Goal: Task Accomplishment & Management: Manage account settings

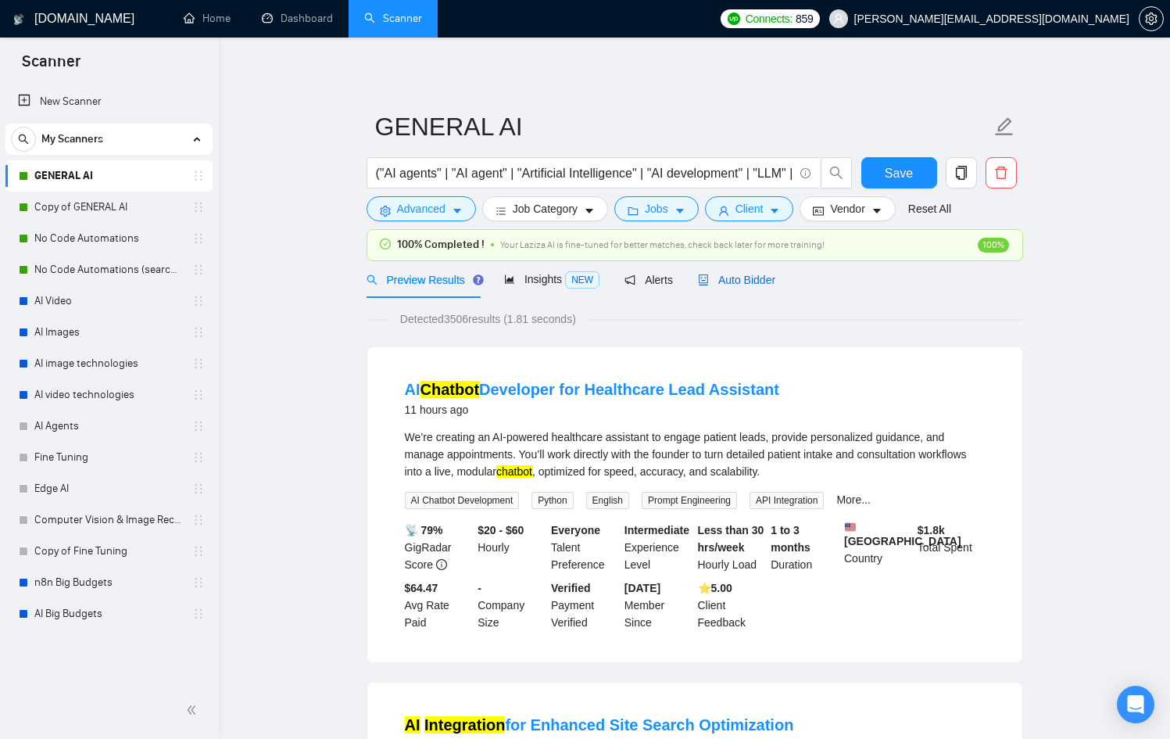
click at [739, 277] on span "Auto Bidder" at bounding box center [736, 280] width 77 height 13
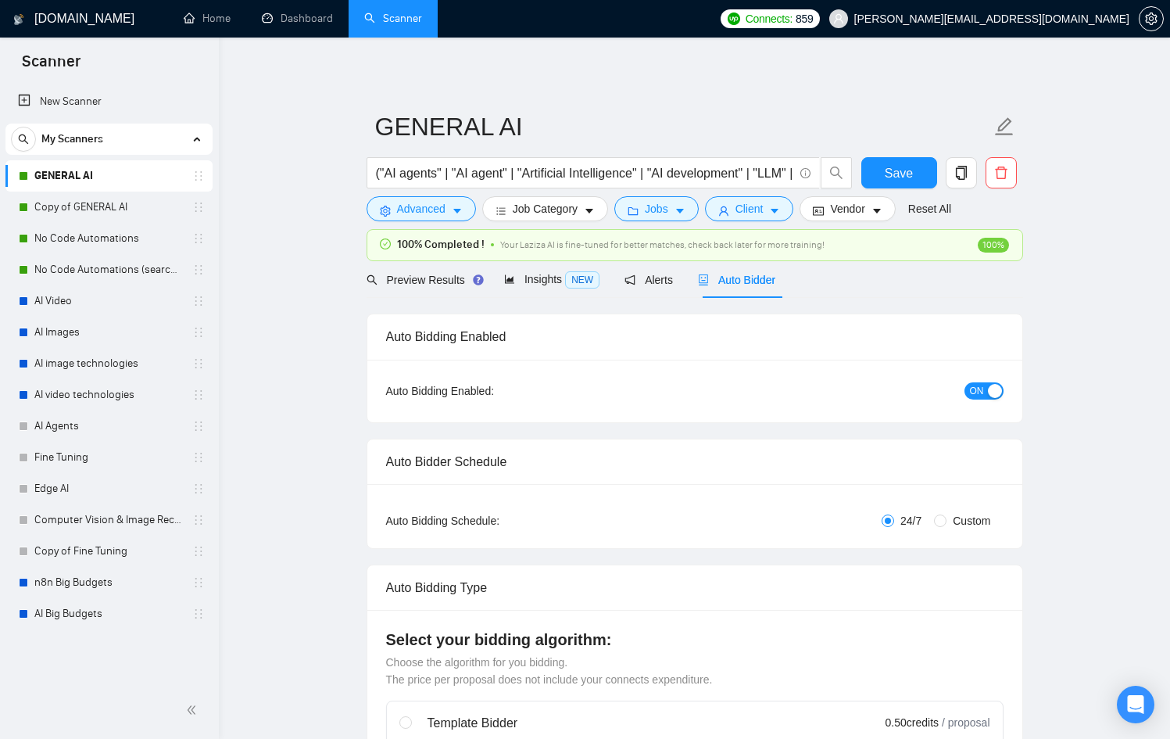
checkbox input "true"
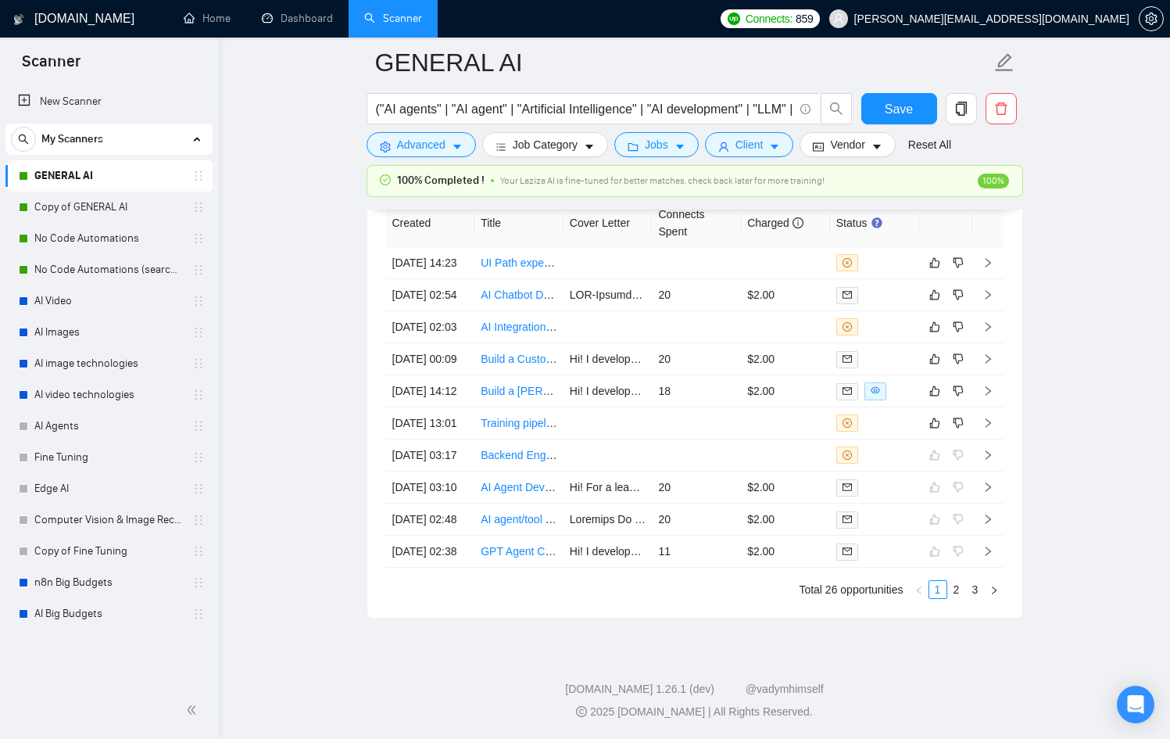
scroll to position [4239, 0]
click at [546, 439] on td "Training pipeline for internal data indexation" at bounding box center [518, 423] width 89 height 32
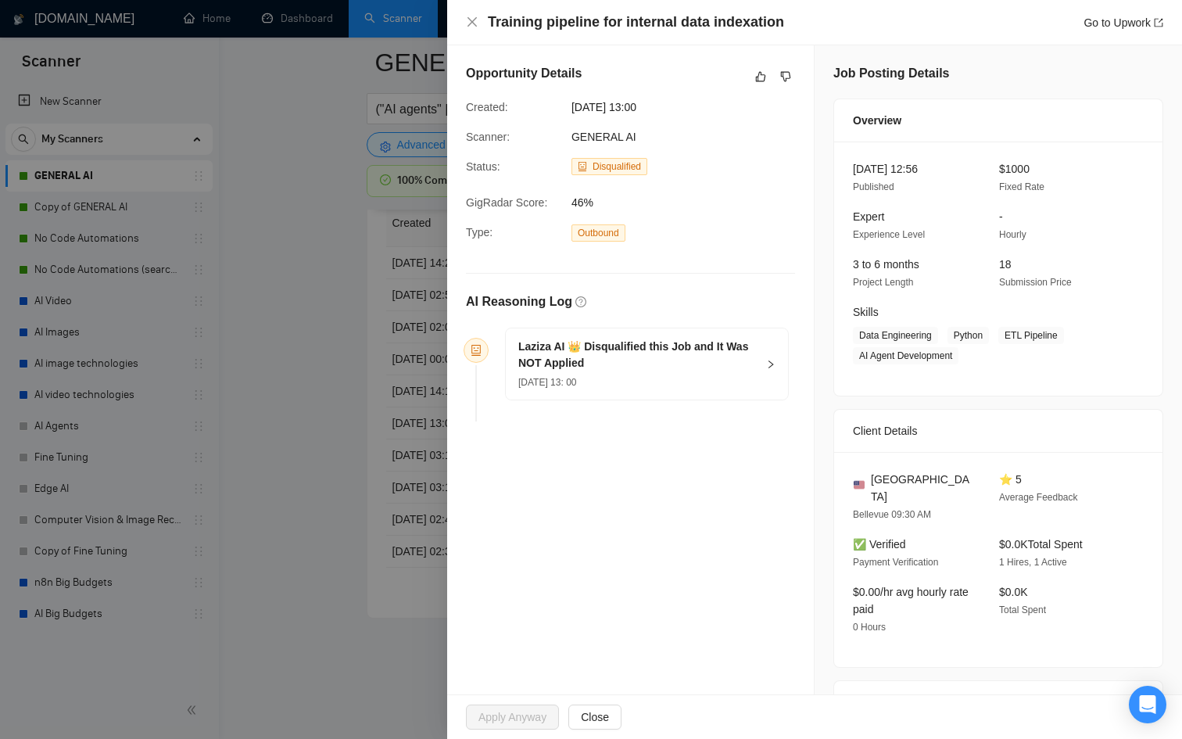
click at [405, 487] on div at bounding box center [591, 369] width 1182 height 739
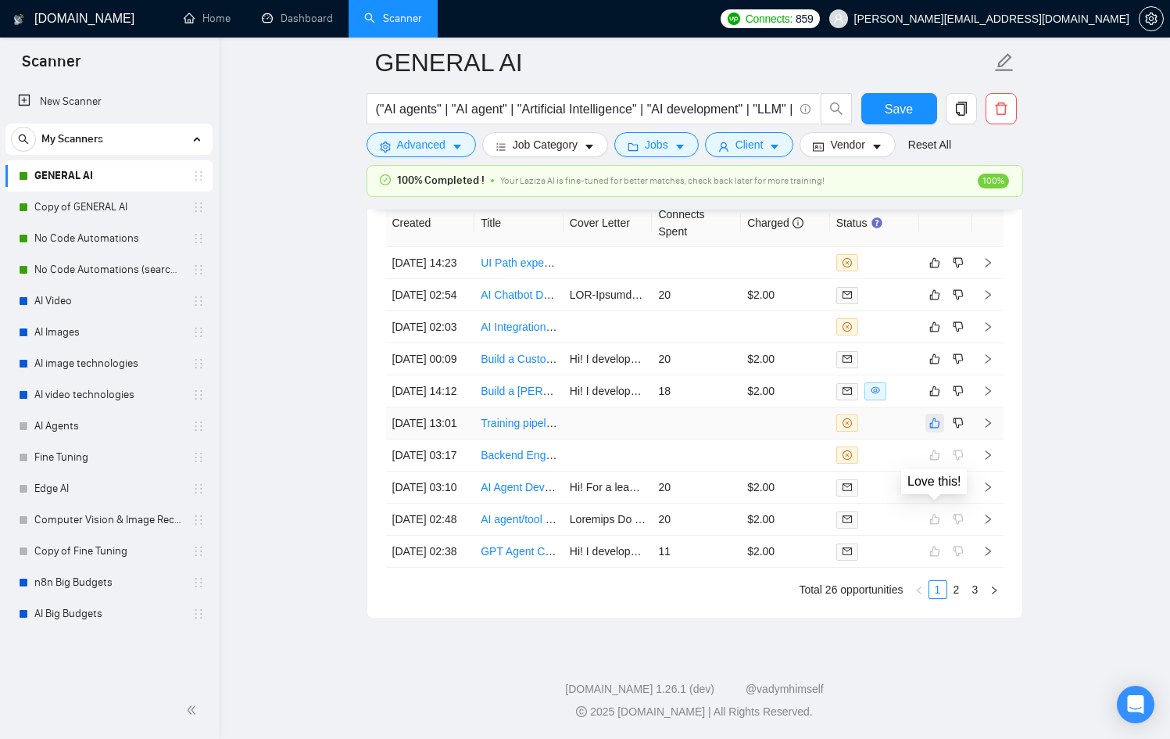
click at [936, 428] on icon "like" at bounding box center [934, 423] width 10 height 10
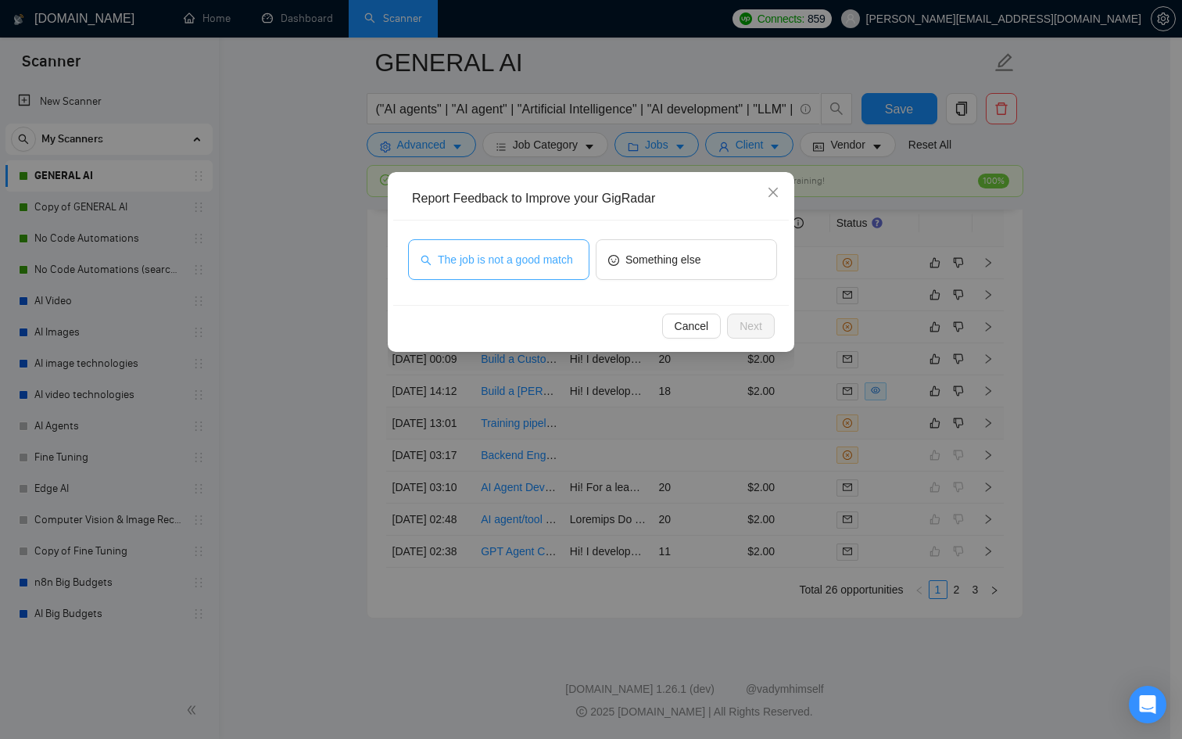
click at [521, 256] on span "The job is not a good match" at bounding box center [505, 259] width 135 height 17
click at [768, 327] on button "Next" at bounding box center [751, 325] width 48 height 25
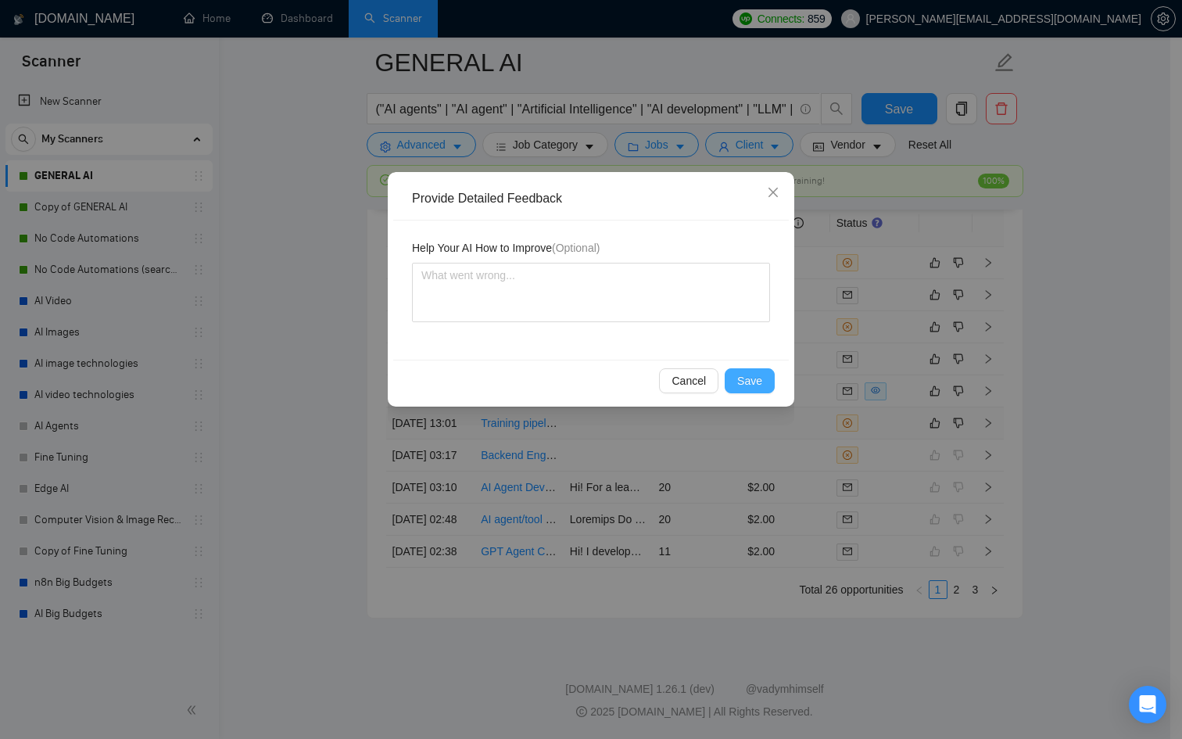
click at [756, 380] on span "Save" at bounding box center [749, 380] width 25 height 17
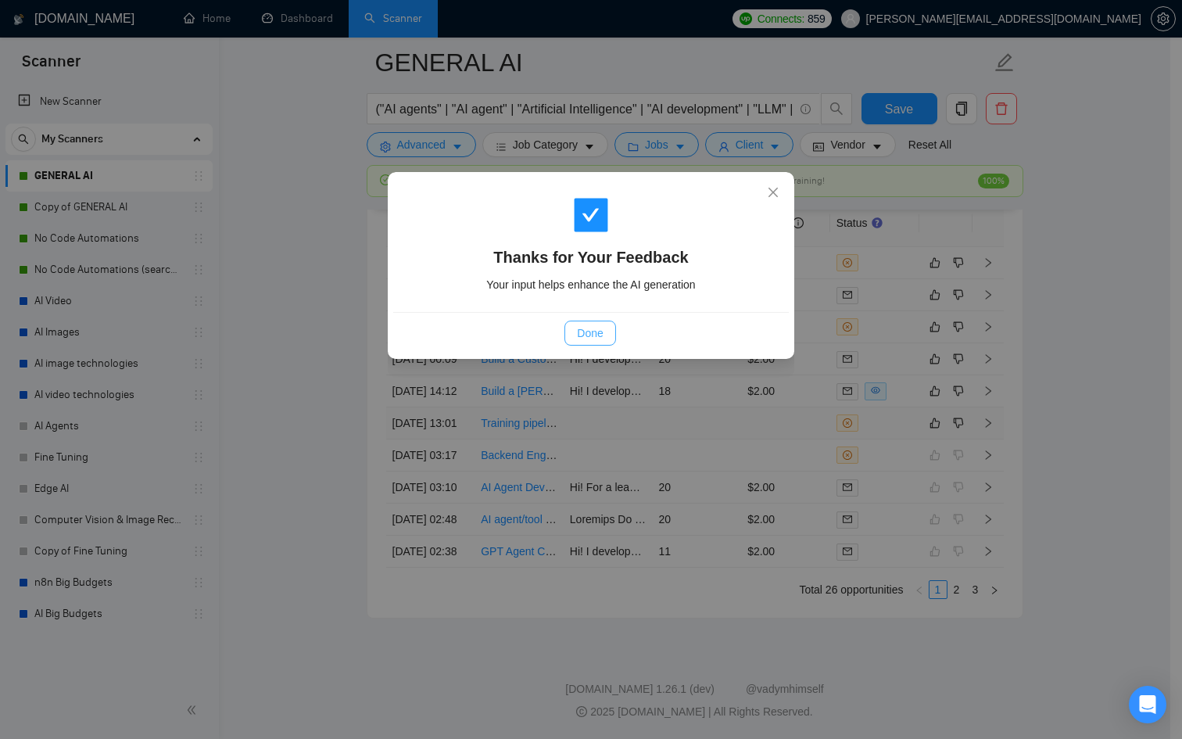
click at [593, 331] on span "Done" at bounding box center [590, 332] width 26 height 17
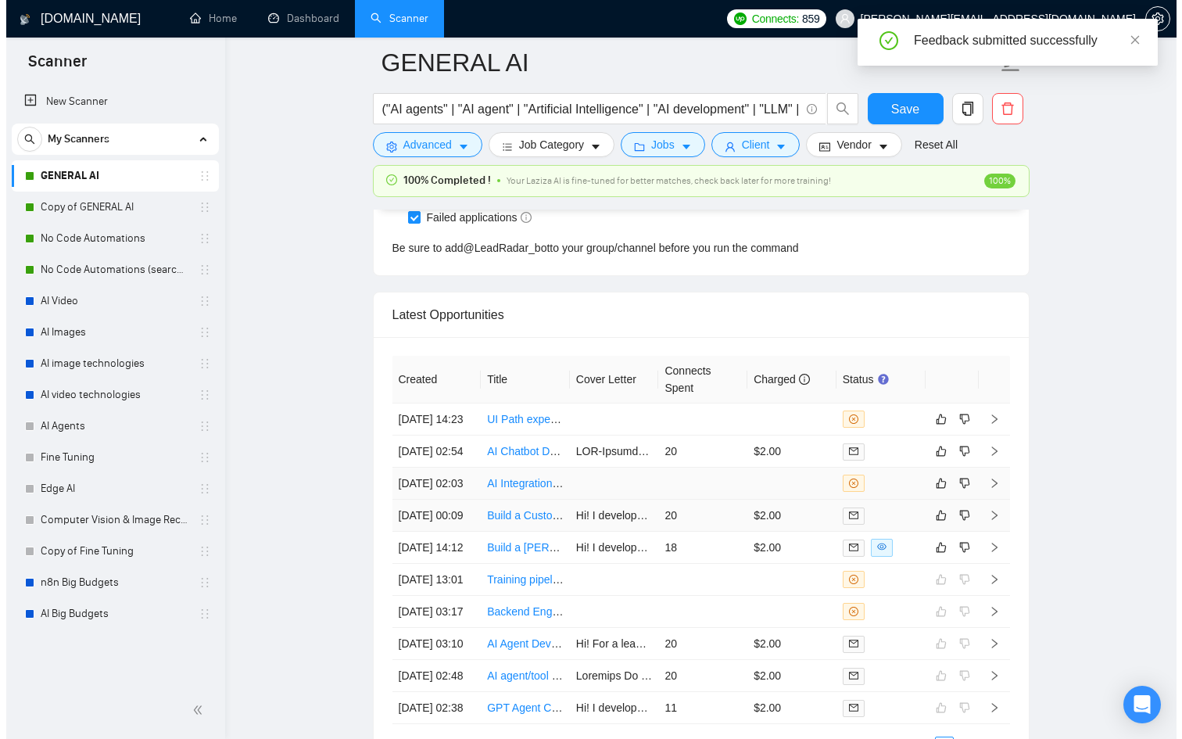
scroll to position [4050, 0]
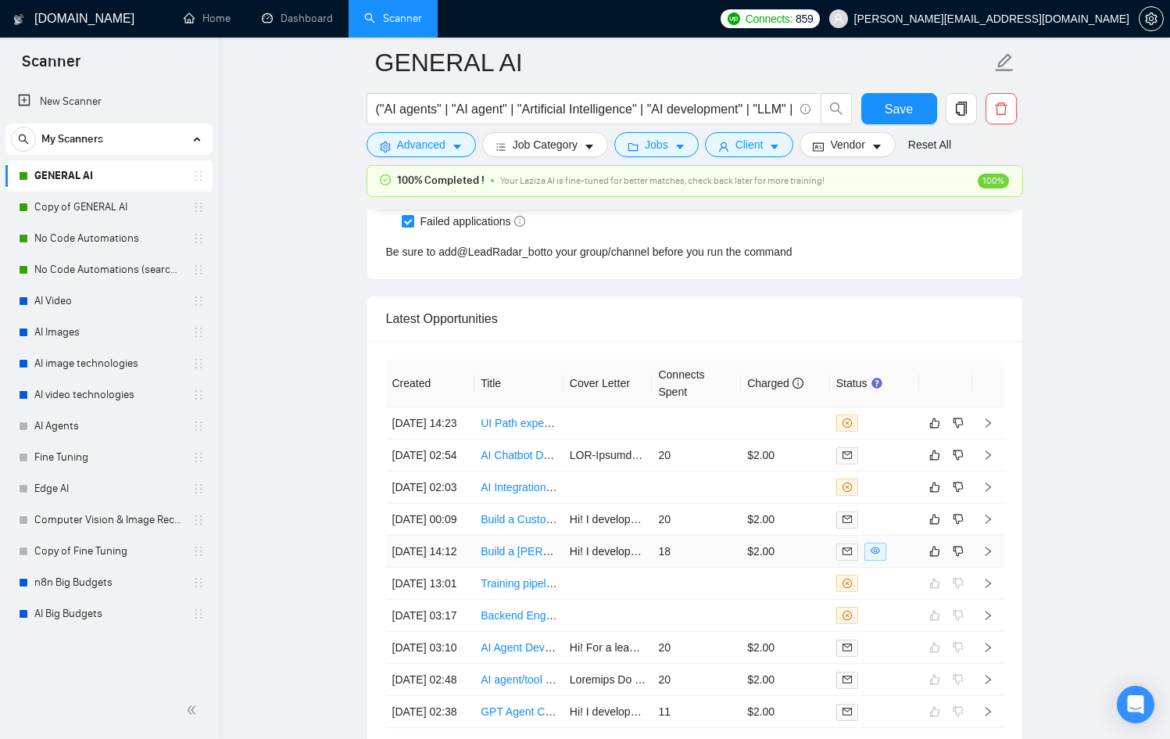
click at [573, 567] on td "Hi! I developed a context-aware AI agent using LangChain, achieving a 30% incre…" at bounding box center [608, 551] width 89 height 32
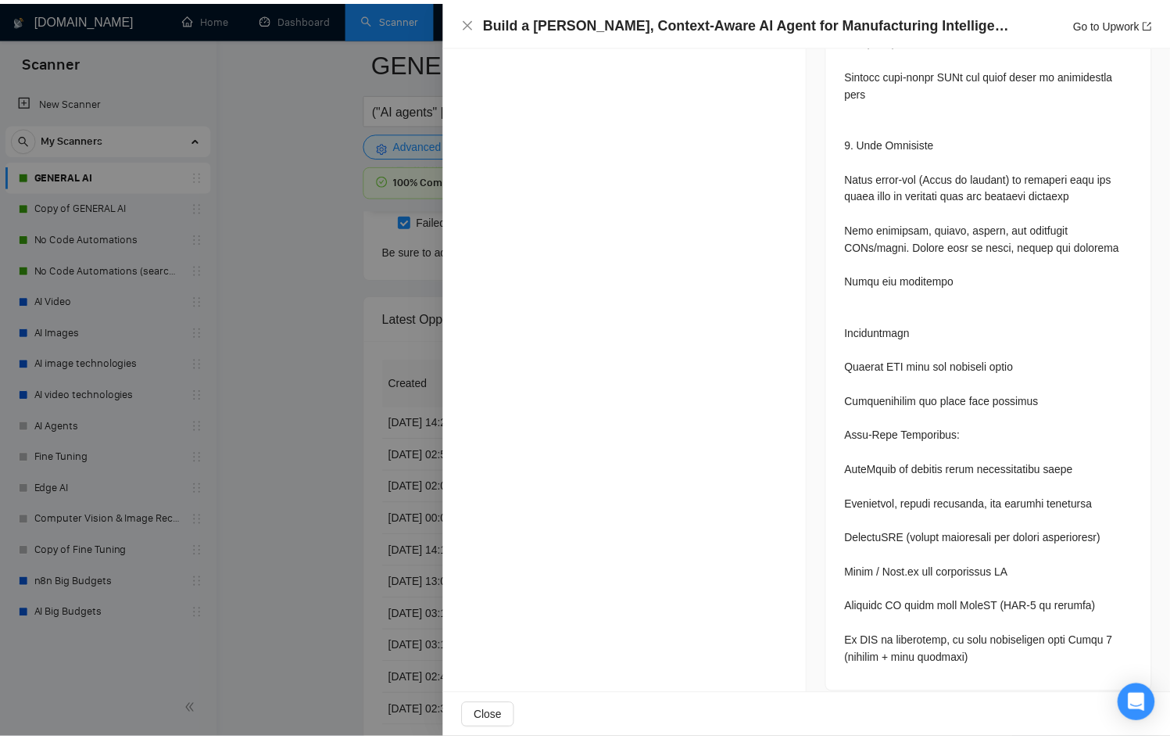
scroll to position [1506, 0]
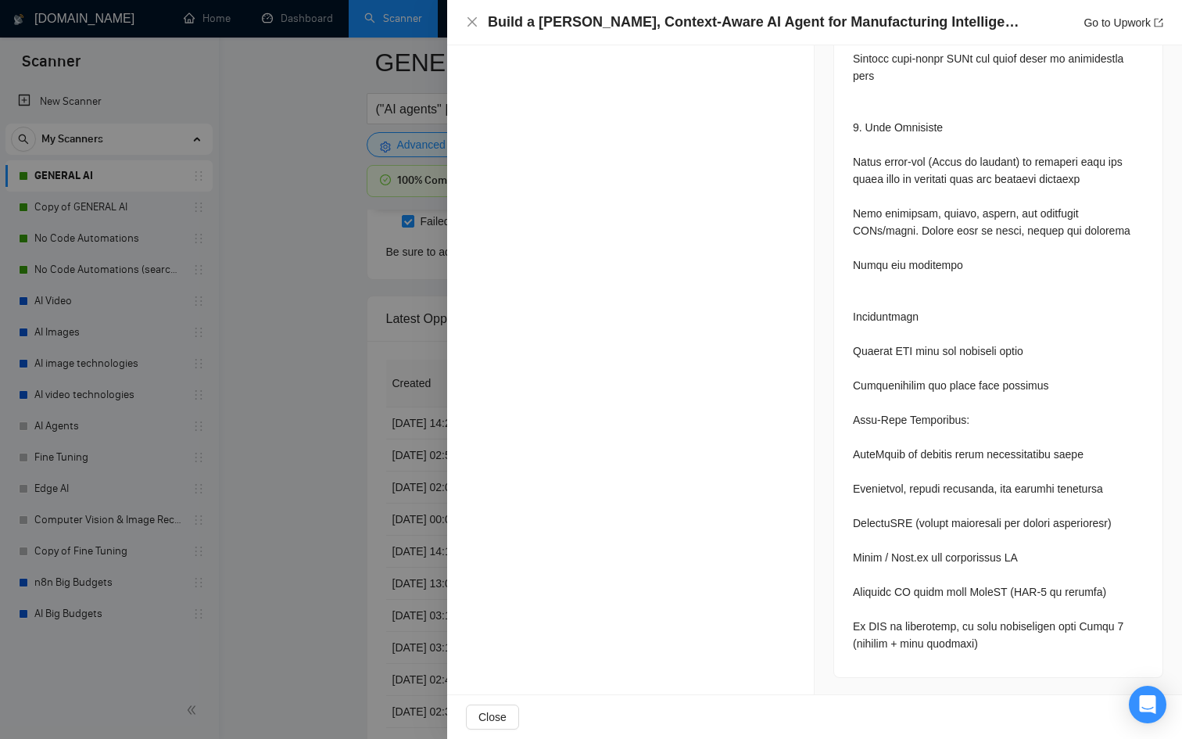
click at [379, 559] on div at bounding box center [591, 369] width 1182 height 739
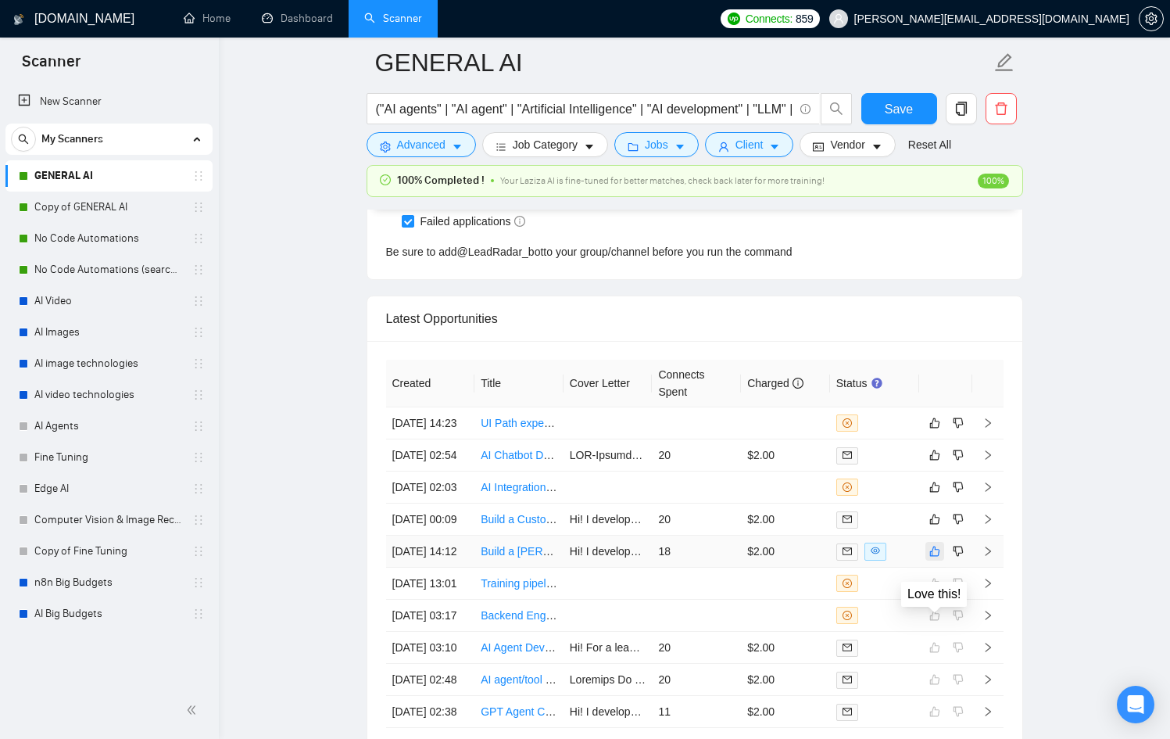
click at [932, 557] on icon "like" at bounding box center [934, 551] width 11 height 13
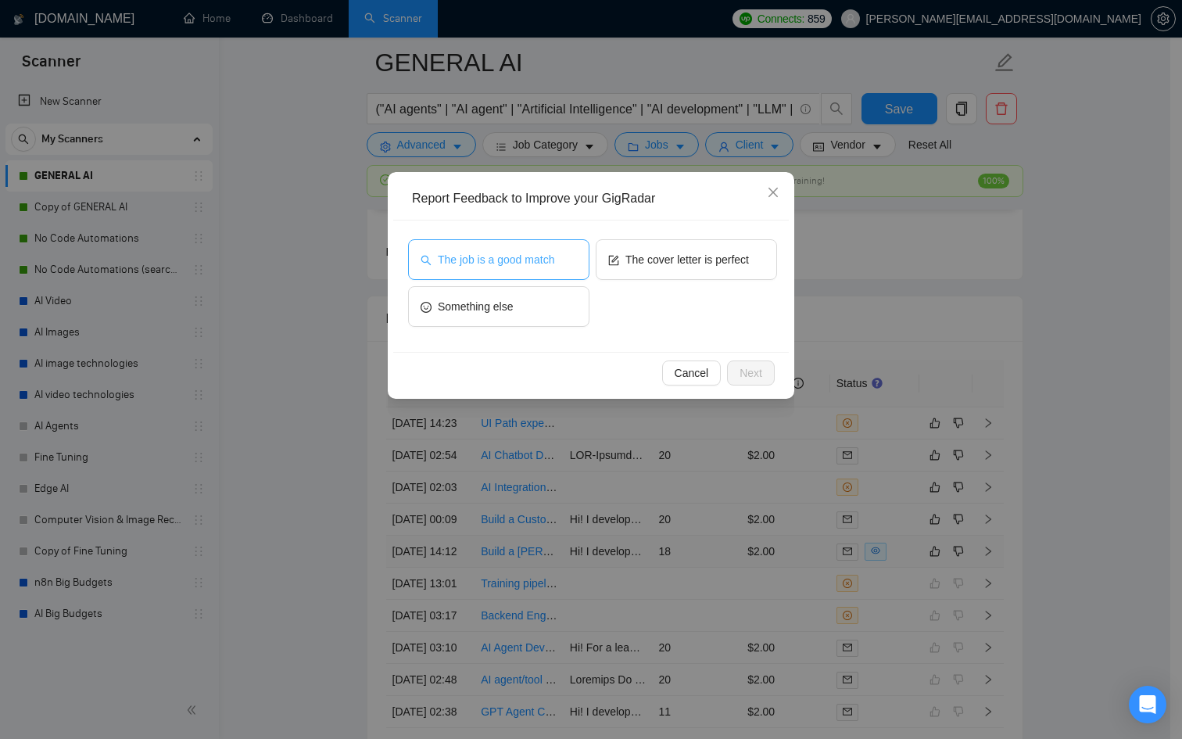
click at [488, 255] on span "The job is a good match" at bounding box center [496, 259] width 116 height 17
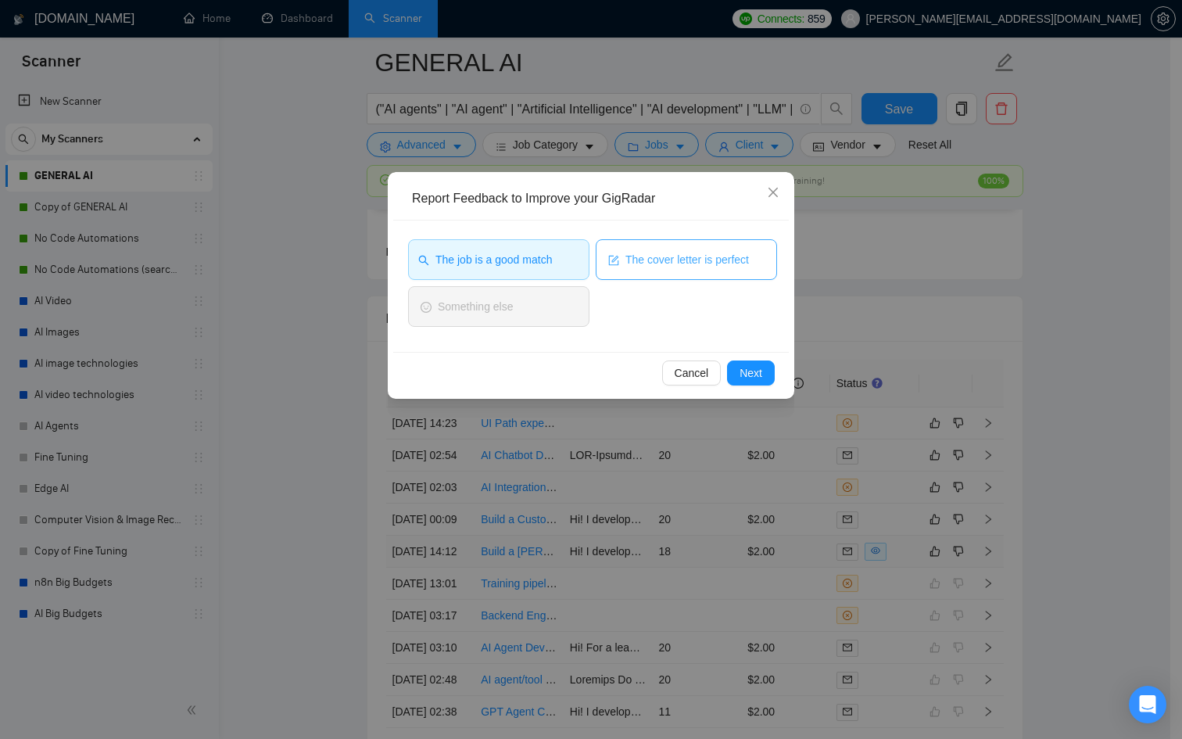
click at [757, 277] on button "The cover letter is perfect" at bounding box center [686, 259] width 181 height 41
click at [765, 374] on button "Next" at bounding box center [751, 372] width 48 height 25
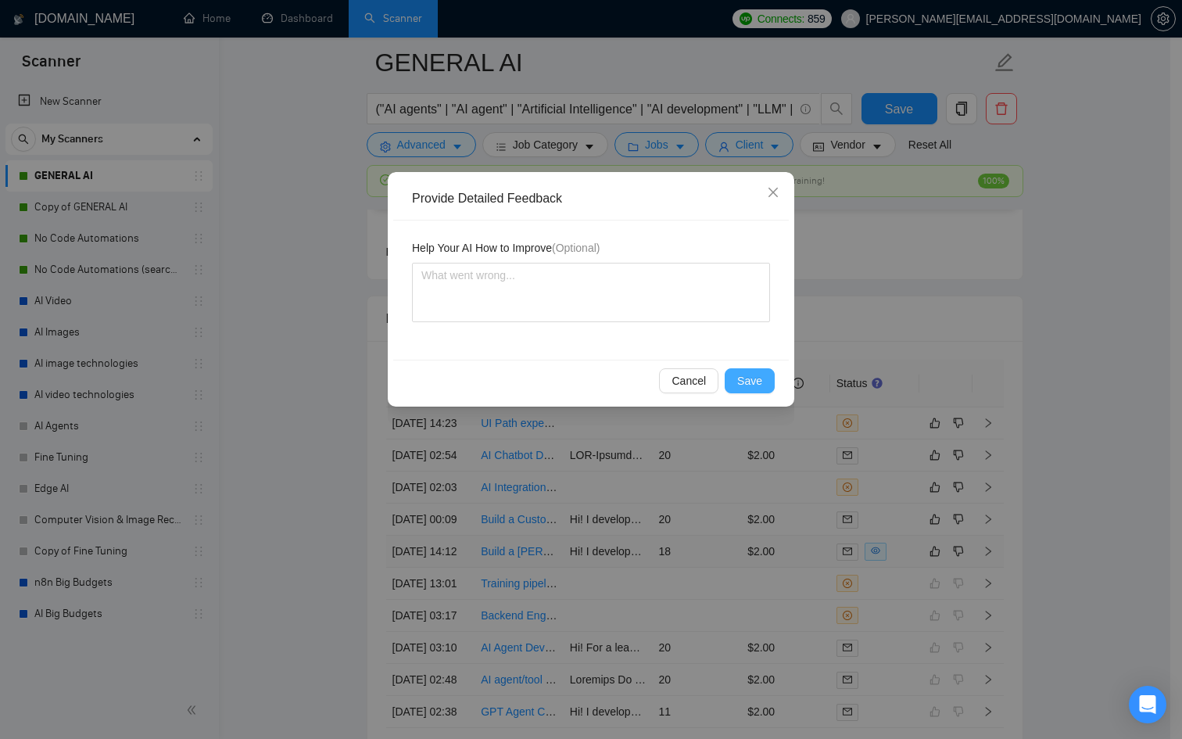
click at [764, 380] on button "Save" at bounding box center [750, 380] width 50 height 25
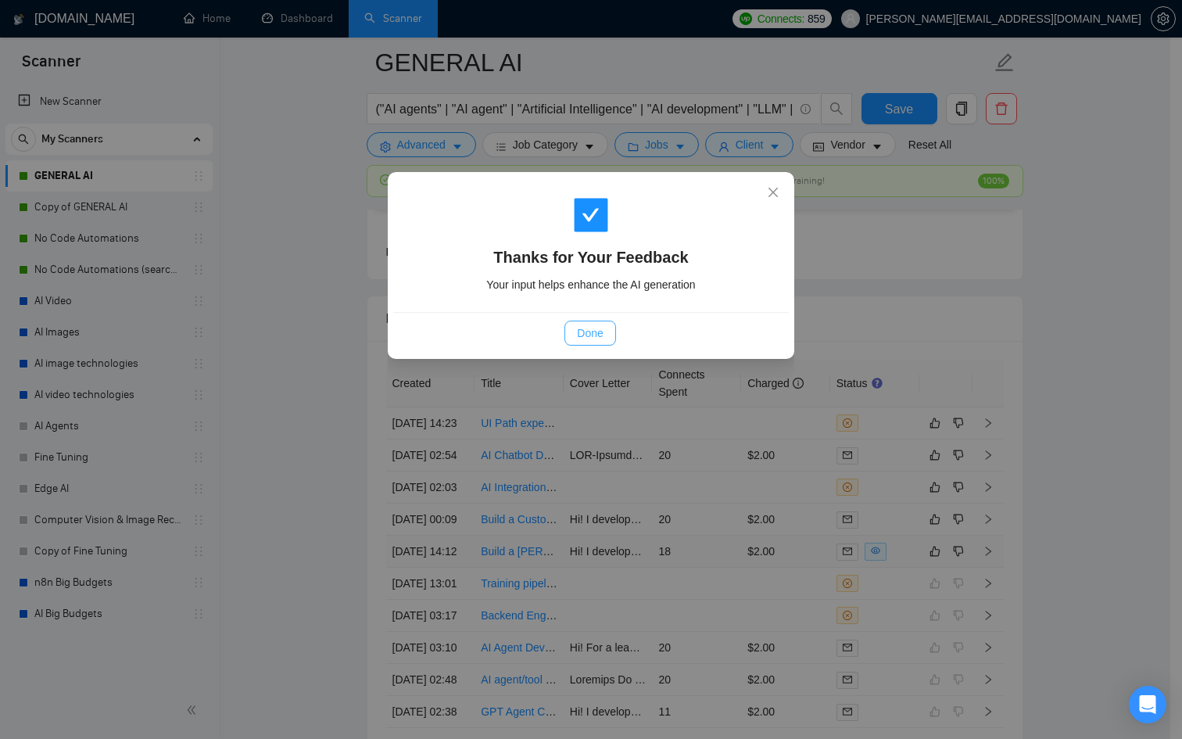
click at [588, 343] on button "Done" at bounding box center [589, 332] width 51 height 25
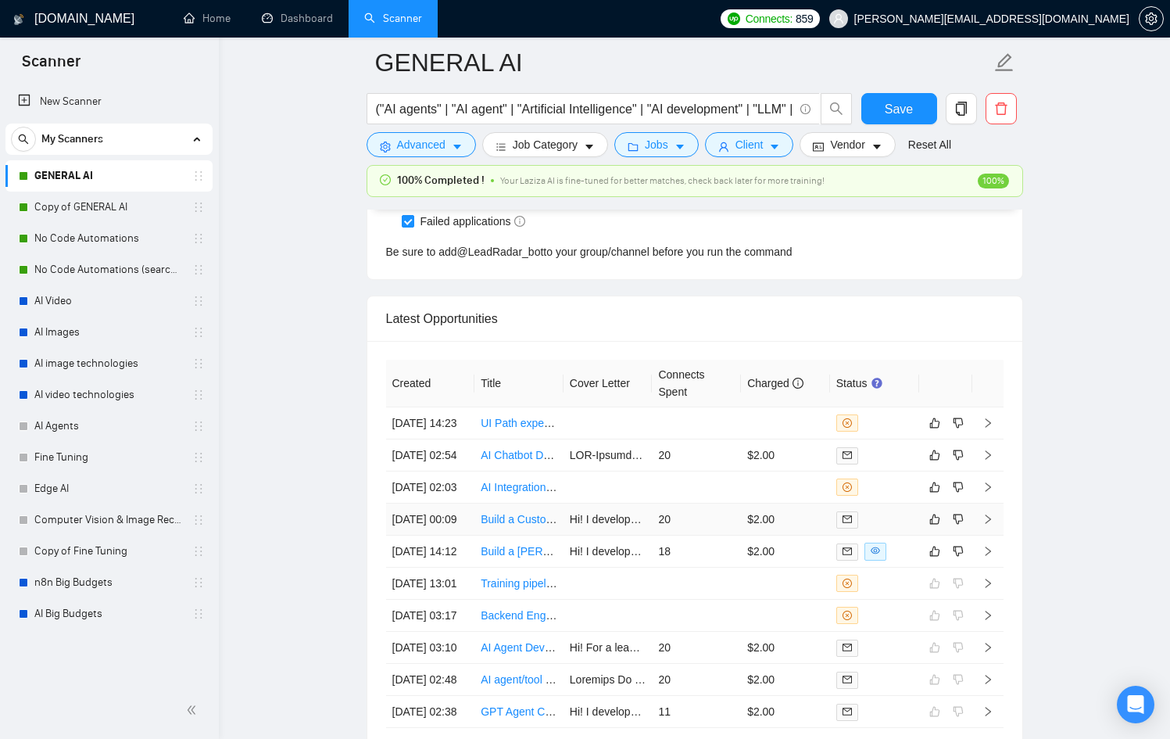
click at [759, 535] on td "$2.00" at bounding box center [785, 519] width 89 height 32
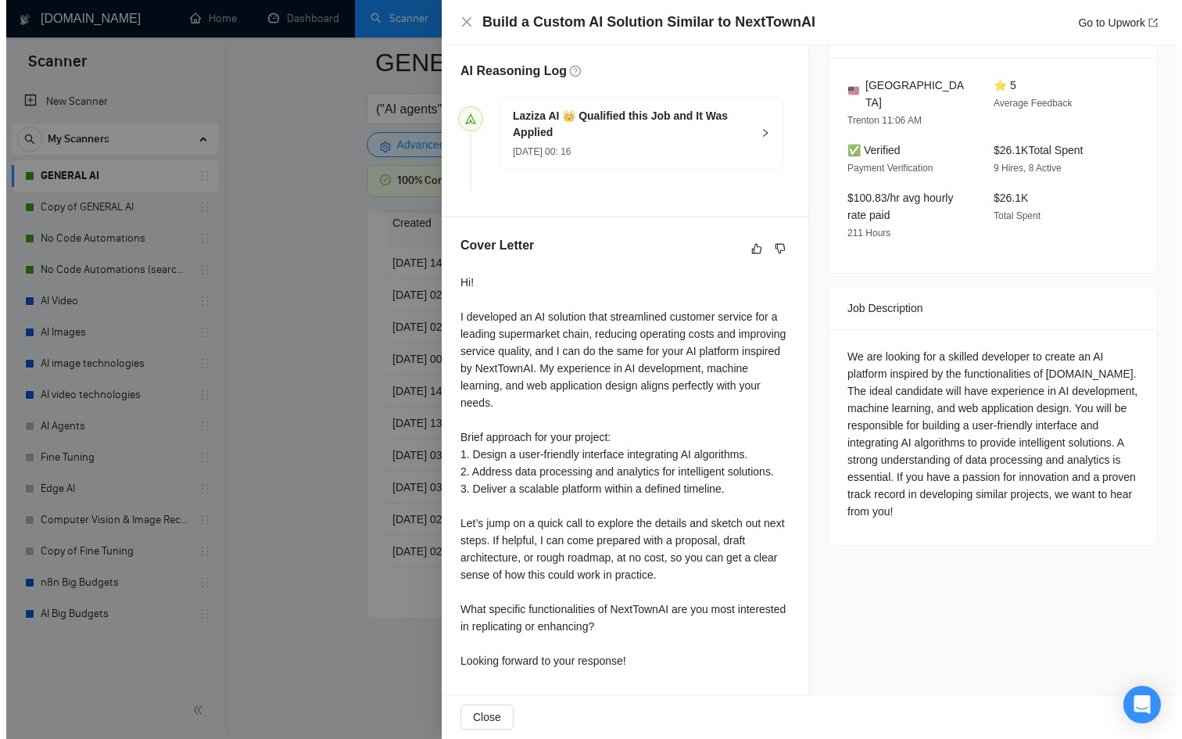
scroll to position [427, 0]
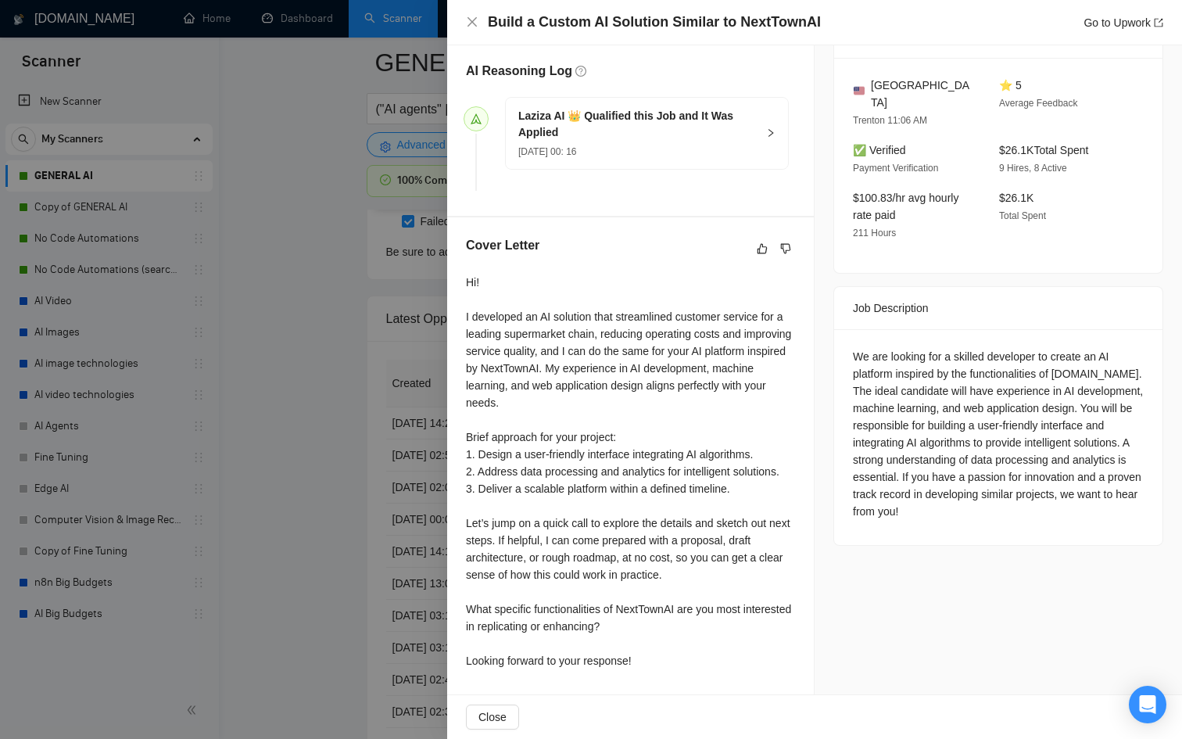
click at [292, 569] on div at bounding box center [591, 369] width 1182 height 739
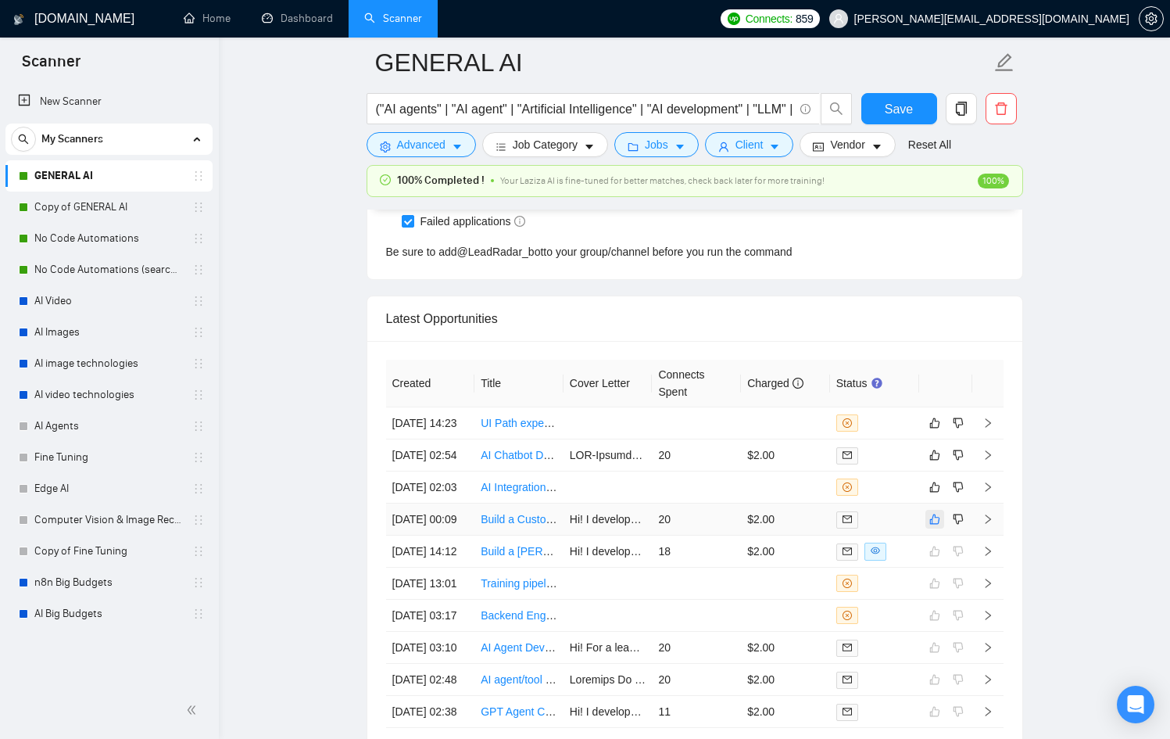
click at [929, 528] on button "button" at bounding box center [934, 519] width 19 height 19
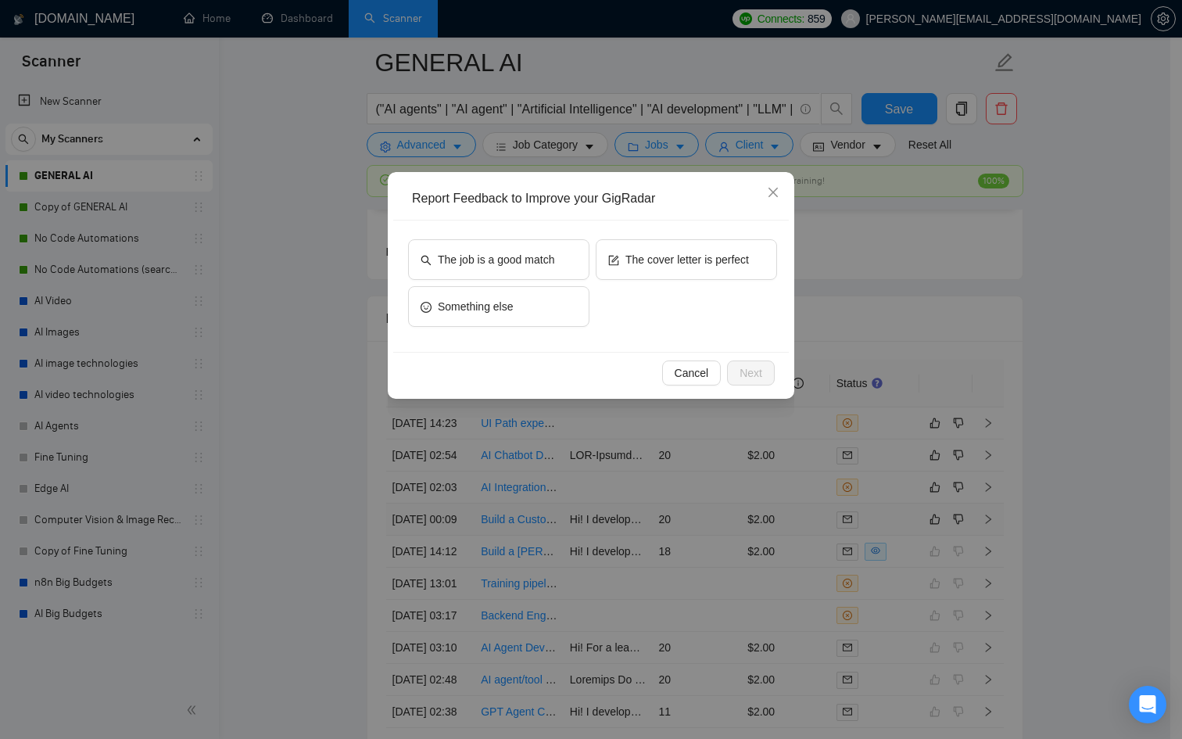
click at [519, 238] on div "The job is a good match The cover letter is perfect Something else" at bounding box center [590, 285] width 395 height 131
click at [543, 254] on span "The job is a good match" at bounding box center [496, 259] width 116 height 17
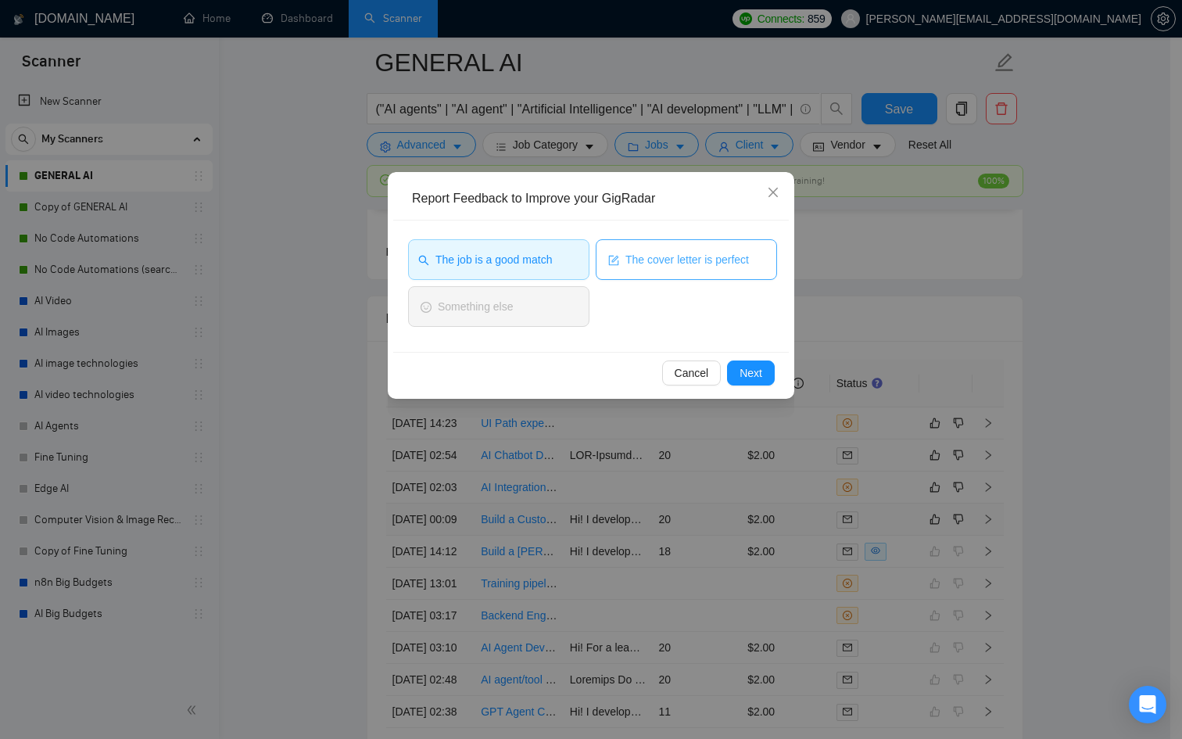
click at [703, 271] on button "The cover letter is perfect" at bounding box center [686, 259] width 181 height 41
click at [753, 379] on span "Next" at bounding box center [750, 372] width 23 height 17
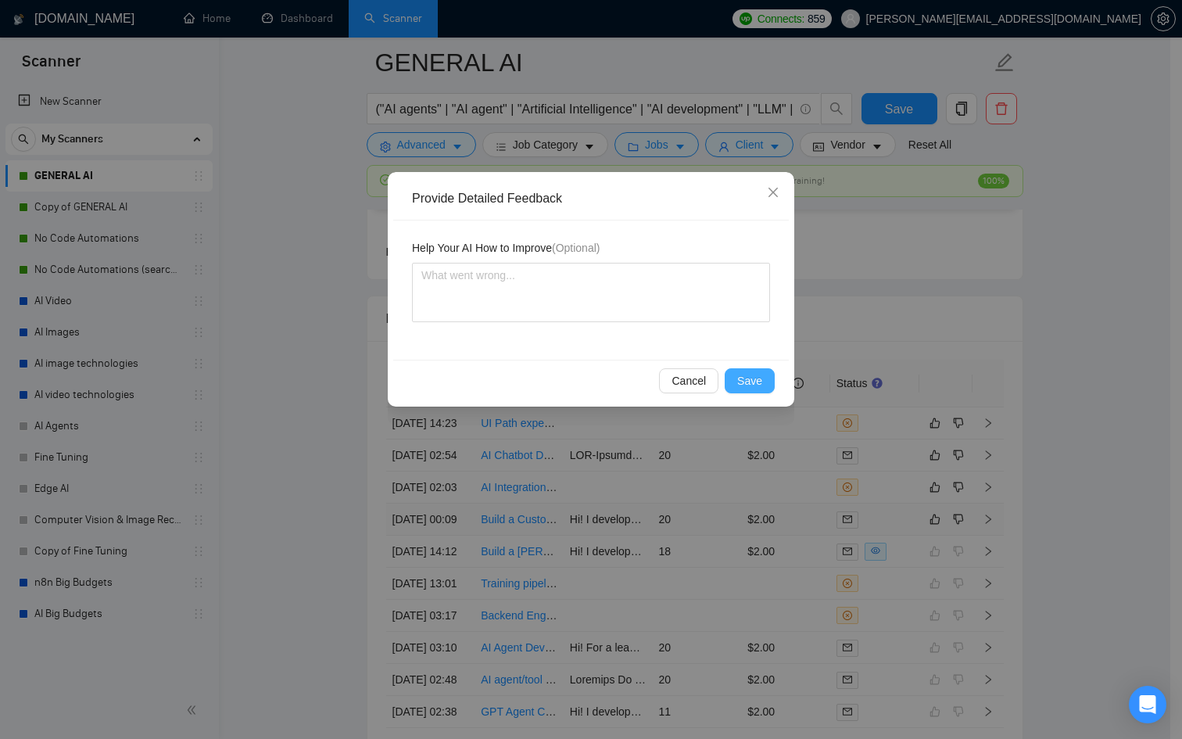
click at [753, 379] on span "Save" at bounding box center [749, 380] width 25 height 17
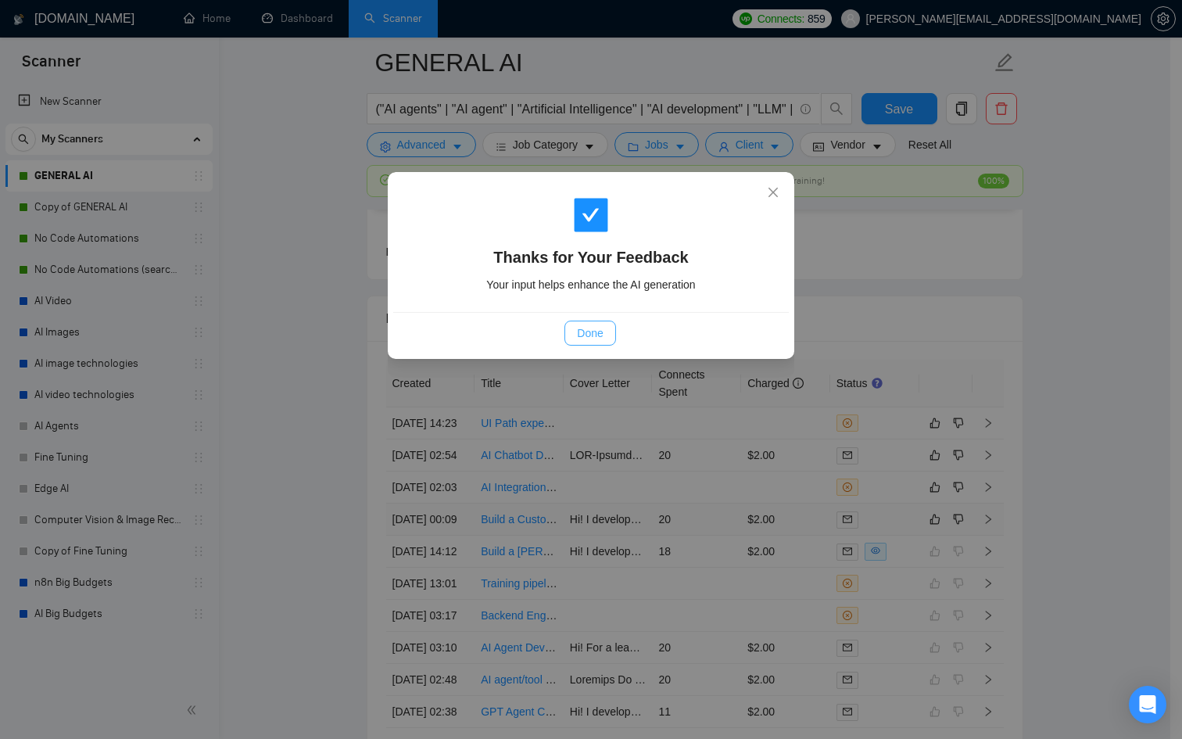
click at [596, 341] on span "Done" at bounding box center [590, 332] width 26 height 17
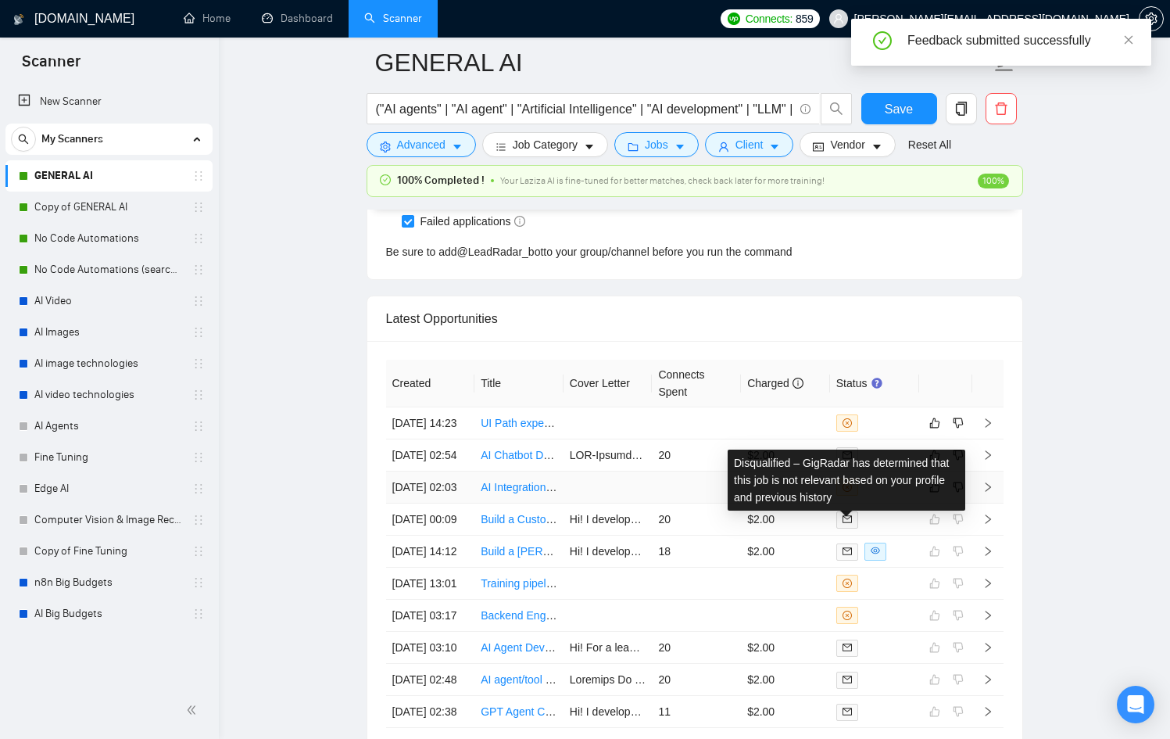
drag, startPoint x: 727, startPoint y: 528, endPoint x: 713, endPoint y: 533, distance: 14.8
click at [719, 503] on td at bounding box center [696, 487] width 89 height 32
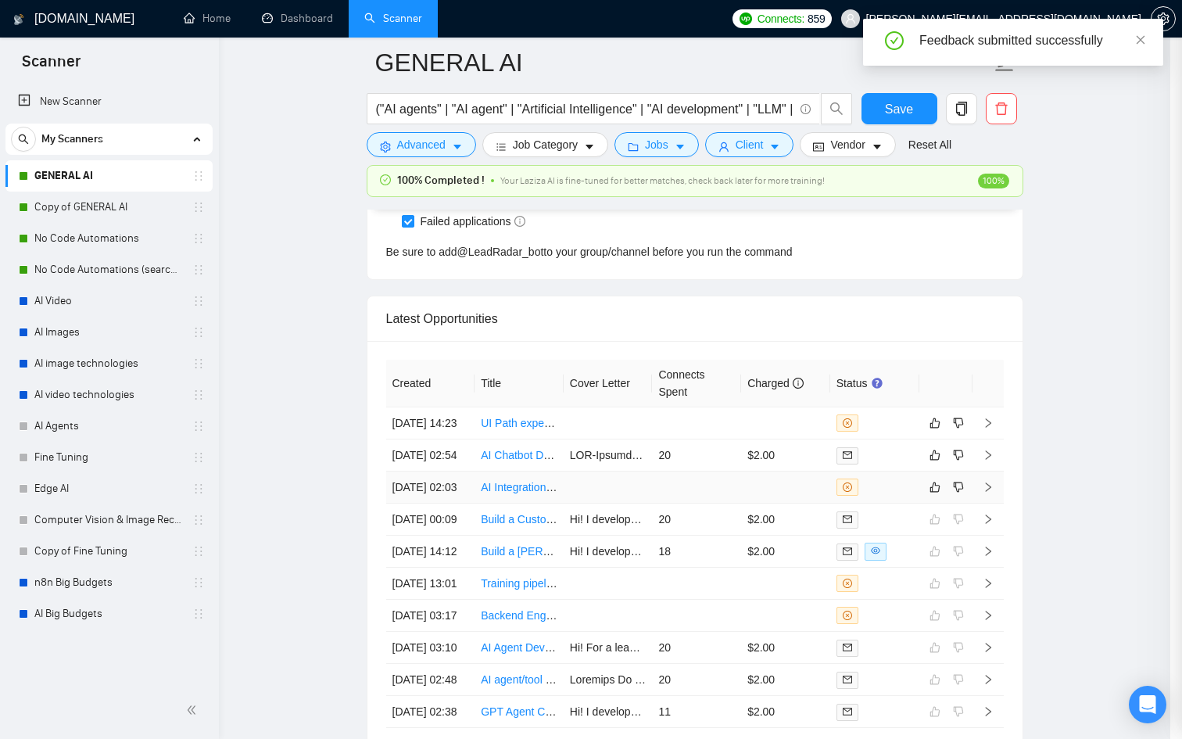
scroll to position [227, 0]
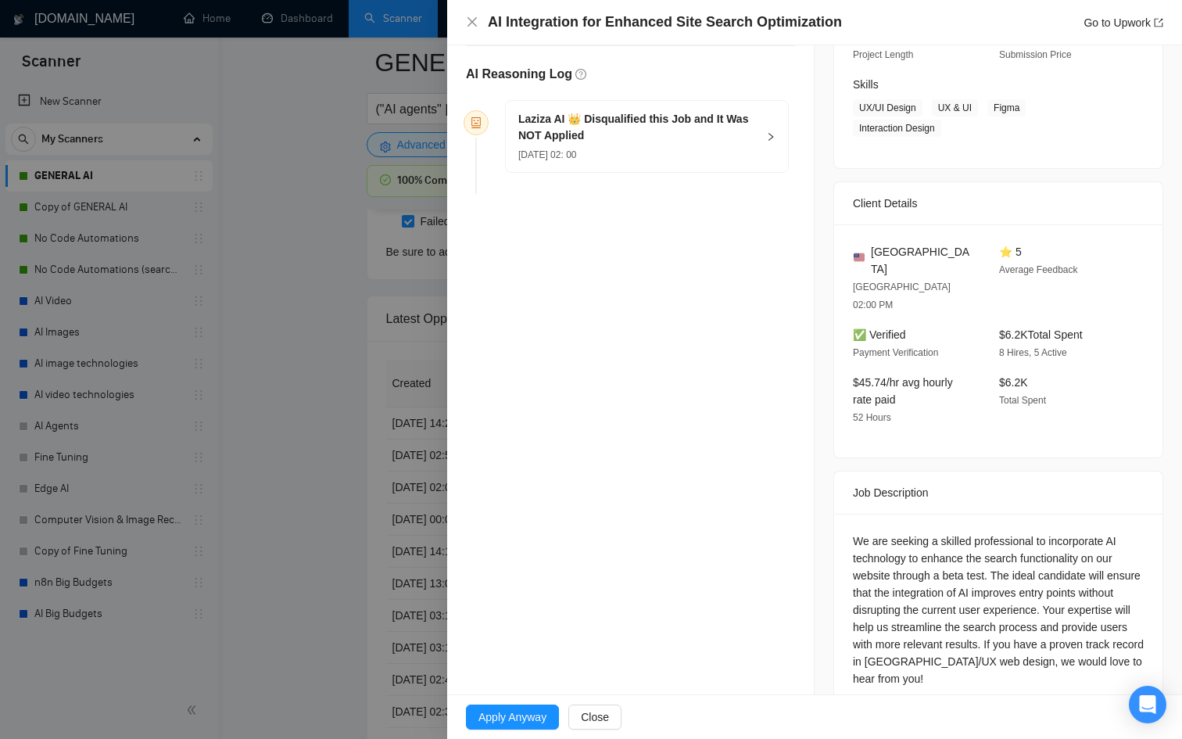
click at [711, 159] on div "[DATE] 02: 00" at bounding box center [637, 153] width 238 height 17
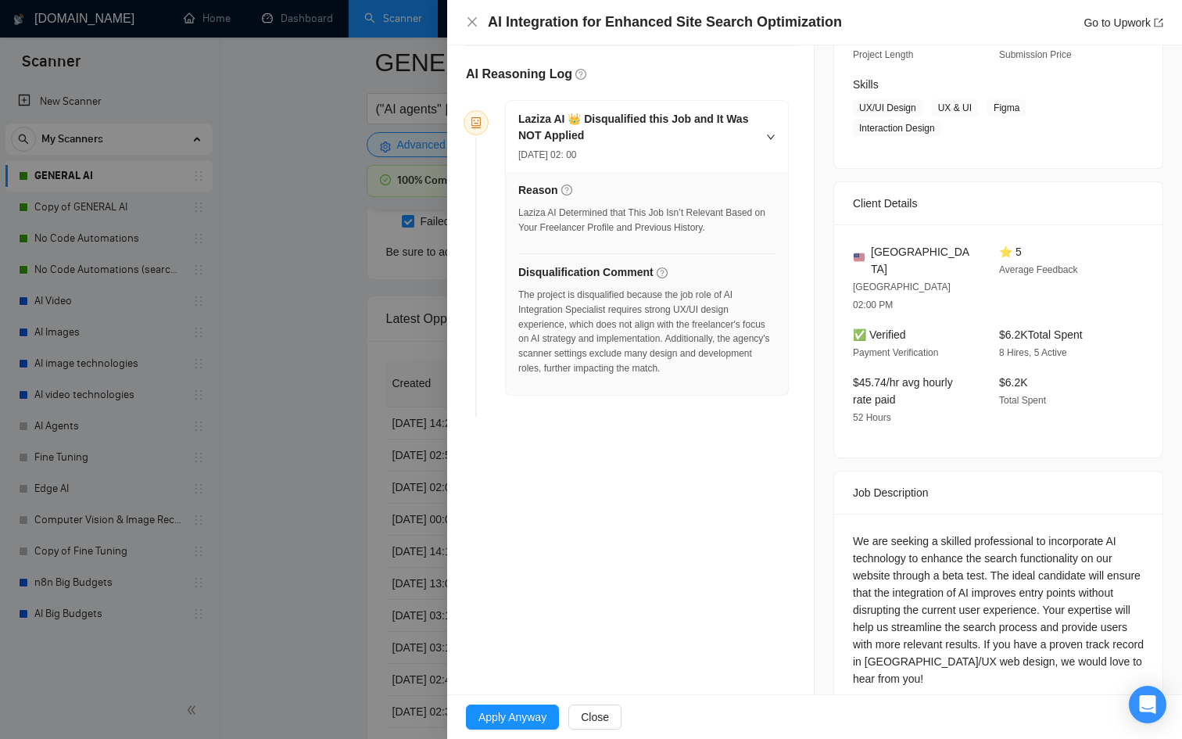
click at [325, 435] on div at bounding box center [591, 369] width 1182 height 739
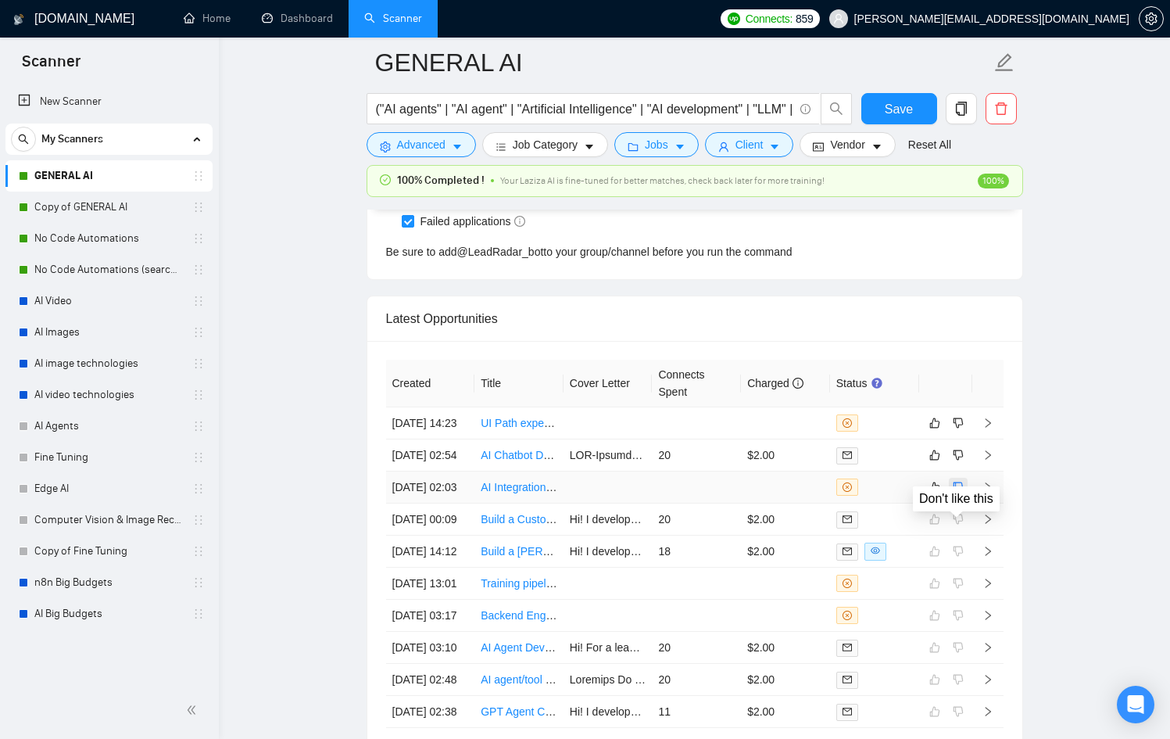
click at [956, 493] on icon "dislike" at bounding box center [958, 487] width 11 height 13
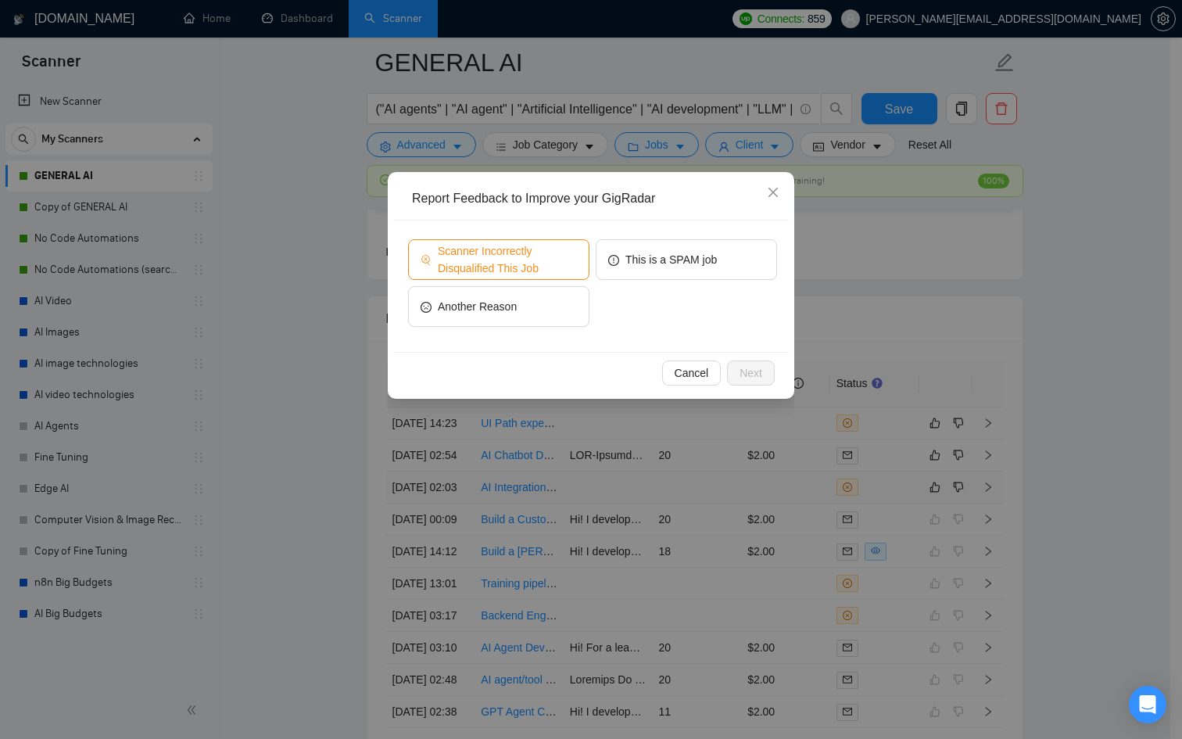
click at [533, 253] on span "Scanner Incorrectly Disqualified This Job" at bounding box center [507, 259] width 139 height 34
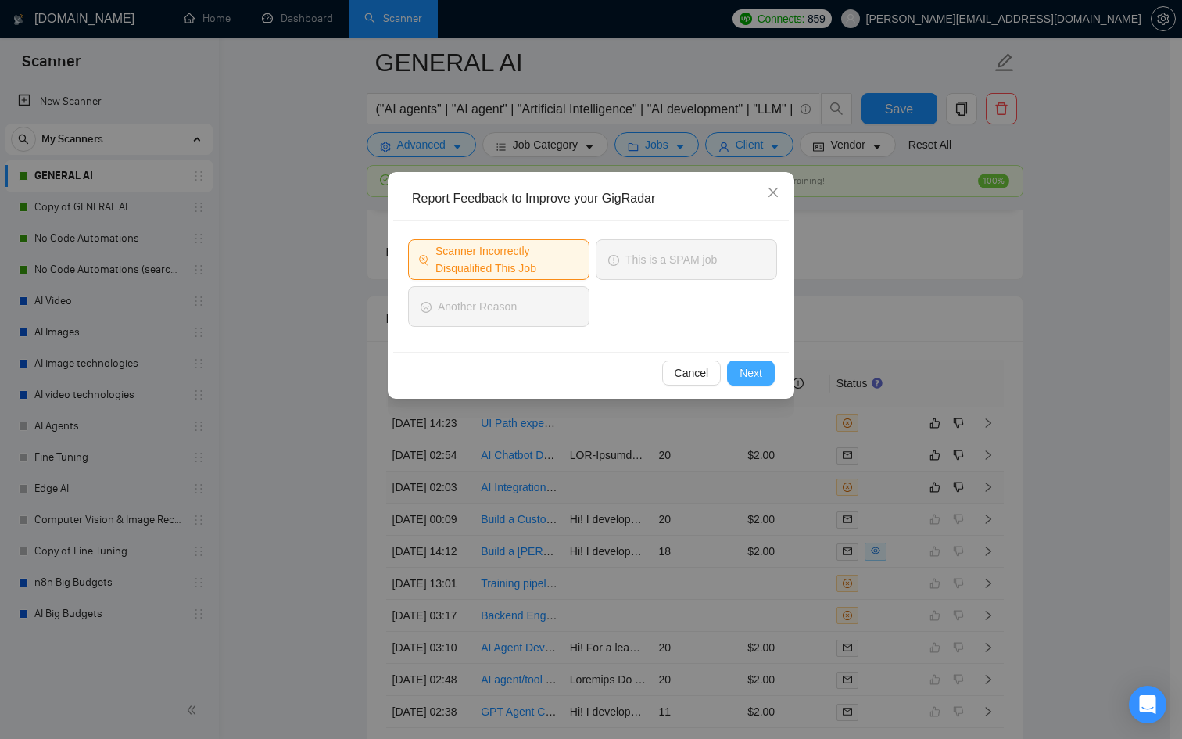
click at [750, 369] on span "Next" at bounding box center [750, 372] width 23 height 17
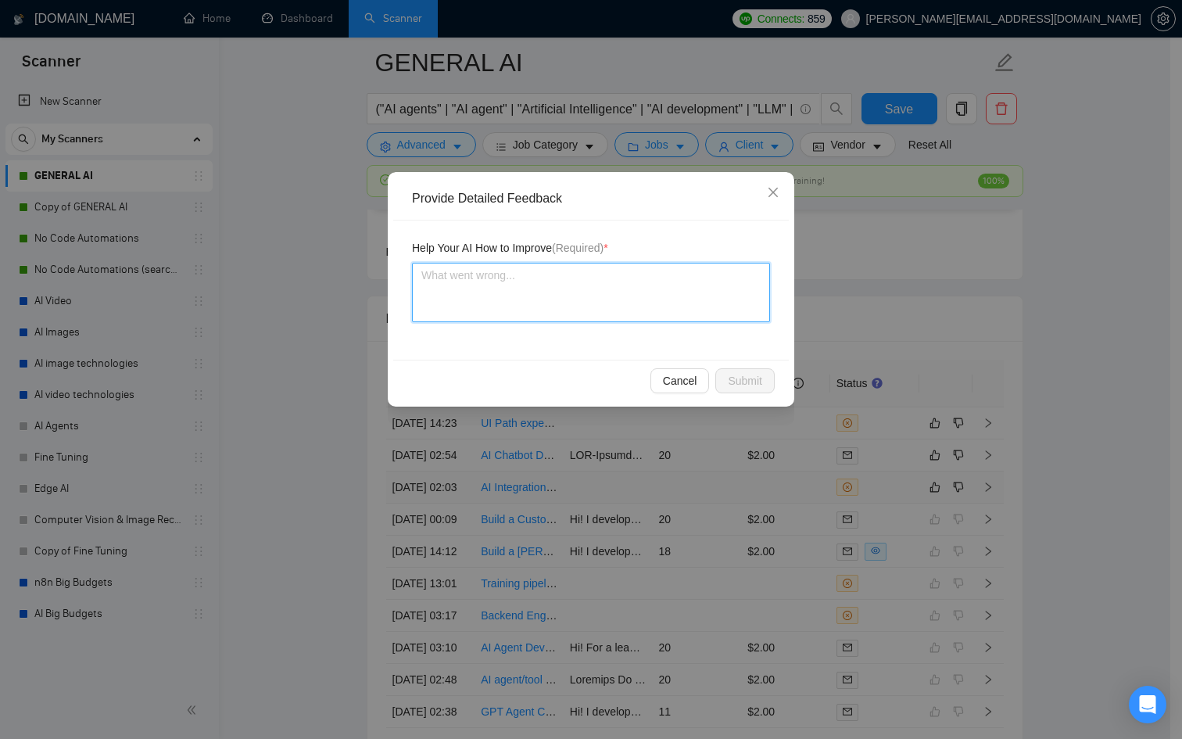
click at [560, 286] on textarea at bounding box center [591, 292] width 358 height 59
type textarea "E"
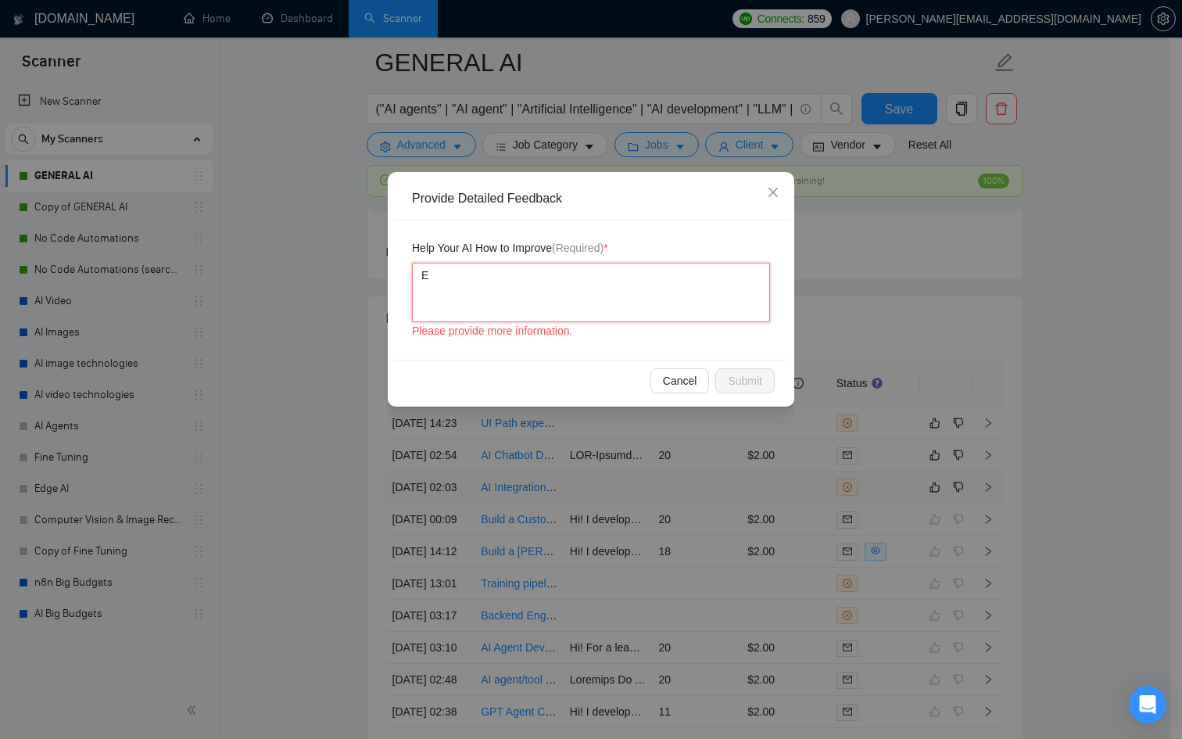
type textarea "Ev"
type textarea "Eve"
type textarea "Even"
type textarea "Even i"
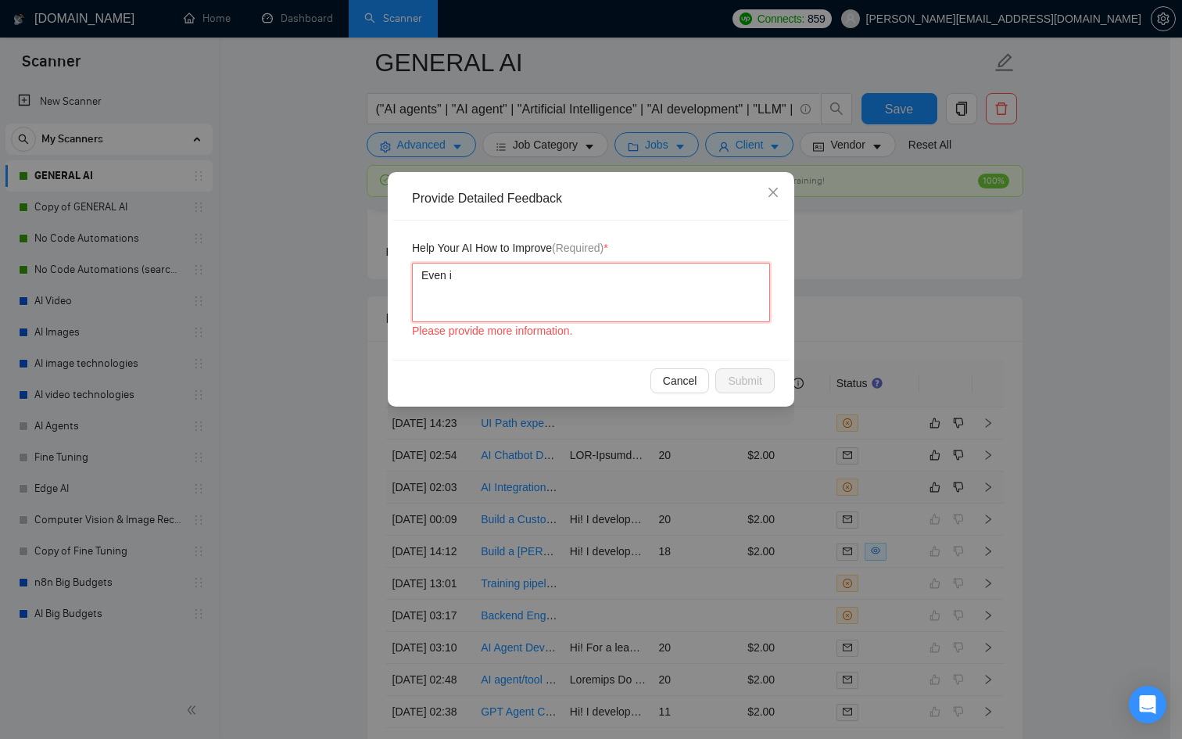
type textarea "Even if"
type textarea "Even if i"
type textarea "Even if it"
type textarea "Even if ita"
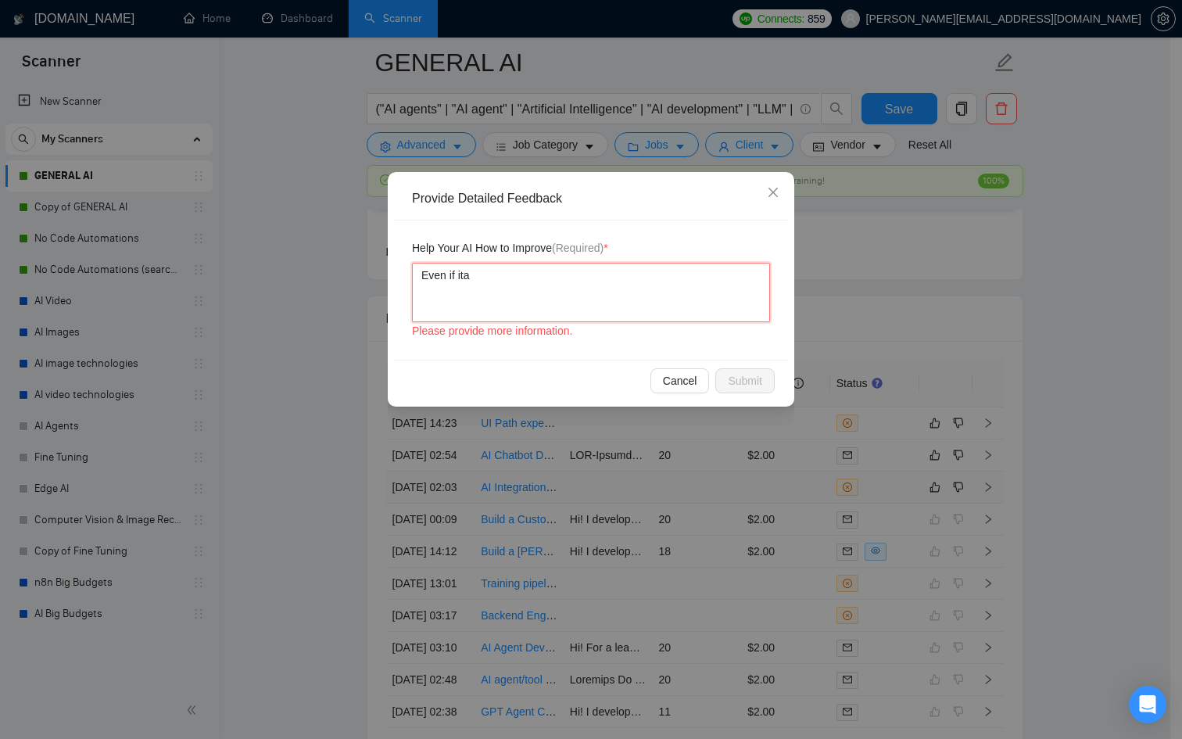
type textarea "Even if it"
type textarea "Even if its"
type textarea "Even if its A"
type textarea "Even if its AI"
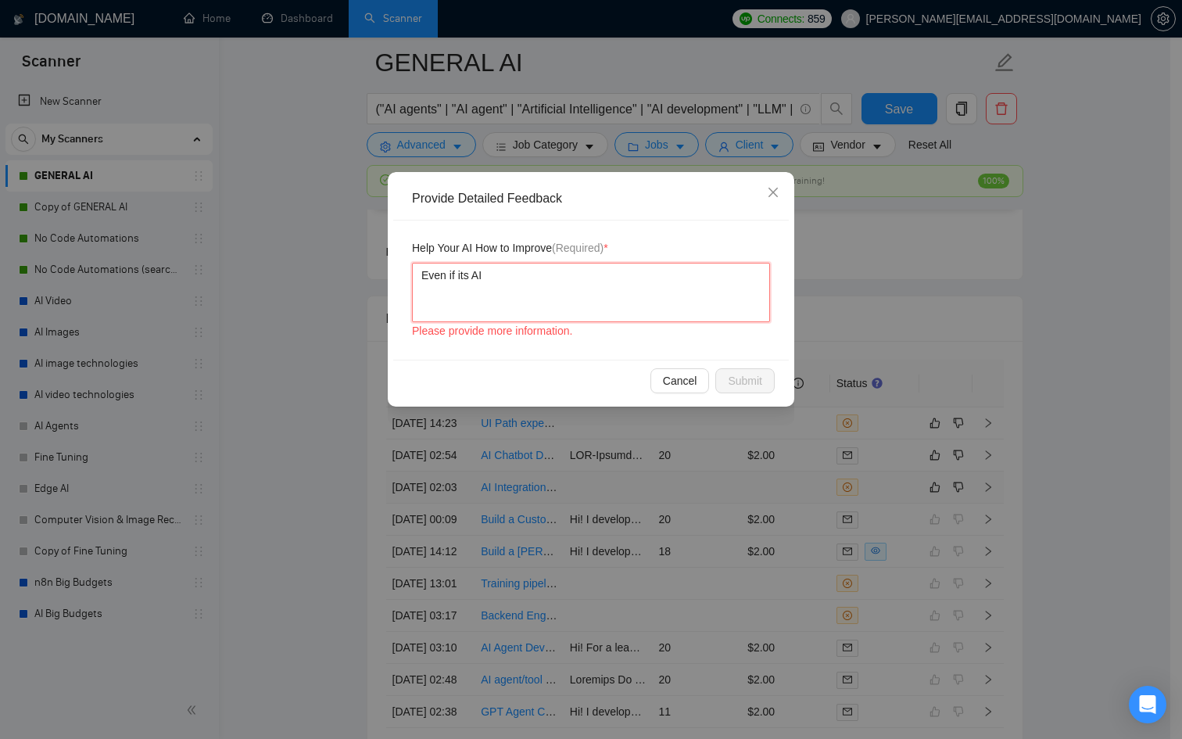
type textarea "Even if its AI"
type textarea "Even if its A"
type textarea "Even if its"
type textarea "Even if its U"
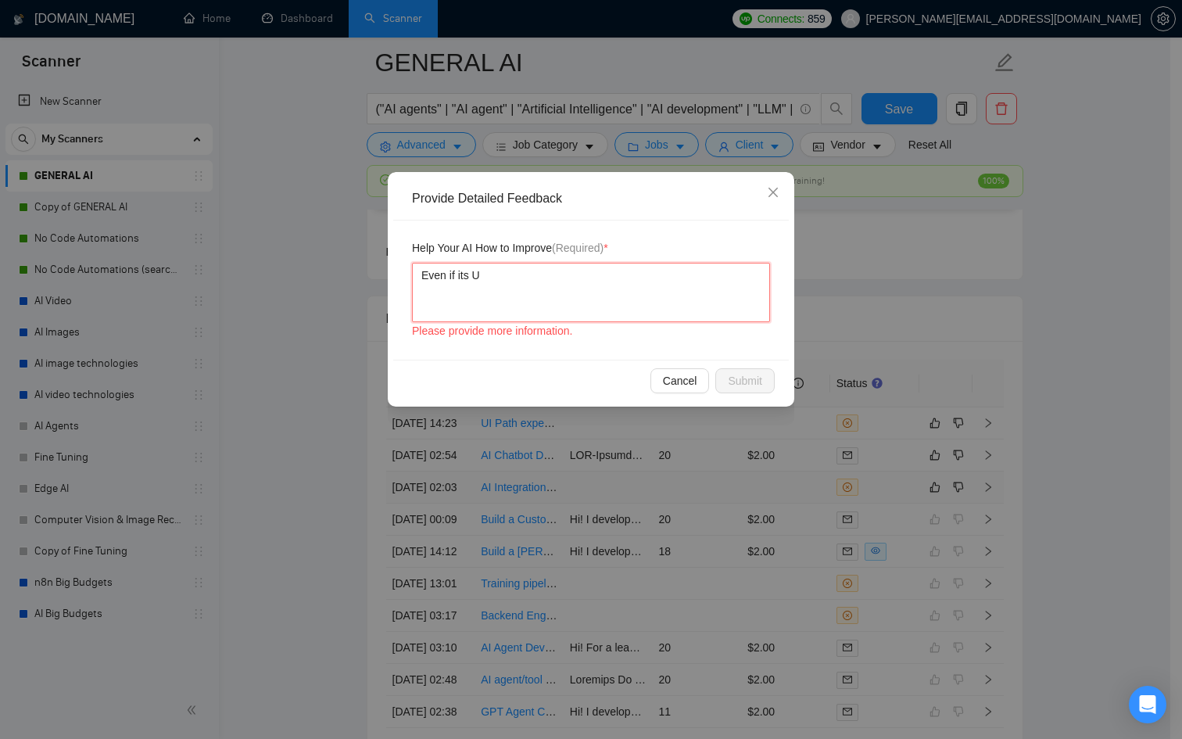
type textarea "Even if its UX"
type textarea "Even if its UX/"
type textarea "Even if its UX/U"
type textarea "Even if its UX/UI"
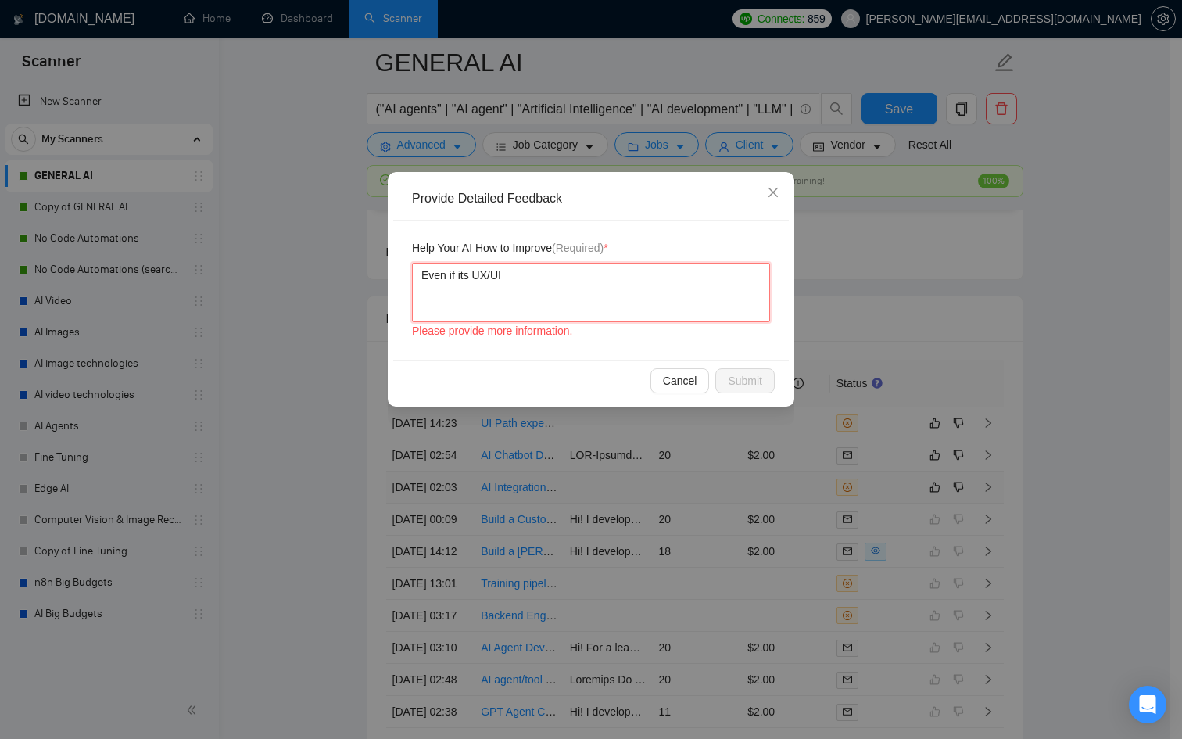
type textarea "Even if its UX/UI i"
type textarea "Even if its UX/UI"
type textarea "Even if its UX/UI i"
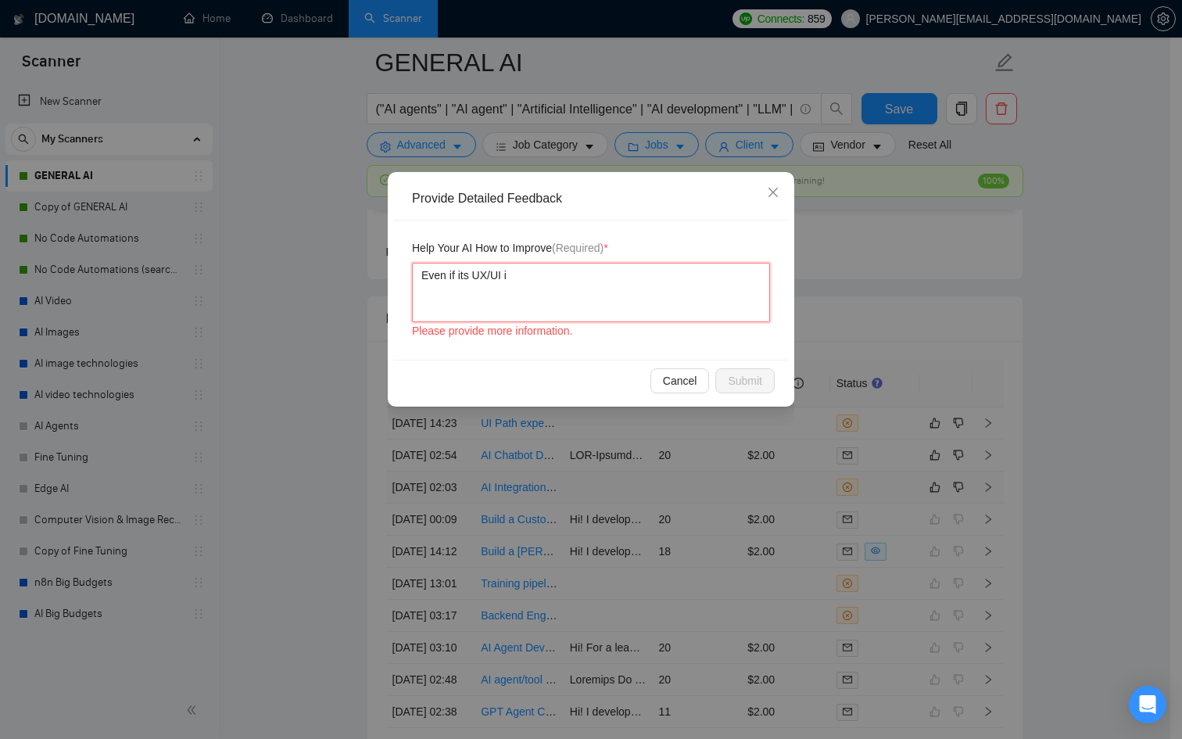
type textarea "Even if its UX/UI it"
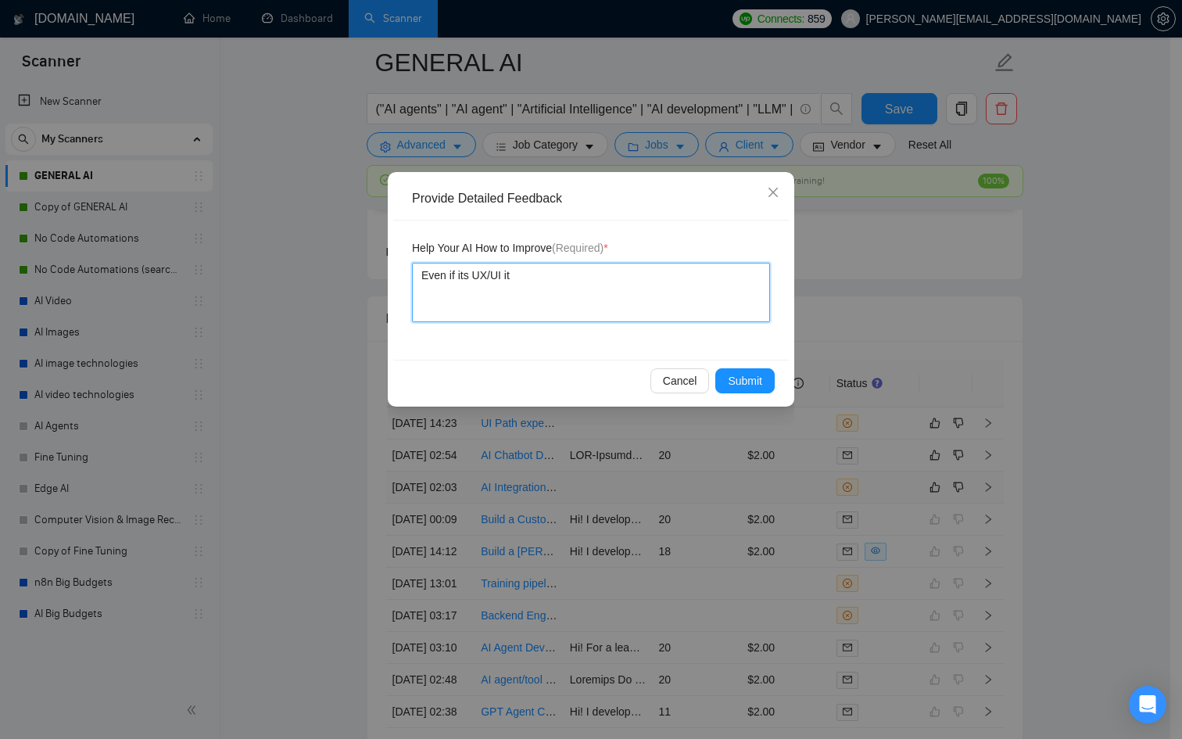
type textarea "Even if its UX/UI its"
type textarea "Even if its UX/UI its a"
type textarea "Even if its UX/UI its a s"
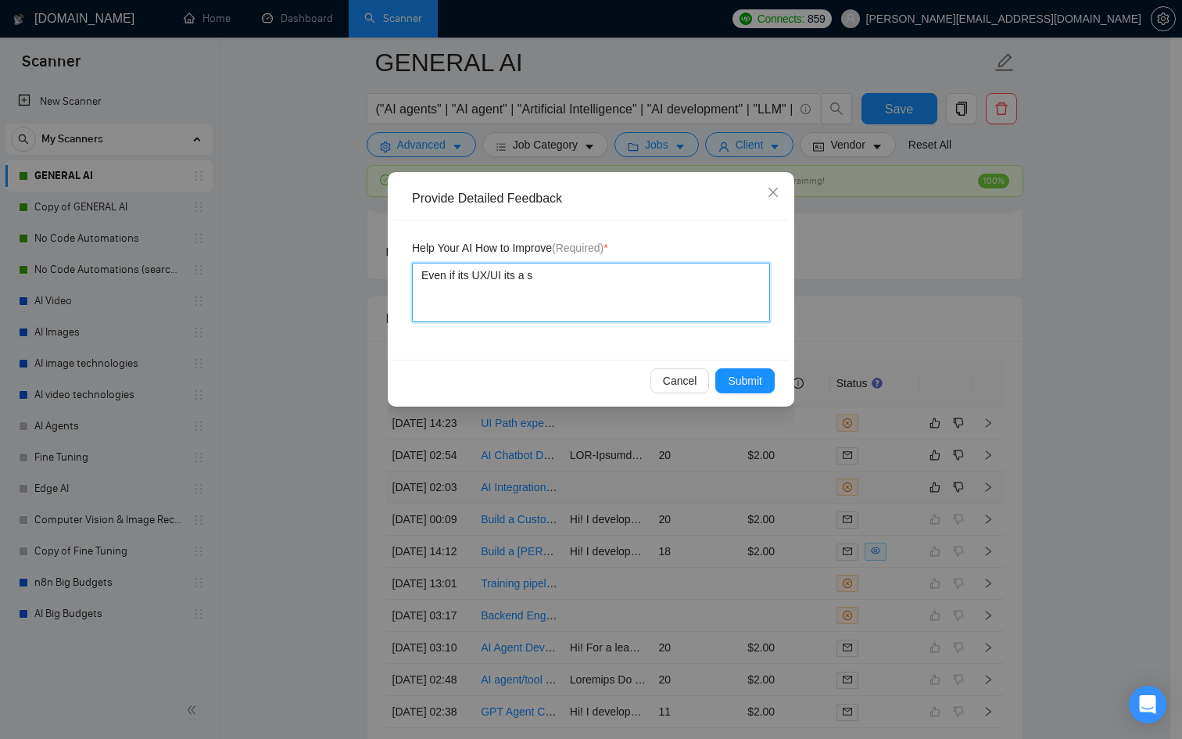
type textarea "Even if its UX/UI its a si"
type textarea "Even if its UX/UI its a sim"
type textarea "Even if its UX/UI its a simp"
type textarea "Even if its UX/UI its a simpl"
type textarea "Even if its UX/UI its a simple"
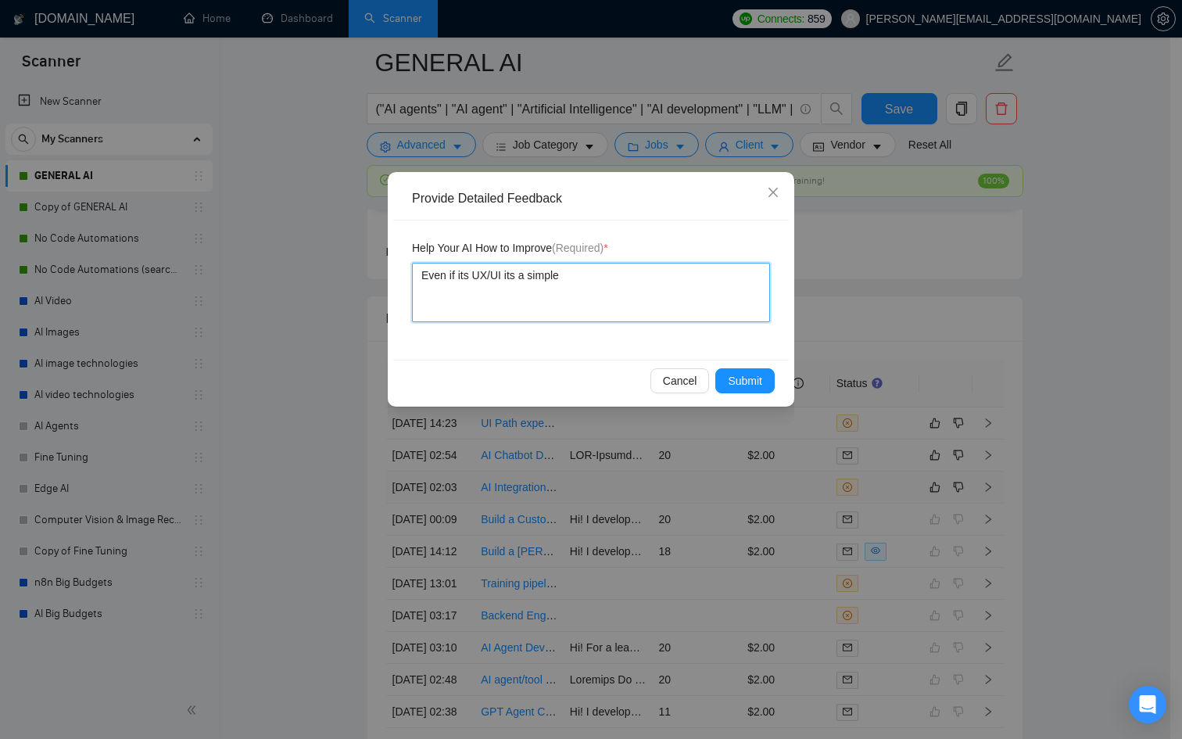
type textarea "Even if its UX/UI its a simple"
type textarea "Even if its UX/UI its a simple A"
type textarea "Even if its UX/UI its a simple AI"
type textarea "Even if its UX/UI its a simple AI i"
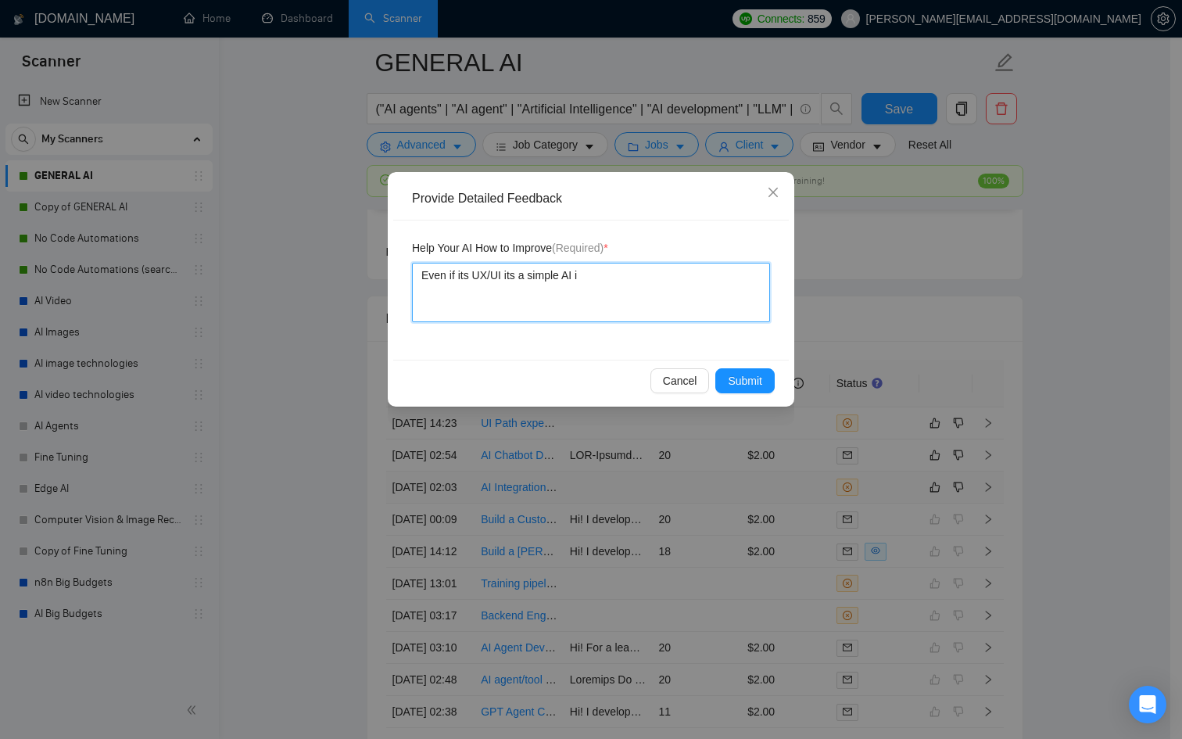
type textarea "Even if its UX/UI its a simple AI in"
type textarea "Even if its UX/UI its a simple AI int"
type textarea "Even if its UX/UI its a simple AI inte"
type textarea "Even if its UX/UI its a simple AI integ"
type textarea "Even if its UX/UI its a simple AI integr"
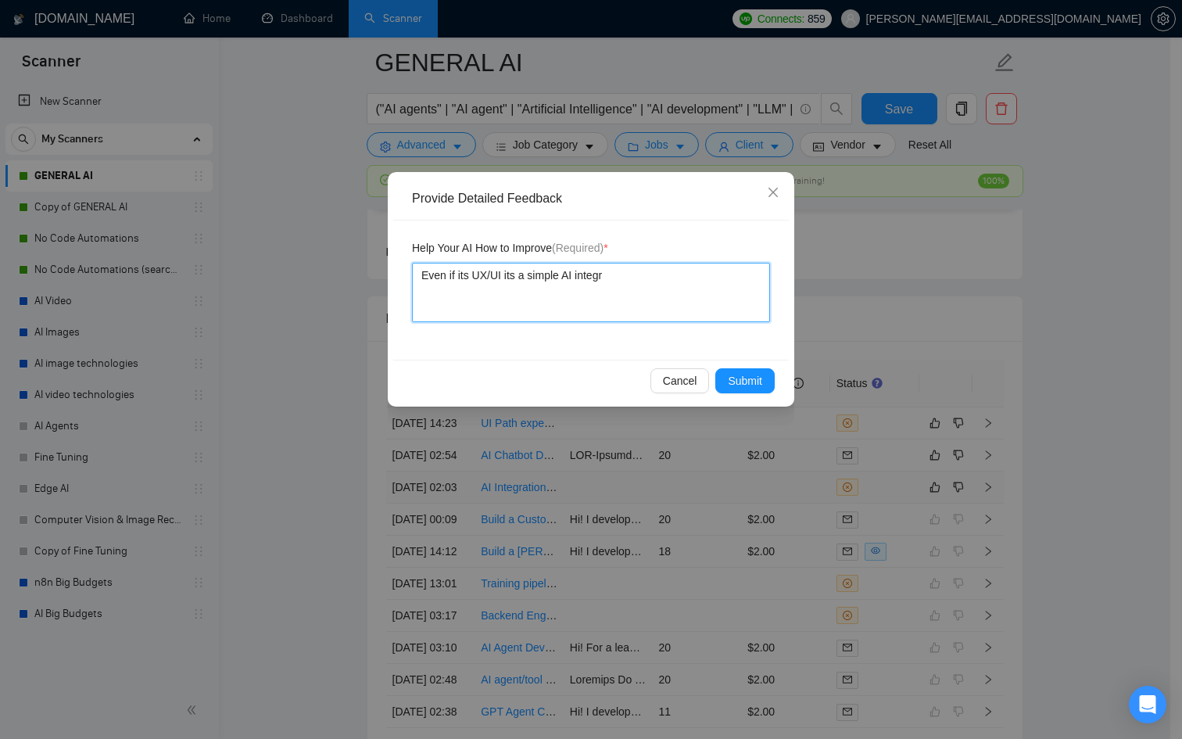
type textarea "Even if its UX/UI its a simple AI integra"
type textarea "Even if its UX/UI its a simple AI integrat"
type textarea "Even if its UX/UI its a simple AI integrati"
type textarea "Even if its UX/UI its a simple AI integratio"
type textarea "Even if its UX/UI its a simple AI integration"
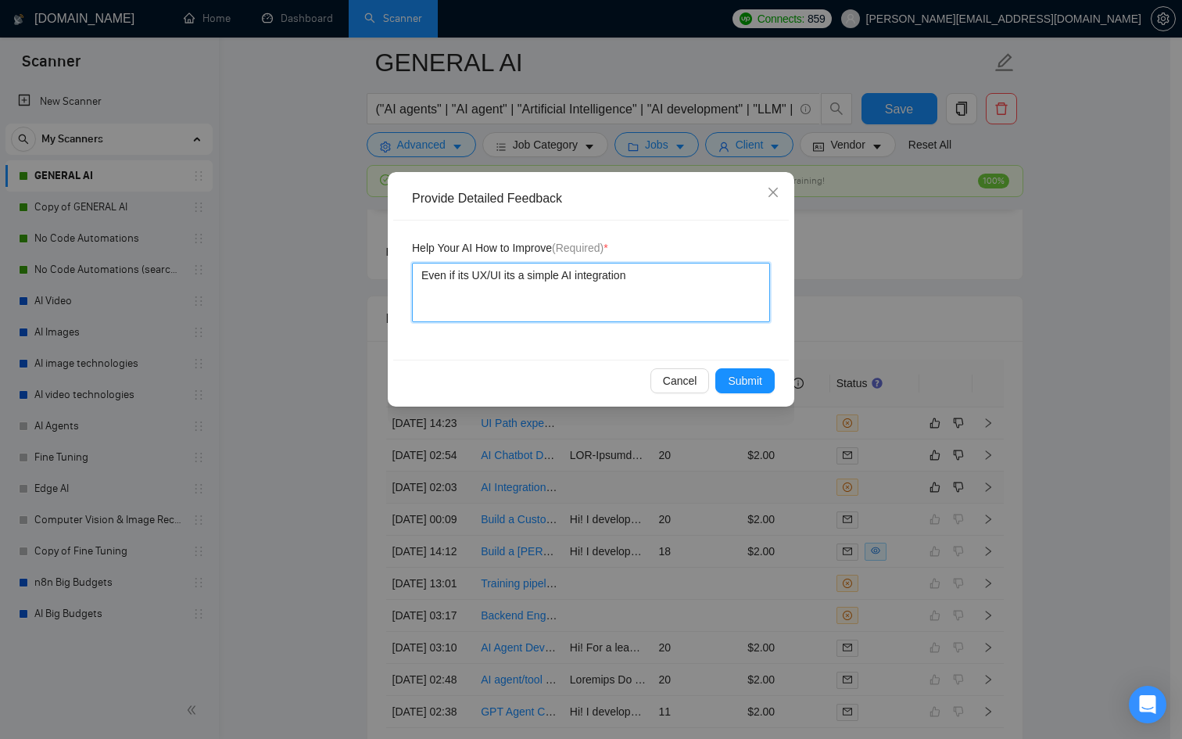
type textarea "Even if its UX/UI its a simple AI integration"
type textarea "Even if its UX/UI its a simple AI integration t"
type textarea "Even if its UX/UI its a simple AI integration th"
type textarea "Even if its UX/UI its a simple AI integration tha"
type textarea "Even if its UX/UI its a simple AI integration that"
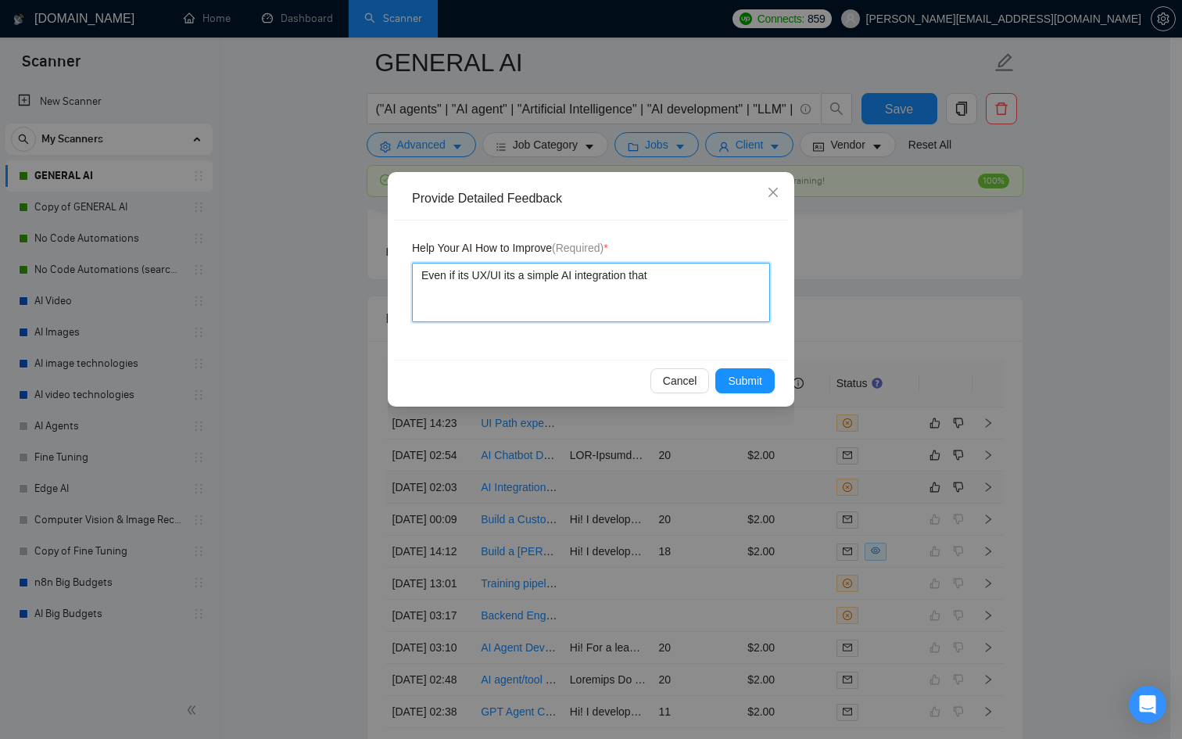
type textarea "Even if its UX/UI its a simple AI integration that"
type textarea "Even if its UX/UI its a simple AI integration that i"
type textarea "Even if its UX/UI its a simple AI integration that i c"
type textarea "Even if its UX/UI its a simple AI integration that i ca"
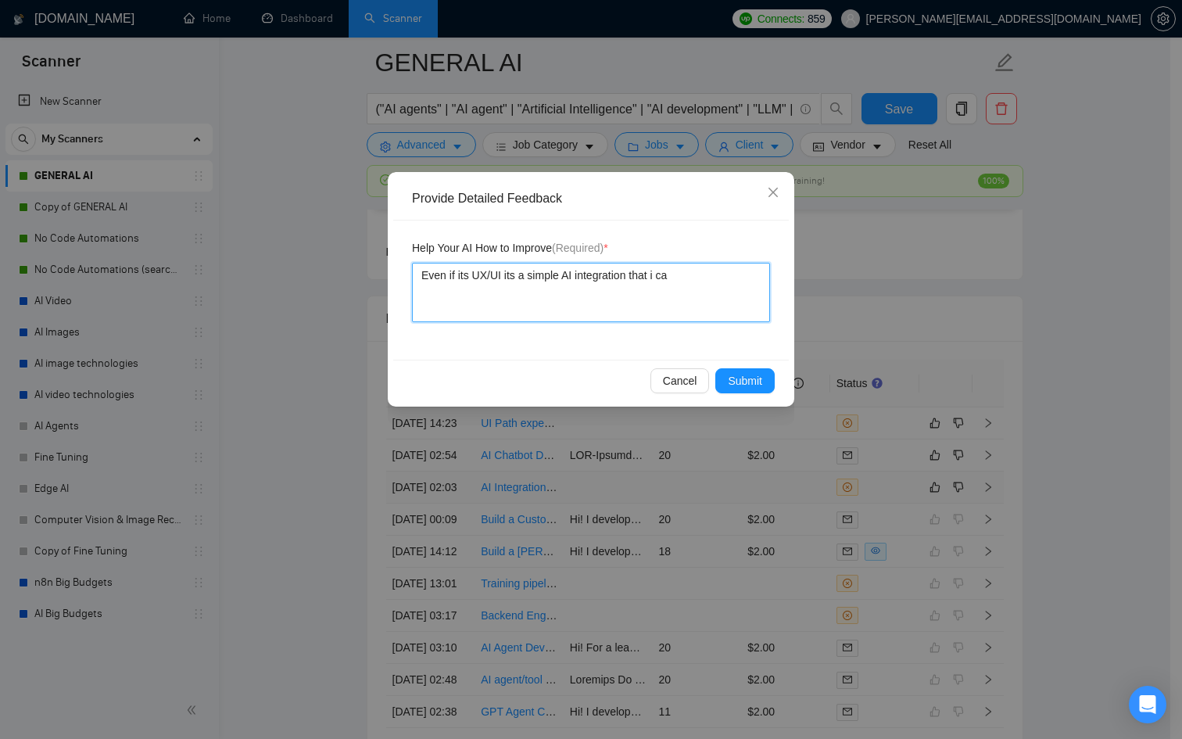
type textarea "Even if its UX/UI its a simple AI integration that i can"
type textarea "Even if its UX/UI its a simple AI integration that i can d"
type textarea "Even if its UX/UI its a simple AI integration that i can do"
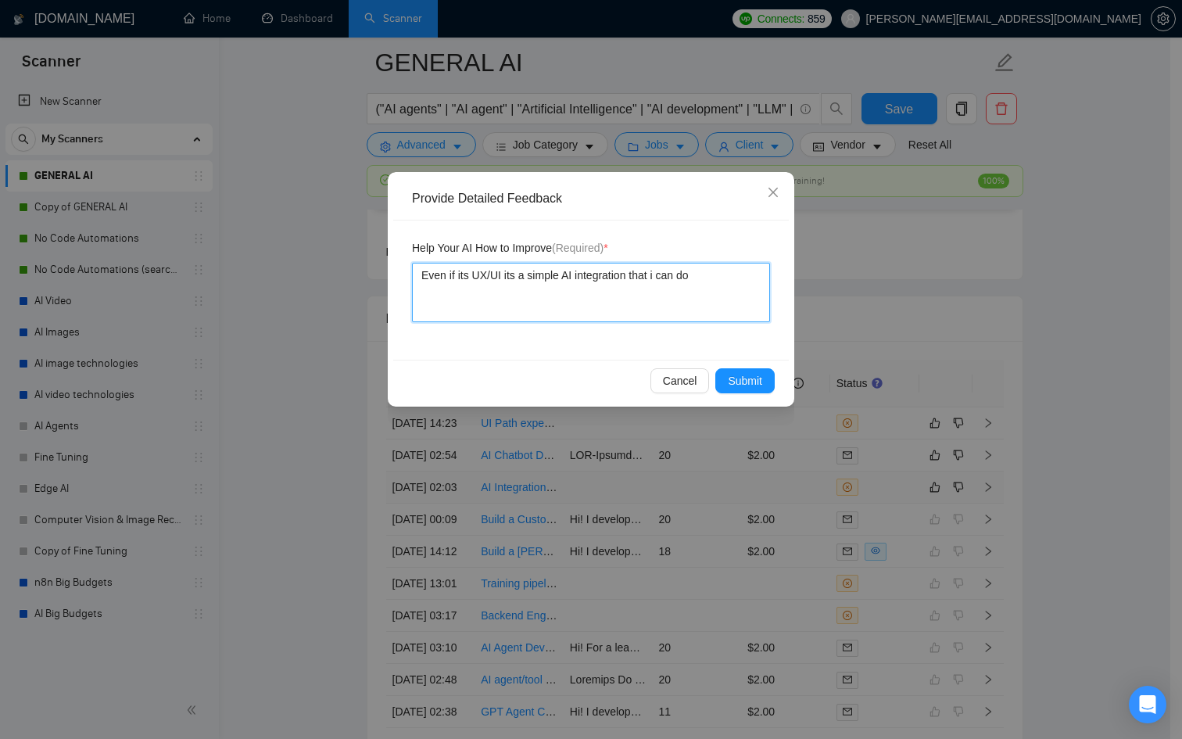
type textarea "Even if its UX/UI its a simple AI integration that i can do s"
type textarea "Even if its UX/UI its a simple AI integration that i can do so"
type textarea "Even if its UX/UI its a simple AI integration that i can do s"
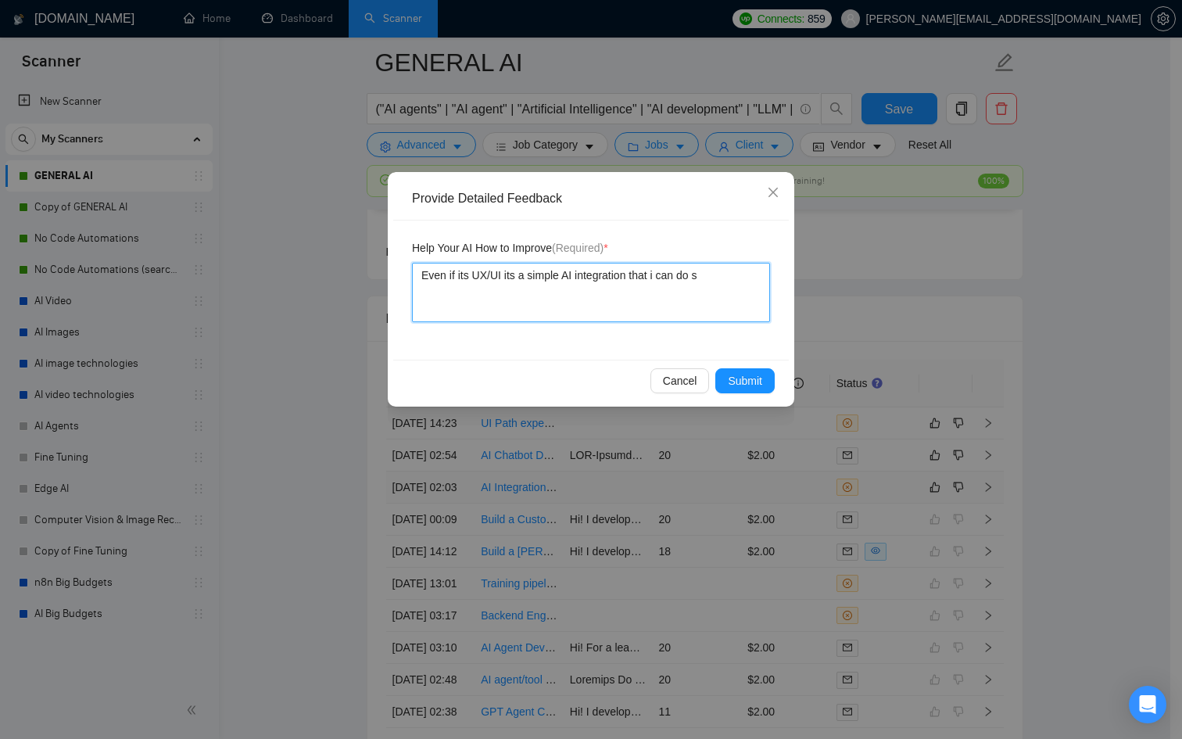
type textarea "Even if its UX/UI its a simple AI integration that i can do"
type textarea "Even if its UX/UI its a simple AI integration that i can d"
type textarea "Even if its UX/UI its a simple AI integration that i can do"
click at [739, 373] on span "Submit" at bounding box center [745, 380] width 34 height 17
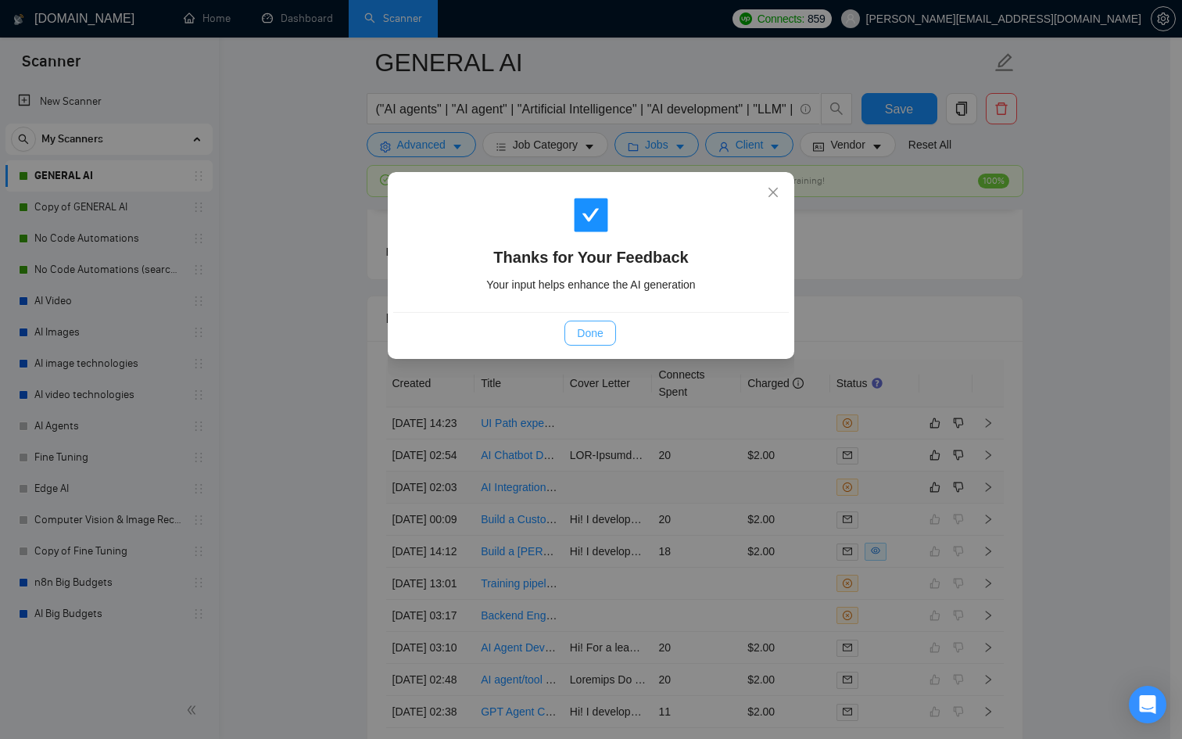
click at [598, 332] on span "Done" at bounding box center [590, 332] width 26 height 17
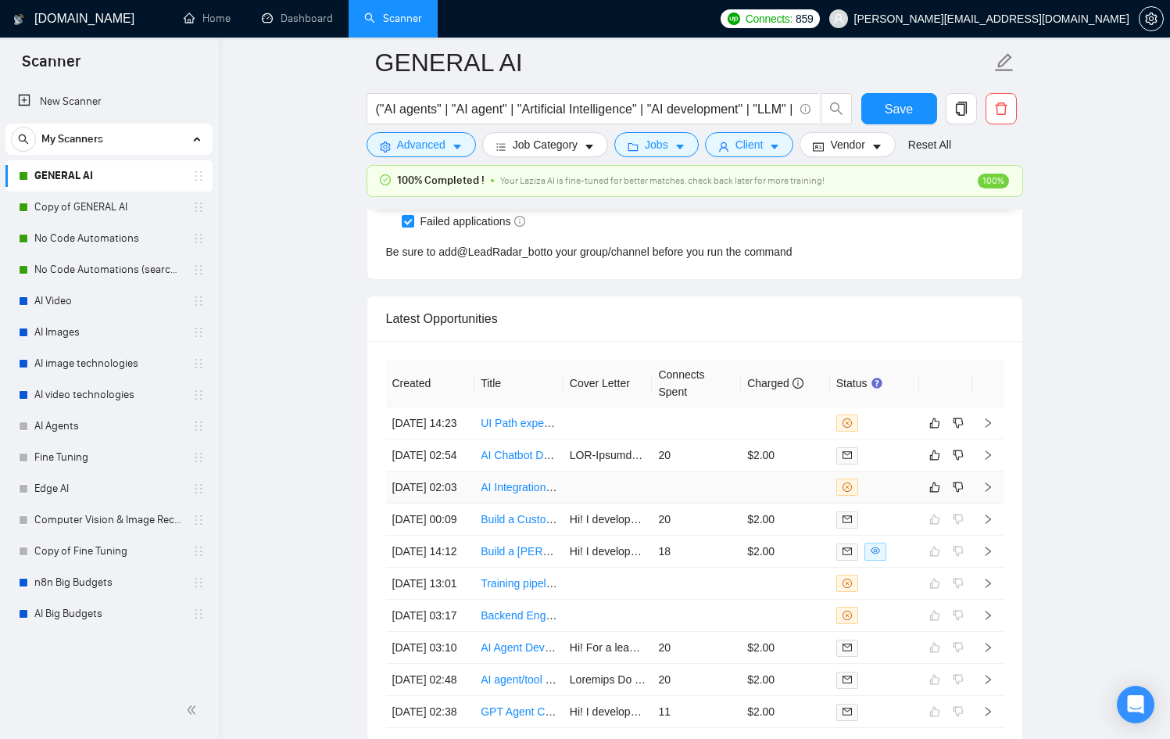
click at [849, 492] on icon "close-circle" at bounding box center [847, 486] width 9 height 9
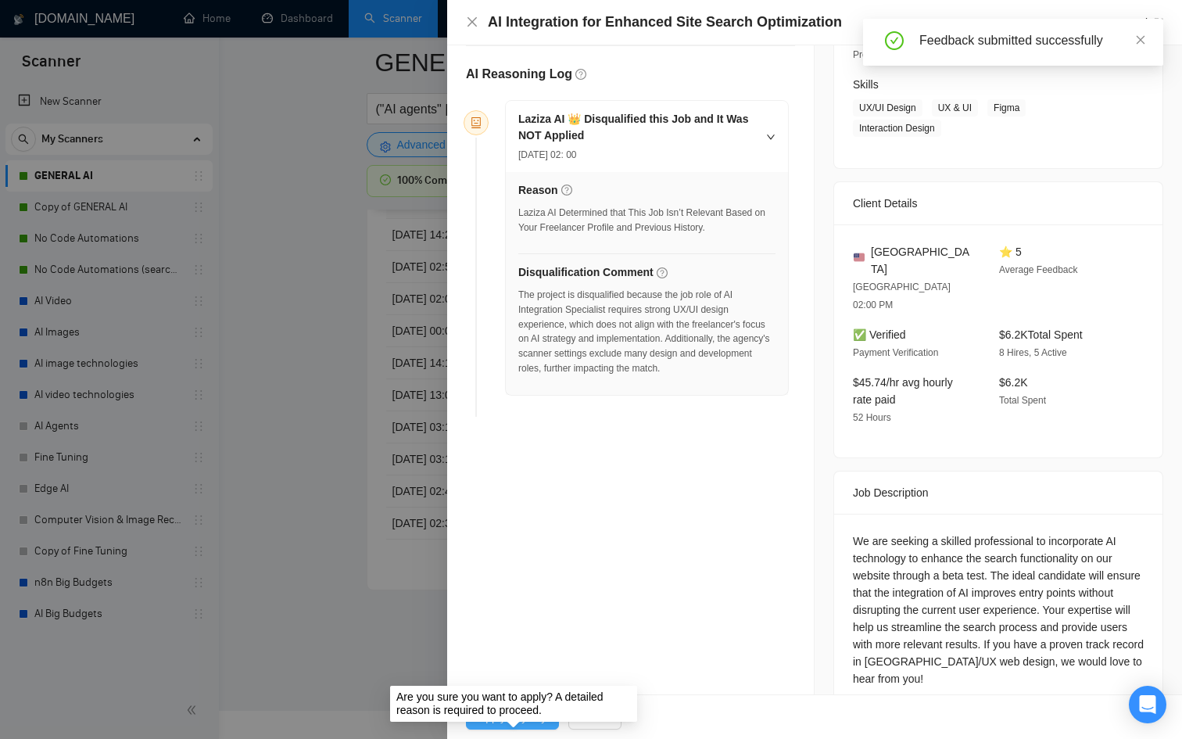
click at [506, 725] on span "Apply Anyway" at bounding box center [512, 716] width 68 height 17
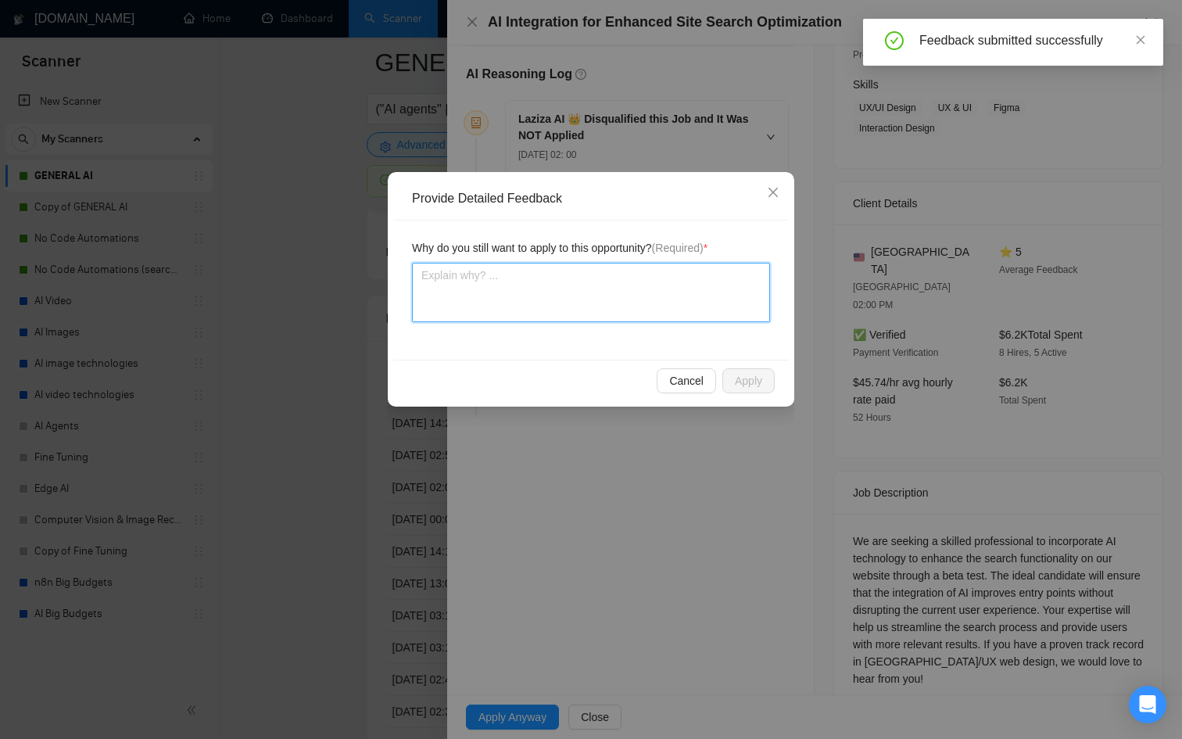
click at [668, 297] on textarea at bounding box center [591, 292] width 358 height 59
type textarea "I"
type textarea "I c"
type textarea "I ca"
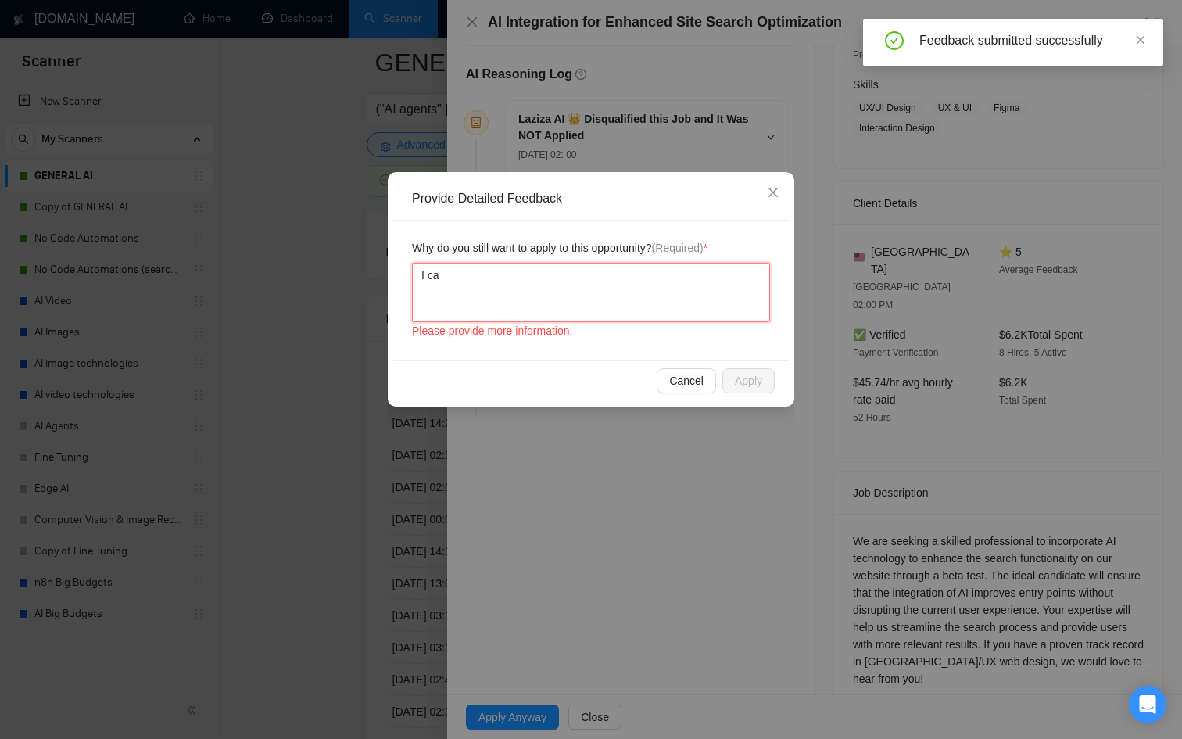
type textarea "I can"
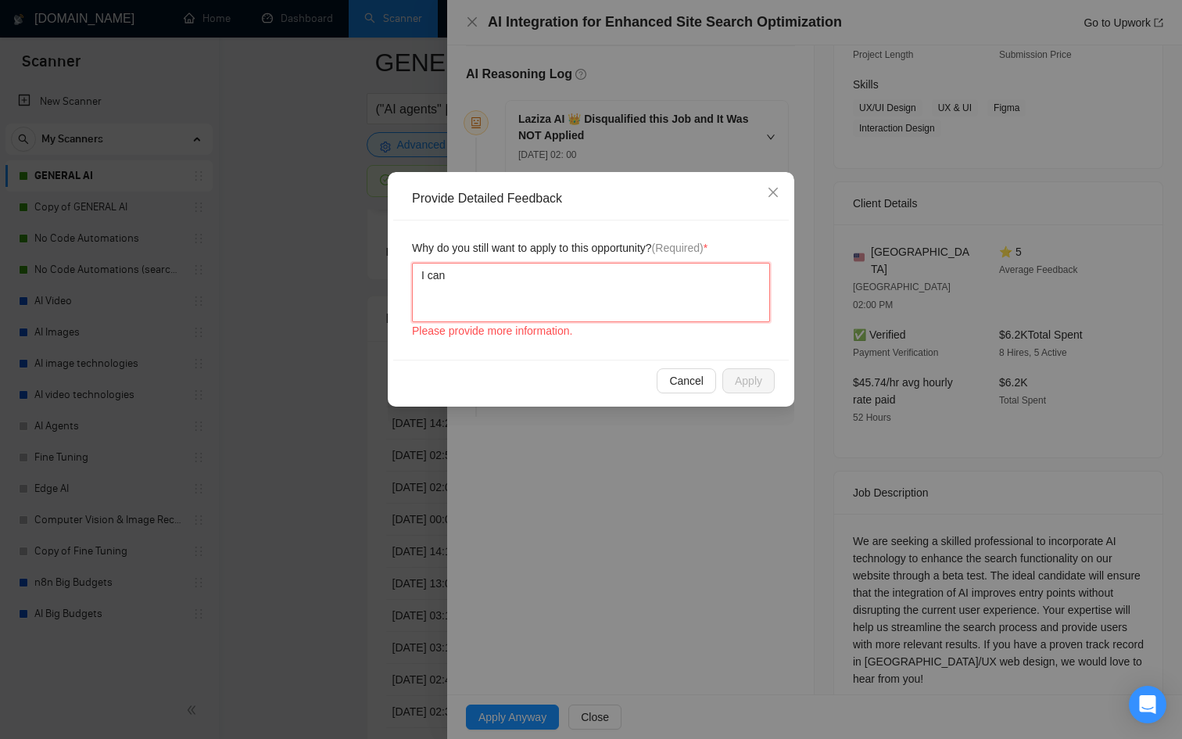
type textarea "I can d"
type textarea "I can do"
type textarea "I can do i"
type textarea "I can do it"
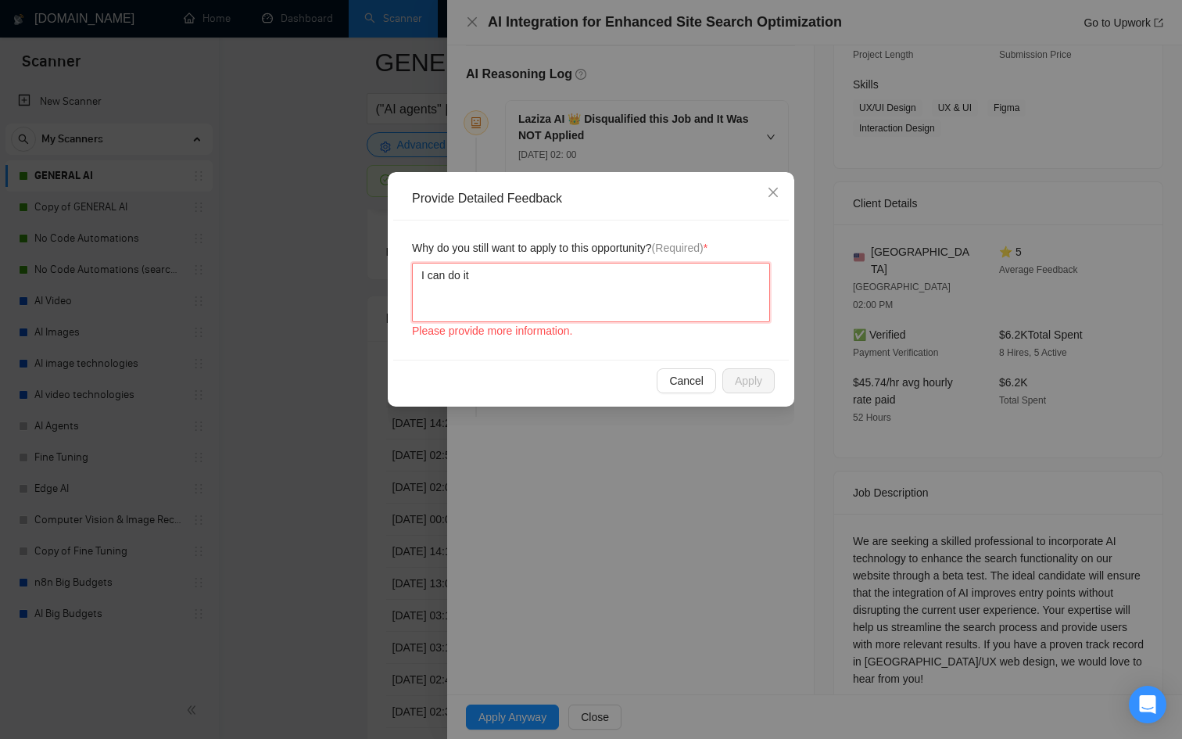
type textarea "I can do it"
type textarea "I can do it w"
type textarea "I can do it wi"
type textarea "I can do it wit"
type textarea "I can do it with"
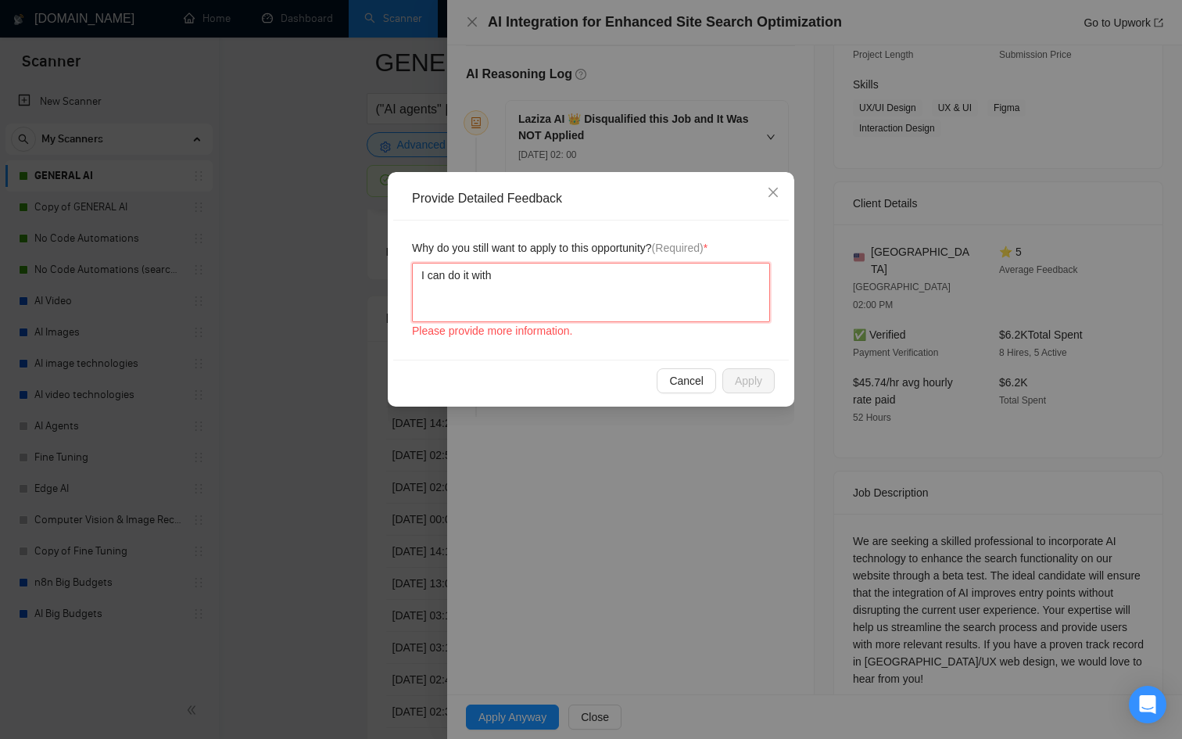
type textarea "I can do it witho"
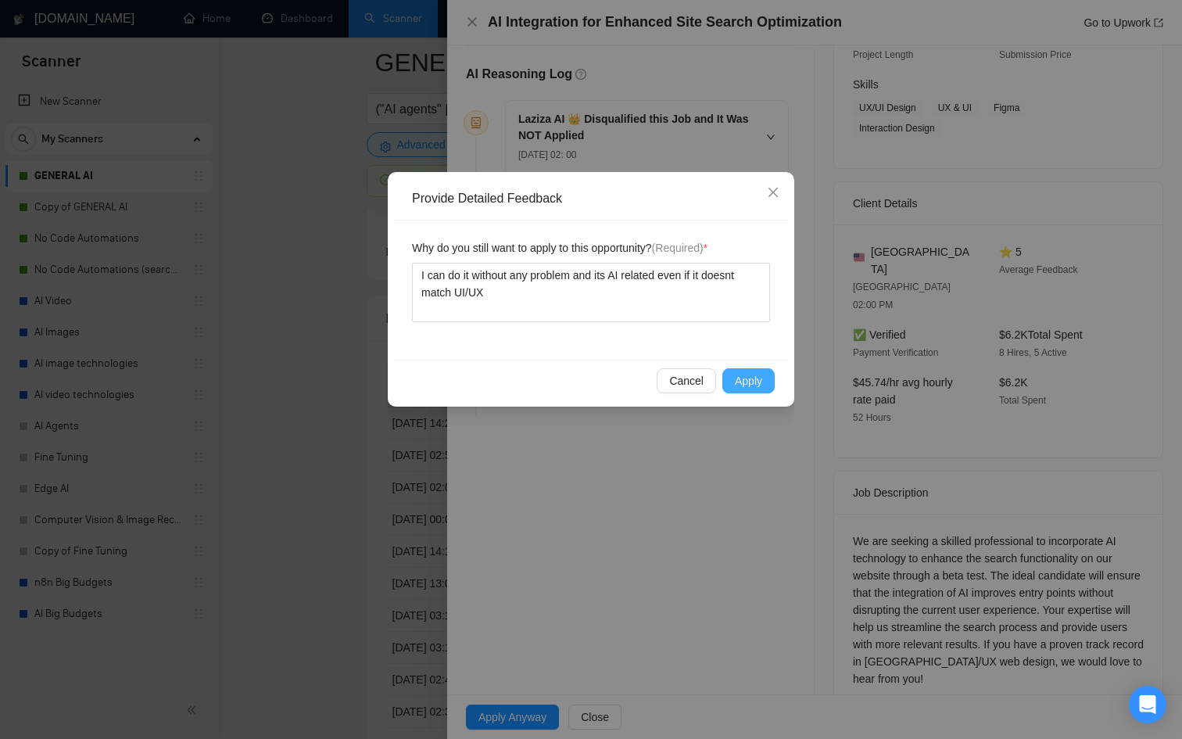
click at [739, 378] on span "Apply" at bounding box center [748, 380] width 27 height 17
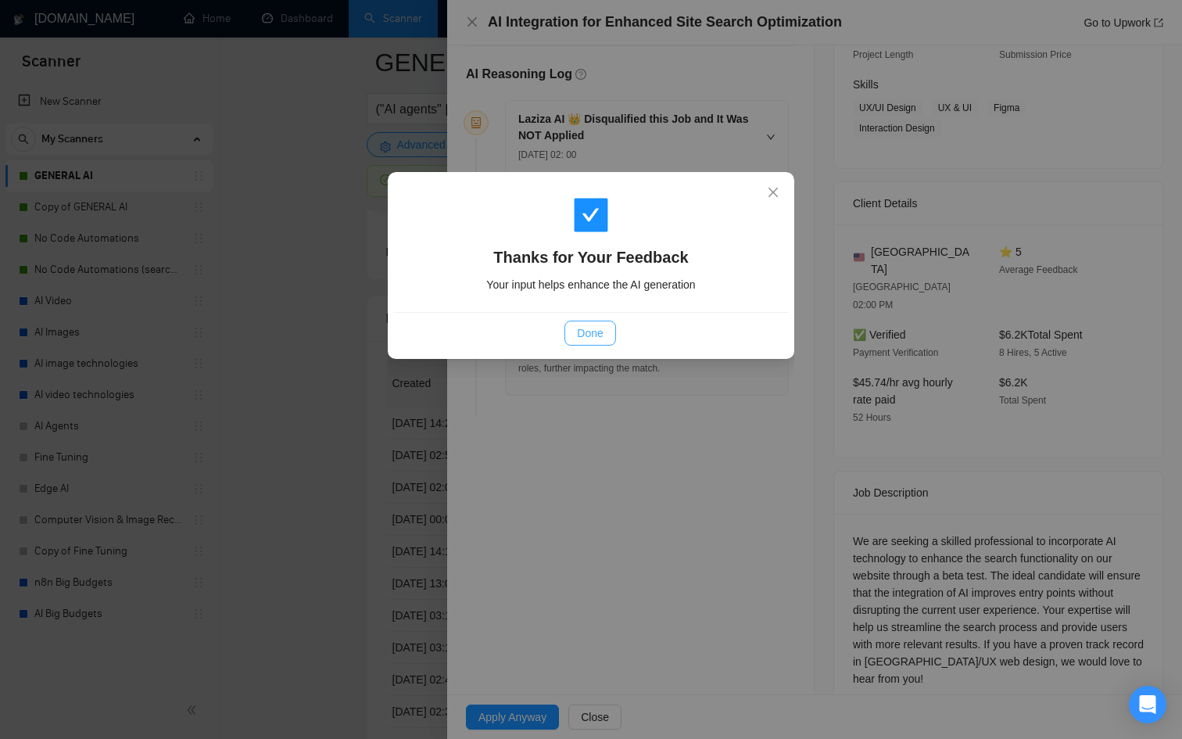
click at [579, 327] on span "Done" at bounding box center [590, 332] width 26 height 17
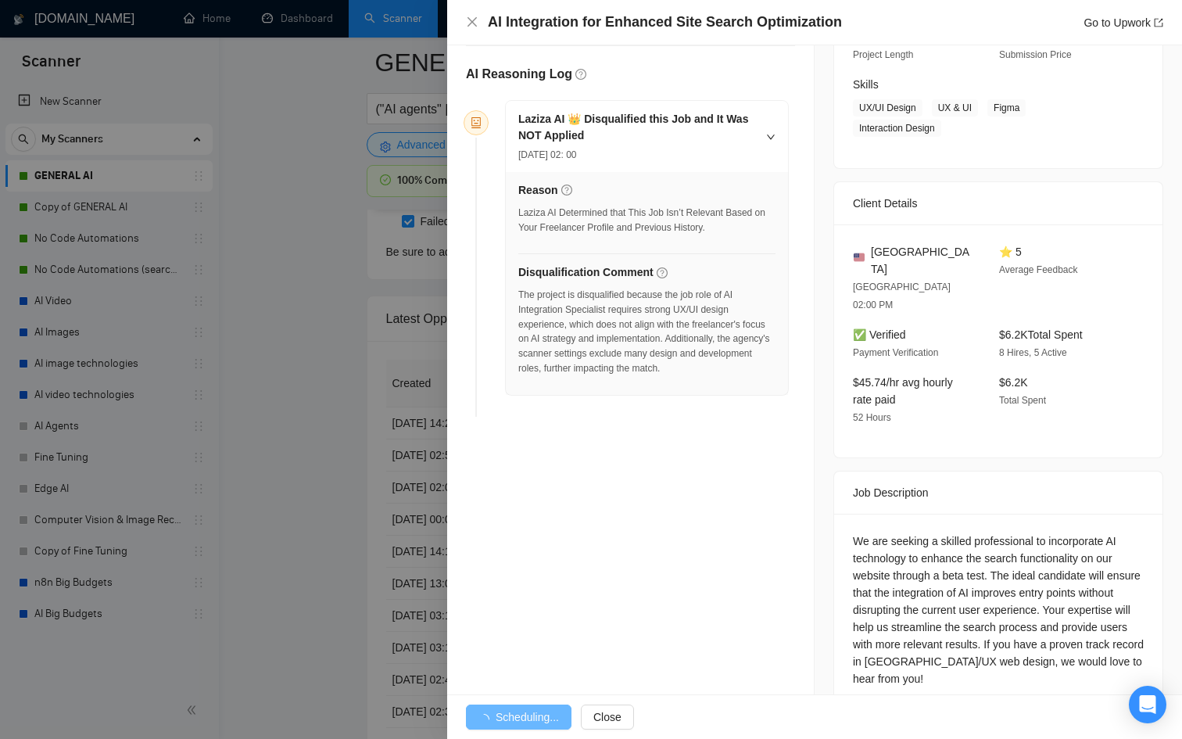
click at [373, 617] on div at bounding box center [591, 369] width 1182 height 739
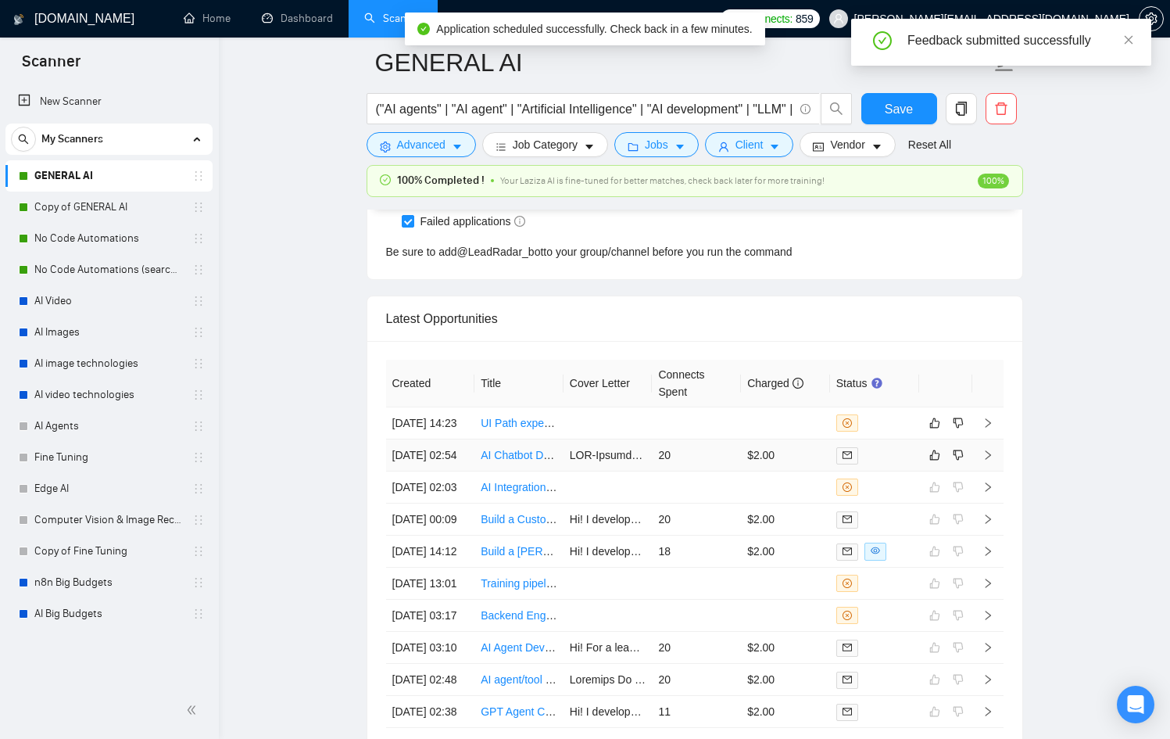
click at [882, 464] on div at bounding box center [874, 455] width 77 height 18
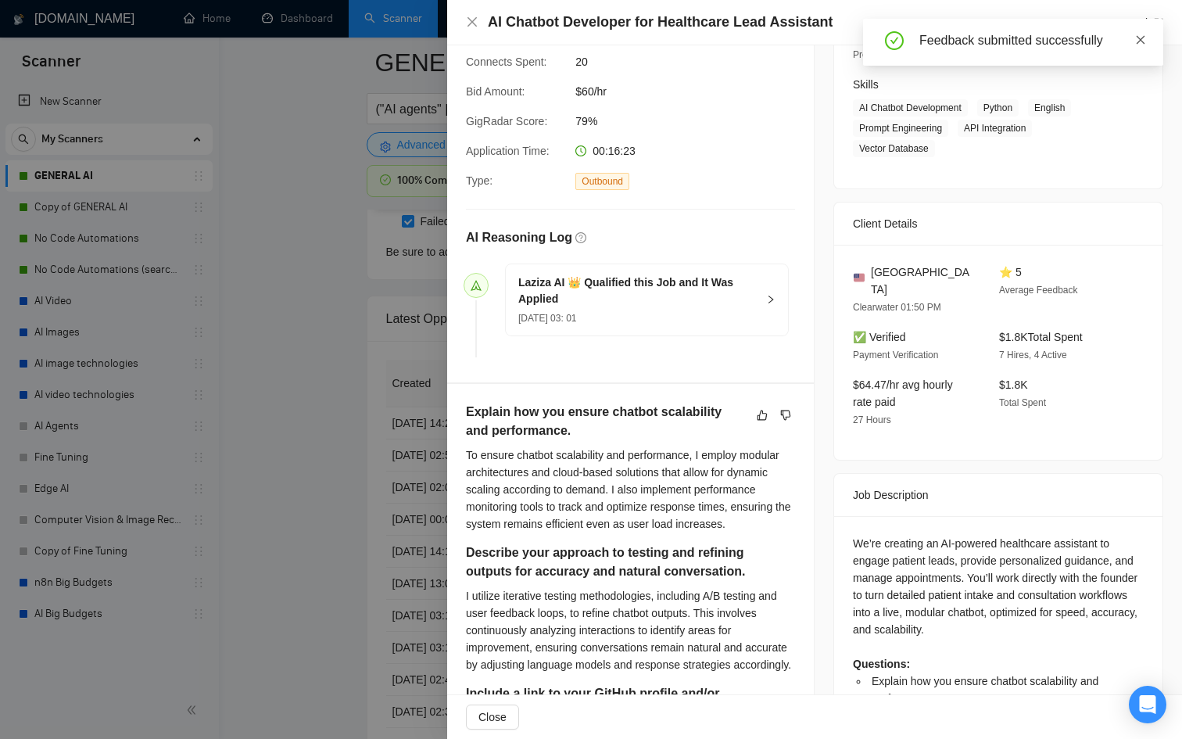
click at [1138, 40] on icon "close" at bounding box center [1140, 39] width 11 height 11
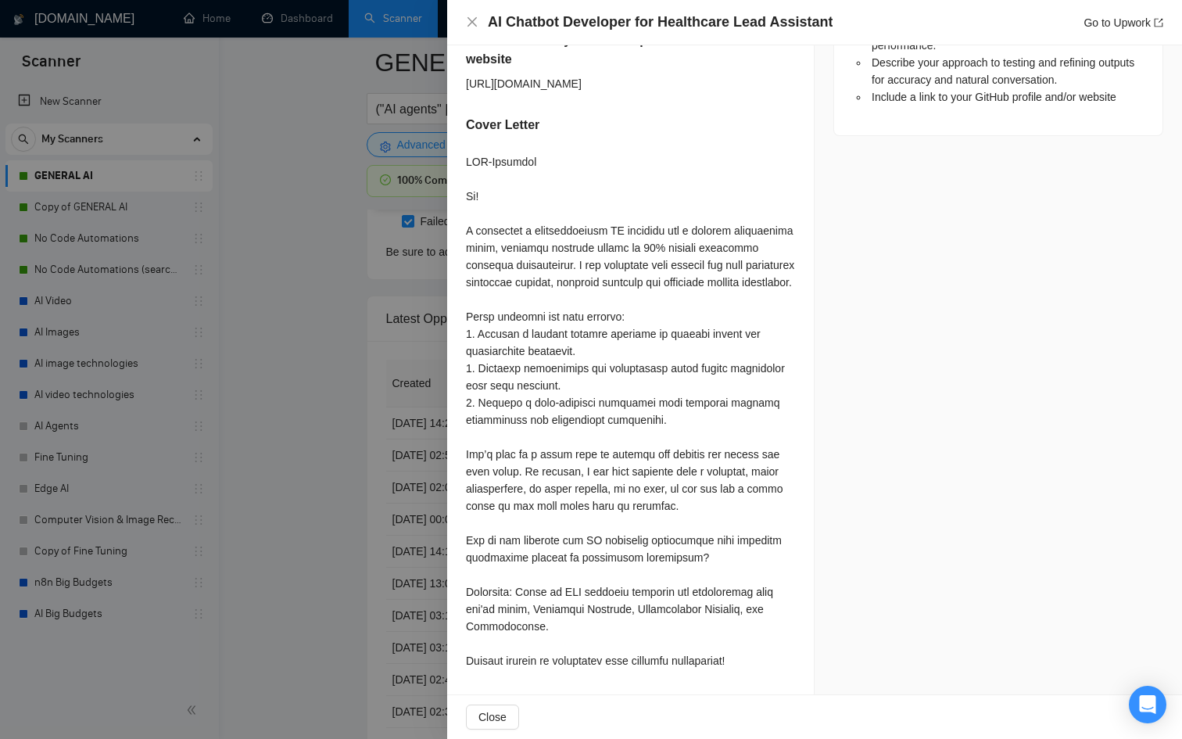
scroll to position [966, 0]
click at [432, 539] on div at bounding box center [591, 369] width 1182 height 739
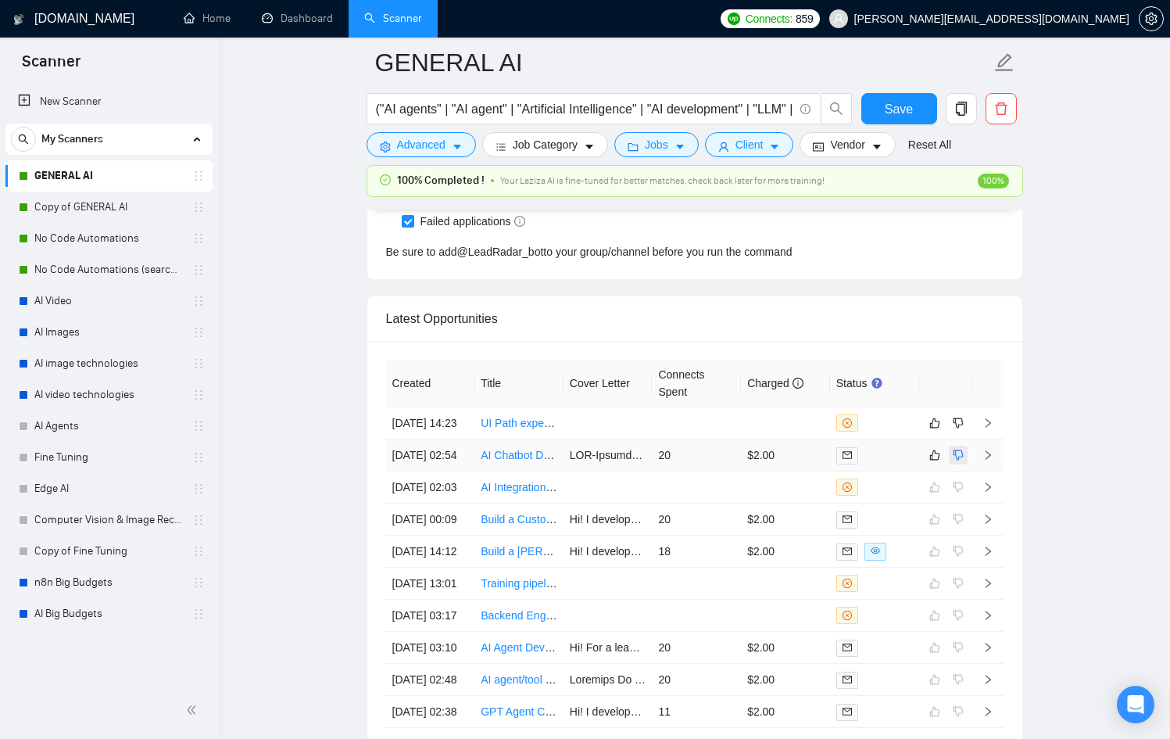
click at [953, 461] on icon "dislike" at bounding box center [958, 455] width 11 height 13
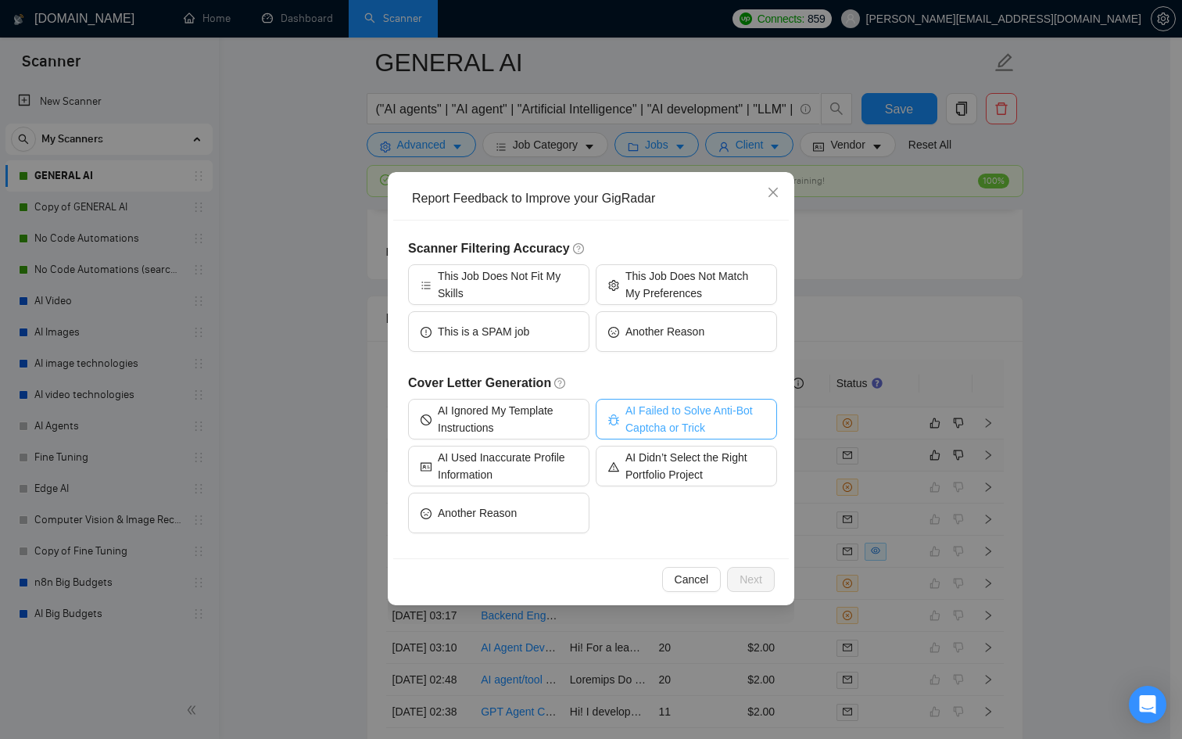
click at [736, 421] on span "AI Failed to Solve Anti-Bot Captcha or Trick" at bounding box center [694, 419] width 139 height 34
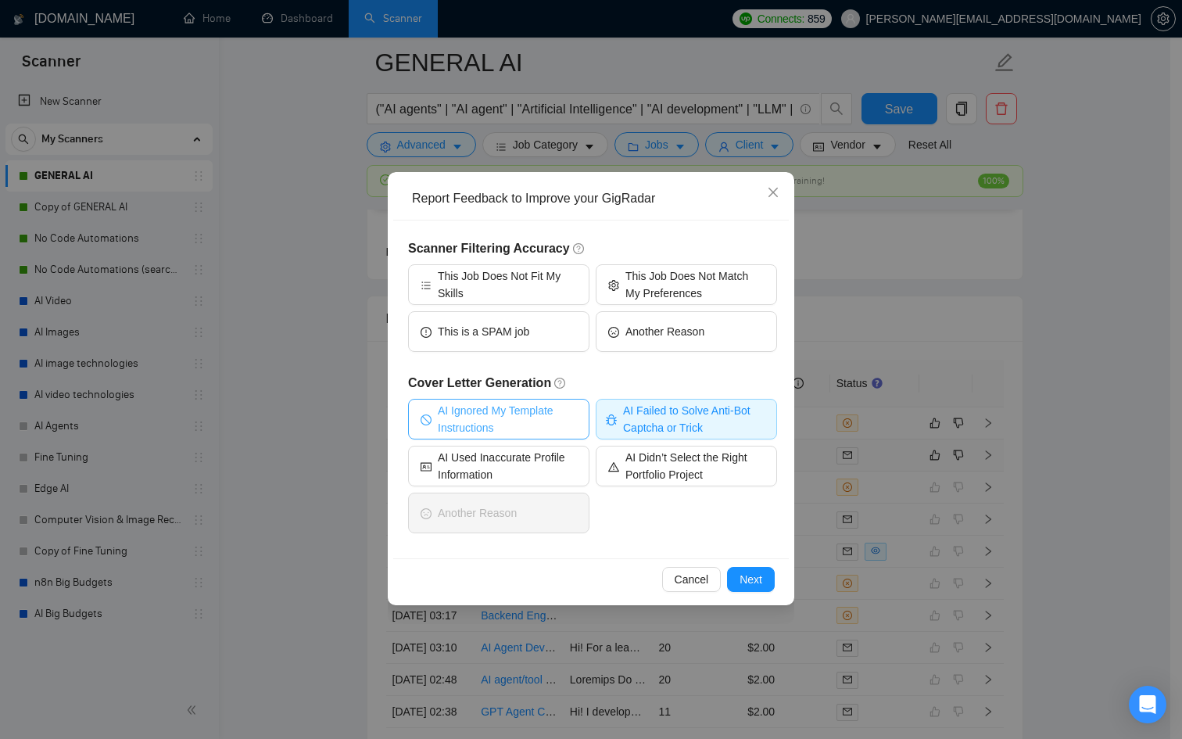
click at [559, 421] on span "AI Ignored My Template Instructions" at bounding box center [507, 419] width 139 height 34
click at [751, 589] on button "Next" at bounding box center [751, 579] width 48 height 25
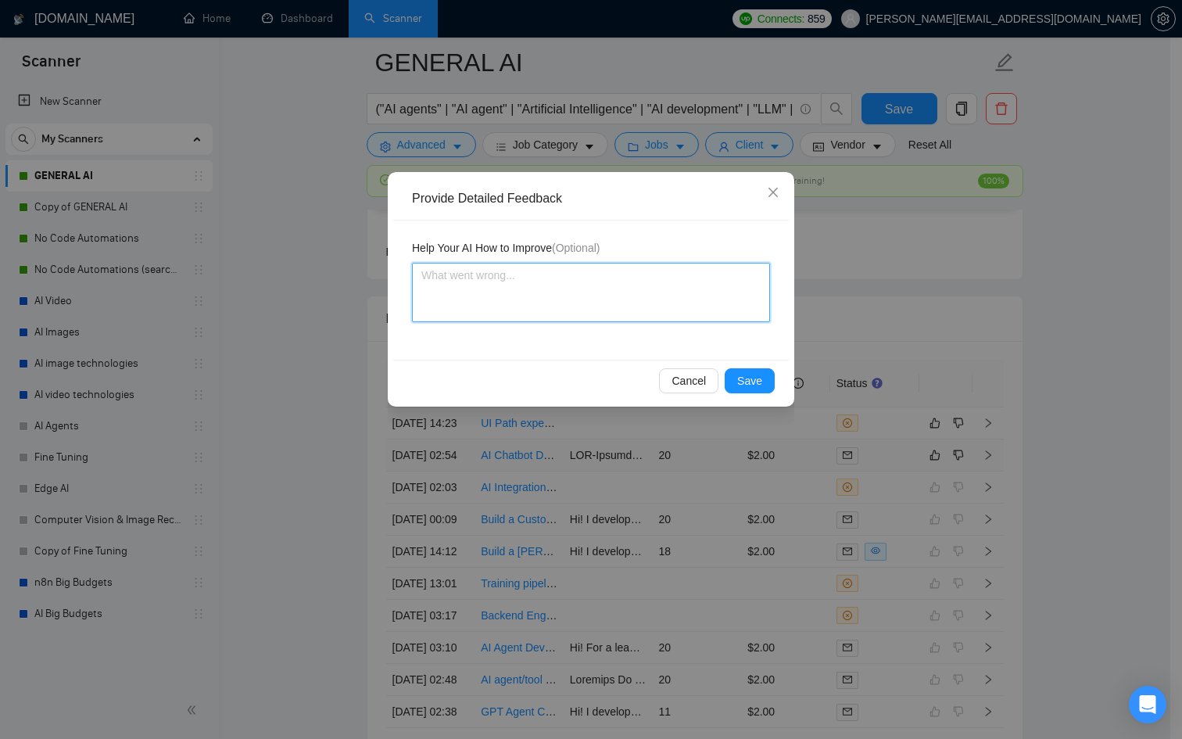
click at [531, 289] on textarea at bounding box center [591, 292] width 358 height 59
click at [470, 274] on textarea "They dont say anywhere" at bounding box center [591, 292] width 358 height 59
click at [572, 270] on textarea "They don't say anywhere" at bounding box center [591, 292] width 358 height 59
click at [598, 294] on textarea "They don't say anywhere to put ABS-pipeline and AI put it without any reason at…" at bounding box center [591, 292] width 358 height 59
click at [594, 294] on textarea "They don't say anywhere to put ABS-pipeline and AI put it without any reason at…" at bounding box center [591, 292] width 358 height 59
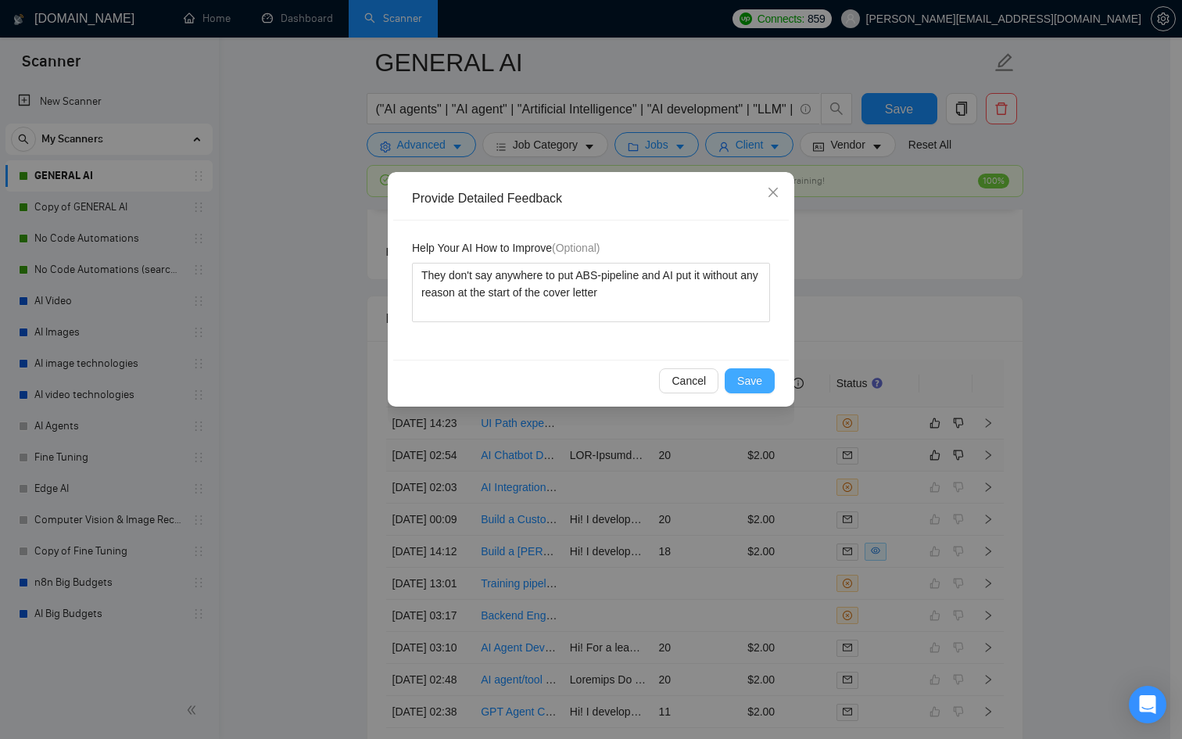
click at [753, 370] on button "Save" at bounding box center [750, 380] width 50 height 25
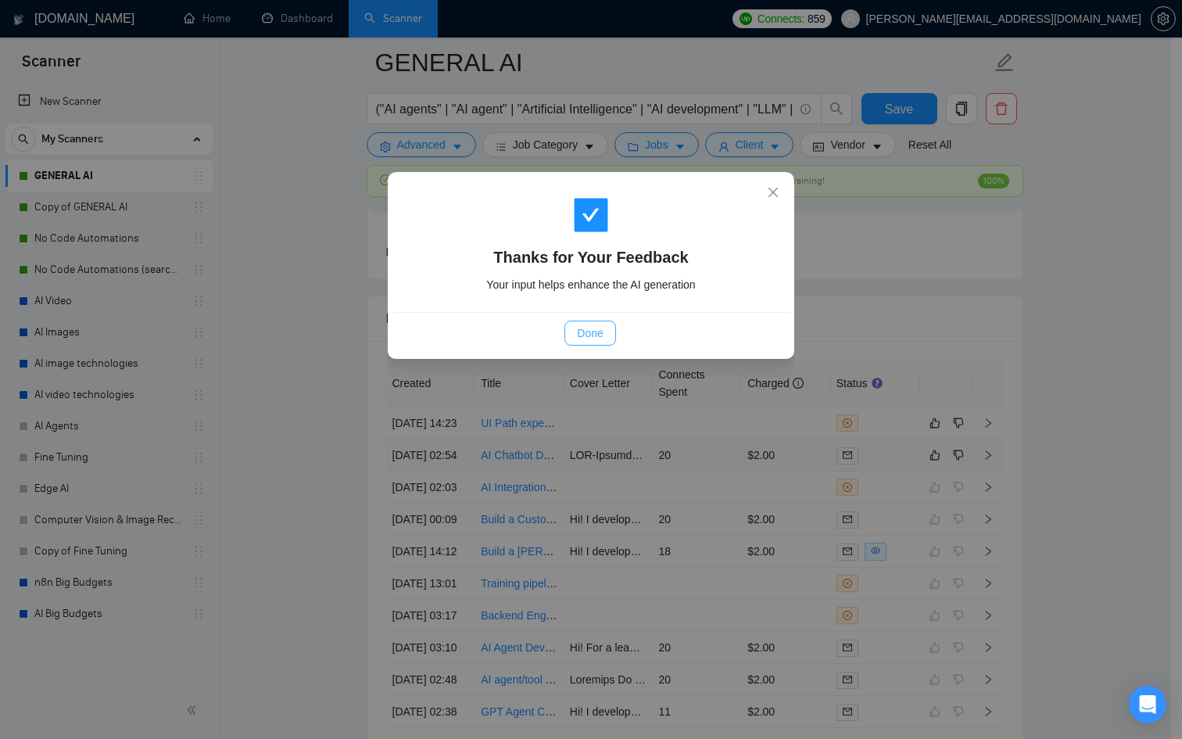
click at [599, 326] on span "Done" at bounding box center [590, 332] width 26 height 17
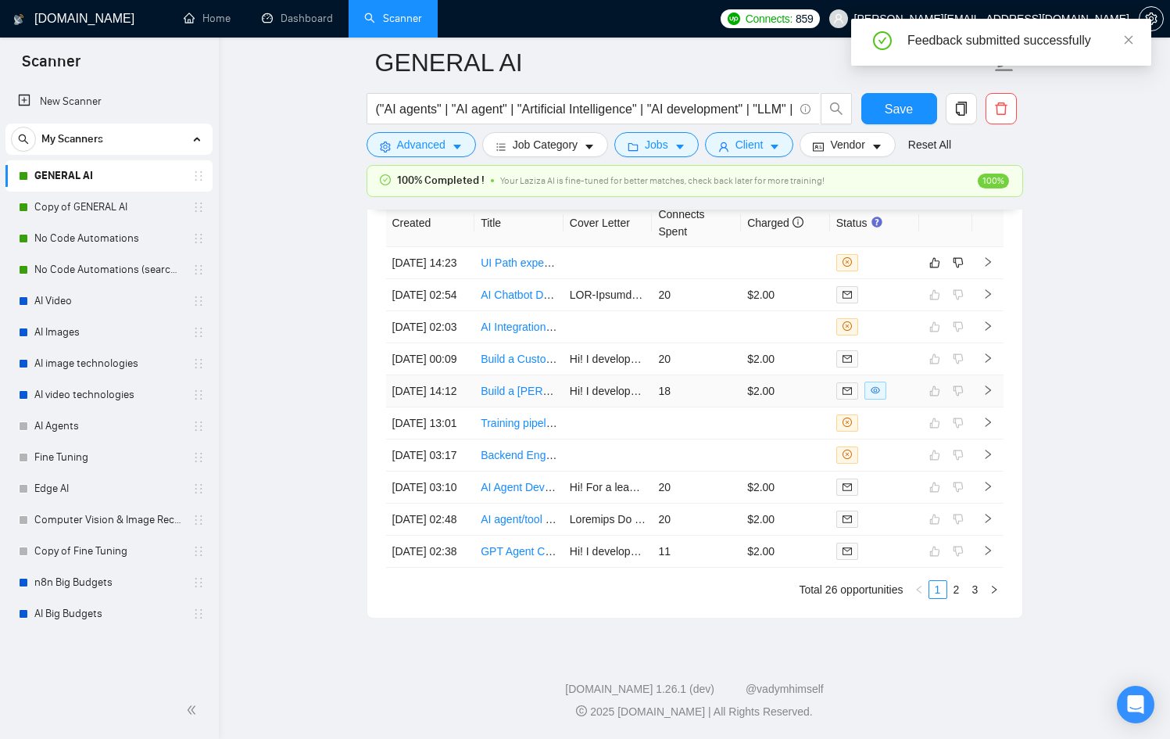
click at [669, 407] on td "18" at bounding box center [696, 391] width 89 height 32
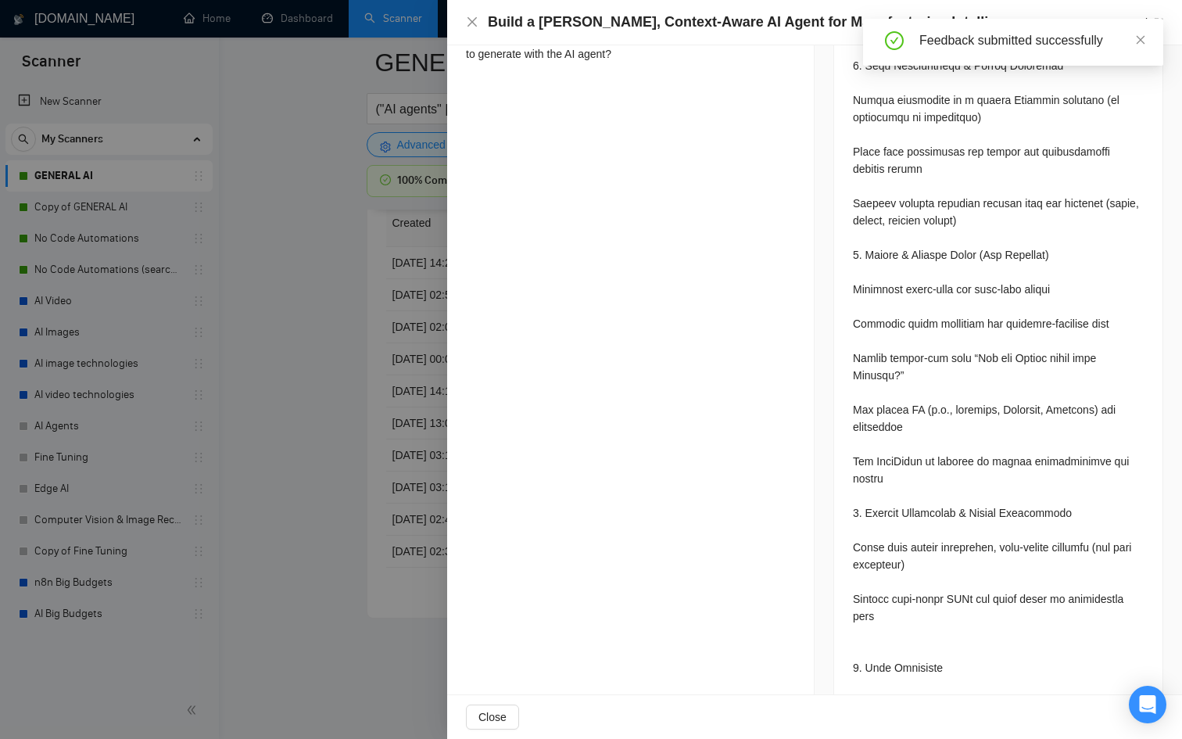
click at [414, 363] on div at bounding box center [591, 369] width 1182 height 739
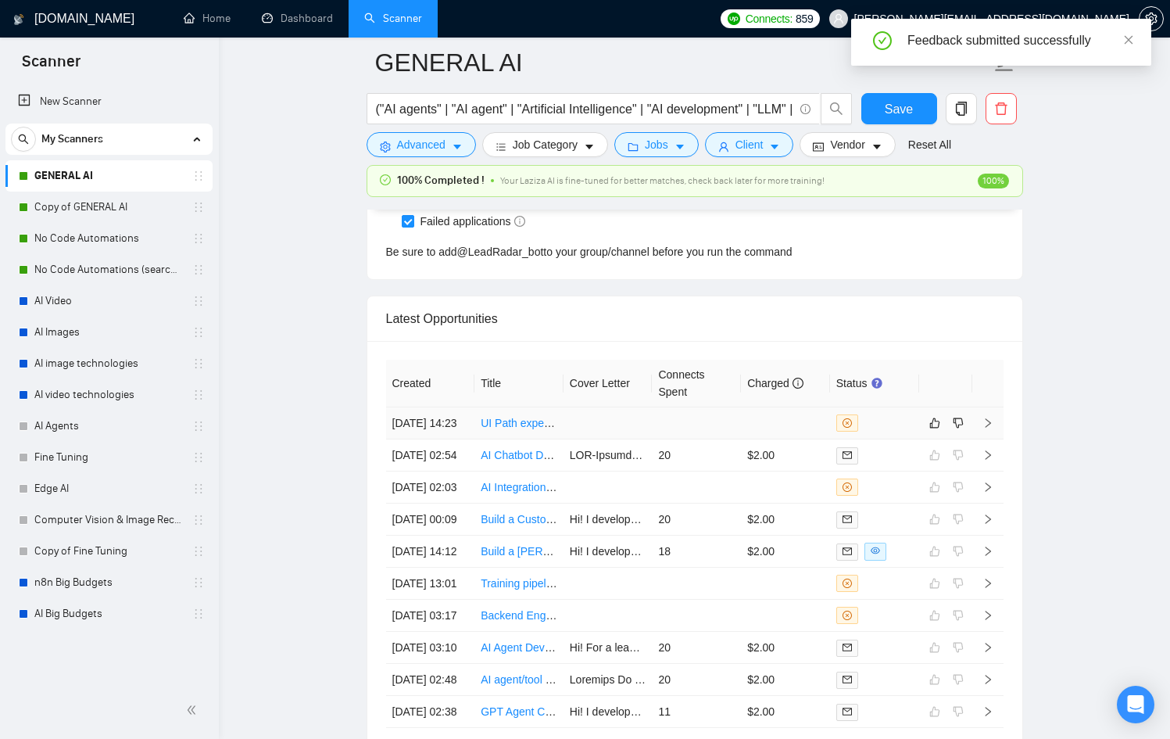
click at [652, 416] on td at bounding box center [696, 423] width 89 height 32
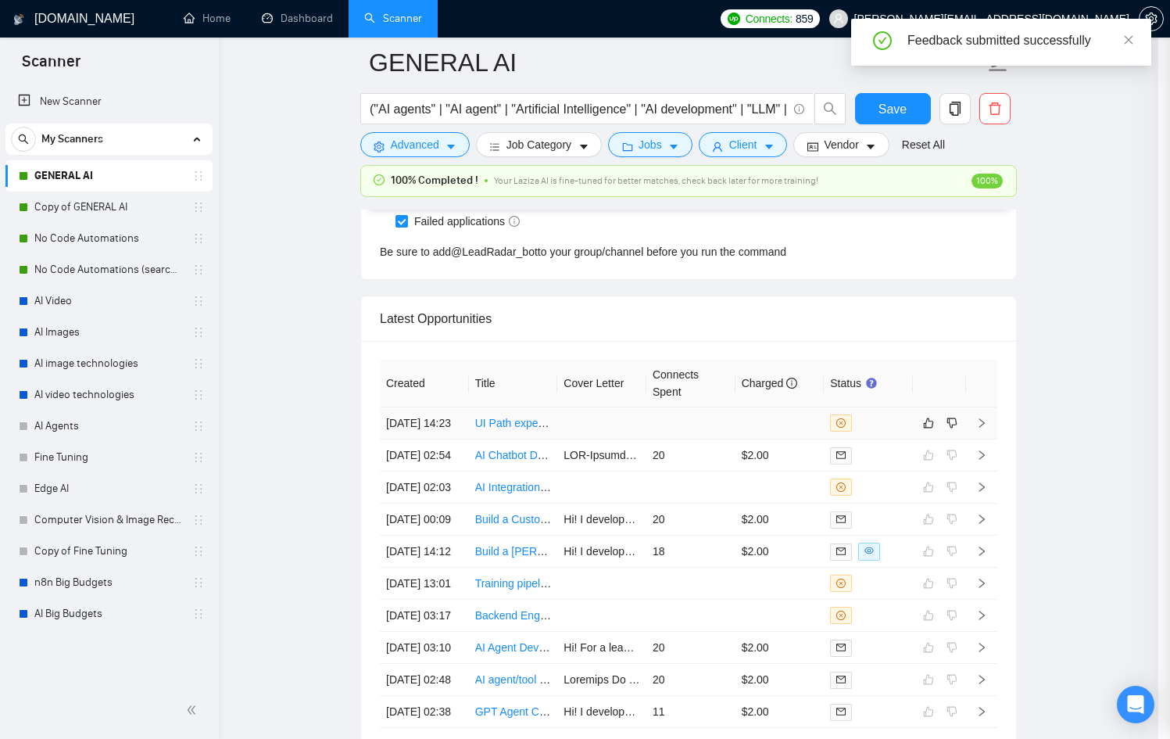
scroll to position [242, 0]
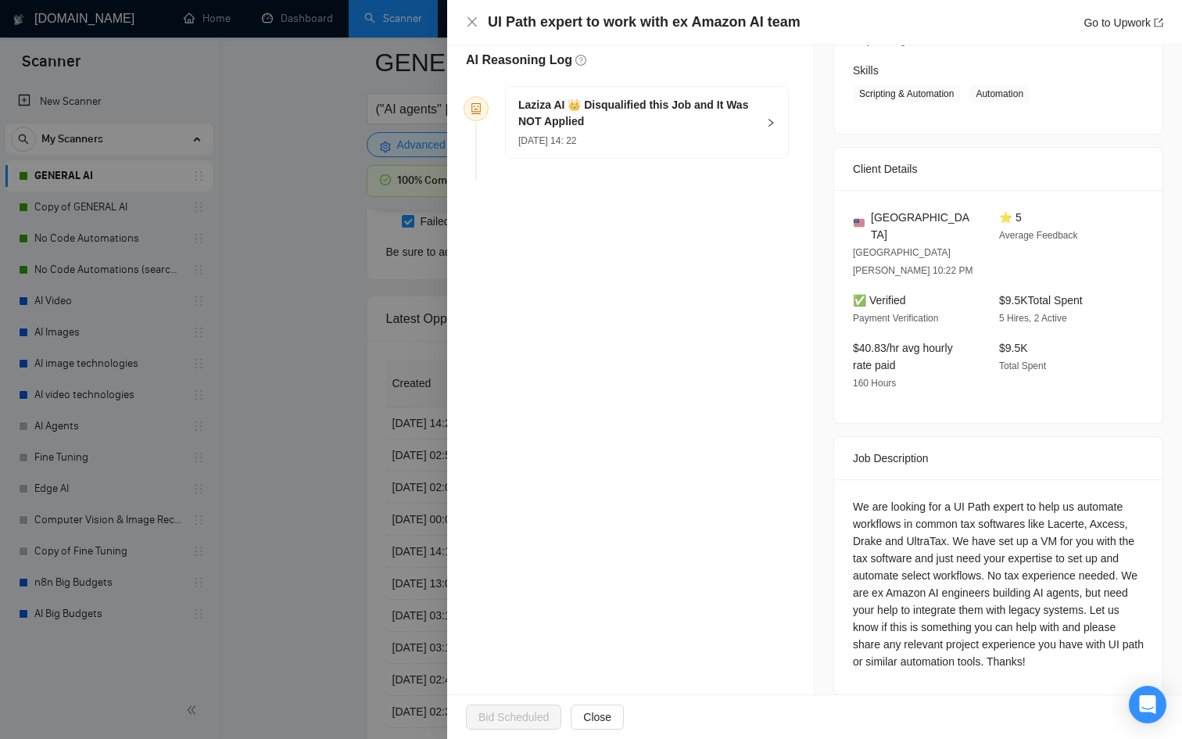
click at [313, 402] on div at bounding box center [591, 369] width 1182 height 739
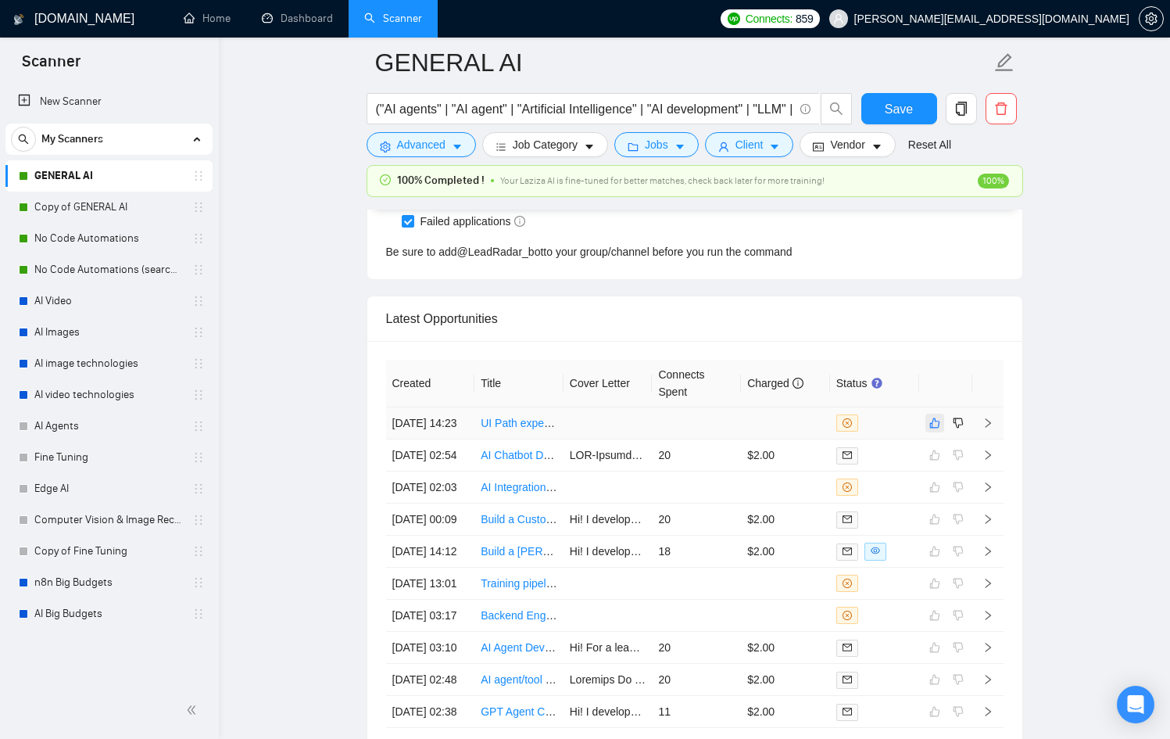
click at [929, 428] on icon "like" at bounding box center [934, 423] width 10 height 10
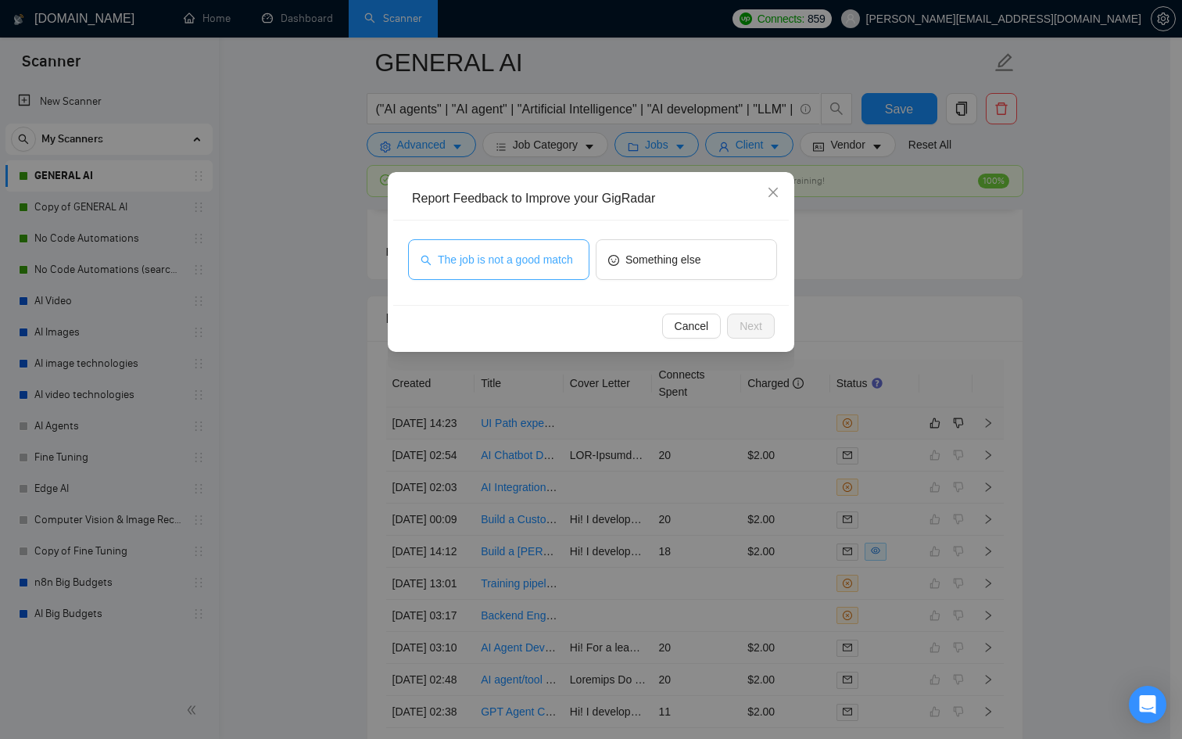
click at [539, 252] on span "The job is not a good match" at bounding box center [505, 259] width 135 height 17
click at [751, 321] on span "Next" at bounding box center [750, 325] width 23 height 17
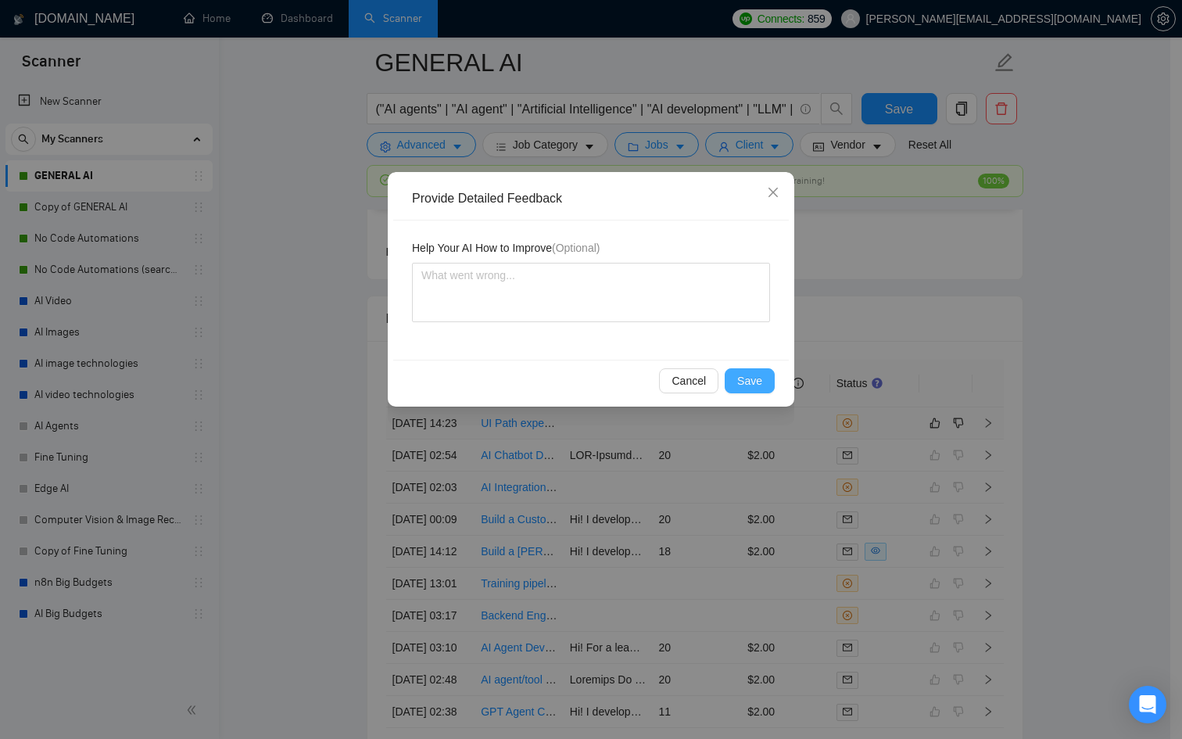
click at [737, 381] on button "Save" at bounding box center [750, 380] width 50 height 25
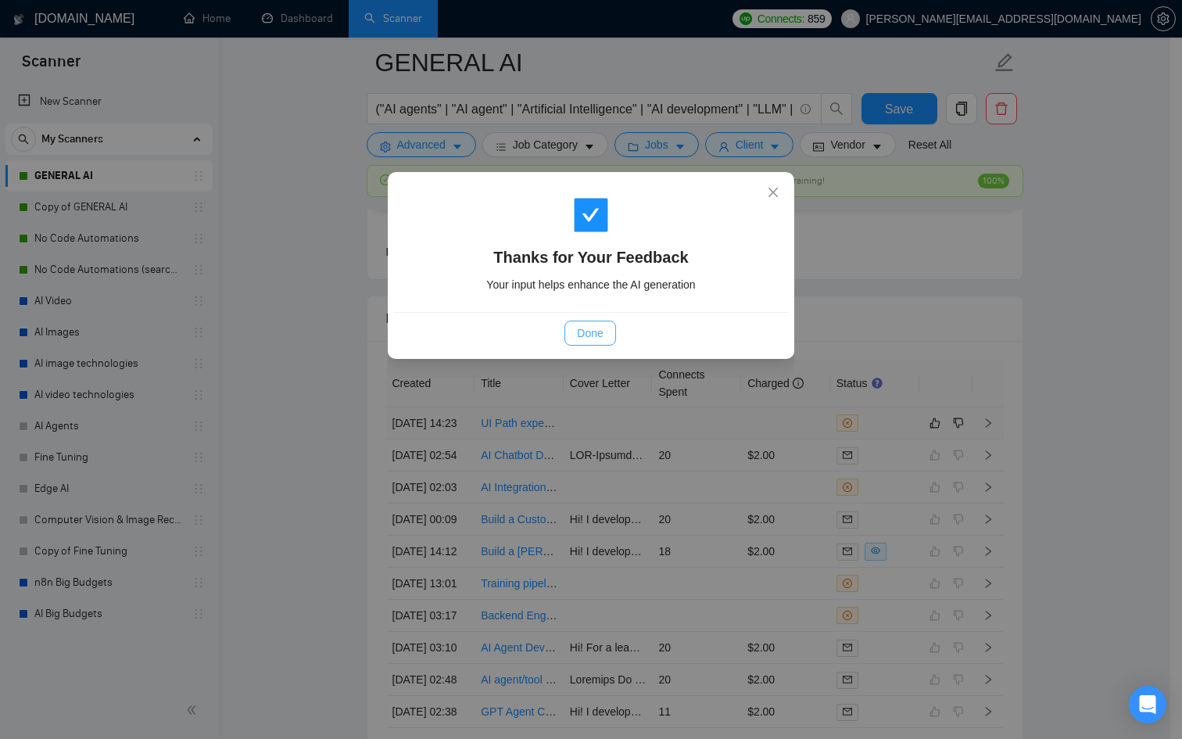
click at [609, 335] on button "Done" at bounding box center [589, 332] width 51 height 25
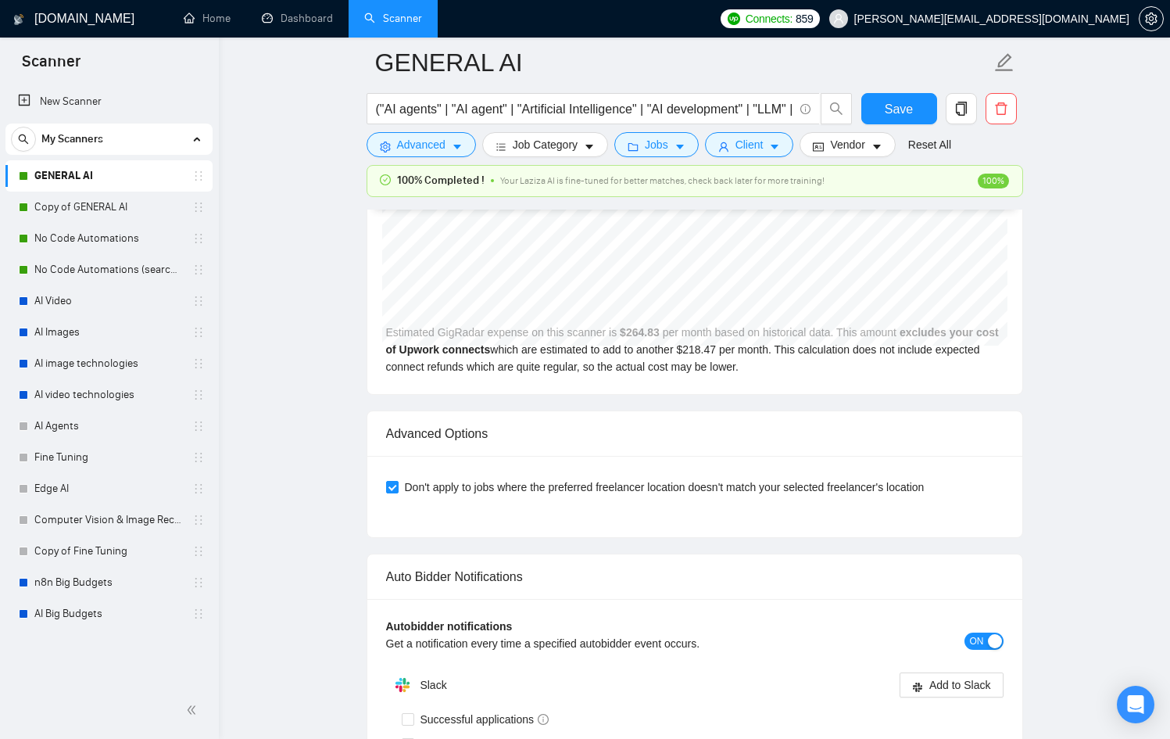
scroll to position [3447, 0]
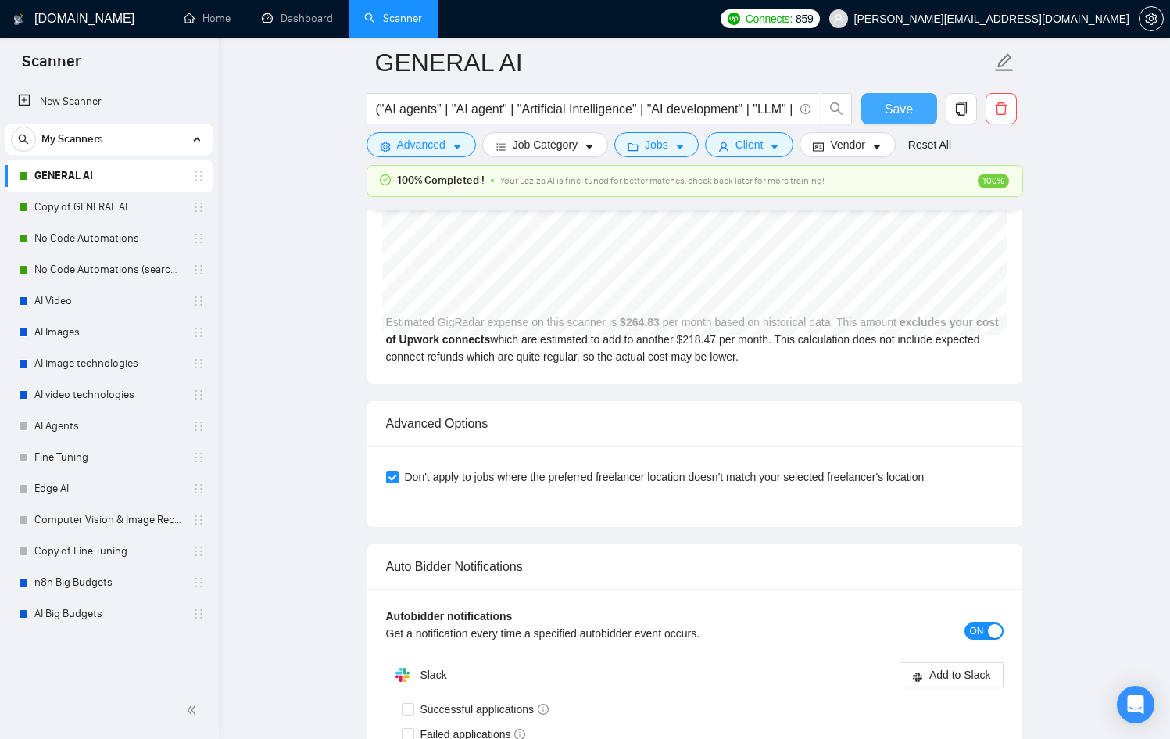
click at [889, 95] on button "Save" at bounding box center [899, 108] width 76 height 31
click at [117, 212] on link "Copy of GENERAL AI" at bounding box center [108, 206] width 149 height 31
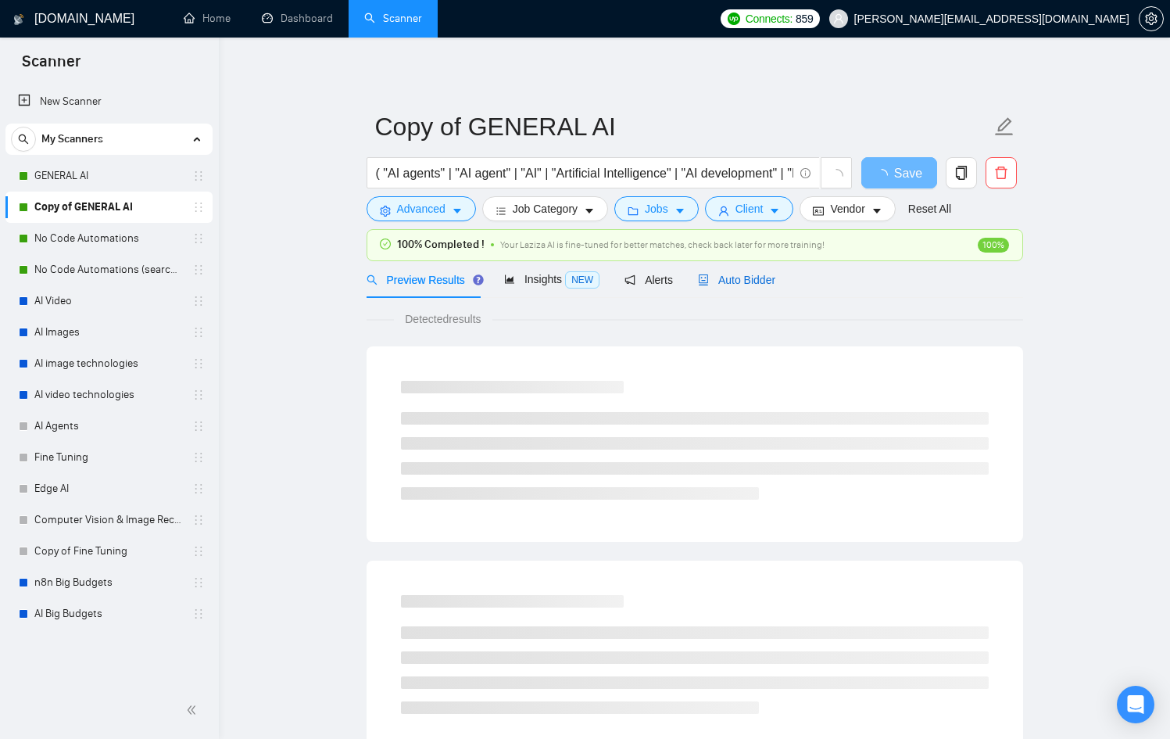
click at [748, 279] on span "Auto Bidder" at bounding box center [736, 280] width 77 height 13
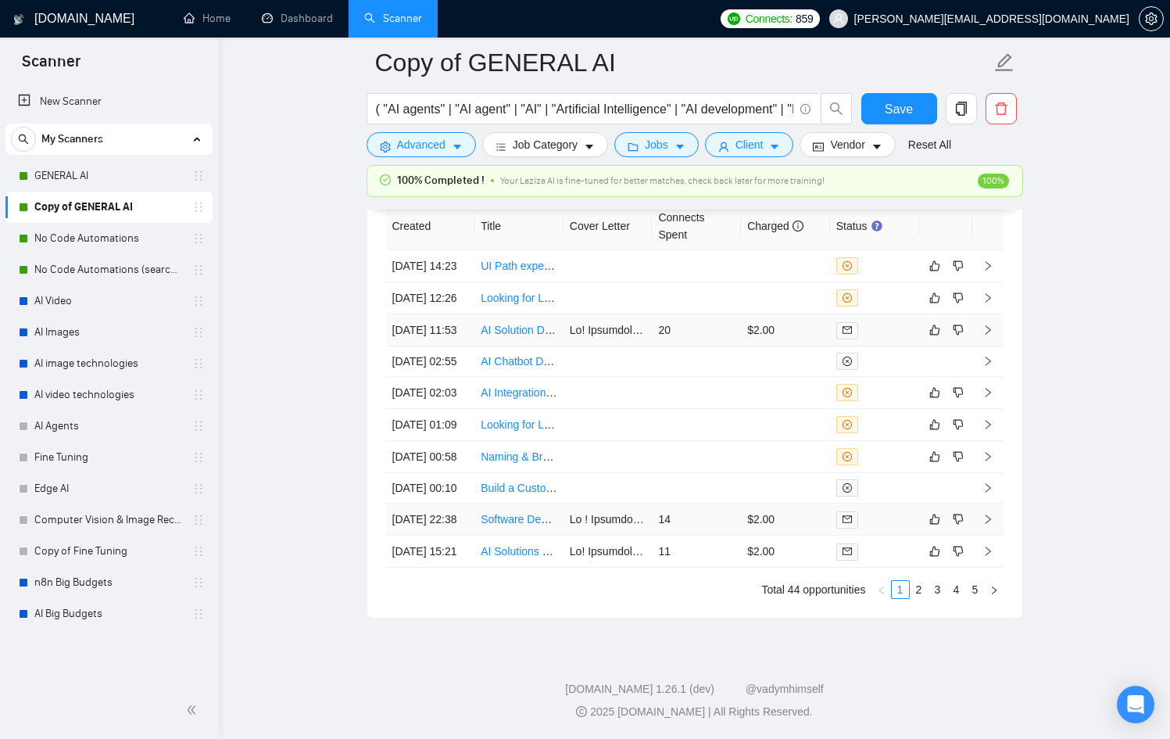
scroll to position [4289, 0]
click at [934, 598] on link "3" at bounding box center [937, 589] width 17 height 17
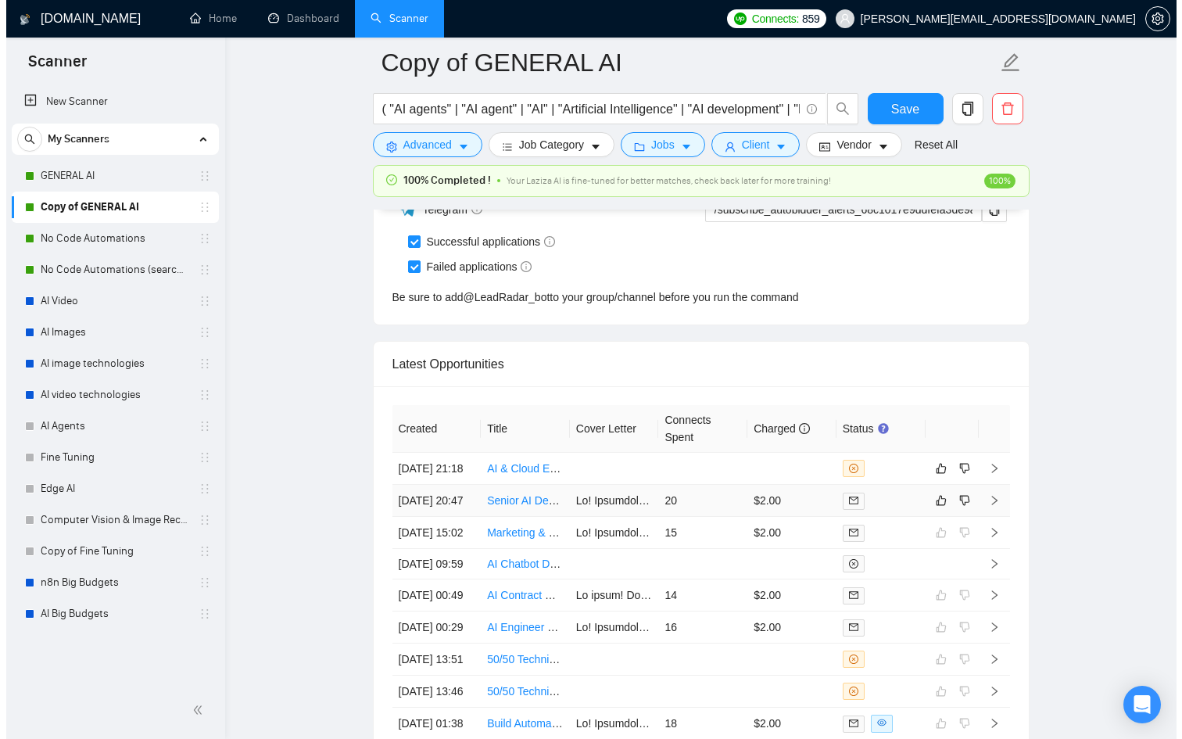
scroll to position [4009, 0]
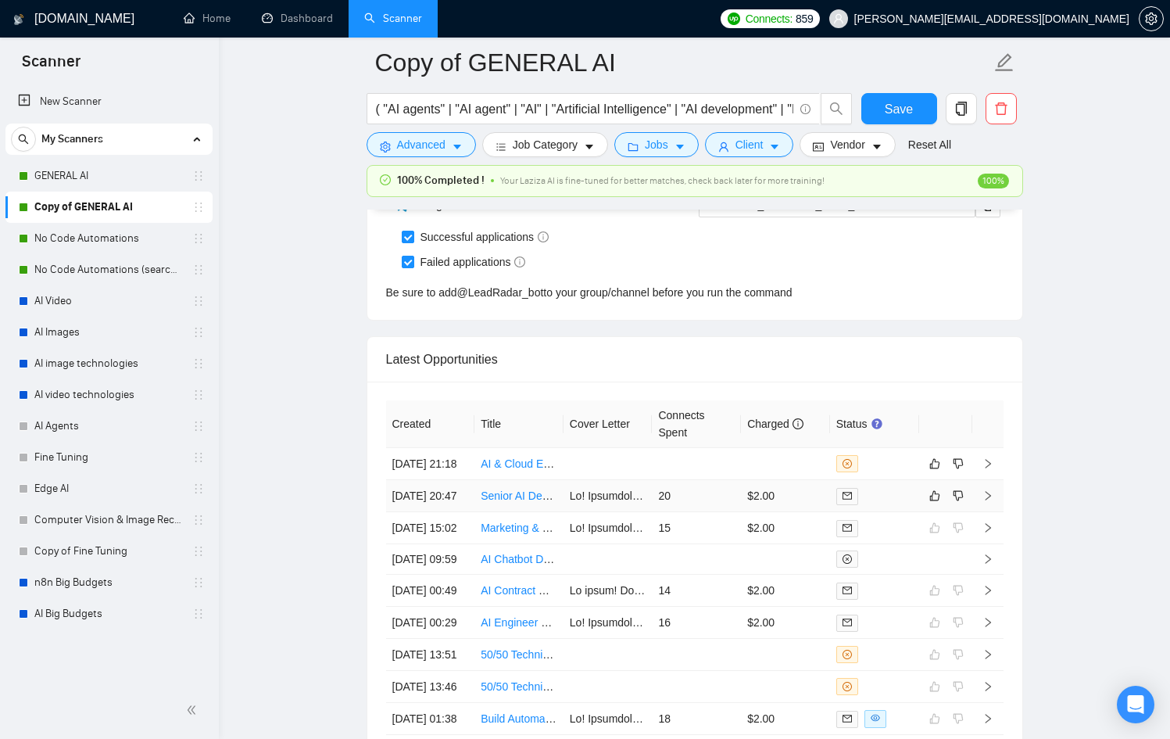
click at [889, 505] on div at bounding box center [874, 496] width 77 height 18
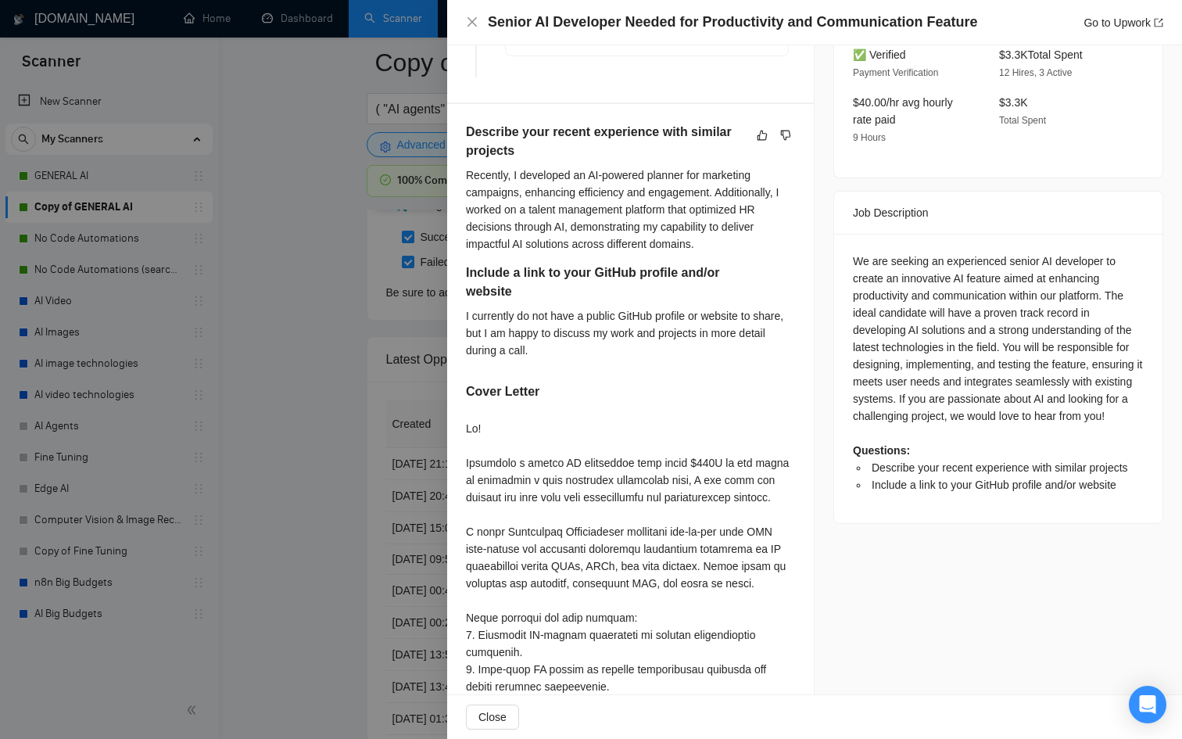
scroll to position [509, 0]
click at [369, 548] on div at bounding box center [591, 369] width 1182 height 739
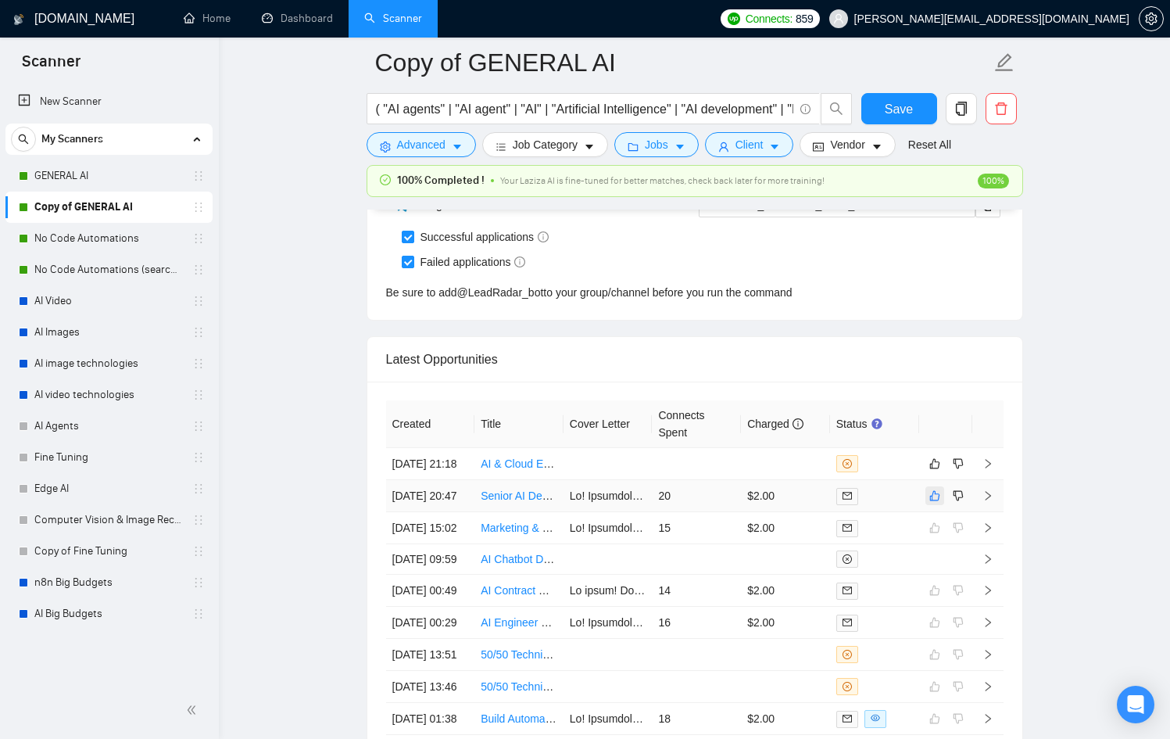
click at [936, 501] on icon "like" at bounding box center [934, 496] width 10 height 10
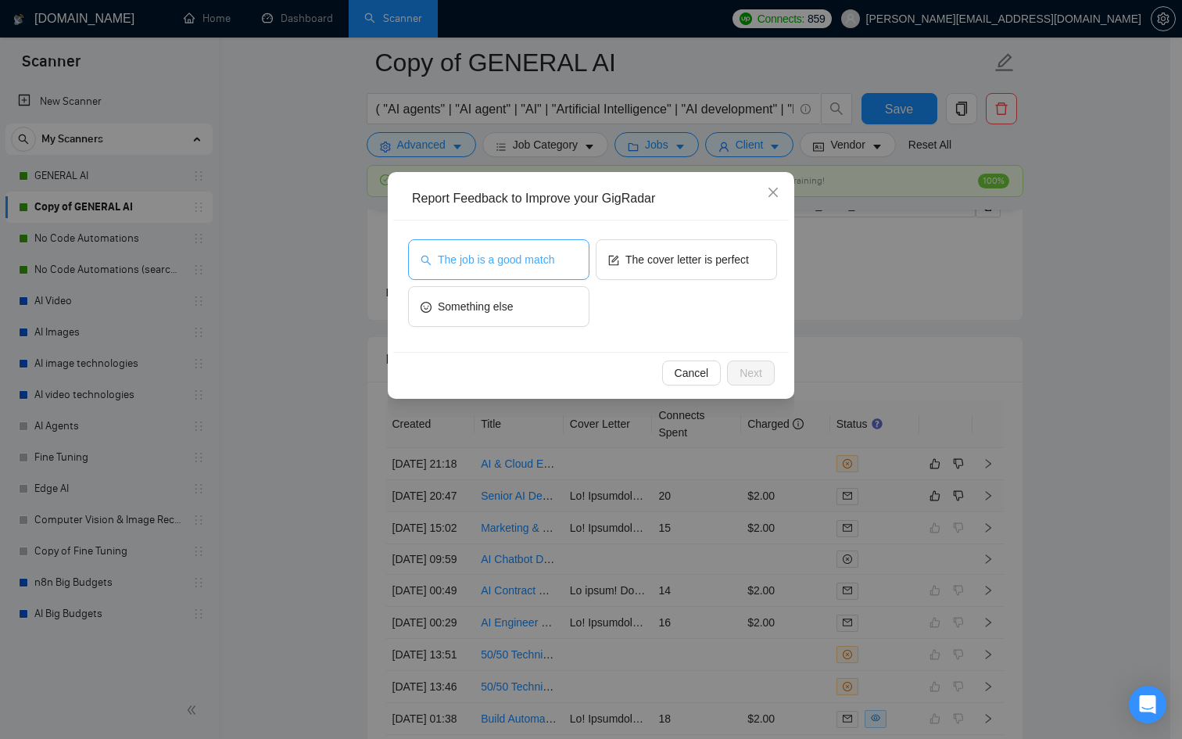
click at [520, 255] on span "The job is a good match" at bounding box center [496, 259] width 116 height 17
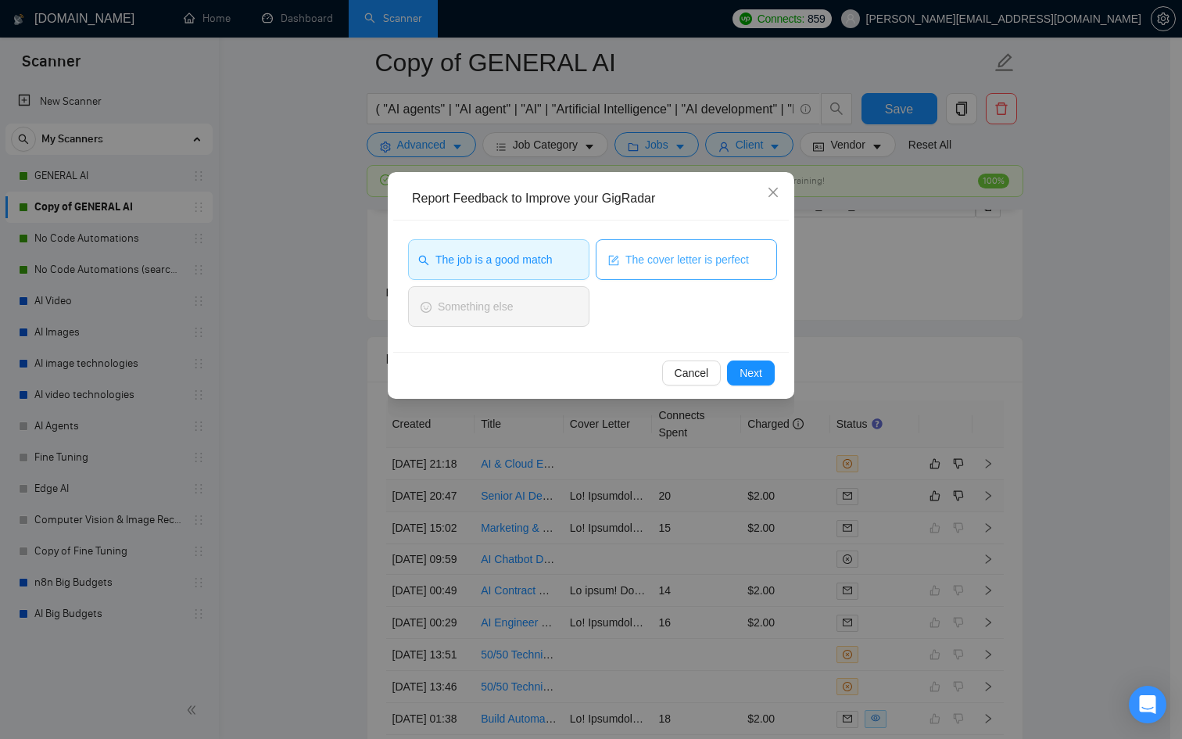
click at [658, 252] on span "The cover letter is perfect" at bounding box center [686, 259] width 123 height 17
click at [746, 365] on span "Next" at bounding box center [750, 372] width 23 height 17
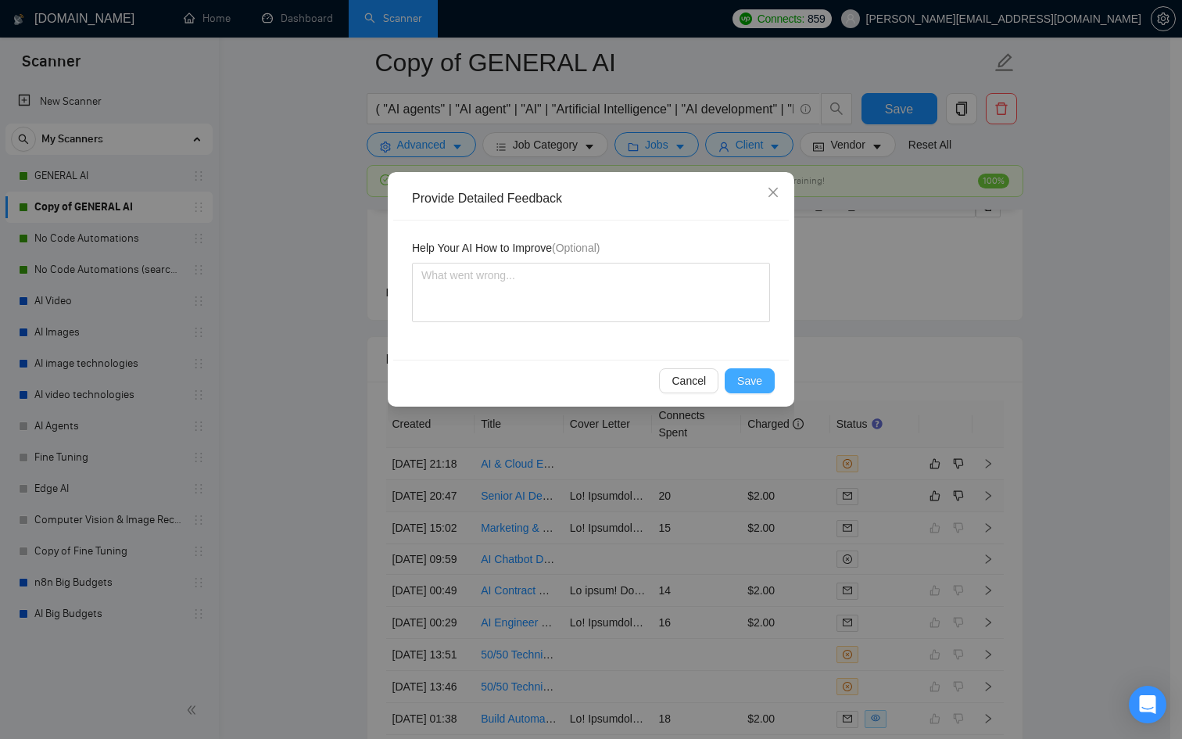
click at [748, 378] on span "Save" at bounding box center [749, 380] width 25 height 17
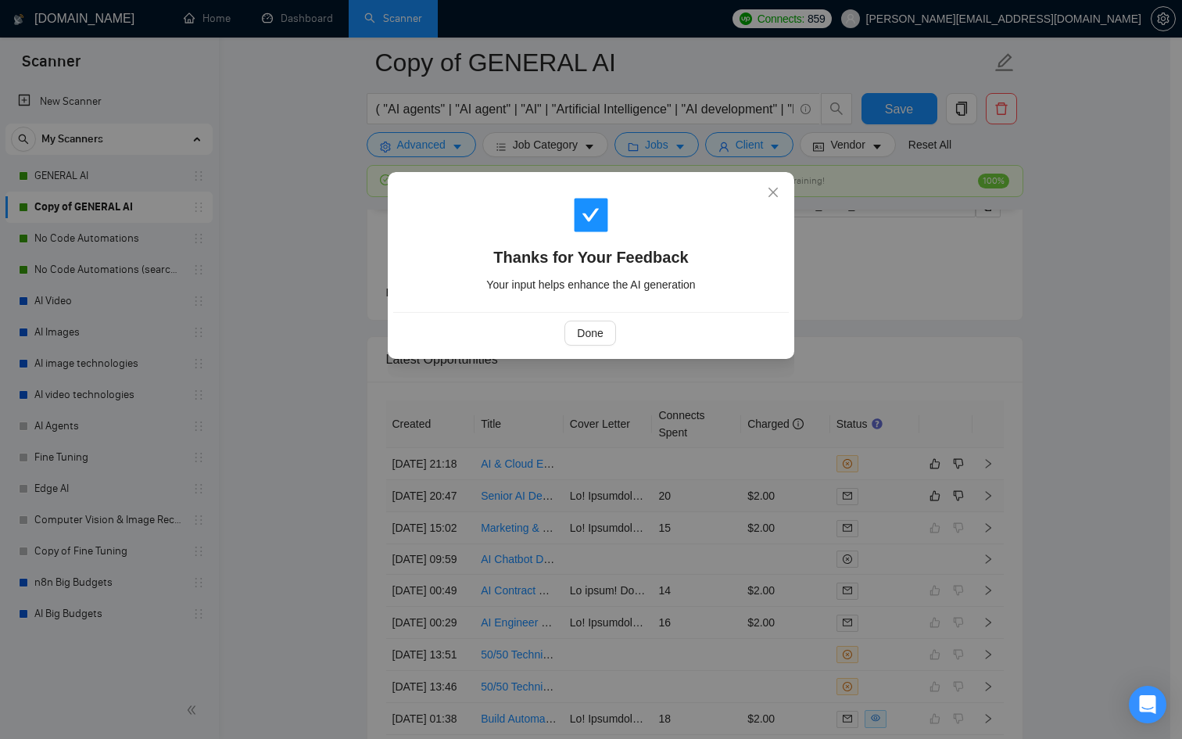
click at [553, 331] on div "Done" at bounding box center [590, 332] width 369 height 25
click at [569, 333] on button "Done" at bounding box center [589, 332] width 51 height 25
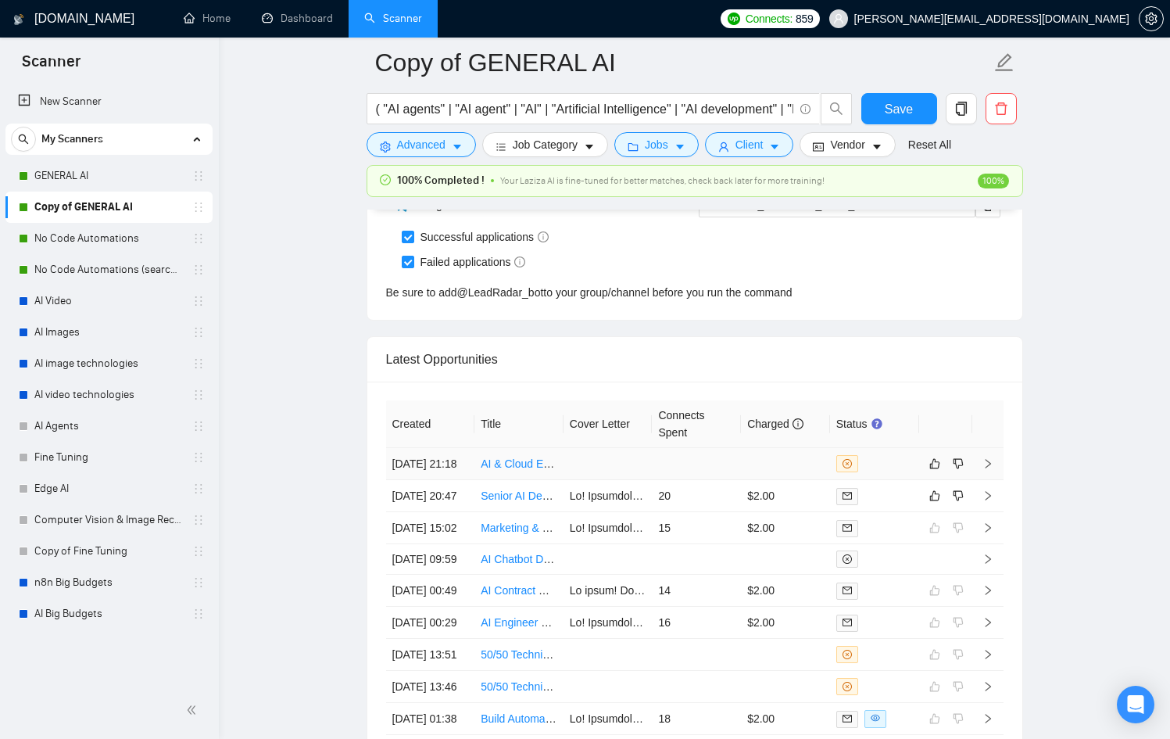
click at [874, 472] on div at bounding box center [874, 463] width 77 height 17
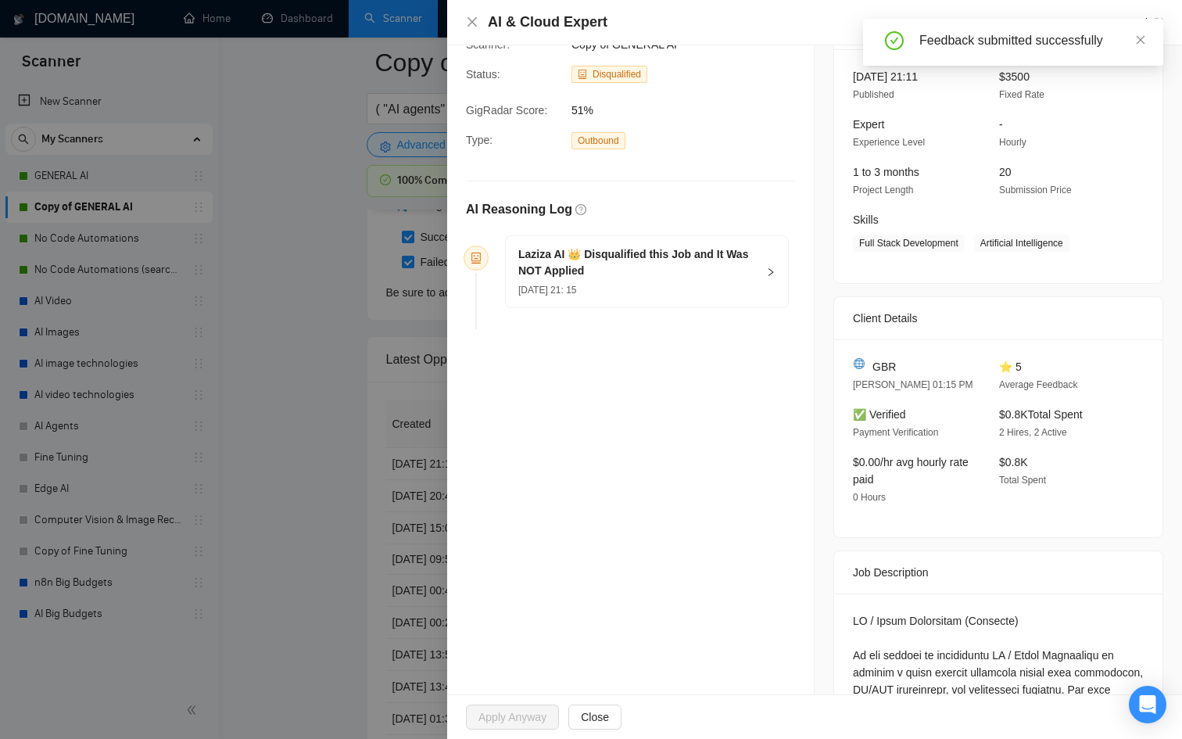
scroll to position [69, 0]
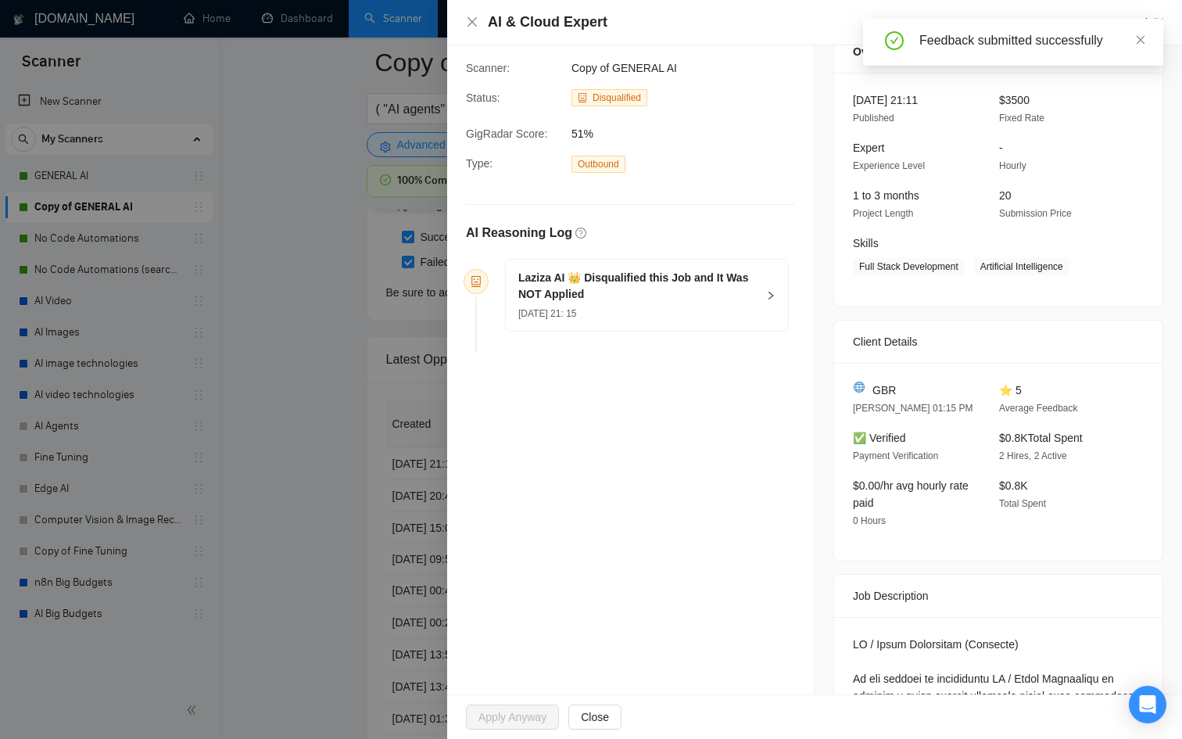
click at [725, 304] on div "[DATE] 21: 15" at bounding box center [637, 312] width 238 height 17
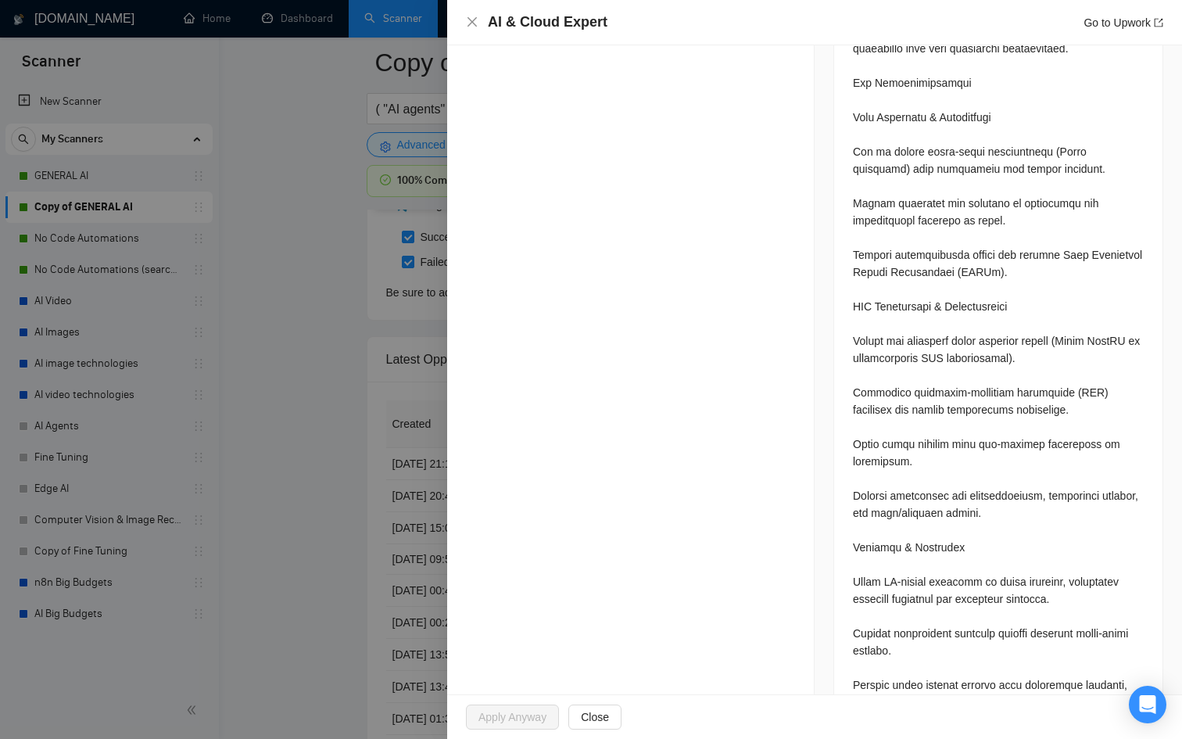
scroll to position [811, 0]
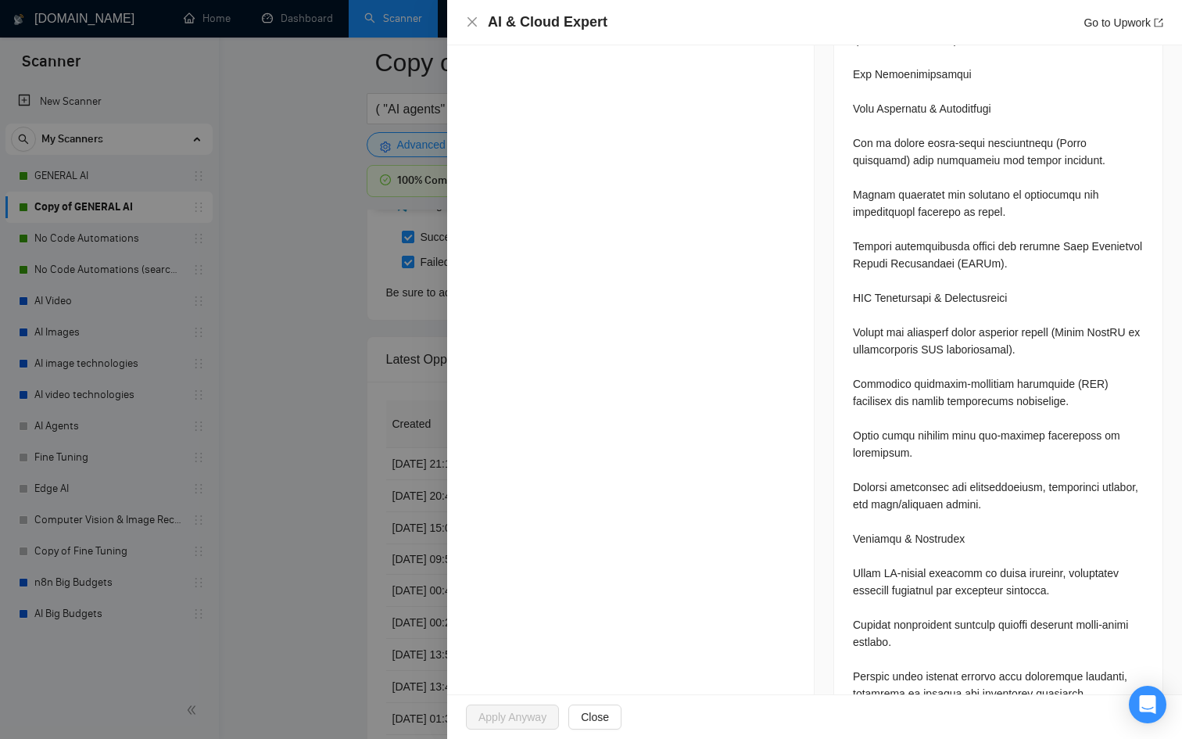
click at [368, 501] on div at bounding box center [591, 369] width 1182 height 739
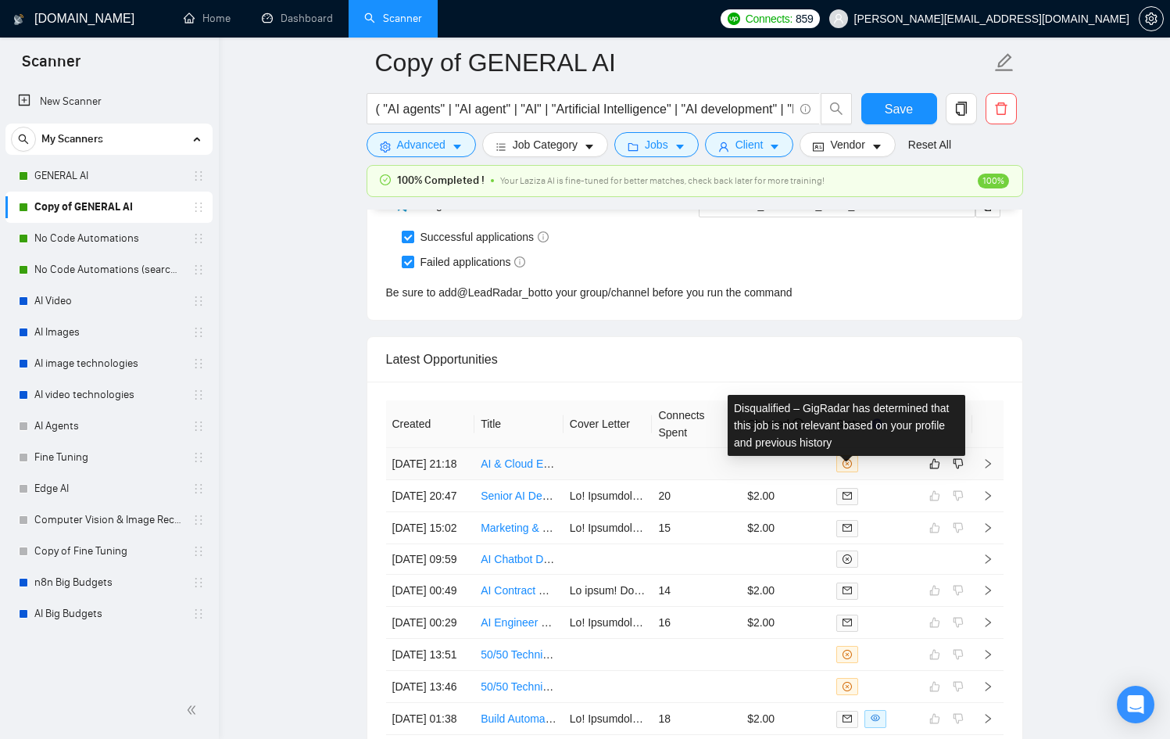
click at [892, 472] on div at bounding box center [874, 463] width 77 height 17
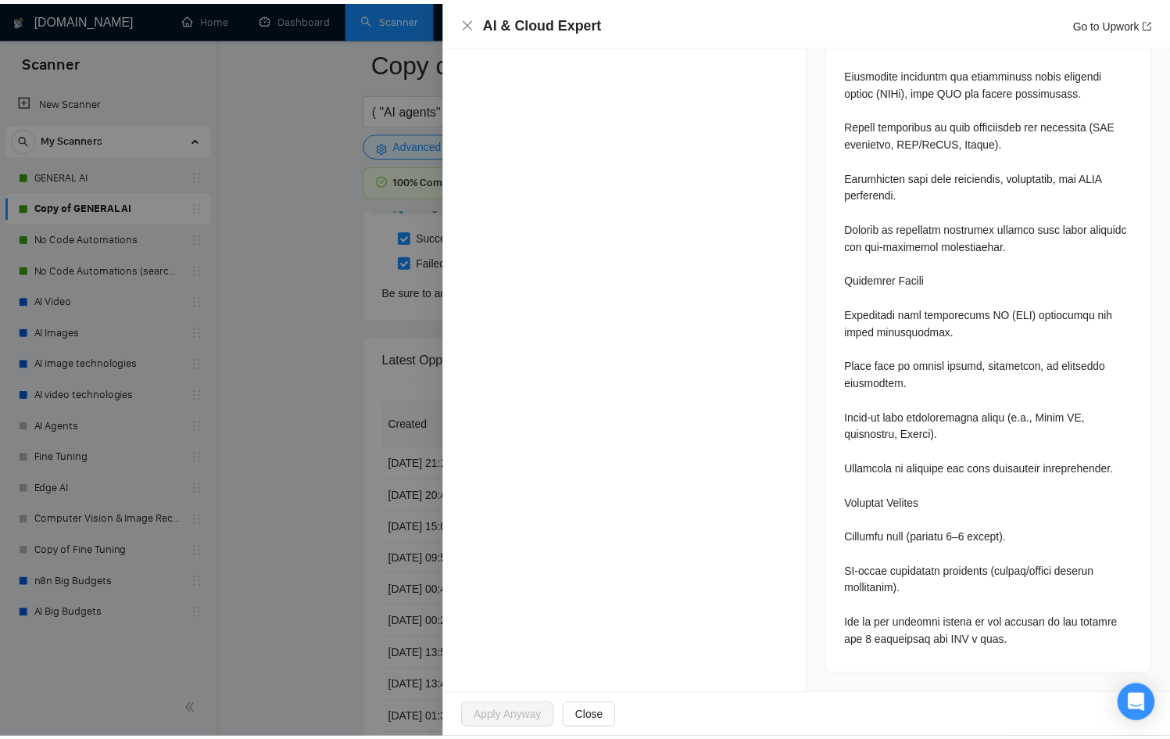
scroll to position [1566, 0]
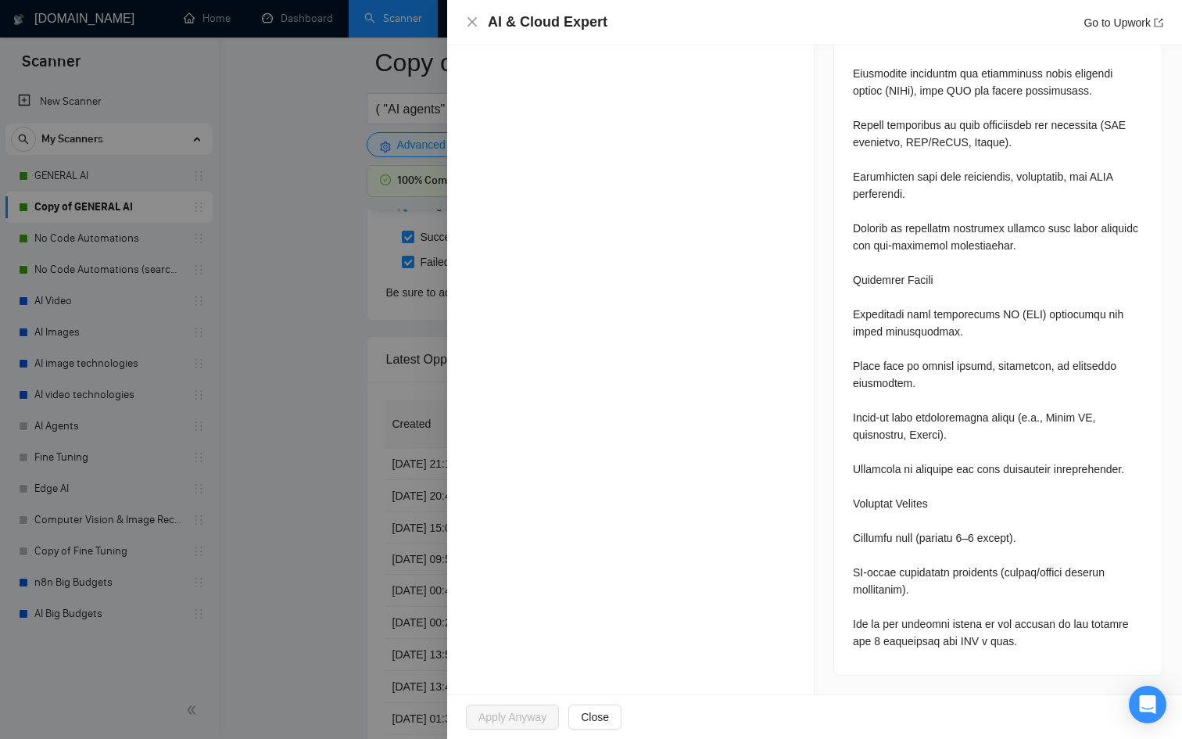
click at [347, 510] on div at bounding box center [591, 369] width 1182 height 739
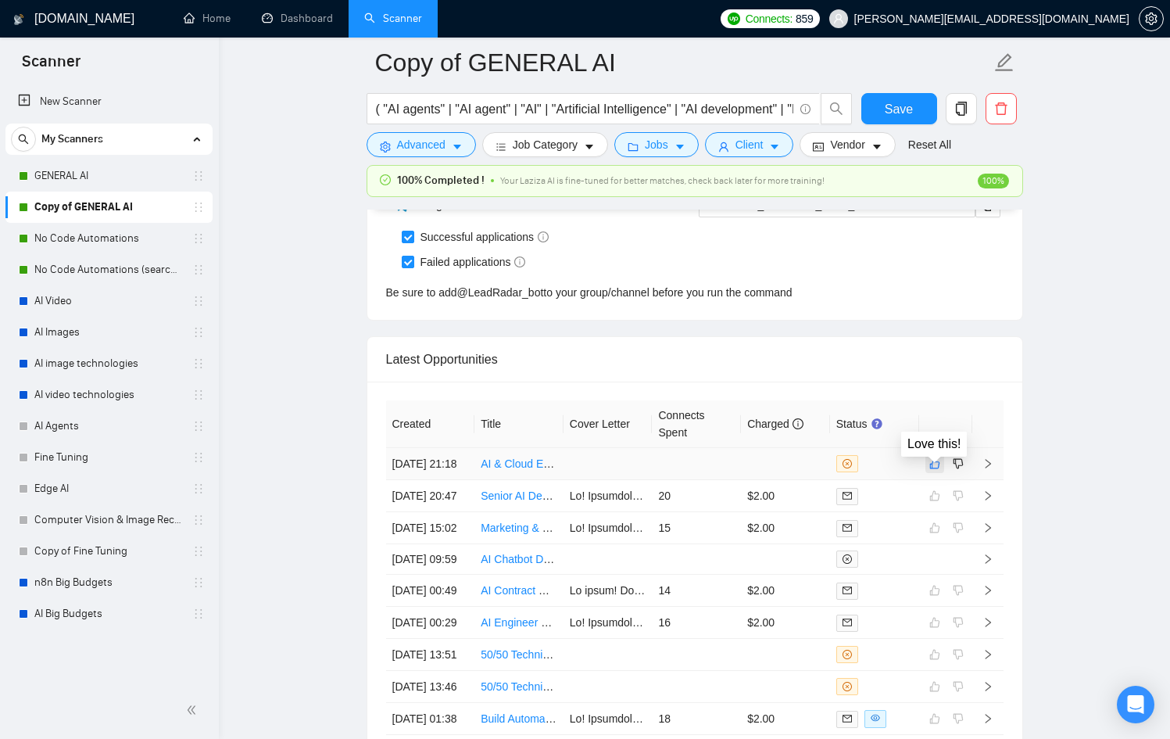
click at [939, 473] on button "button" at bounding box center [934, 463] width 19 height 19
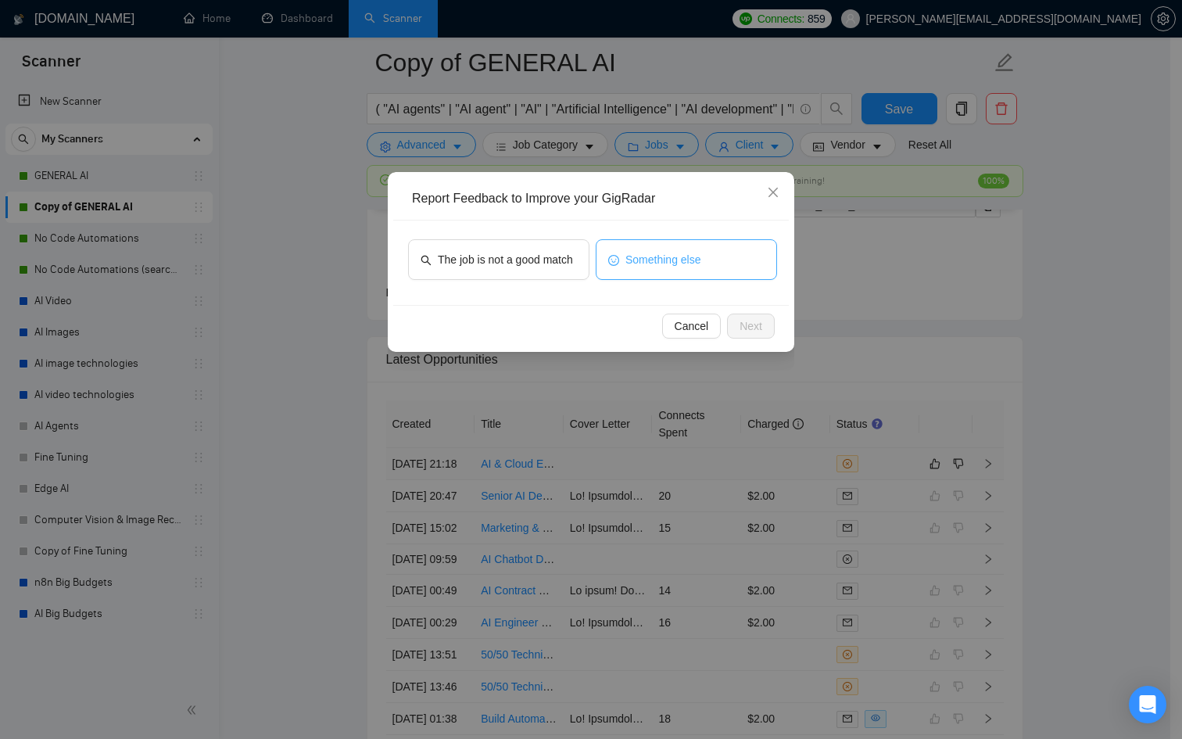
click at [604, 270] on button "Something else" at bounding box center [686, 259] width 181 height 41
click at [762, 328] on button "Next" at bounding box center [751, 325] width 48 height 25
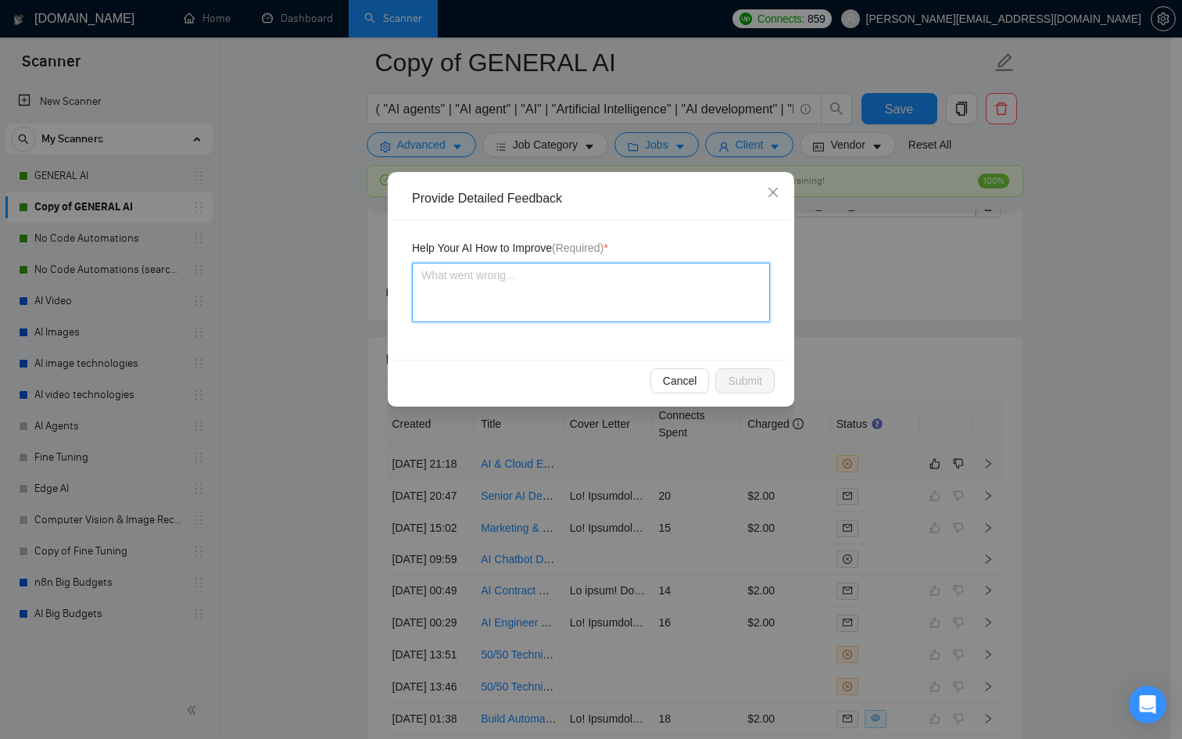
click at [588, 299] on textarea at bounding box center [591, 292] width 358 height 59
drag, startPoint x: 657, startPoint y: 292, endPoint x: 491, endPoint y: 293, distance: 165.7
click at [491, 293] on textarea "They are very hard on requirement of sole freelancer so its okay it disqualifie…" at bounding box center [591, 292] width 358 height 59
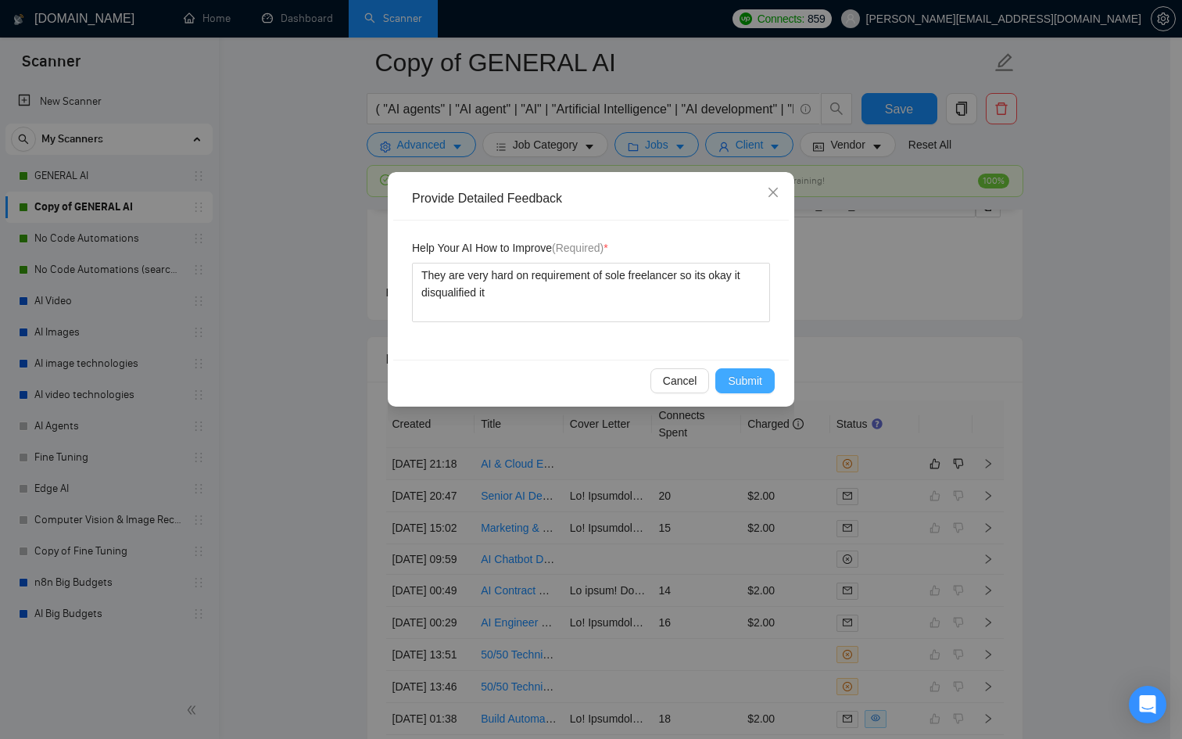
click at [757, 383] on span "Submit" at bounding box center [745, 380] width 34 height 17
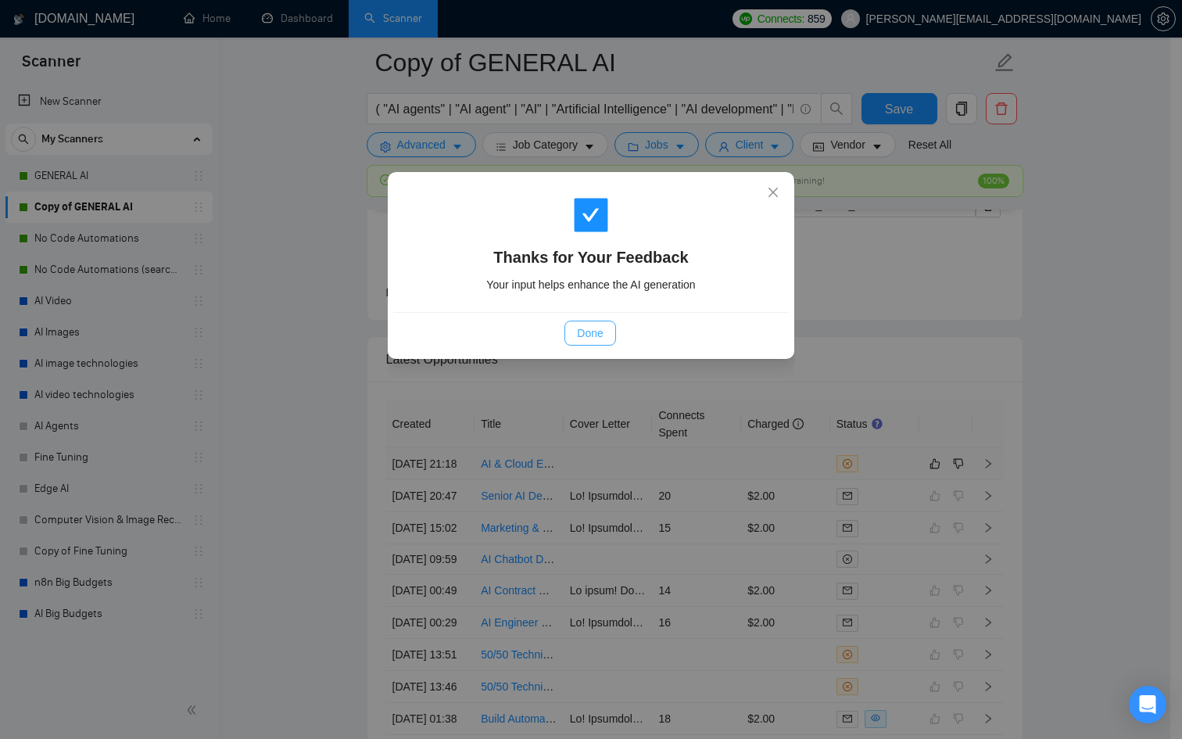
click at [592, 327] on span "Done" at bounding box center [590, 332] width 26 height 17
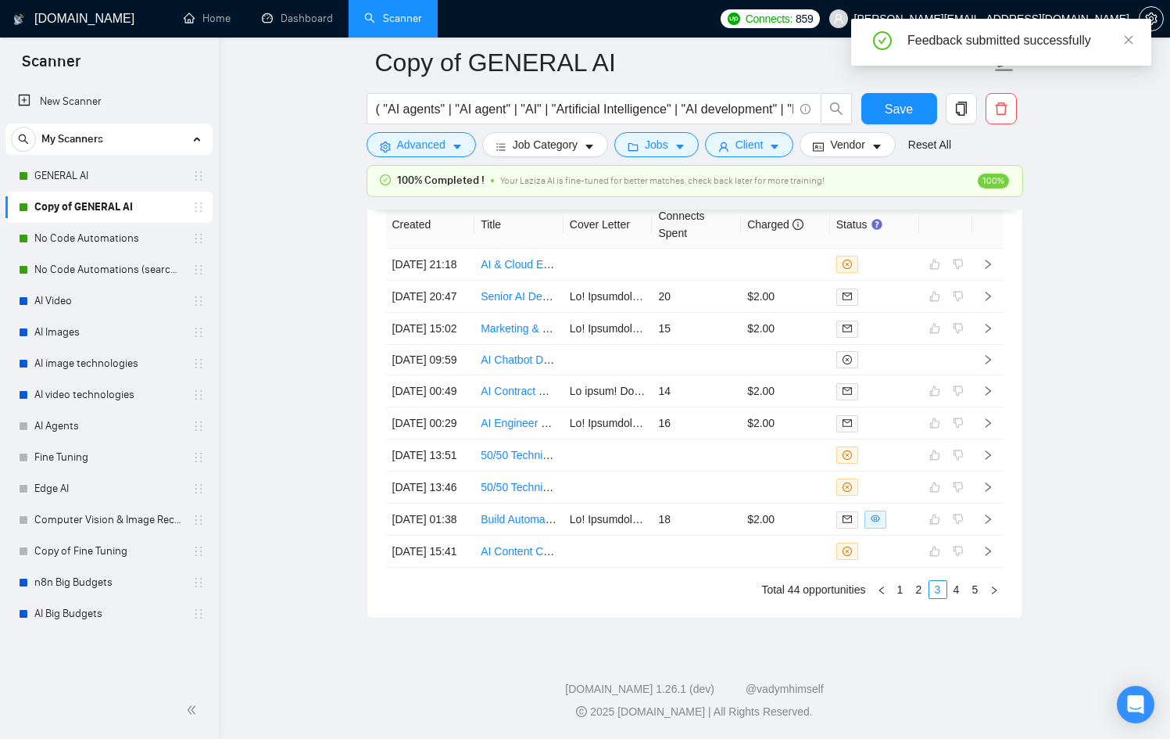
scroll to position [4365, 0]
click at [911, 586] on link "2" at bounding box center [919, 589] width 17 height 17
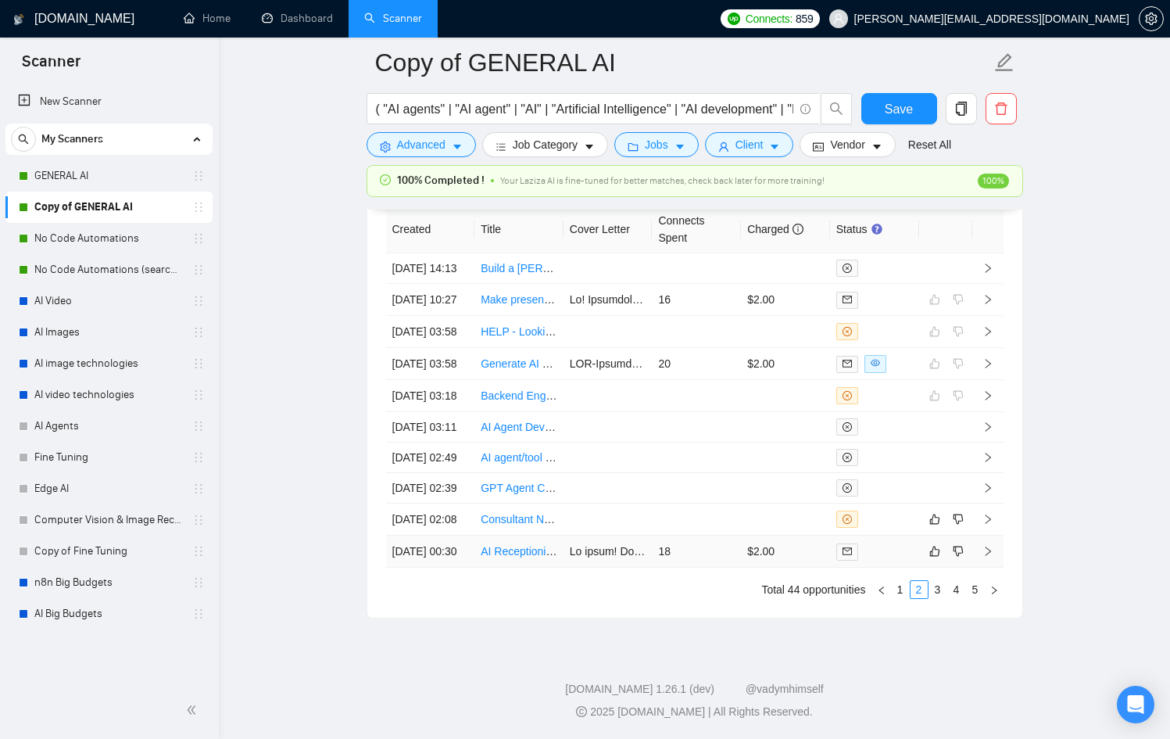
click at [747, 535] on td "$2.00" at bounding box center [785, 551] width 89 height 32
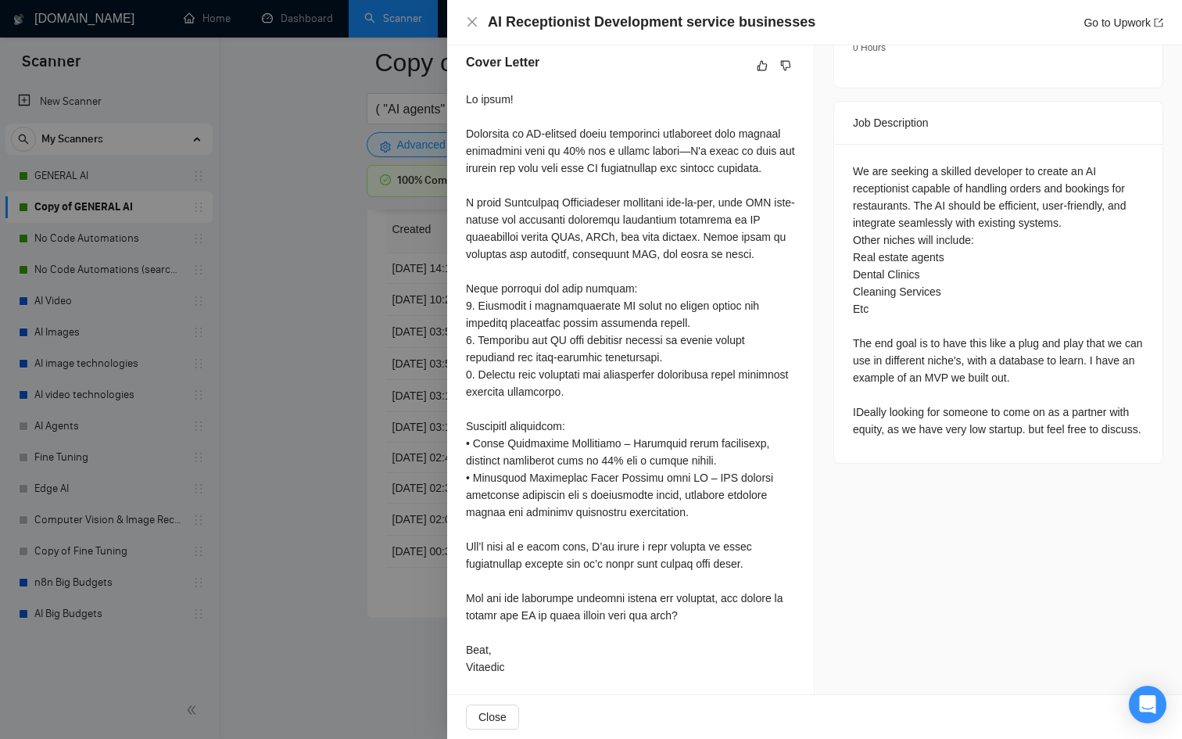
scroll to position [576, 0]
click at [1072, 373] on div "We are seeking a skilled developer to create an AI receptionist capable of hand…" at bounding box center [998, 300] width 291 height 275
click at [1071, 374] on div "We are seeking a skilled developer to create an AI receptionist capable of hand…" at bounding box center [998, 300] width 291 height 275
click at [1075, 374] on div "We are seeking a skilled developer to create an AI receptionist capable of hand…" at bounding box center [998, 300] width 291 height 275
drag, startPoint x: 1073, startPoint y: 374, endPoint x: 902, endPoint y: 398, distance: 172.8
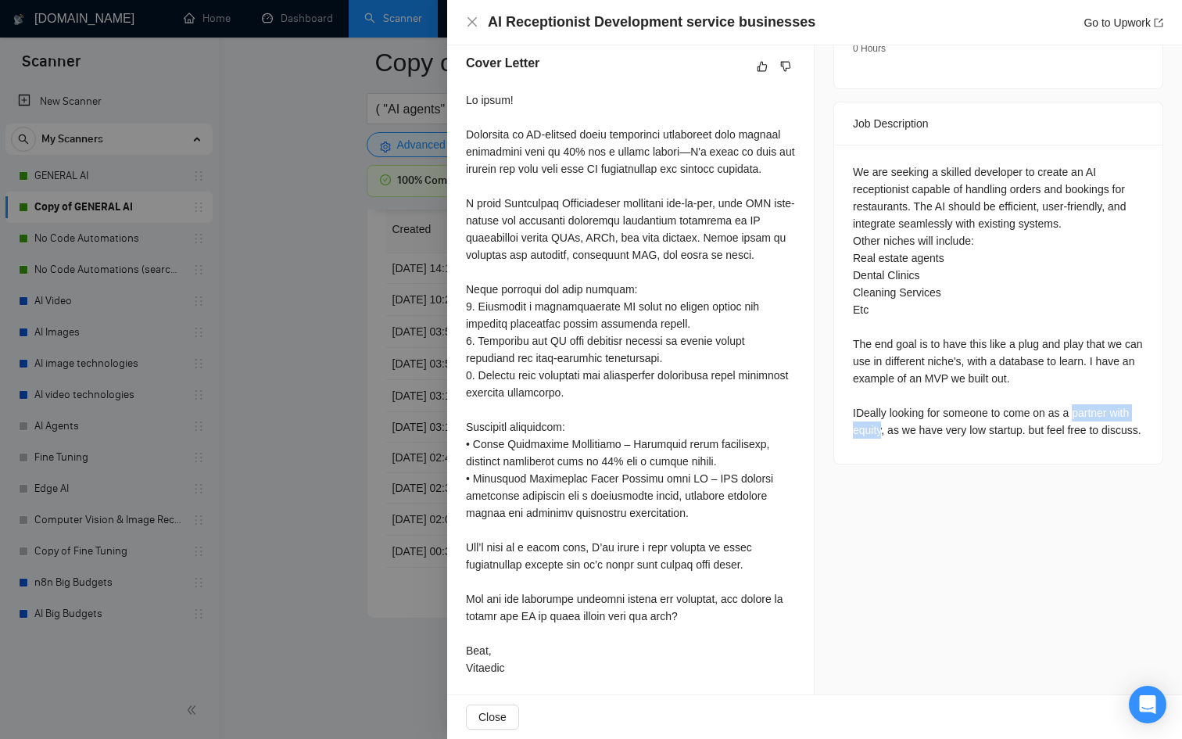
click at [902, 398] on div "We are seeking a skilled developer to create an AI receptionist capable of hand…" at bounding box center [998, 300] width 291 height 275
copy div "partner with equity"
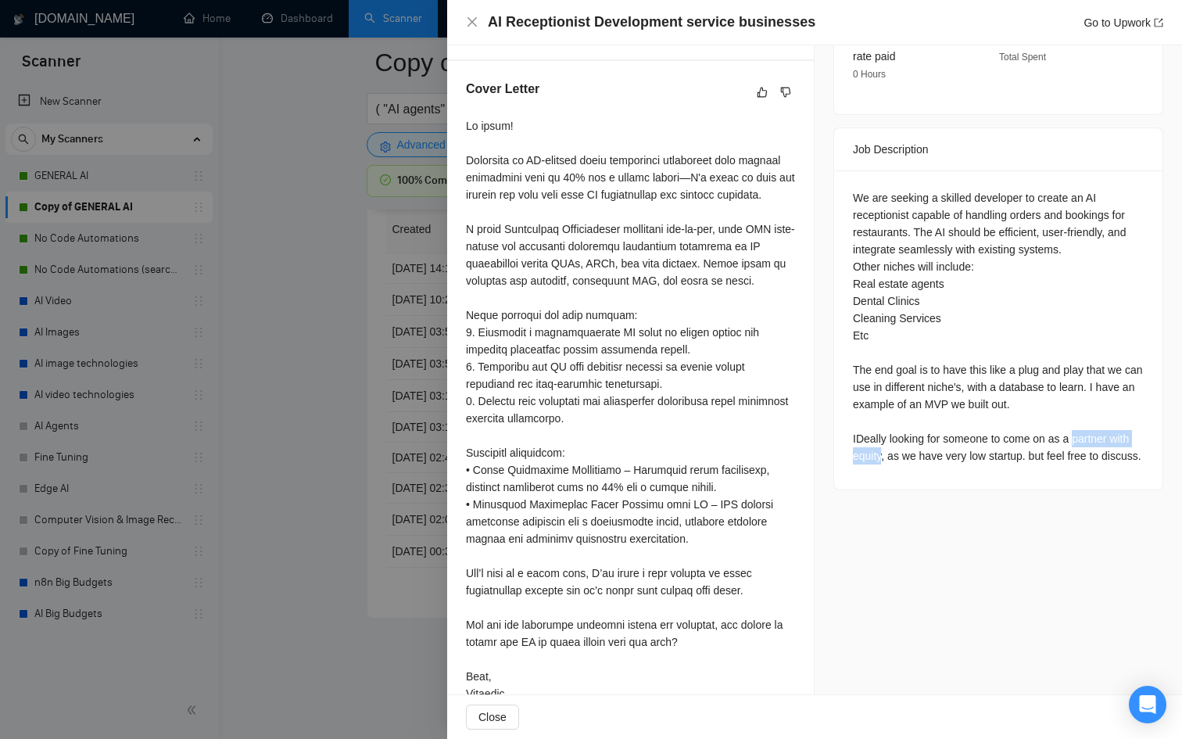
scroll to position [616, 0]
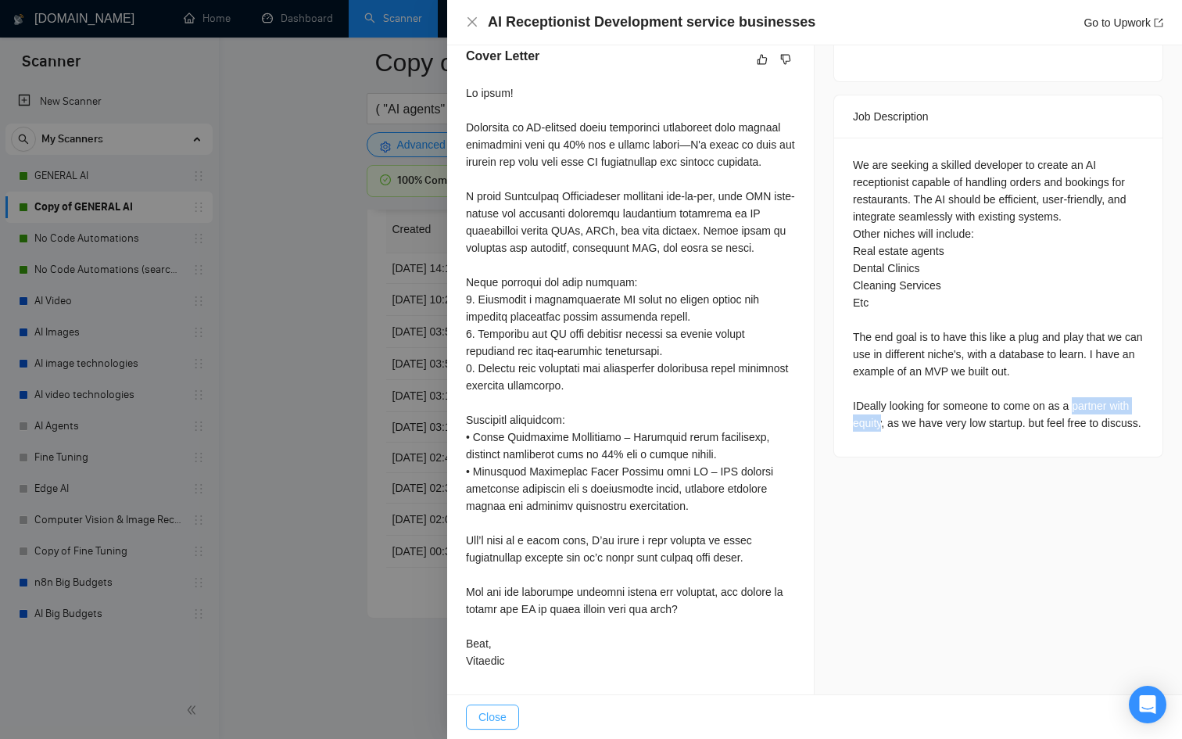
click at [506, 713] on span "Close" at bounding box center [492, 716] width 28 height 17
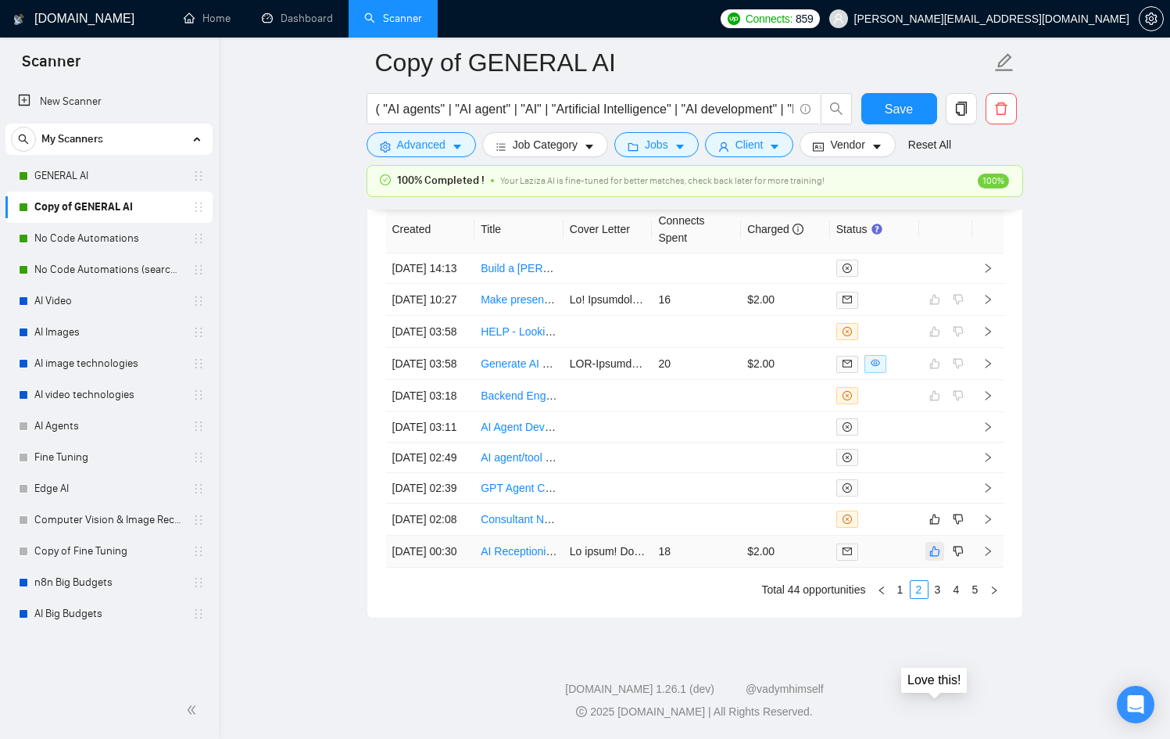
click at [929, 545] on icon "like" at bounding box center [934, 551] width 11 height 13
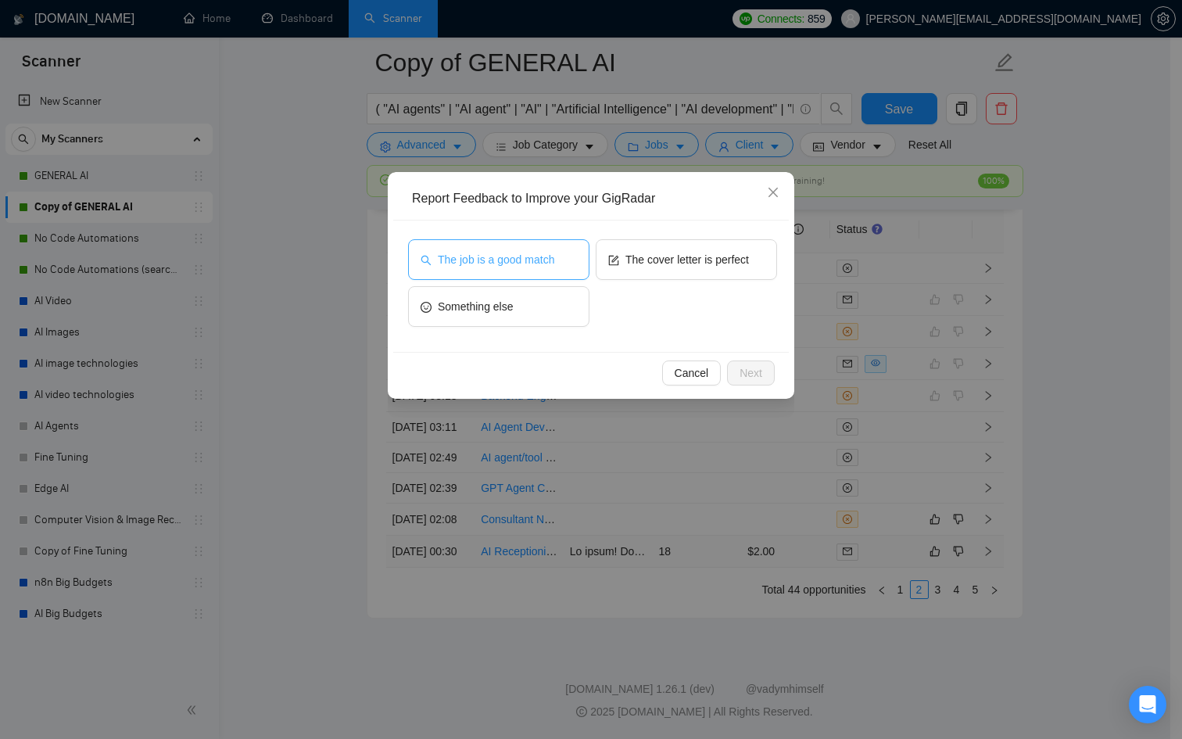
click at [499, 254] on span "The job is a good match" at bounding box center [496, 259] width 116 height 17
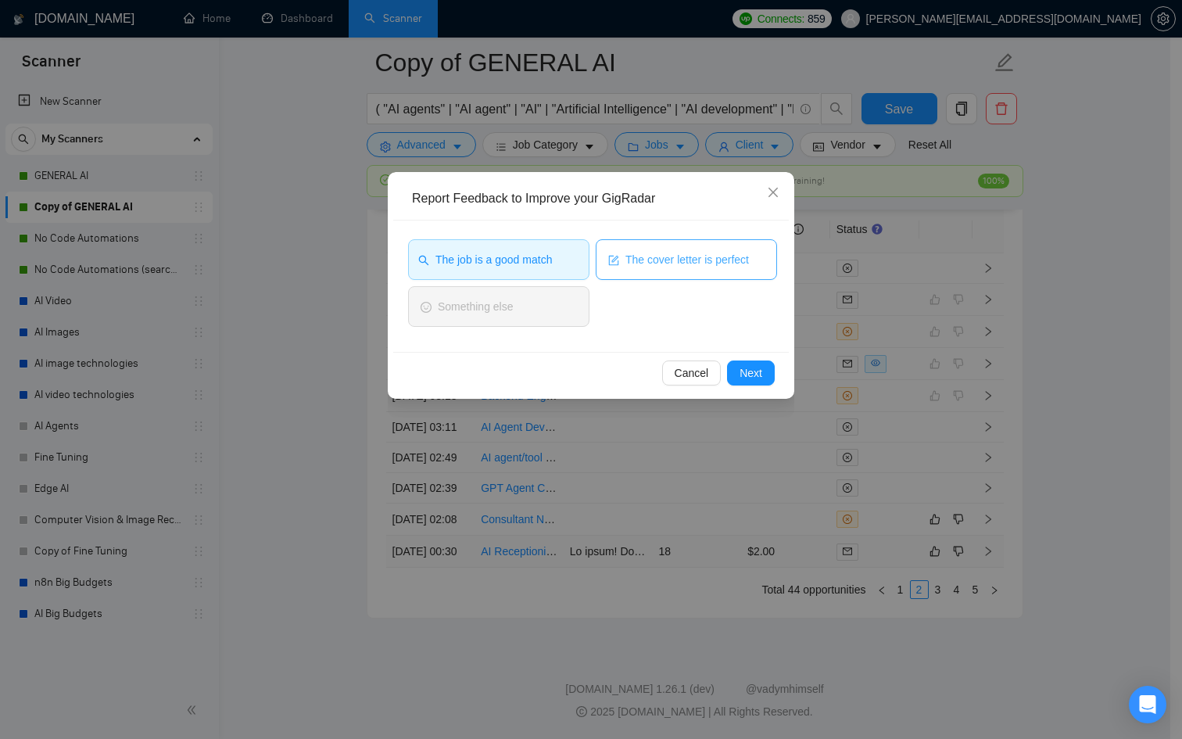
click at [696, 263] on span "The cover letter is perfect" at bounding box center [686, 259] width 123 height 17
click at [759, 360] on button "Next" at bounding box center [751, 372] width 48 height 25
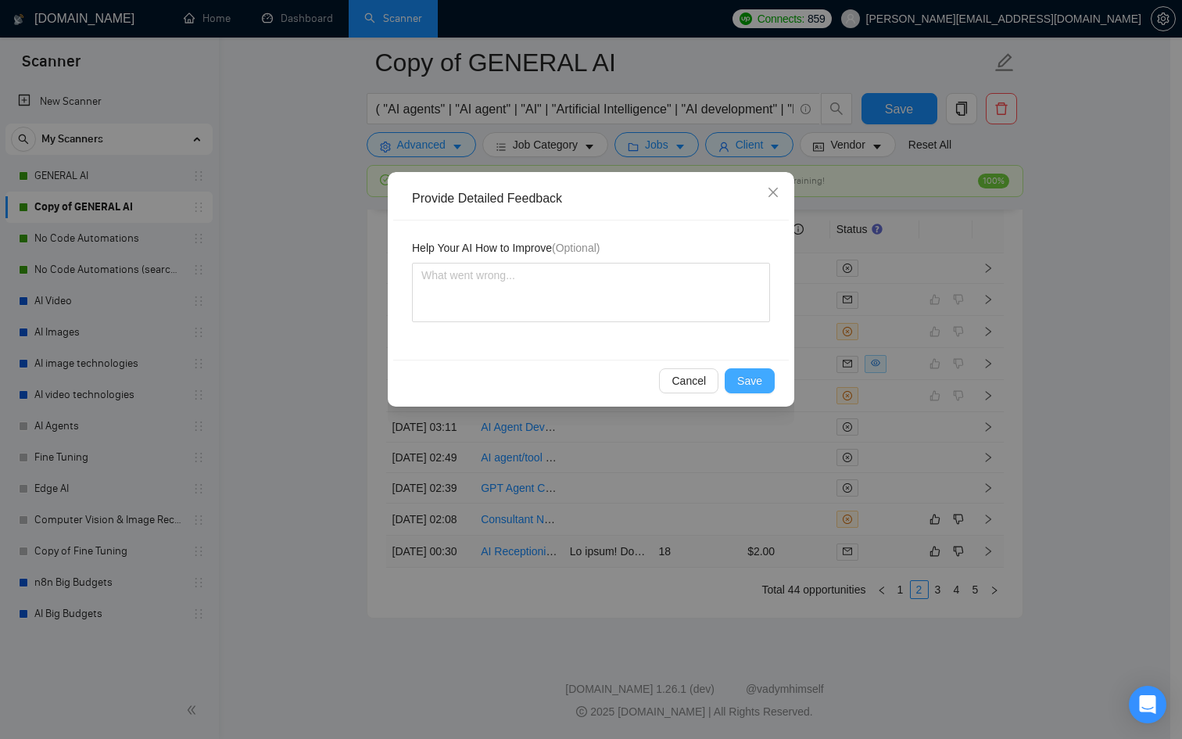
click at [765, 384] on button "Save" at bounding box center [750, 380] width 50 height 25
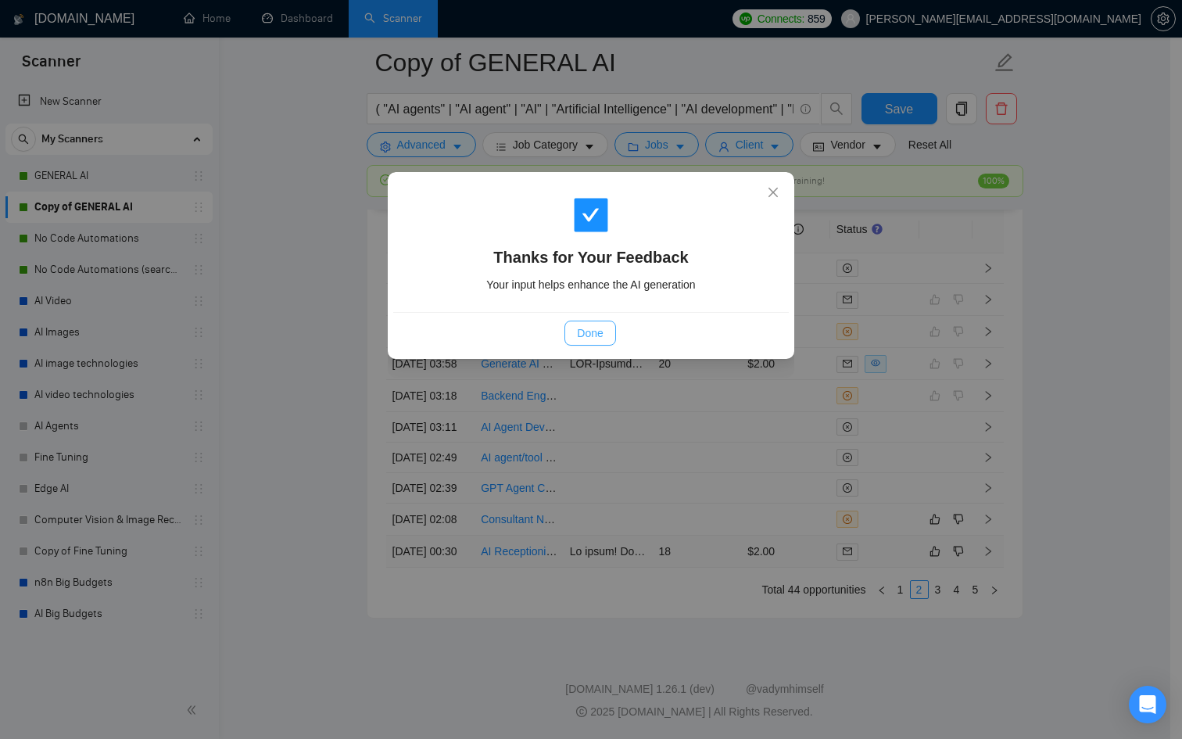
click at [603, 324] on button "Done" at bounding box center [589, 332] width 51 height 25
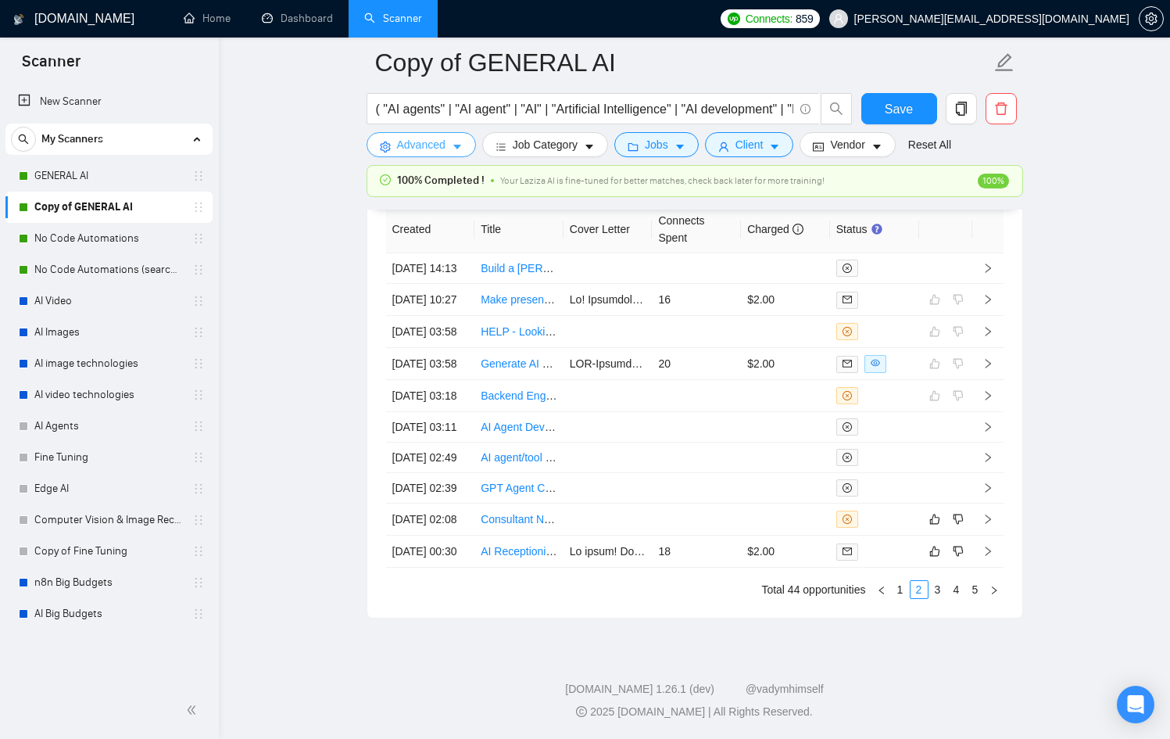
click at [406, 143] on span "Advanced" at bounding box center [421, 144] width 48 height 17
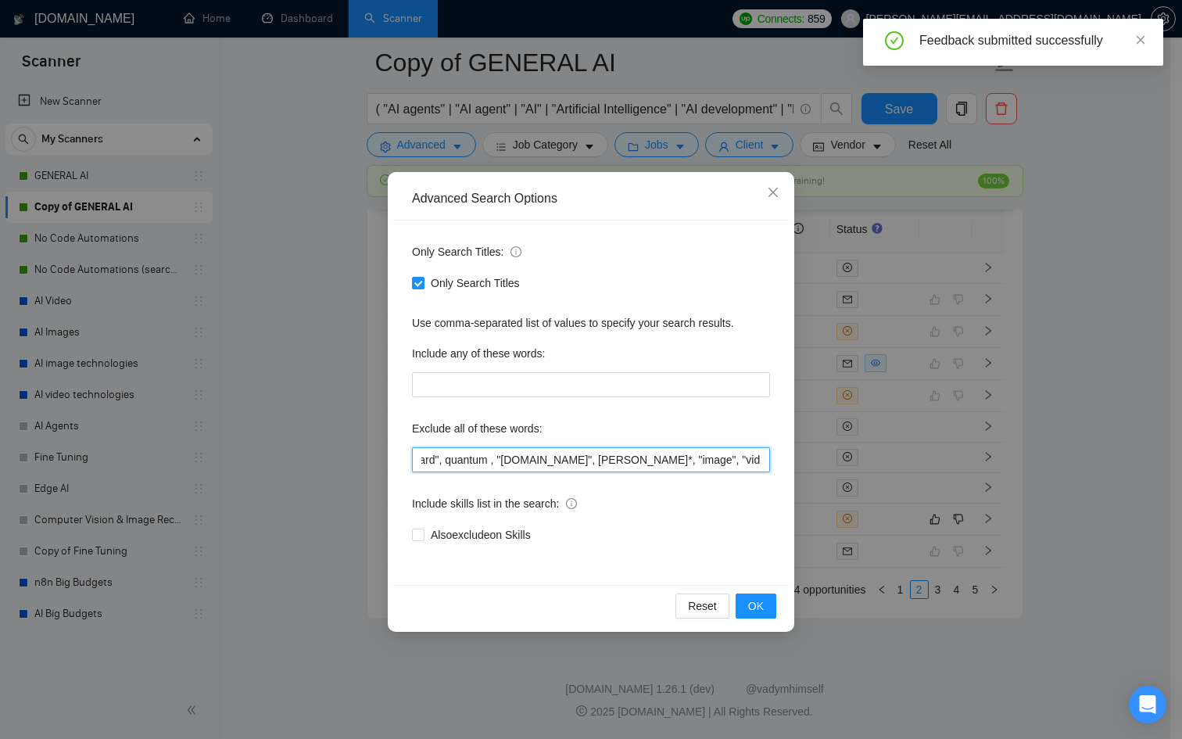
scroll to position [0, 2000]
drag, startPoint x: 642, startPoint y: 460, endPoint x: 959, endPoint y: 460, distance: 316.6
click at [959, 460] on div "Advanced Search Options Only Search Titles: Only Search Titles Use comma-separa…" at bounding box center [591, 369] width 1182 height 739
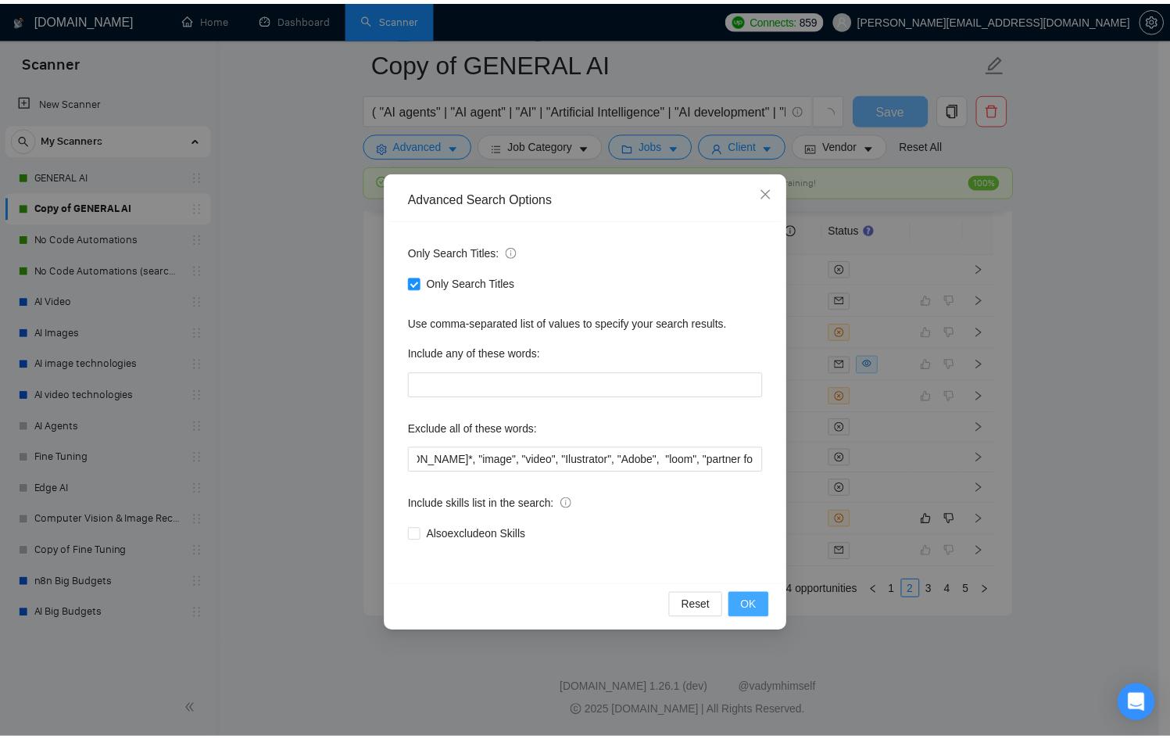
scroll to position [0, 0]
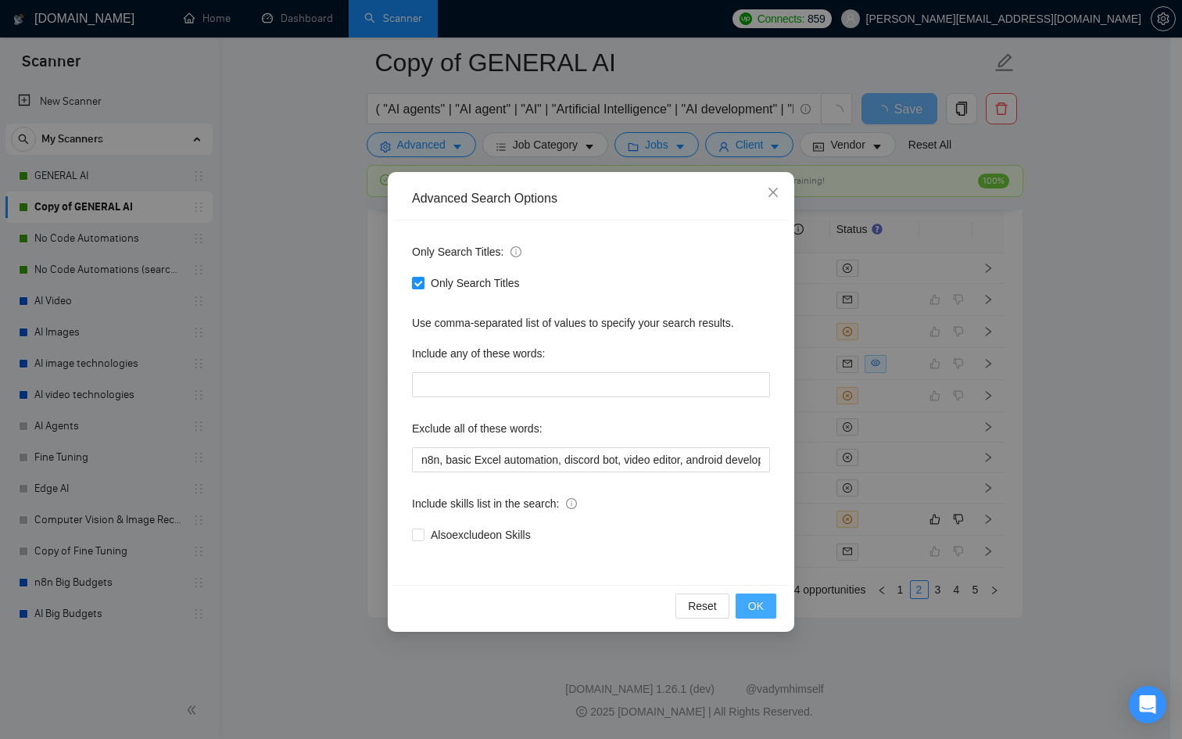
click at [742, 599] on button "OK" at bounding box center [755, 605] width 41 height 25
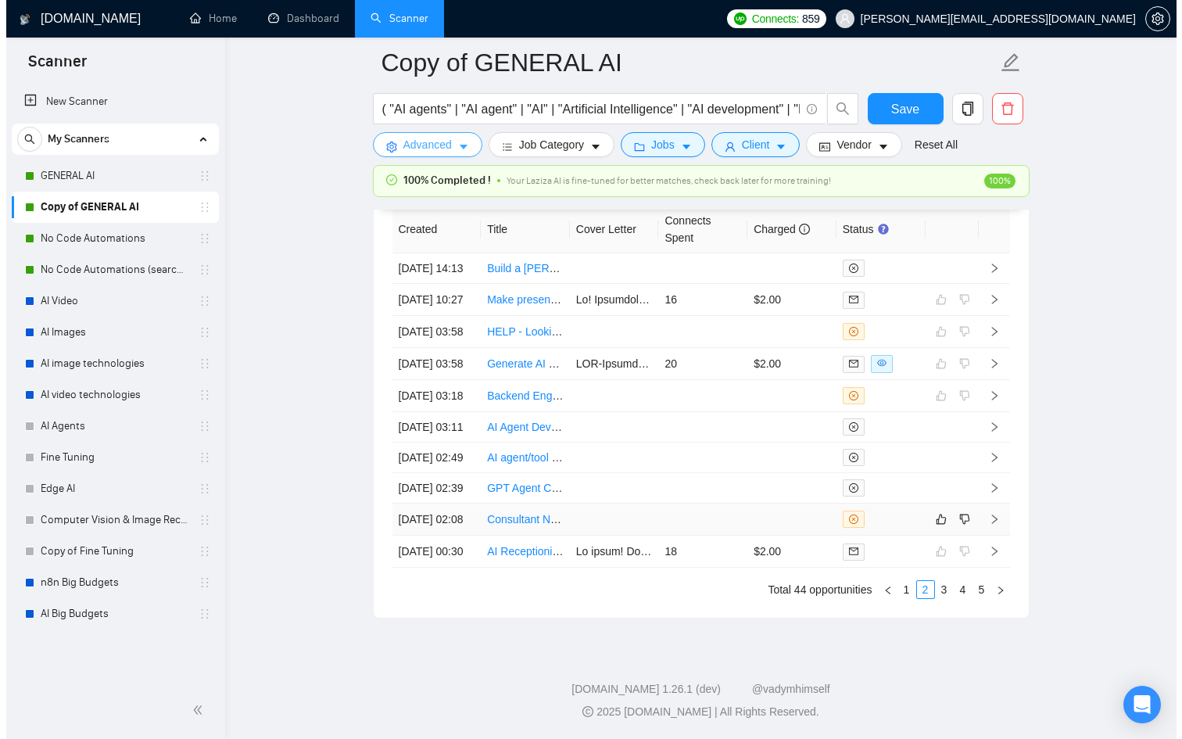
scroll to position [4362, 0]
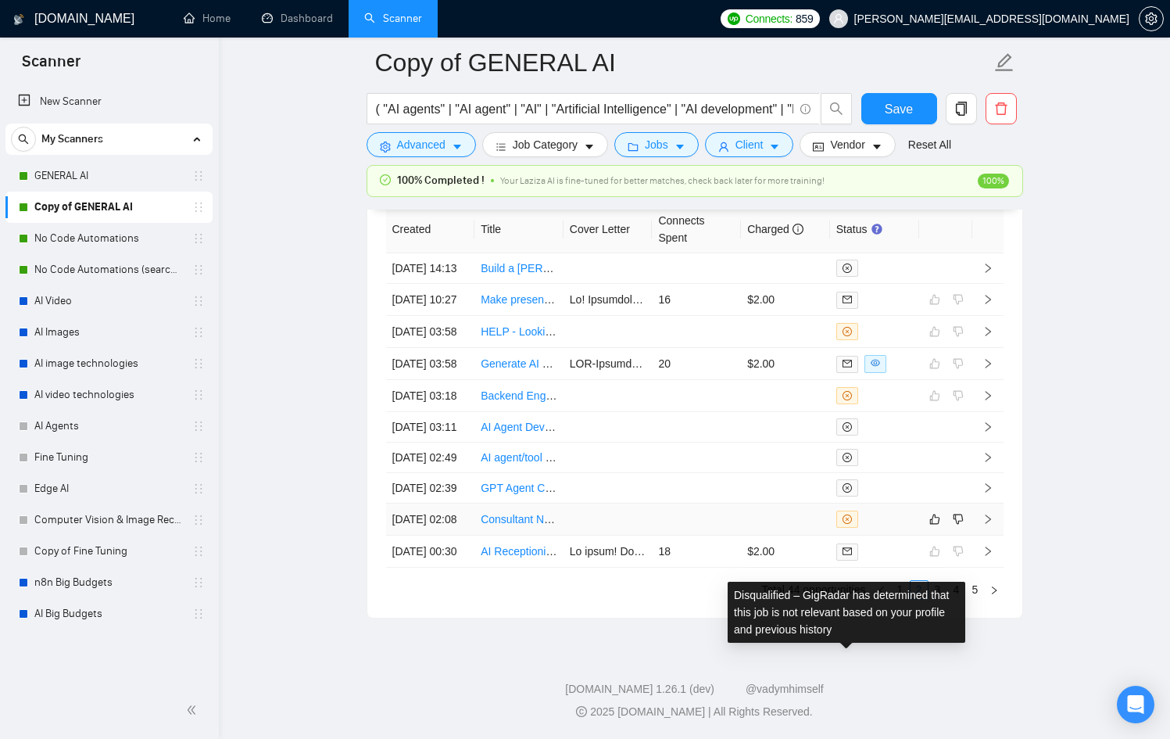
click at [732, 503] on td at bounding box center [696, 519] width 89 height 32
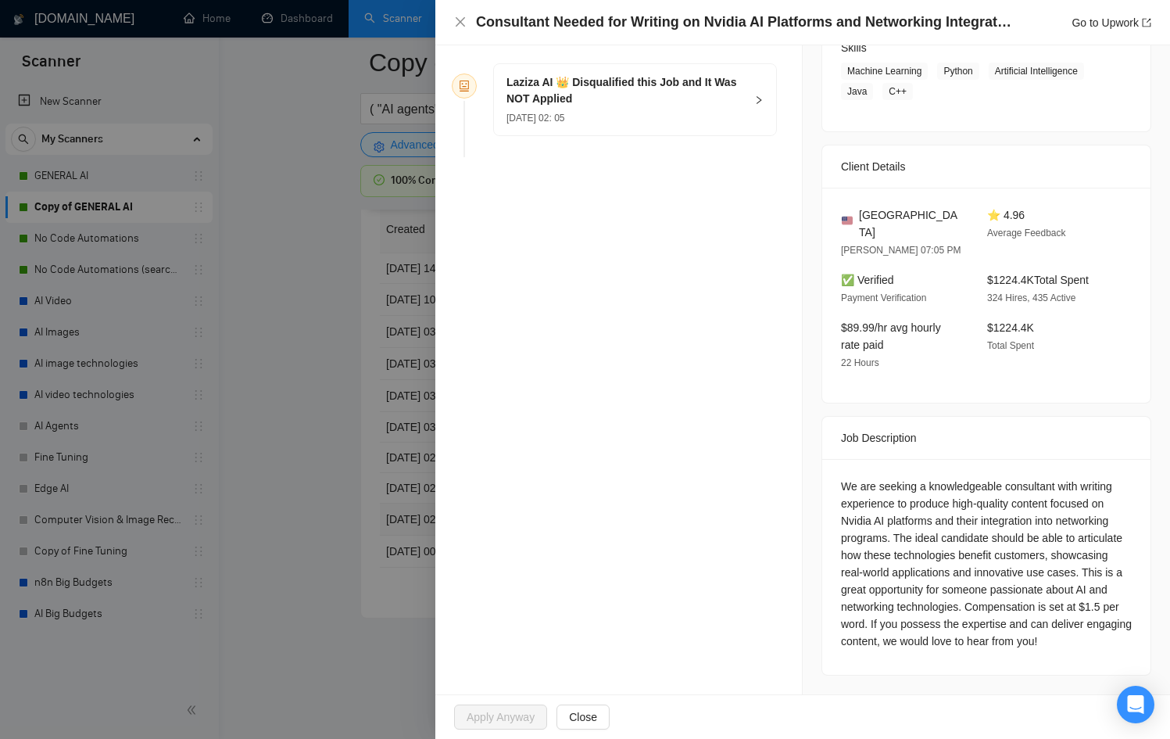
scroll to position [262, 0]
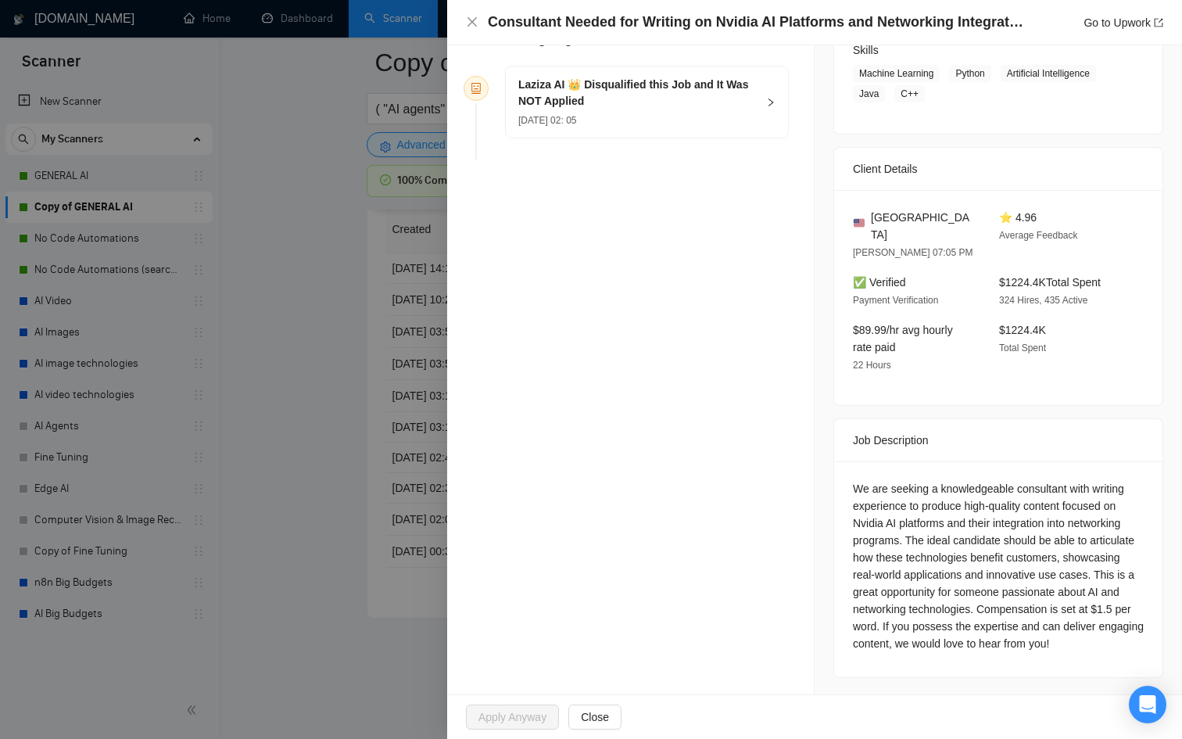
click at [713, 112] on div "[DATE] 02: 05" at bounding box center [637, 119] width 238 height 17
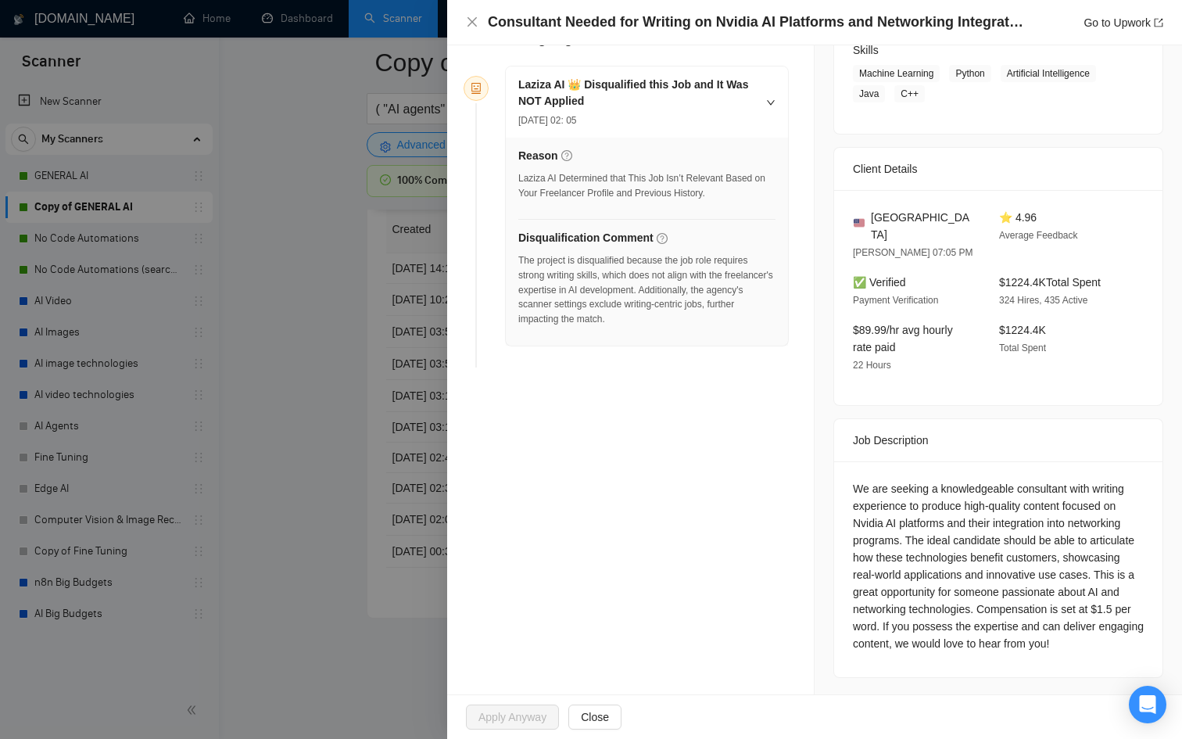
drag, startPoint x: 353, startPoint y: 538, endPoint x: 429, endPoint y: 538, distance: 75.8
click at [353, 537] on div at bounding box center [591, 369] width 1182 height 739
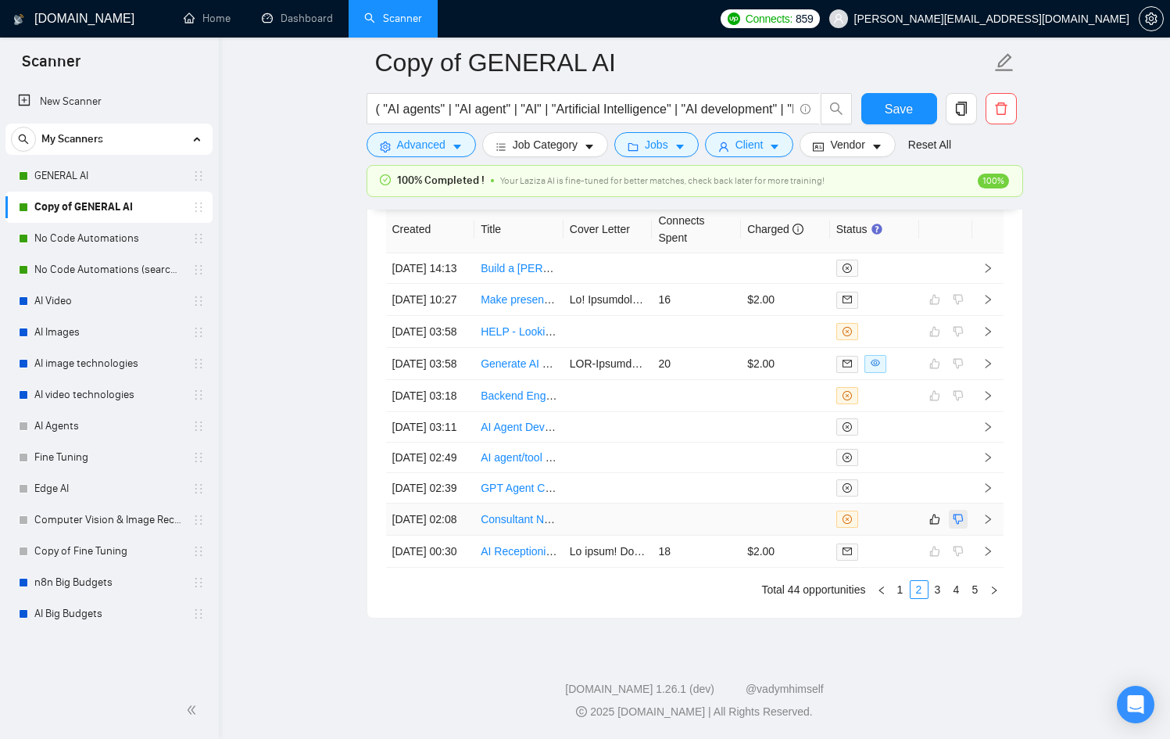
click at [961, 513] on icon "dislike" at bounding box center [958, 519] width 11 height 13
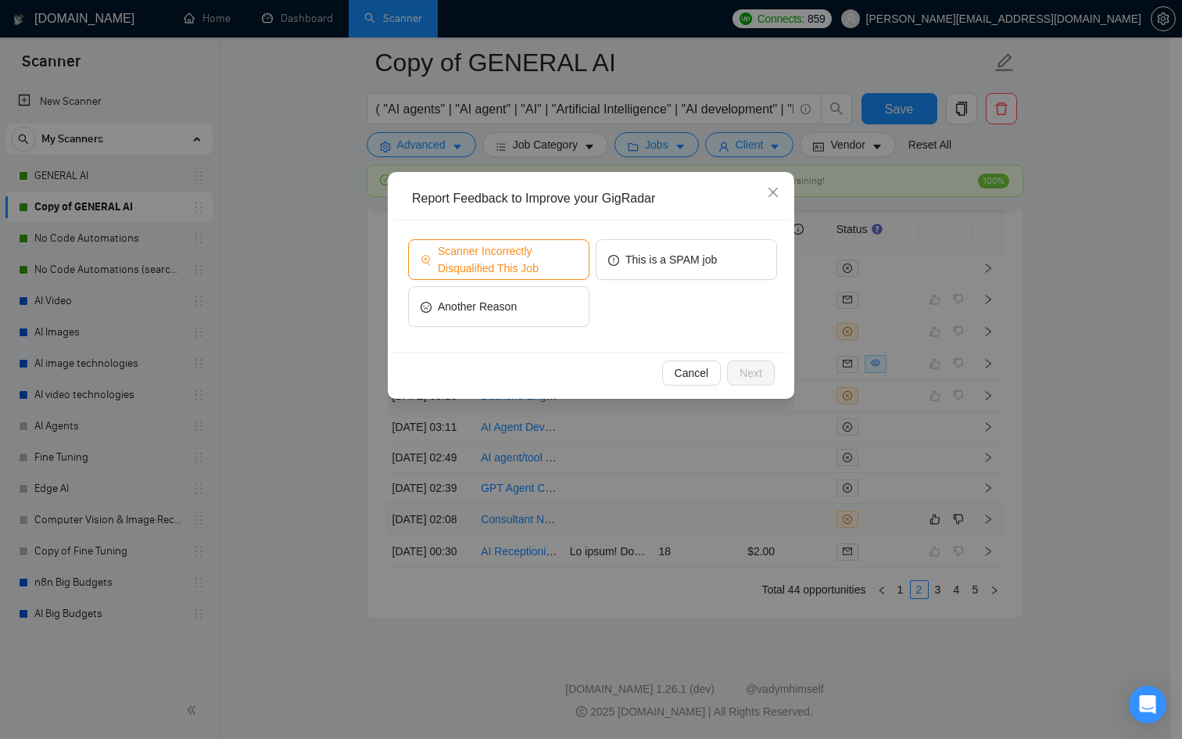
click at [525, 250] on span "Scanner Incorrectly Disqualified This Job" at bounding box center [507, 259] width 139 height 34
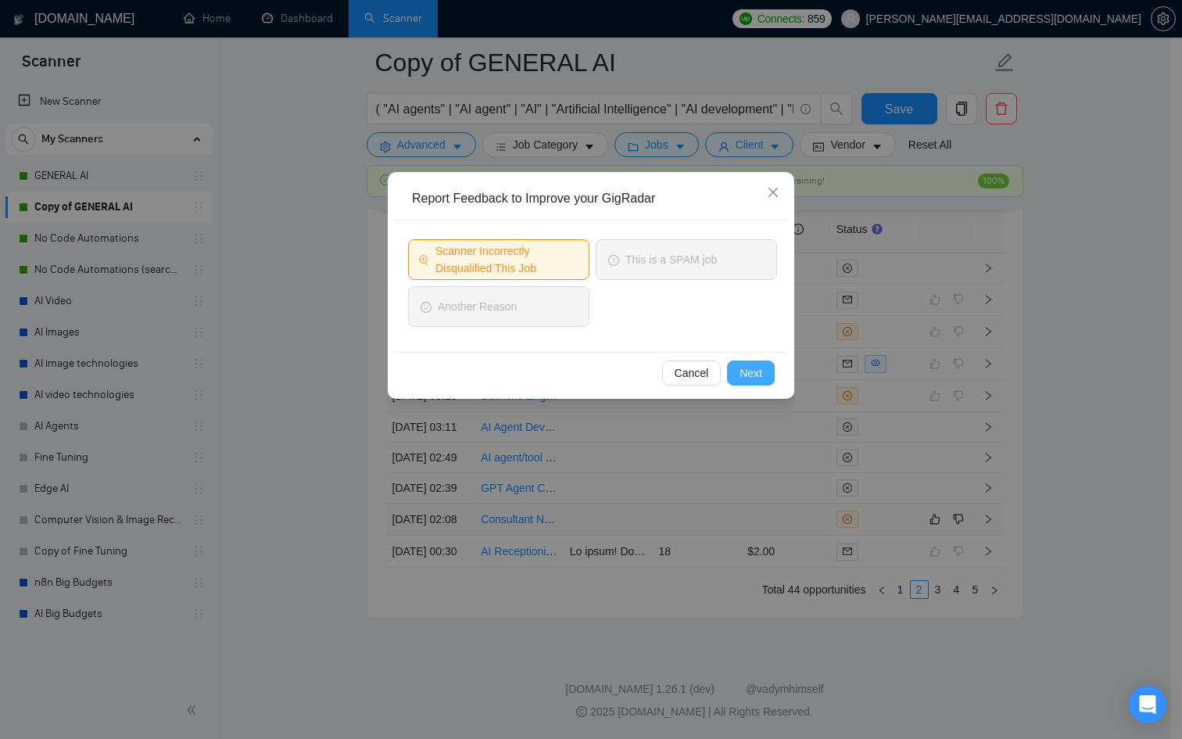
click at [752, 373] on span "Next" at bounding box center [750, 372] width 23 height 17
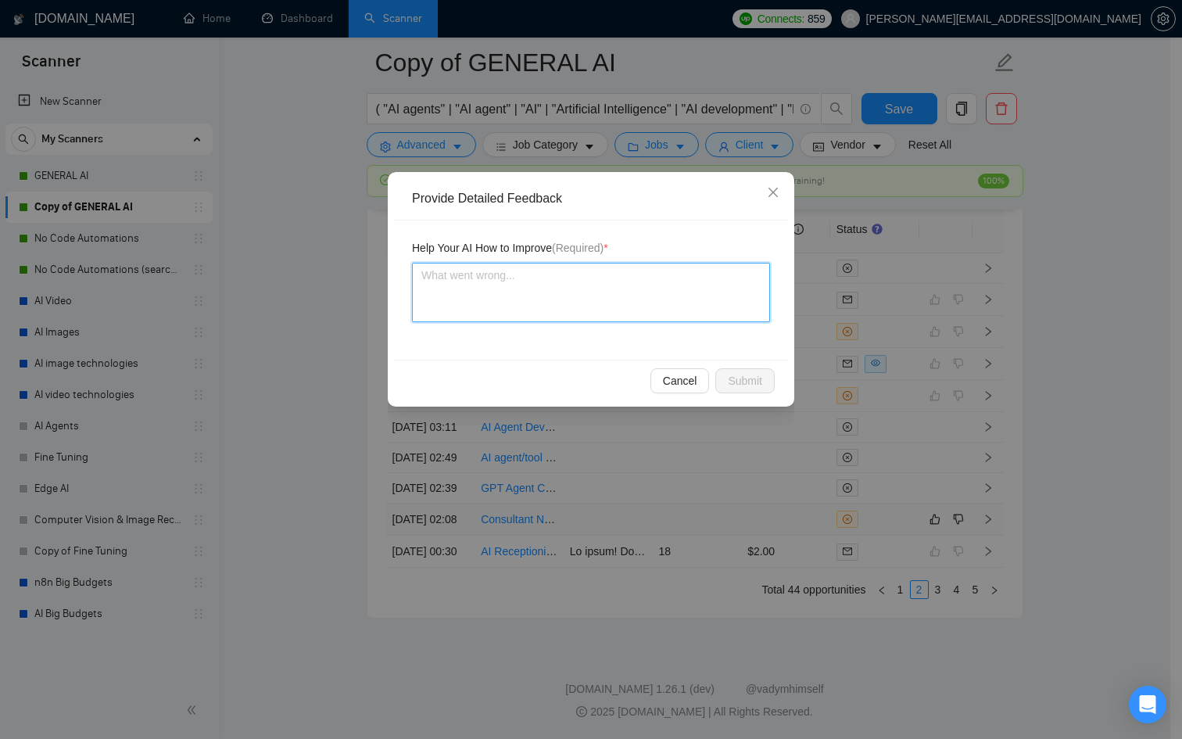
click at [599, 304] on textarea at bounding box center [591, 292] width 358 height 59
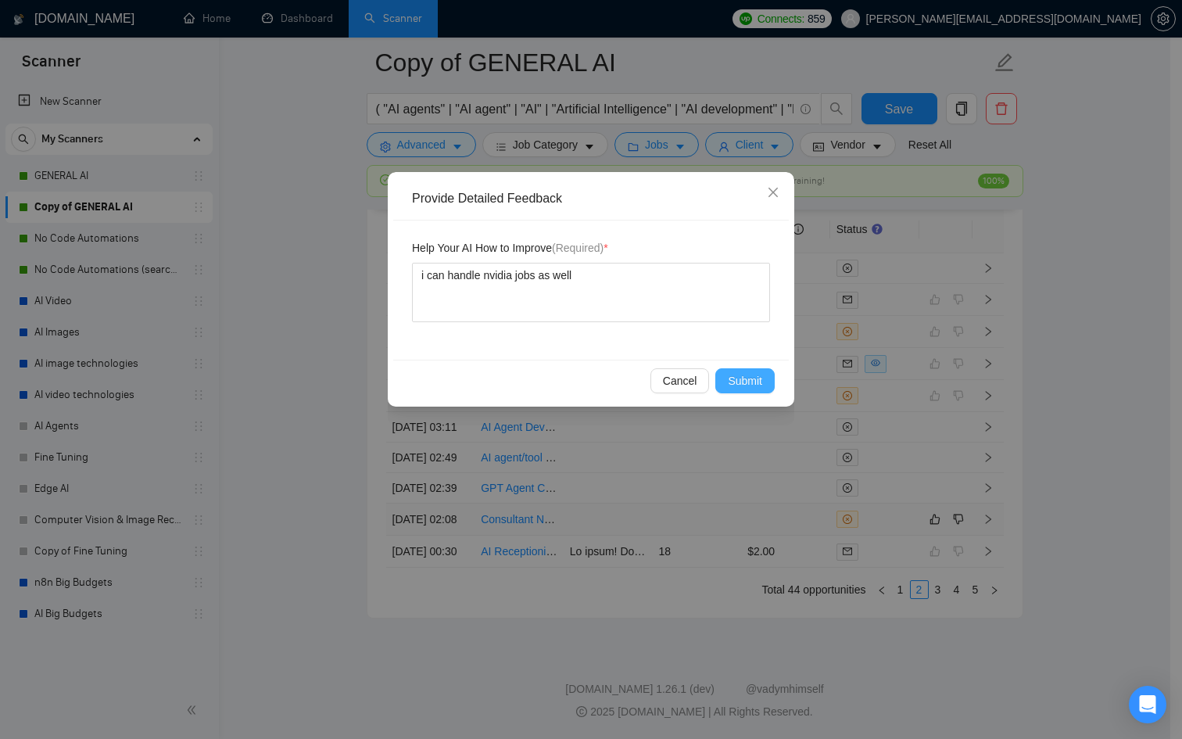
click at [750, 390] on button "Submit" at bounding box center [744, 380] width 59 height 25
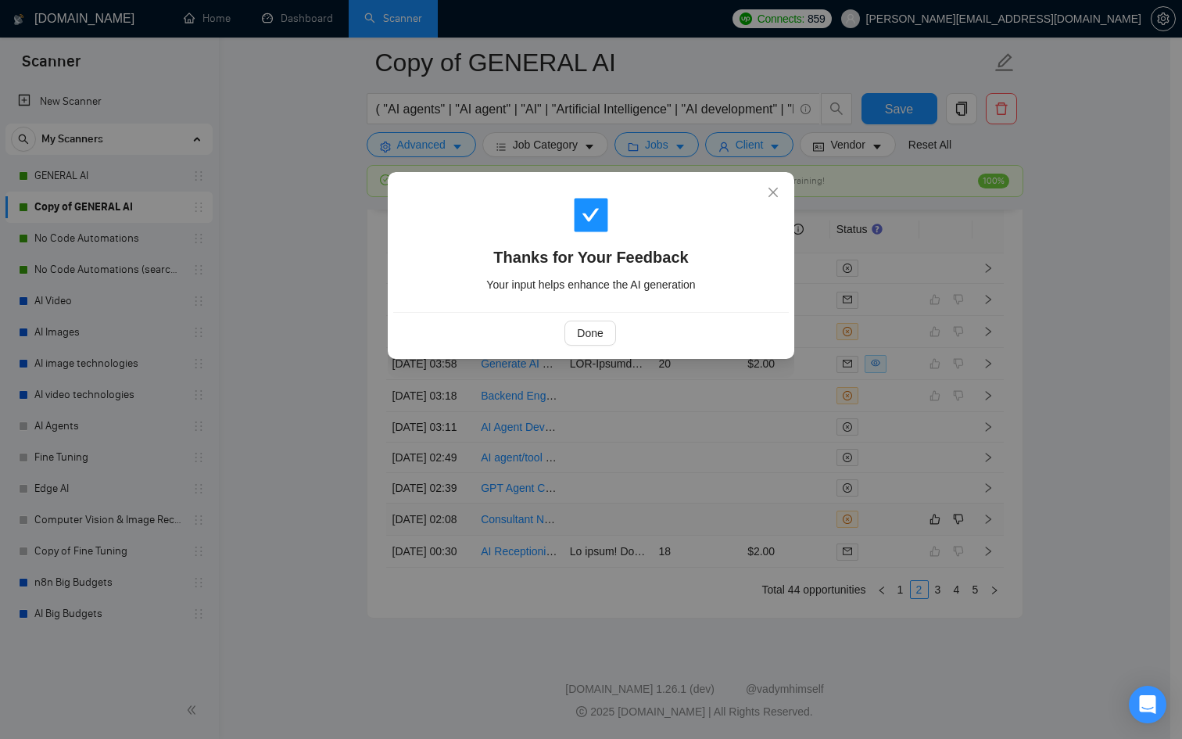
click at [617, 338] on div "Done" at bounding box center [590, 332] width 369 height 25
click at [601, 336] on span "Done" at bounding box center [590, 332] width 26 height 17
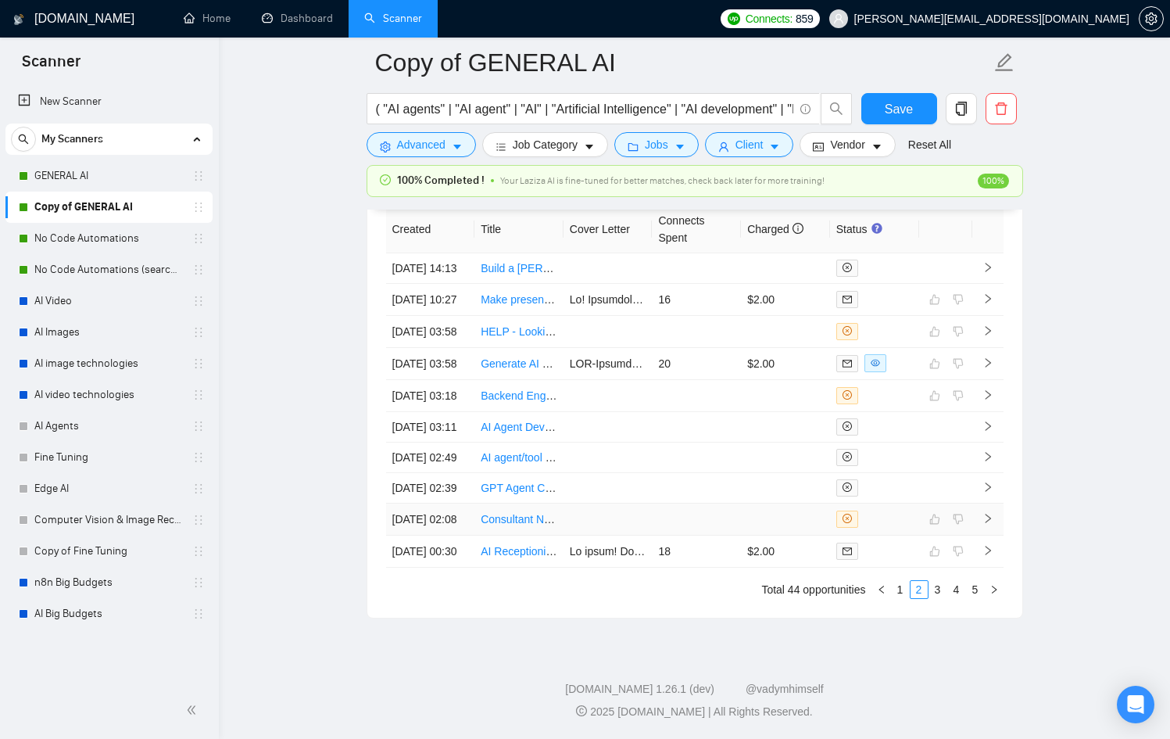
scroll to position [4156, 0]
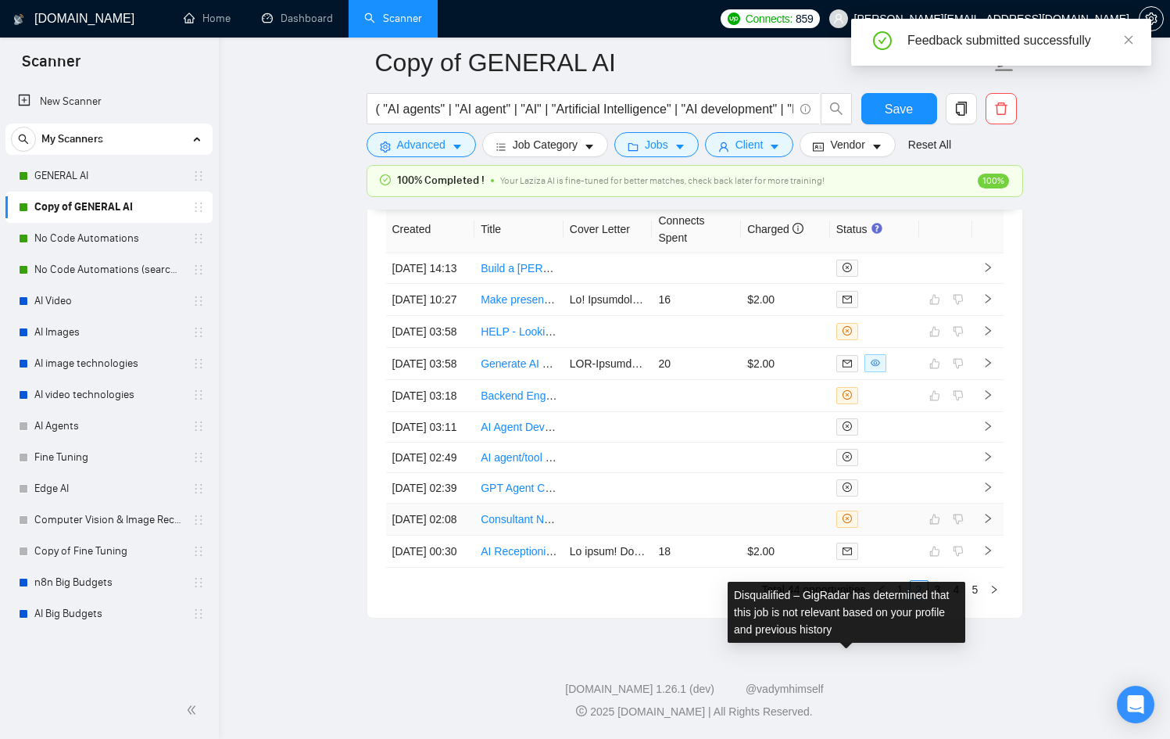
click at [847, 514] on icon "close-circle" at bounding box center [847, 518] width 9 height 9
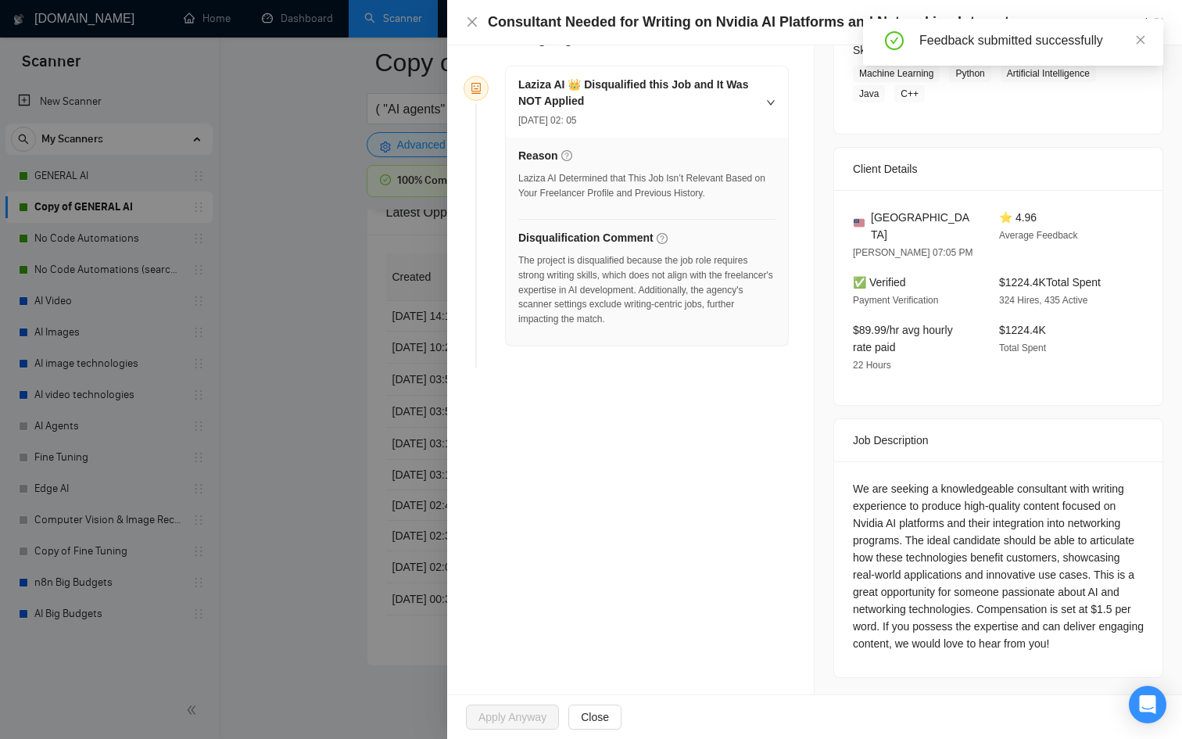
click at [360, 534] on div at bounding box center [591, 369] width 1182 height 739
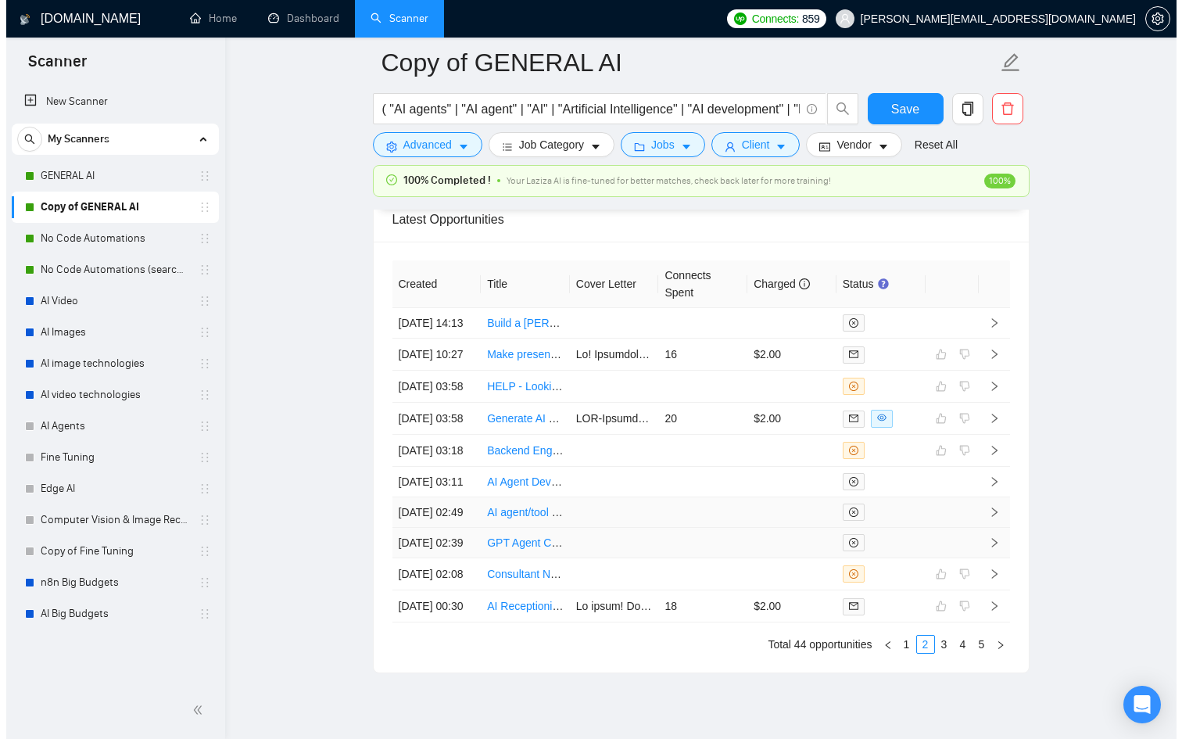
scroll to position [4148, 0]
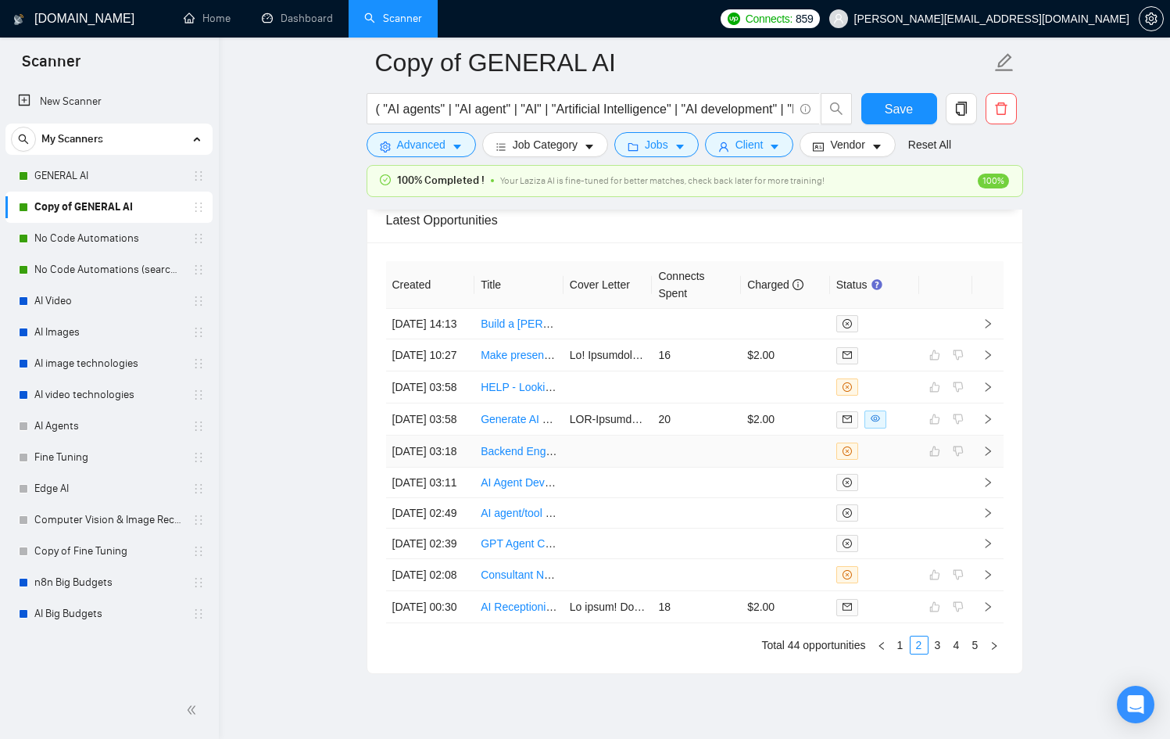
click at [765, 467] on td at bounding box center [785, 451] width 89 height 32
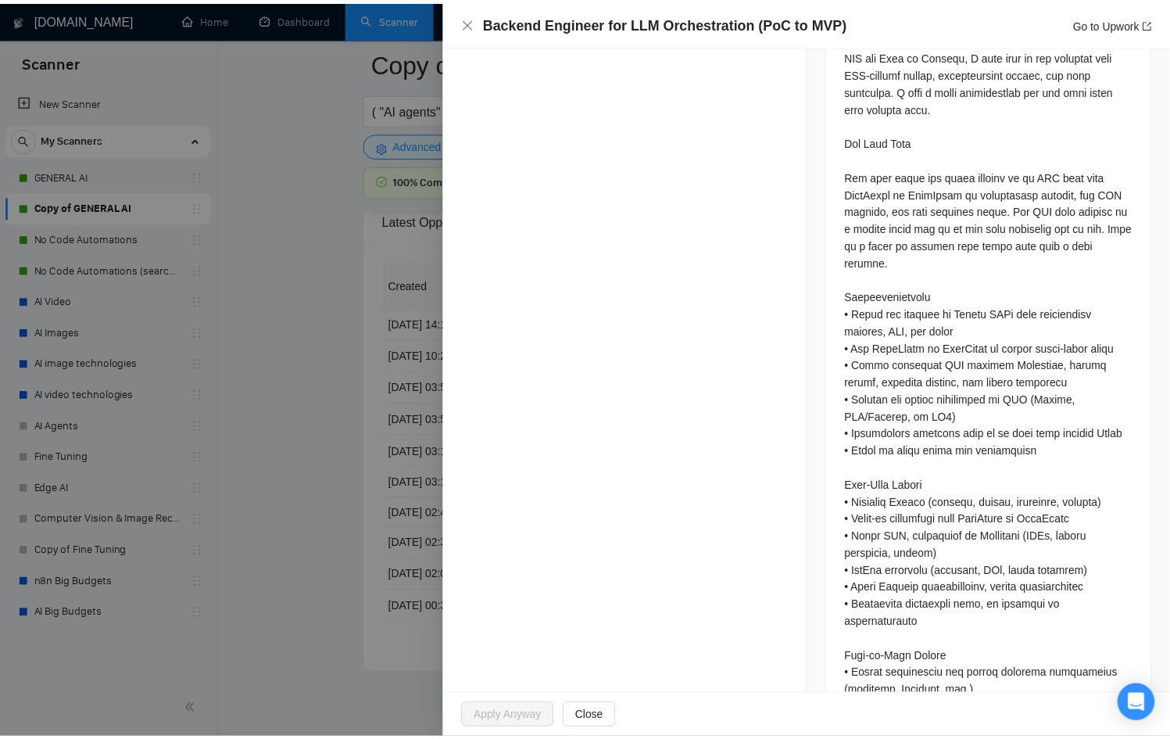
scroll to position [732, 0]
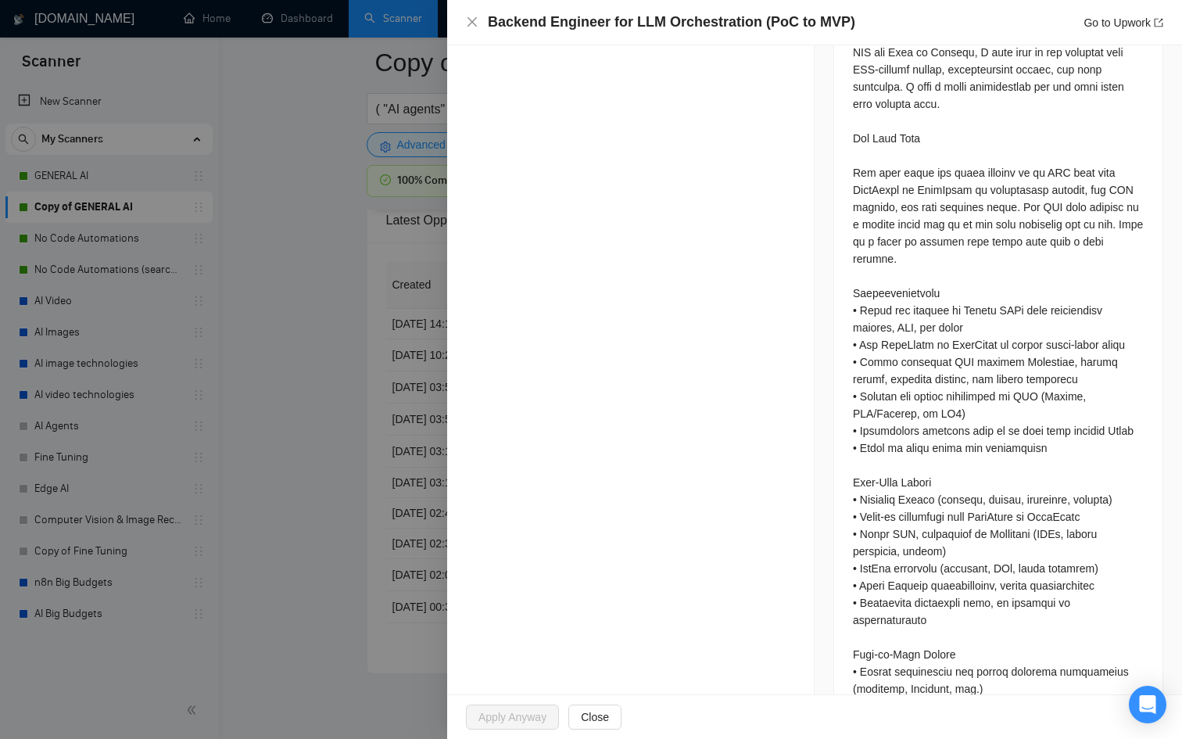
click at [342, 524] on div at bounding box center [591, 369] width 1182 height 739
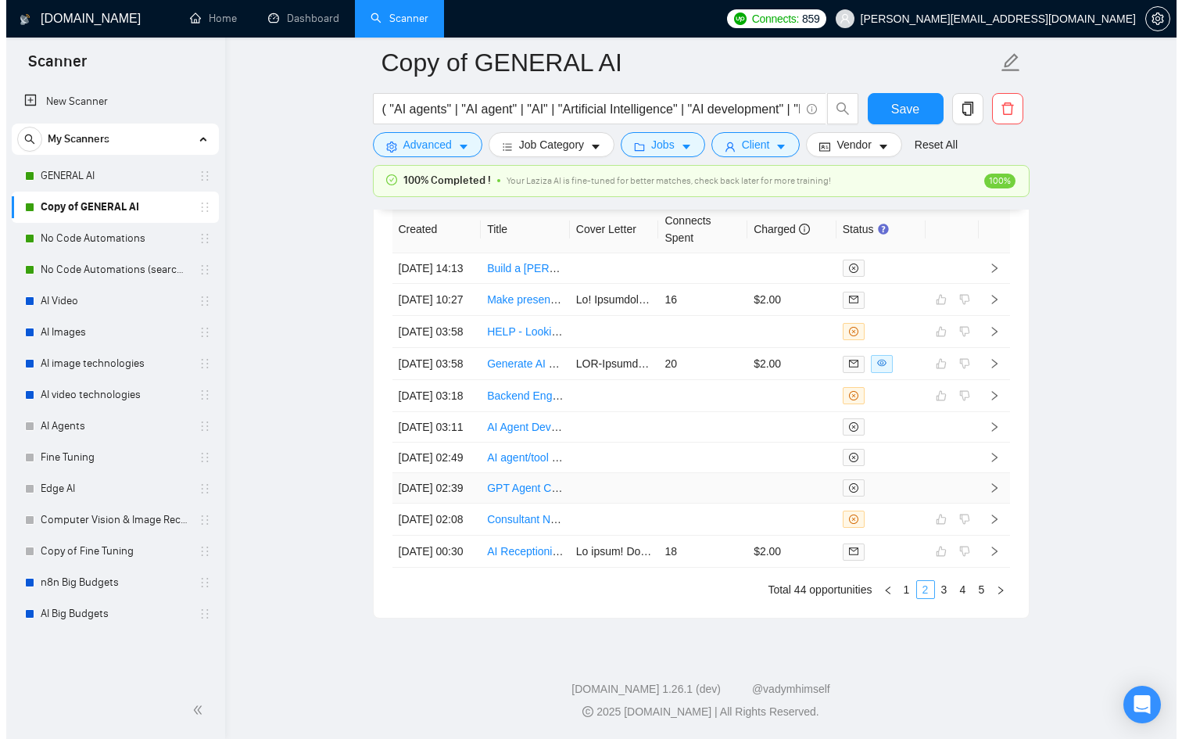
scroll to position [4365, 0]
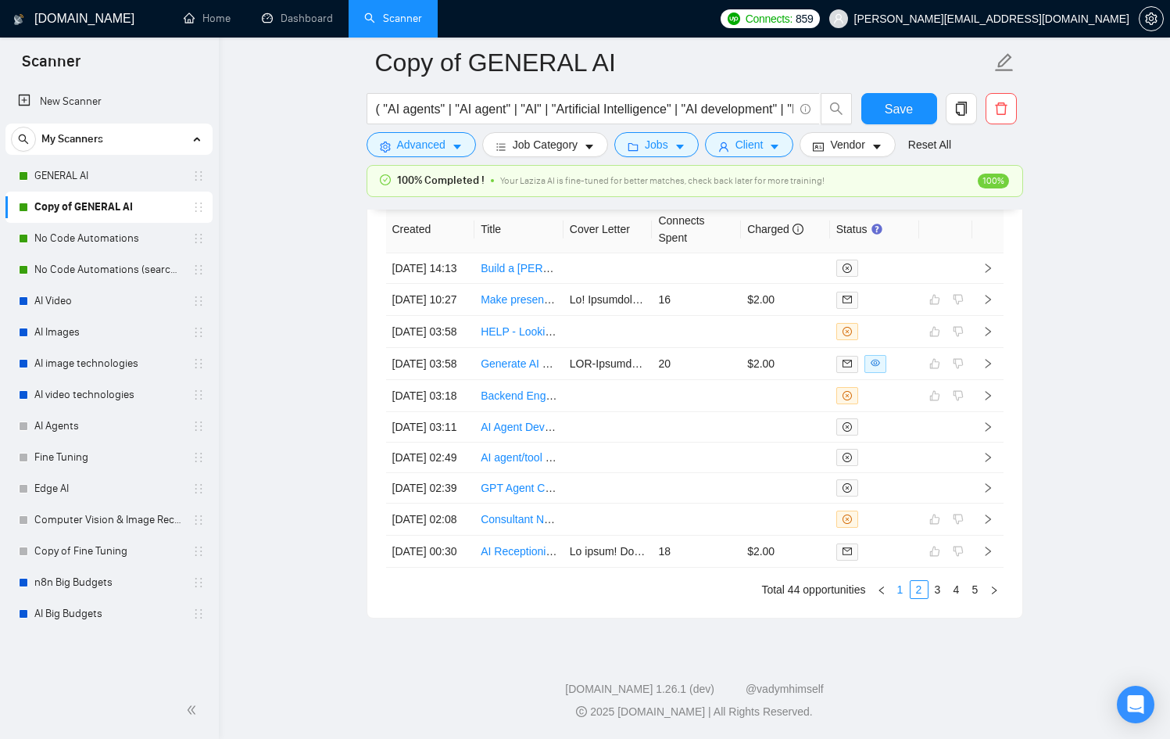
click at [906, 586] on link "1" at bounding box center [900, 589] width 17 height 17
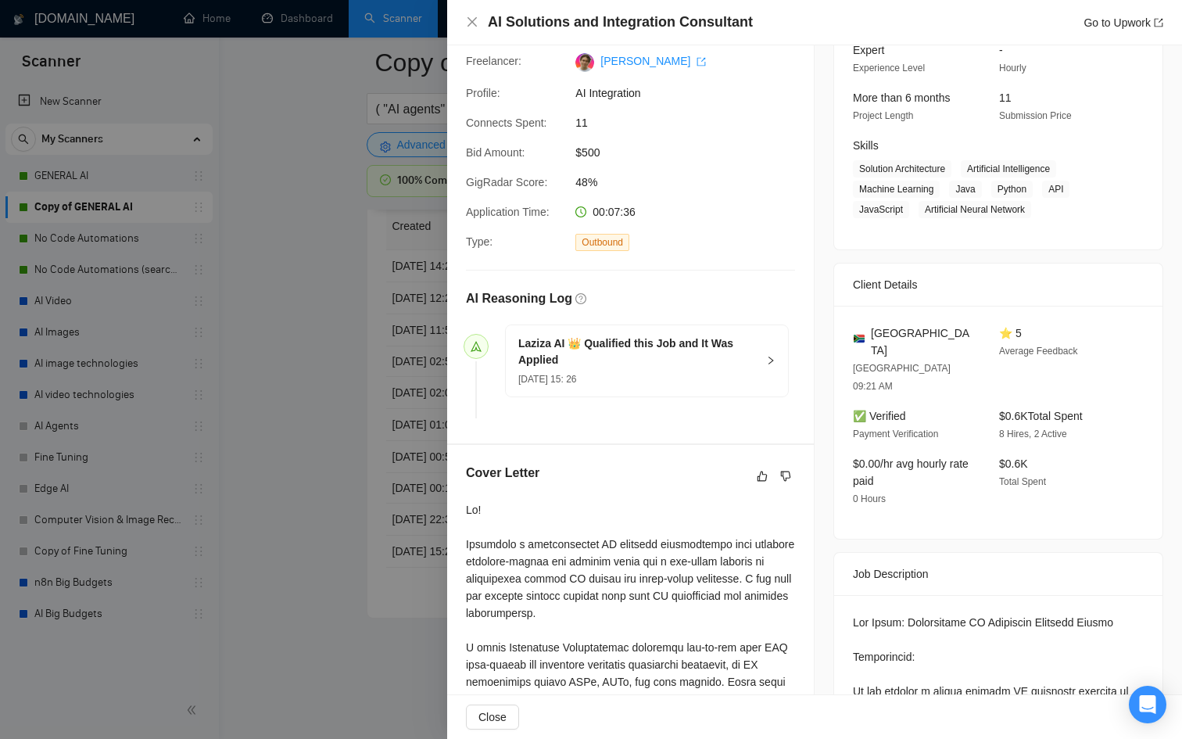
scroll to position [164, 0]
click at [761, 390] on div "Laziza AI 👑 Qualified this Job and It Was Applied [DATE] 15: 26" at bounding box center [647, 362] width 282 height 71
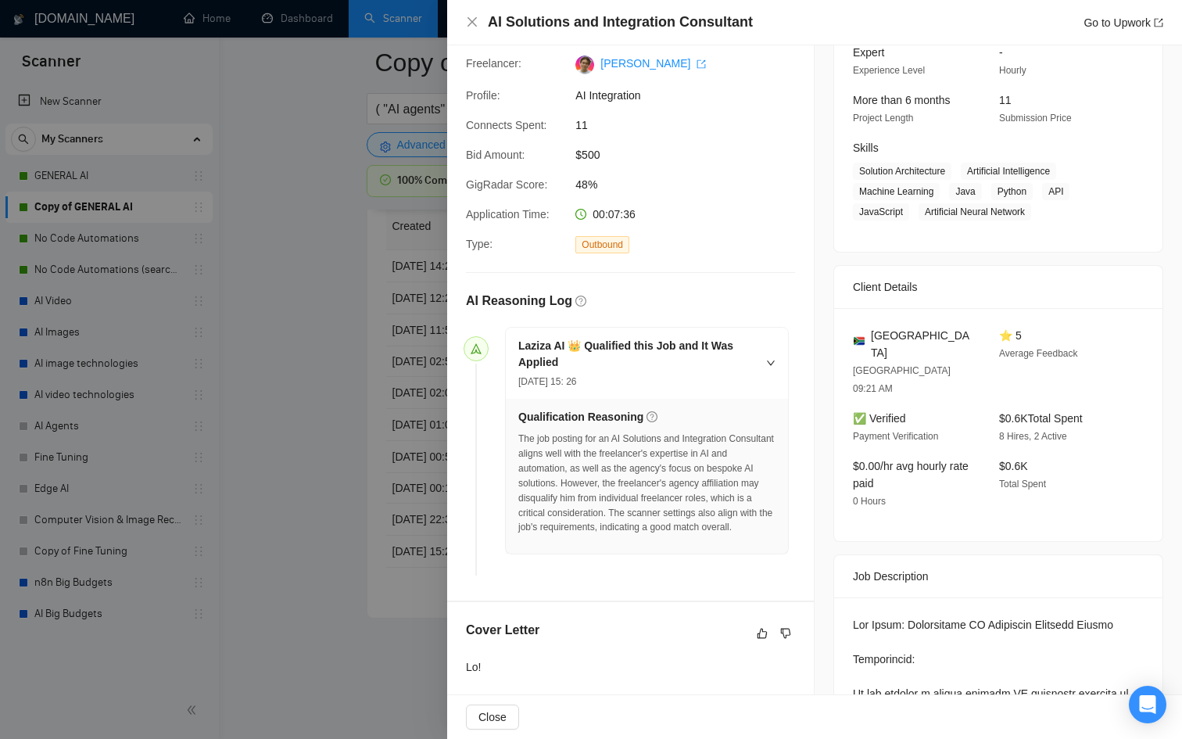
click at [761, 390] on div "Laziza AI 👑 Qualified this Job and It Was Applied [DATE] 15: 26" at bounding box center [647, 362] width 282 height 71
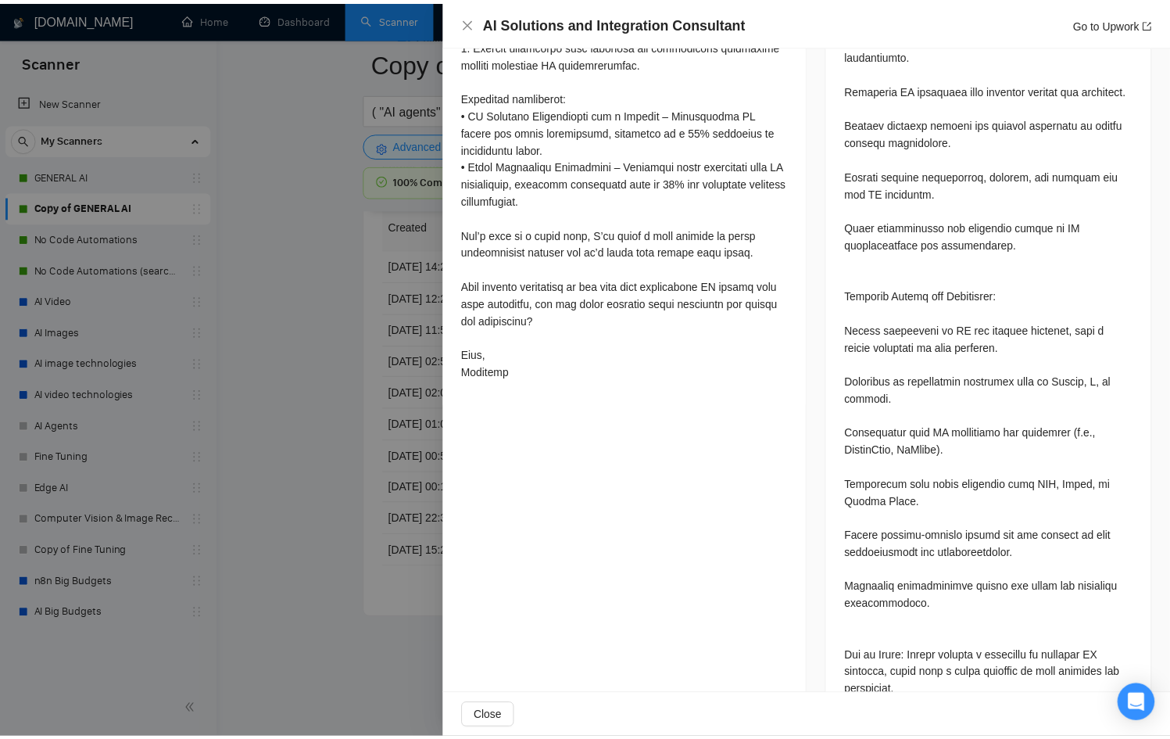
scroll to position [970, 0]
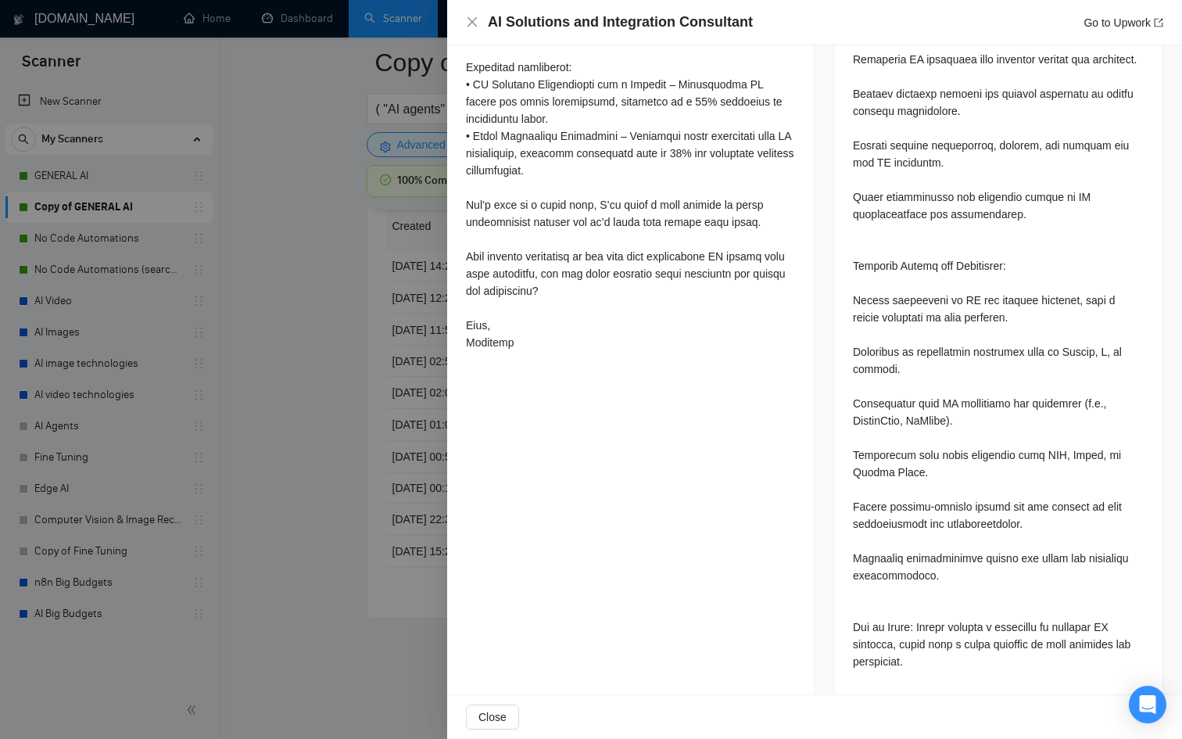
click at [321, 585] on div at bounding box center [591, 369] width 1182 height 739
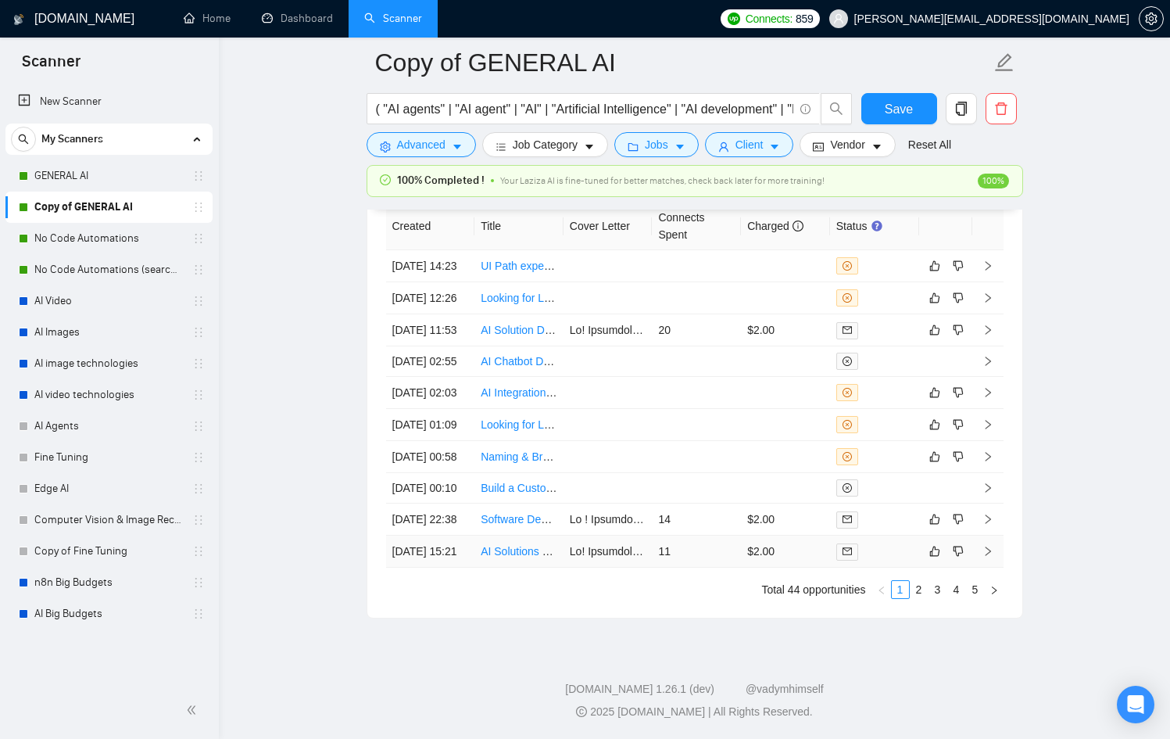
click at [943, 547] on div at bounding box center [945, 551] width 41 height 19
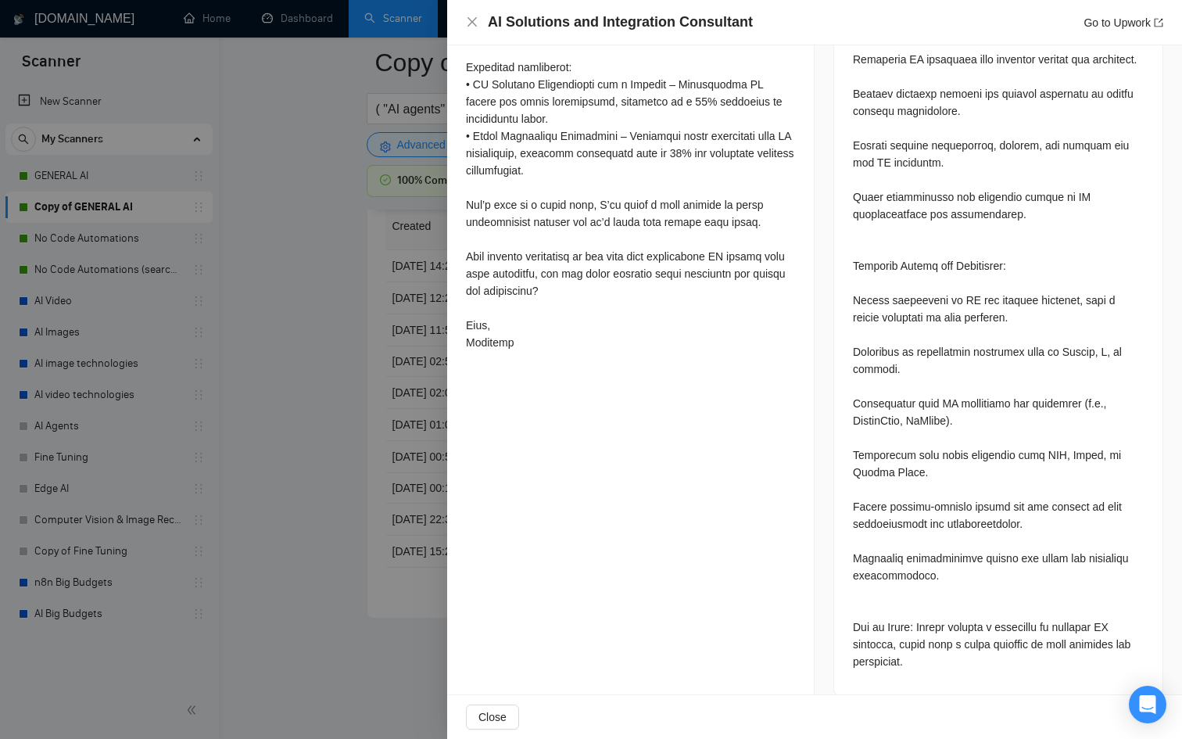
click at [338, 603] on div at bounding box center [591, 369] width 1182 height 739
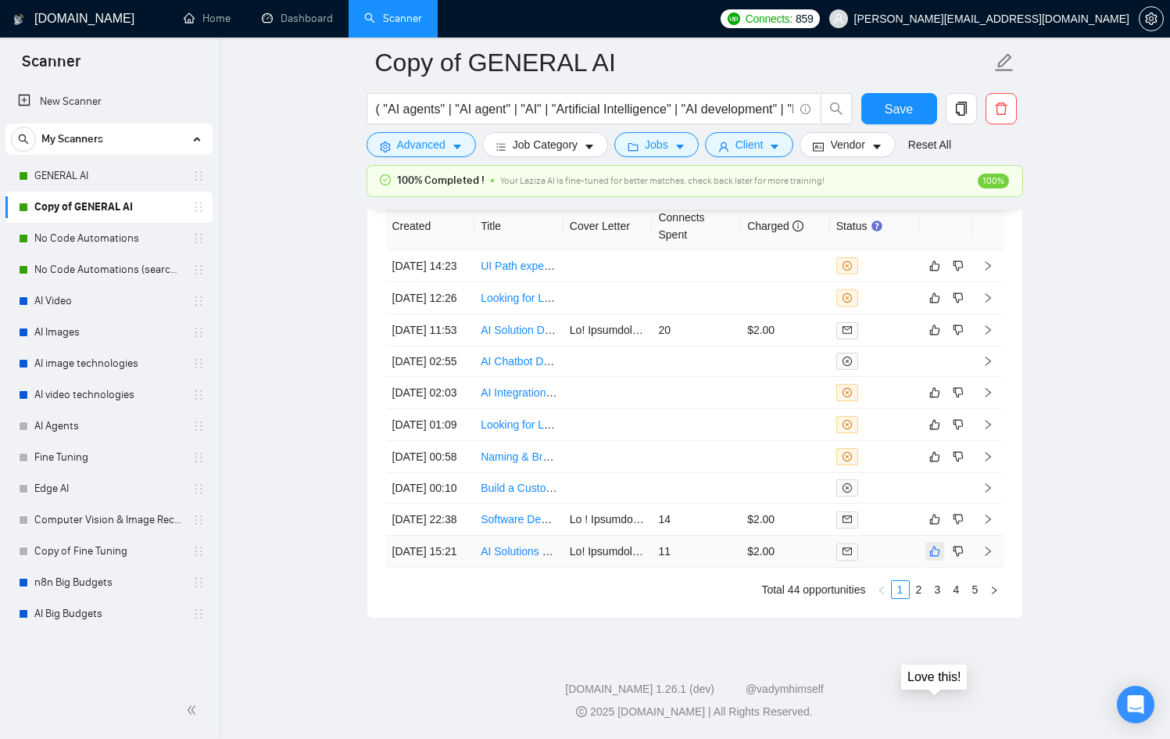
click at [928, 542] on button "button" at bounding box center [934, 551] width 19 height 19
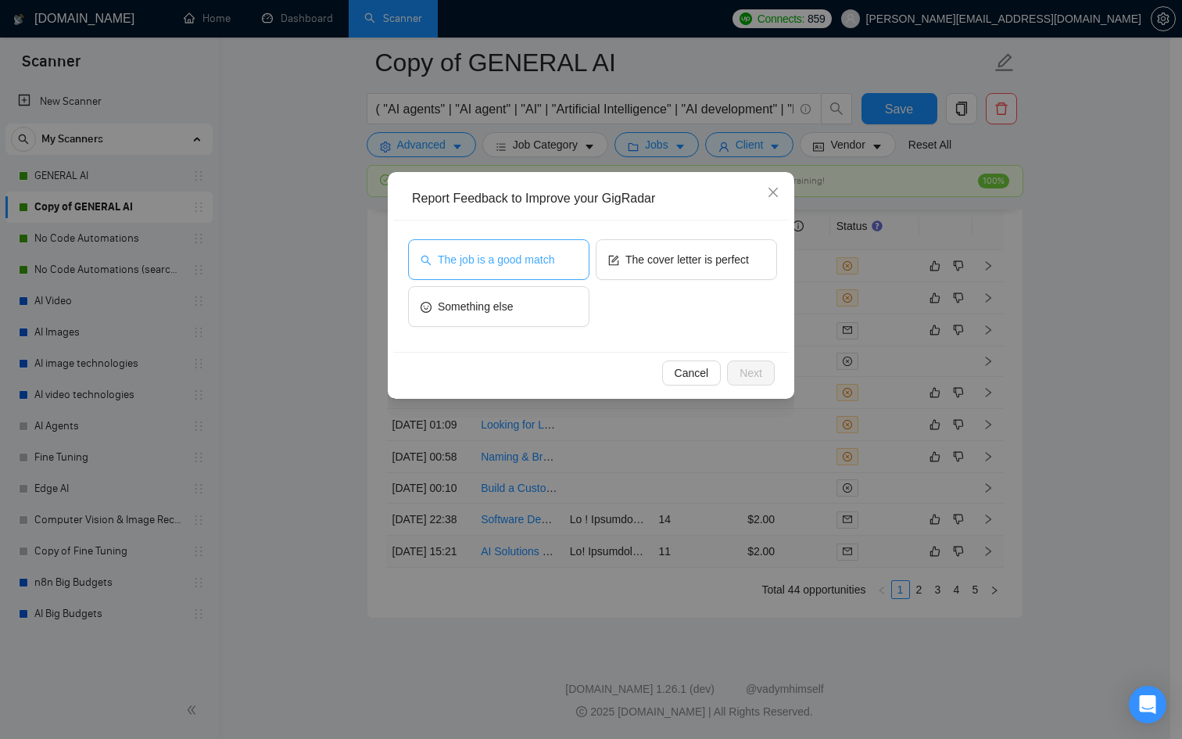
click at [482, 248] on button "The job is a good match" at bounding box center [498, 259] width 181 height 41
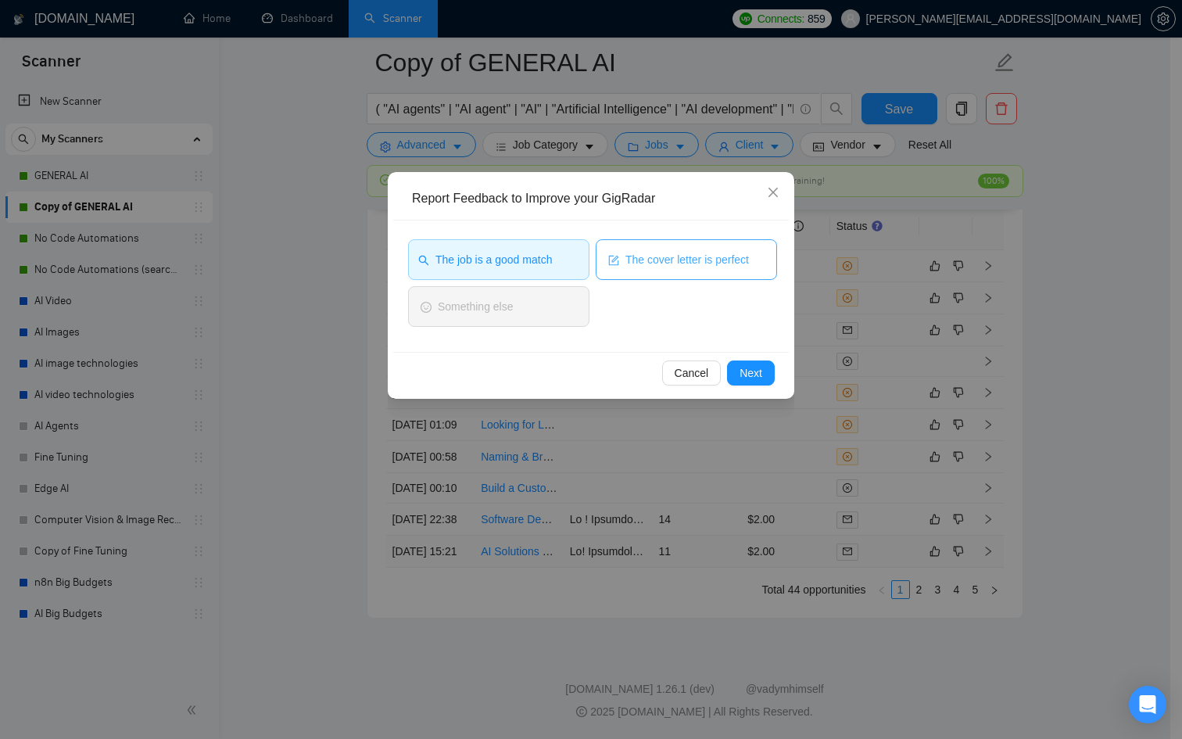
click at [727, 257] on span "The cover letter is perfect" at bounding box center [686, 259] width 123 height 17
click at [747, 366] on span "Next" at bounding box center [750, 372] width 23 height 17
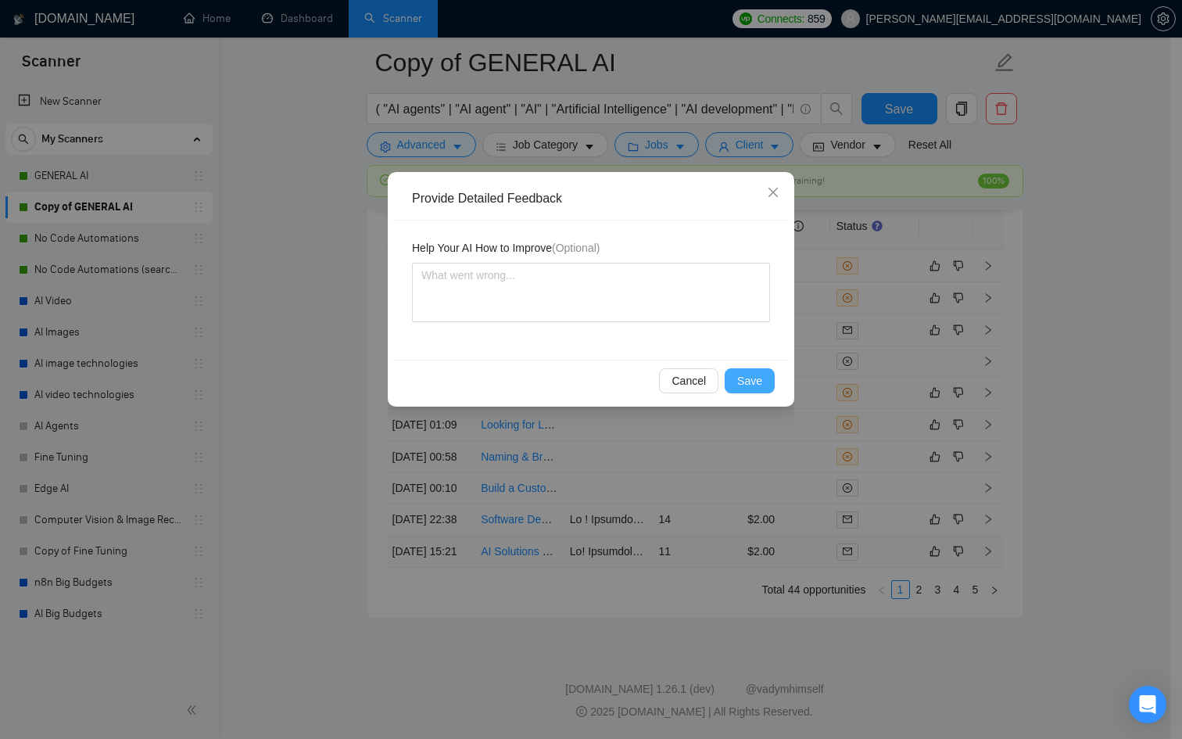
click at [751, 384] on span "Save" at bounding box center [749, 380] width 25 height 17
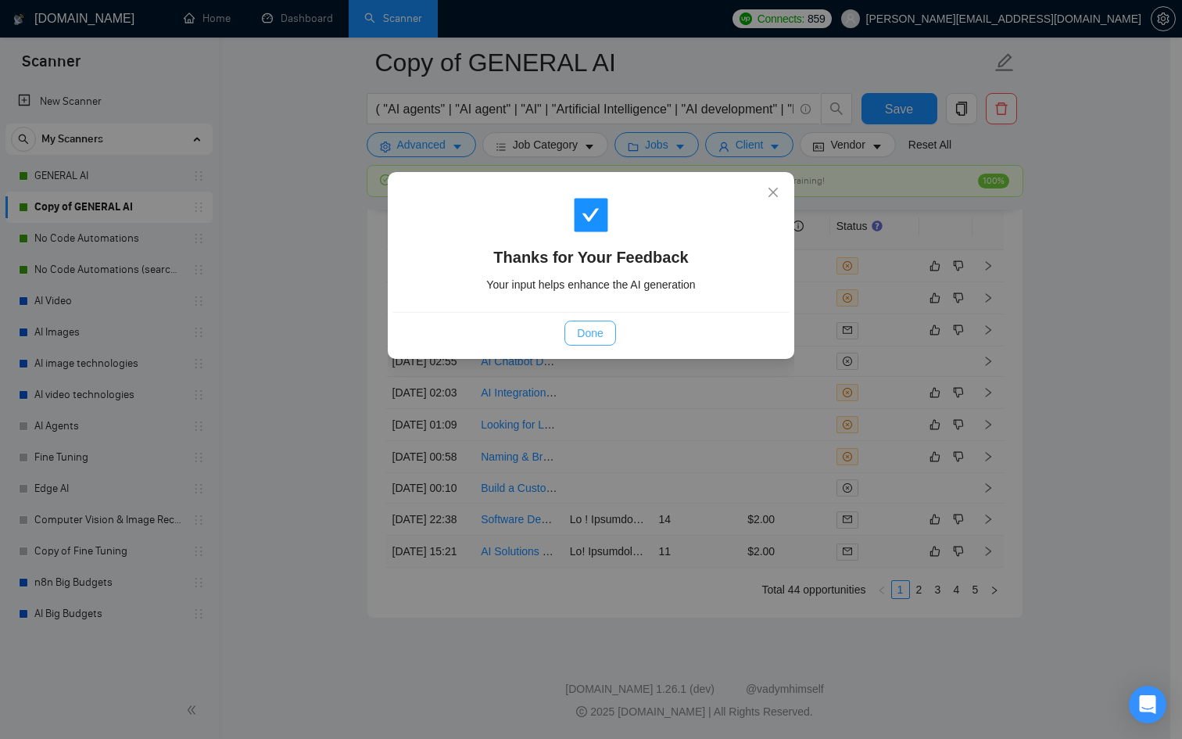
click at [589, 336] on span "Done" at bounding box center [590, 332] width 26 height 17
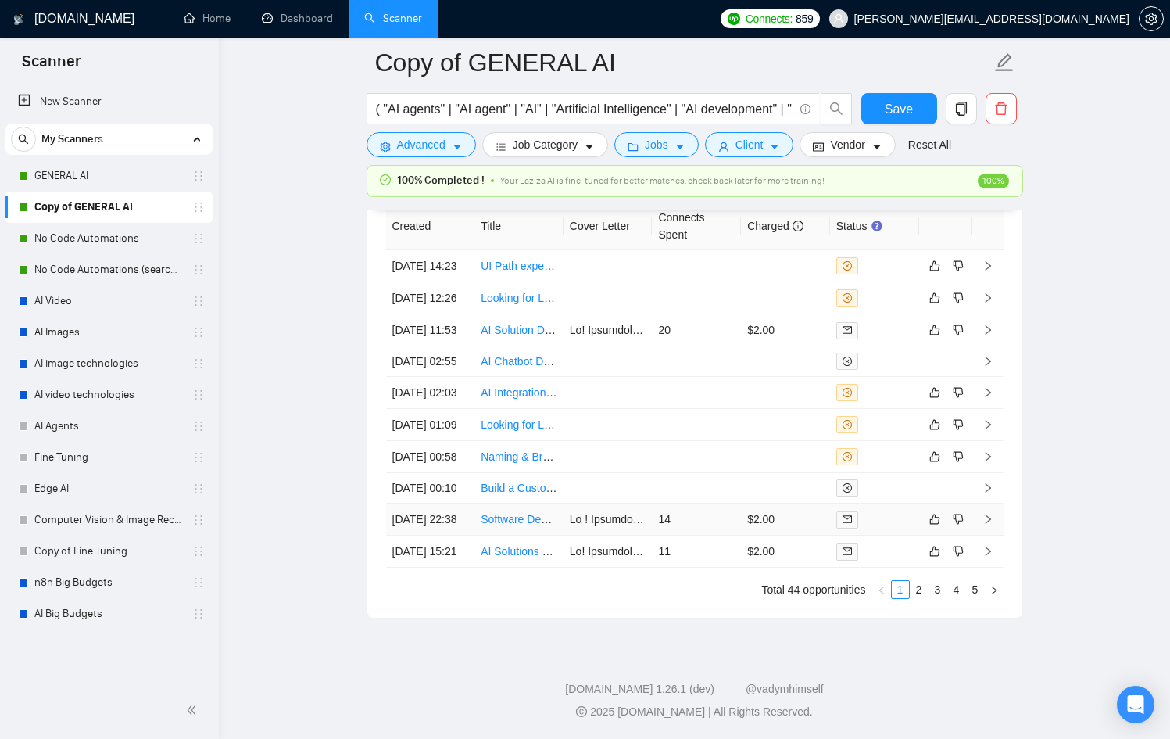
click at [900, 510] on div at bounding box center [874, 519] width 77 height 18
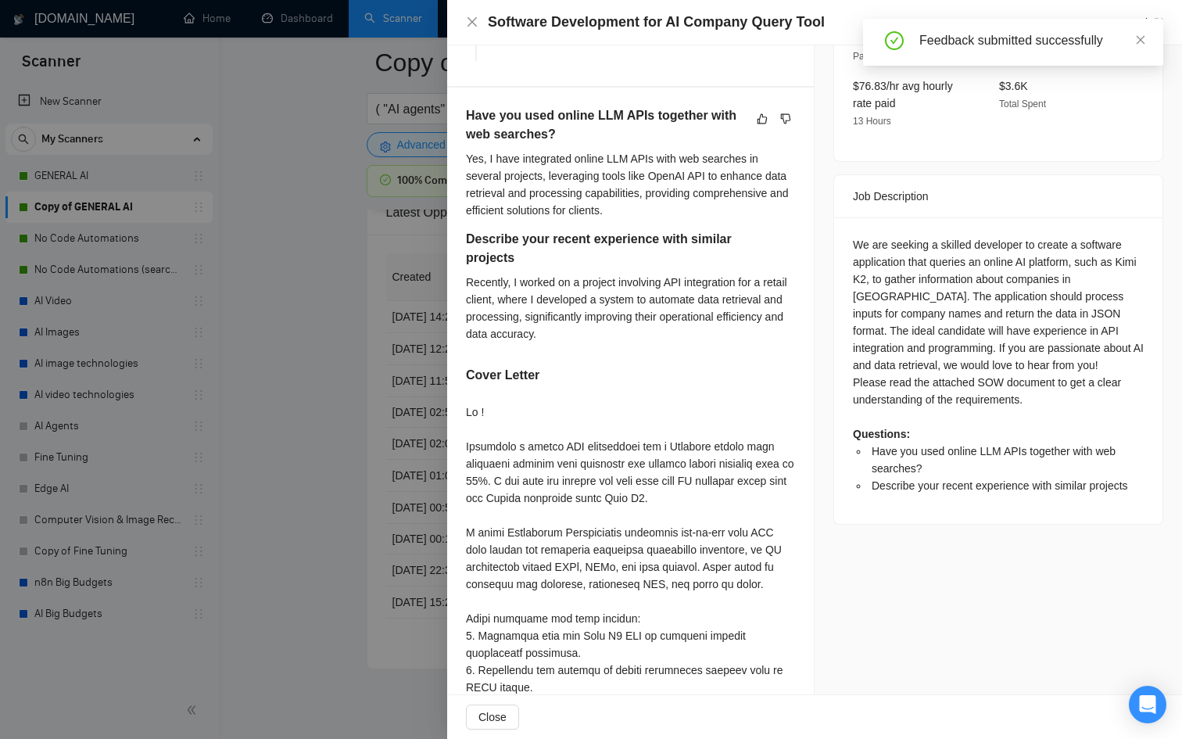
scroll to position [505, 0]
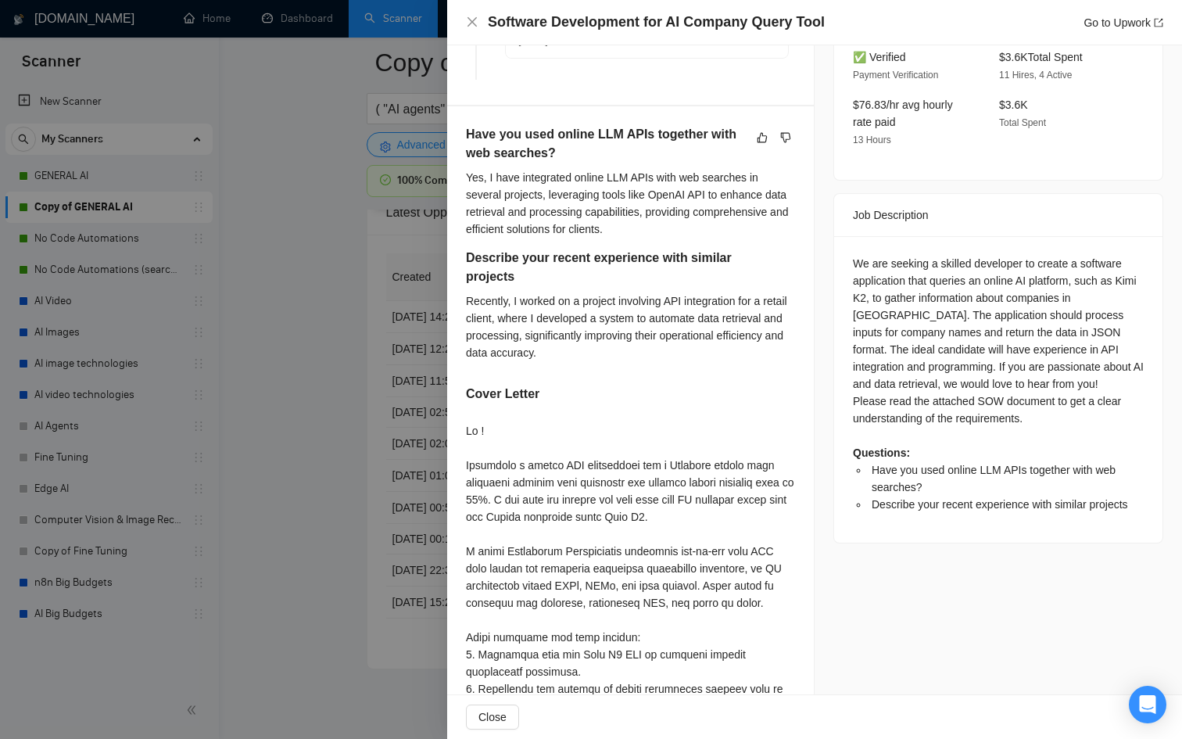
click at [353, 475] on div at bounding box center [591, 369] width 1182 height 739
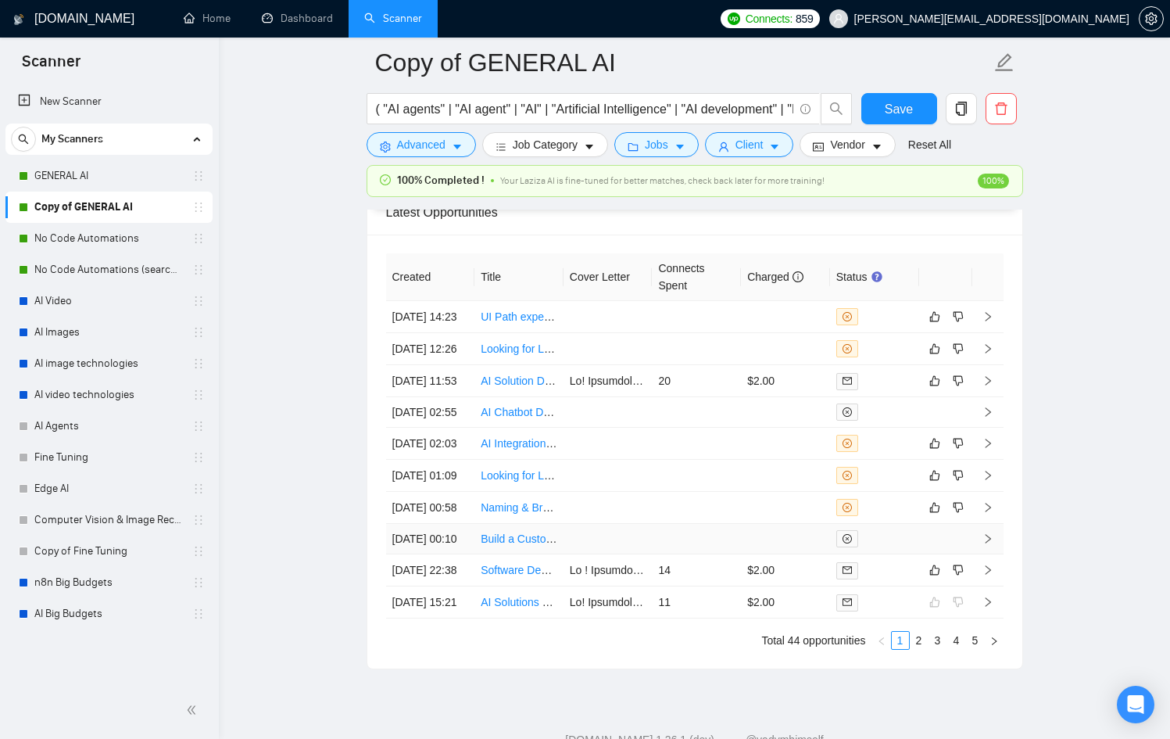
click at [800, 554] on td at bounding box center [785, 539] width 89 height 30
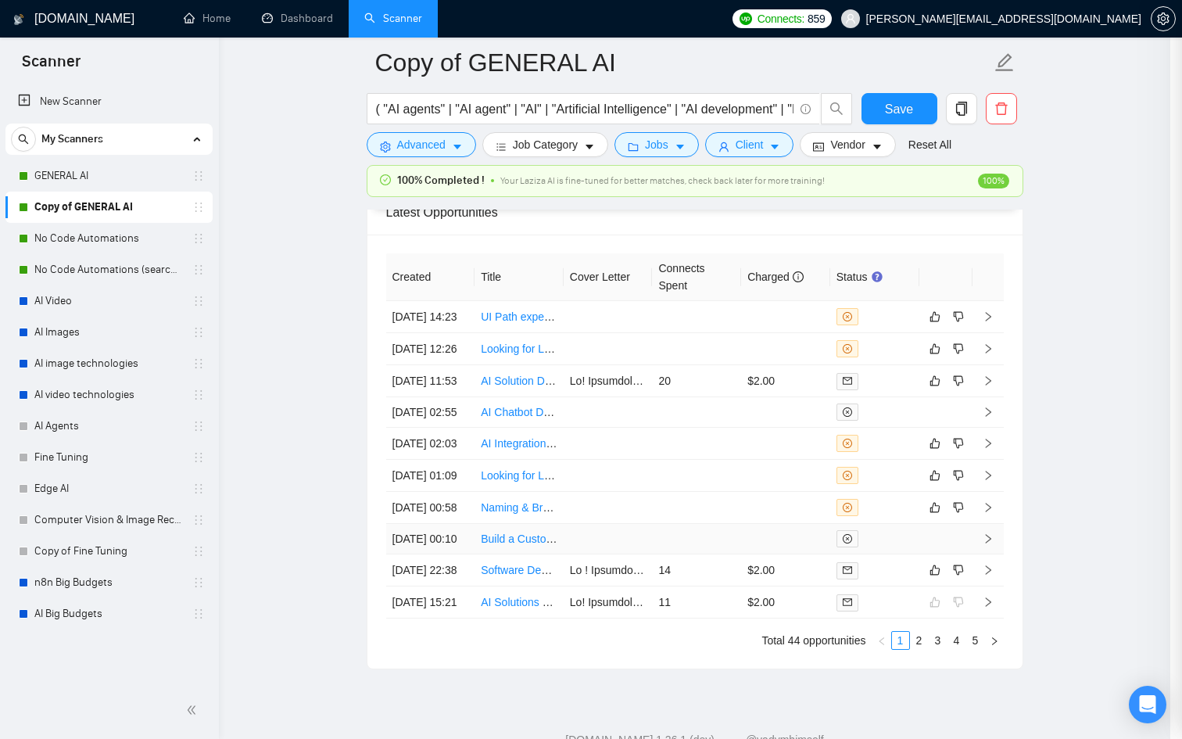
scroll to position [299, 0]
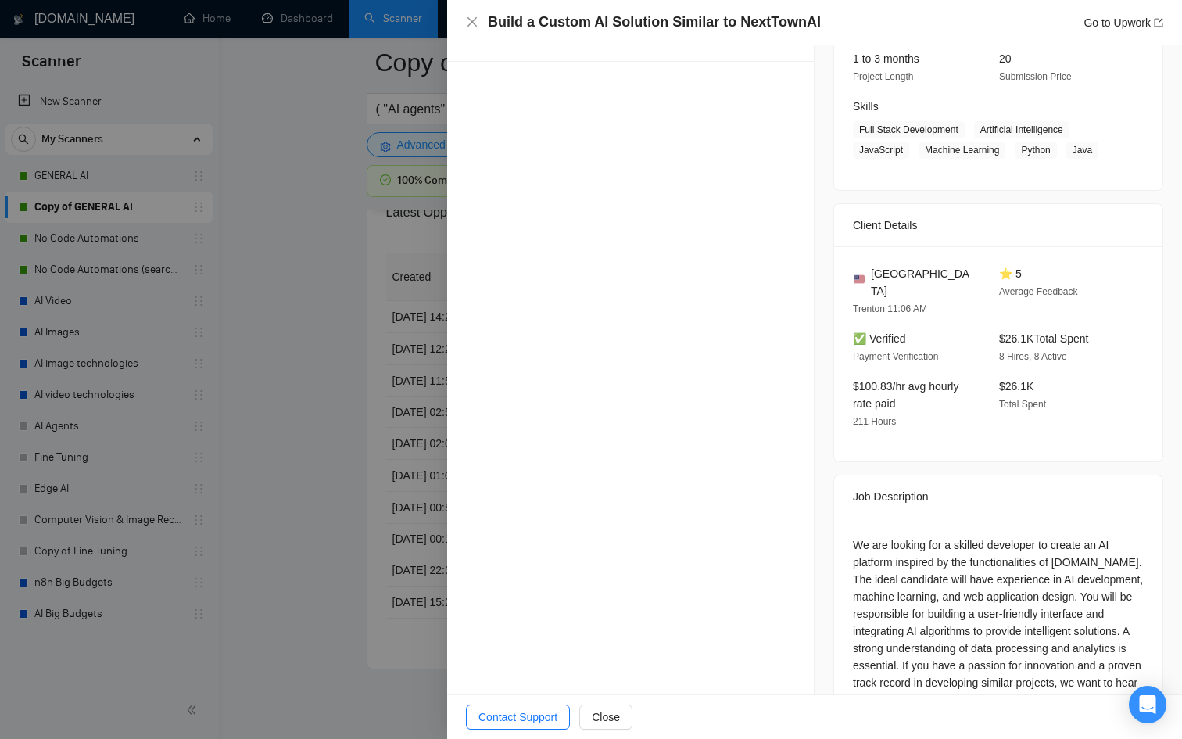
drag, startPoint x: 425, startPoint y: 471, endPoint x: 496, endPoint y: 494, distance: 74.7
click at [431, 475] on div at bounding box center [591, 369] width 1182 height 739
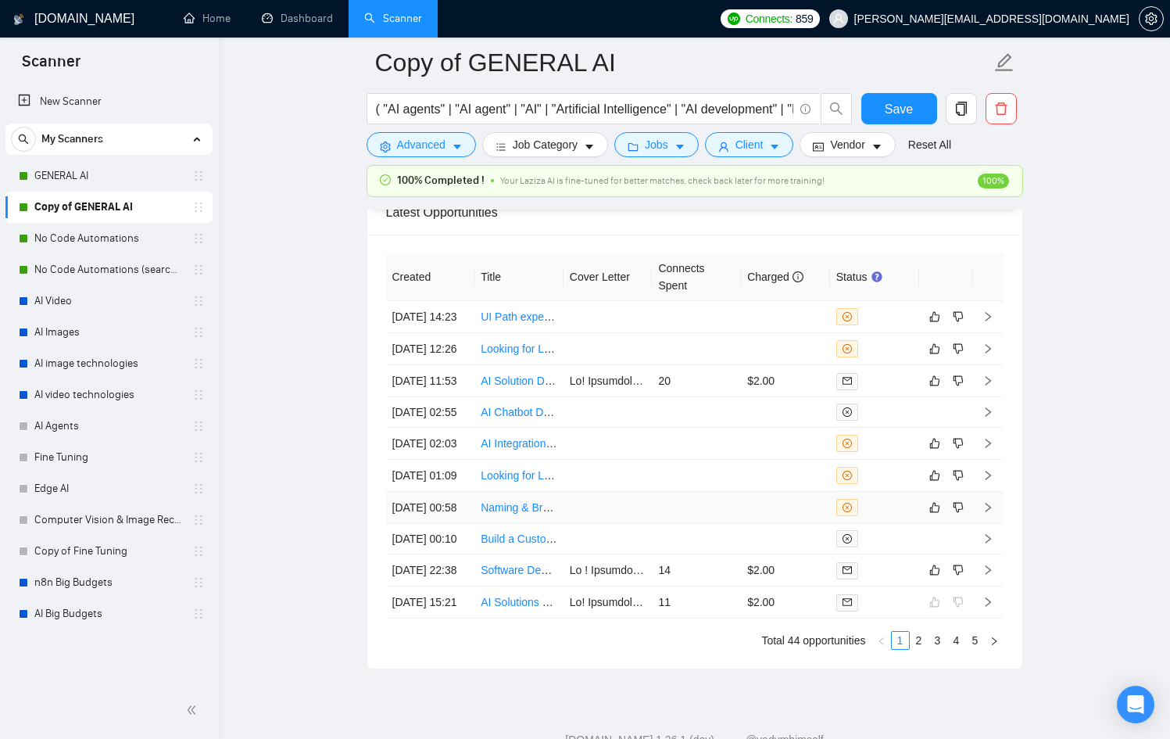
click at [717, 524] on td at bounding box center [696, 508] width 89 height 32
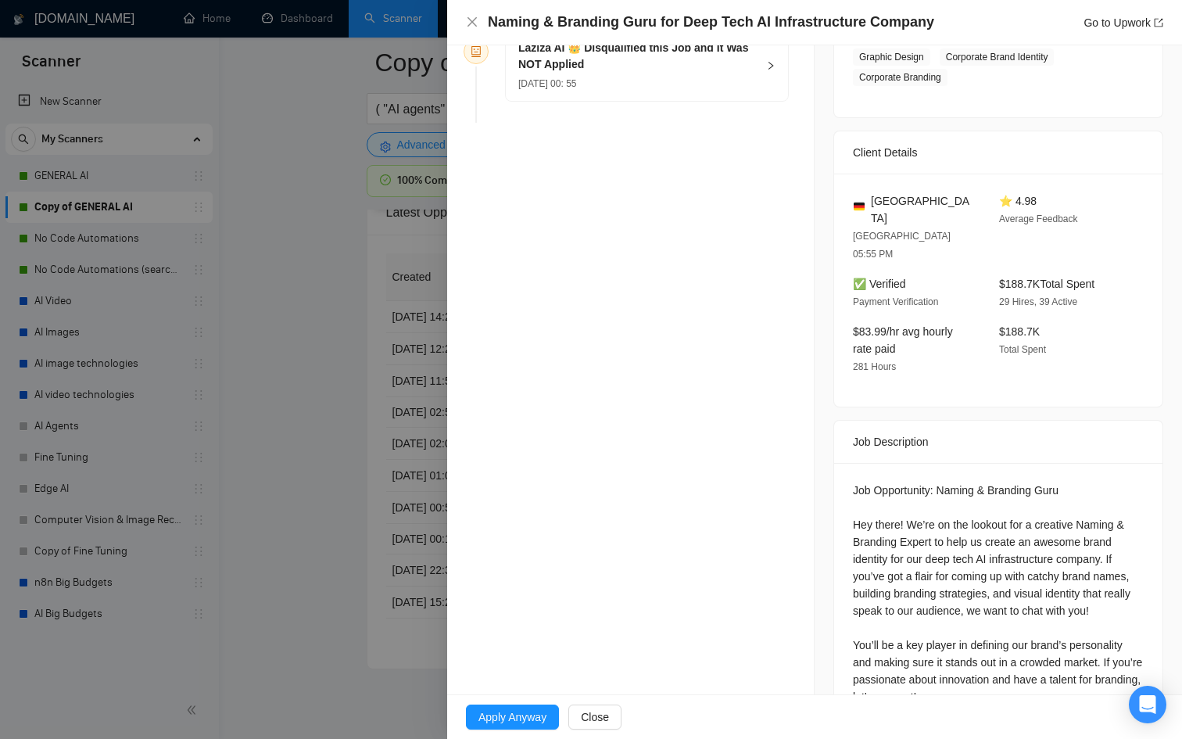
click at [338, 525] on div at bounding box center [591, 369] width 1182 height 739
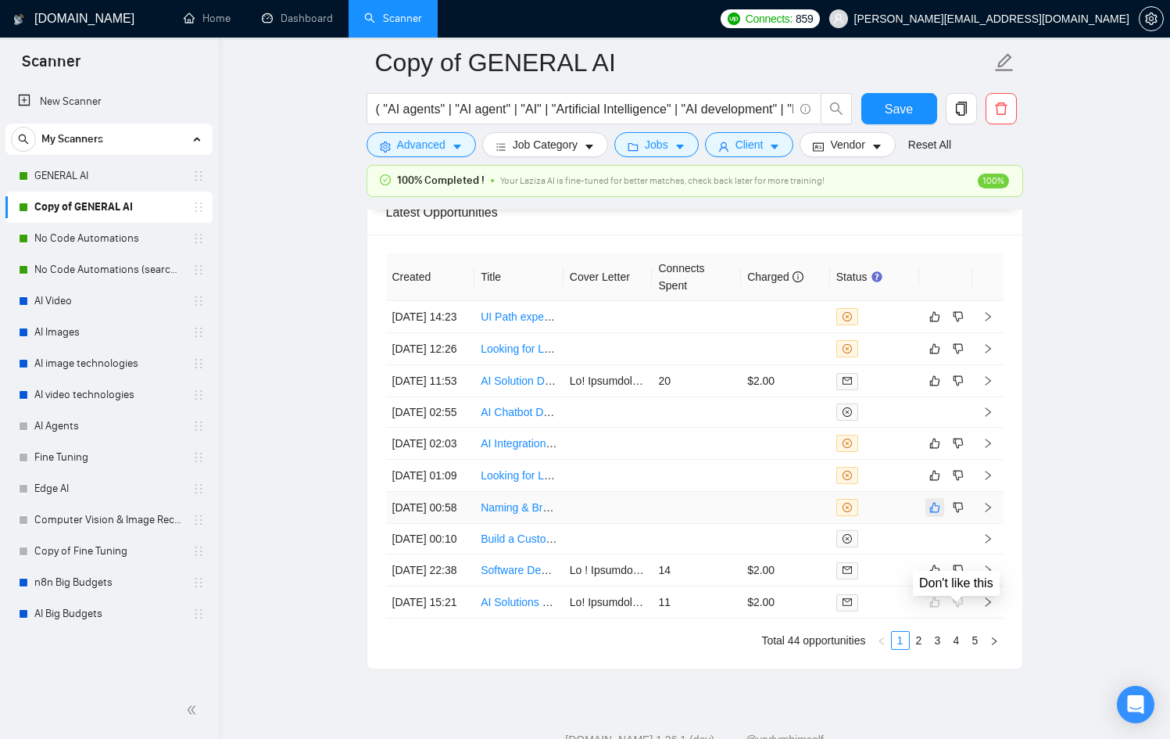
click at [935, 514] on icon "like" at bounding box center [934, 507] width 11 height 13
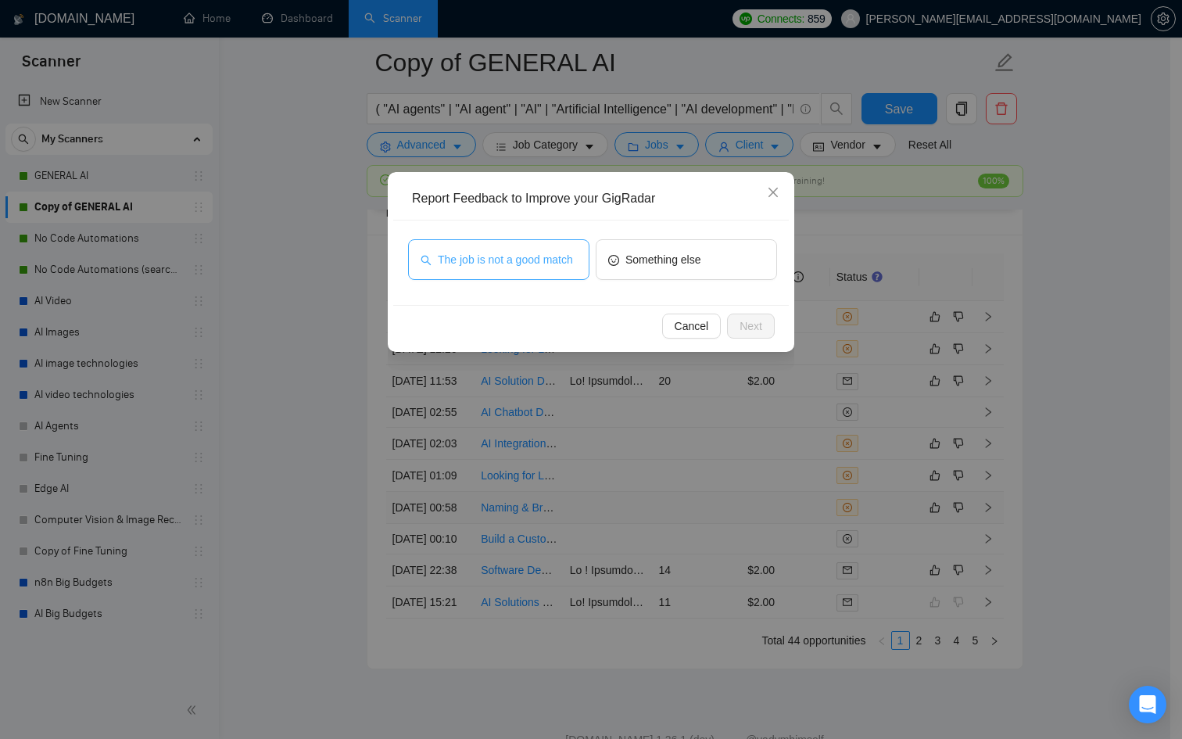
click at [497, 256] on span "The job is not a good match" at bounding box center [505, 259] width 135 height 17
click at [738, 320] on button "Next" at bounding box center [751, 325] width 48 height 25
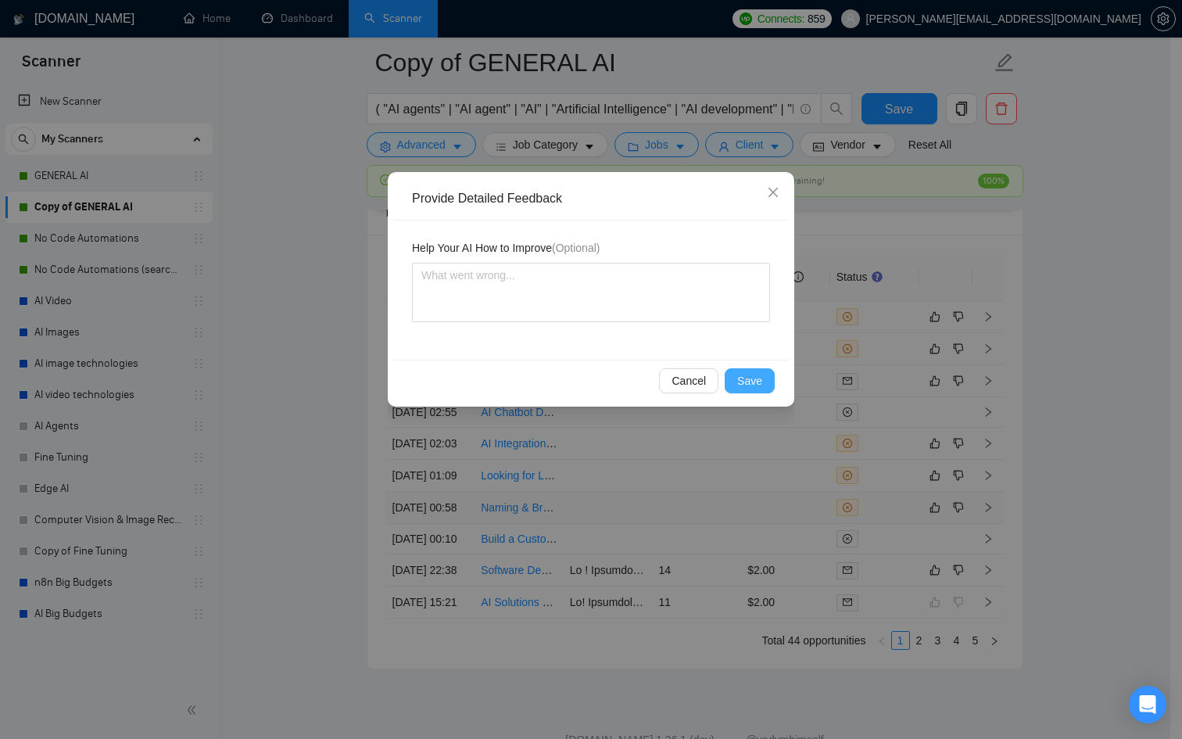
click at [746, 378] on span "Save" at bounding box center [749, 380] width 25 height 17
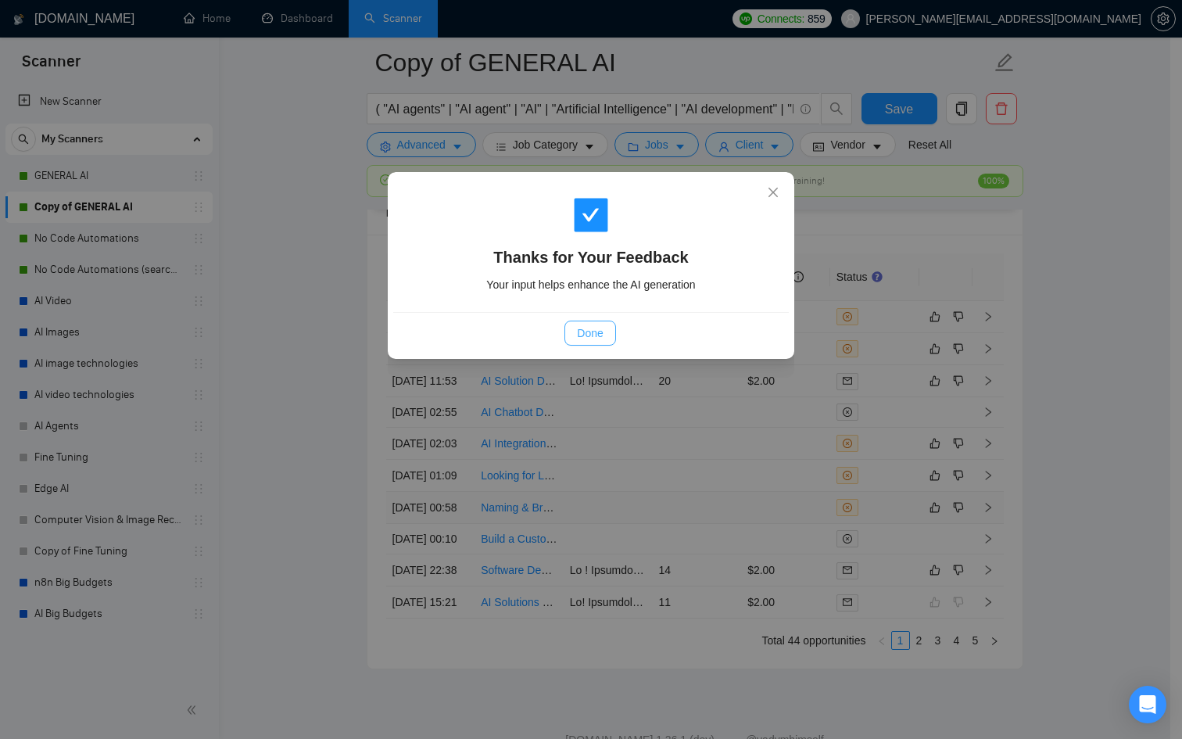
click at [549, 335] on div "Done" at bounding box center [590, 332] width 369 height 25
click at [577, 336] on span "Done" at bounding box center [590, 332] width 26 height 17
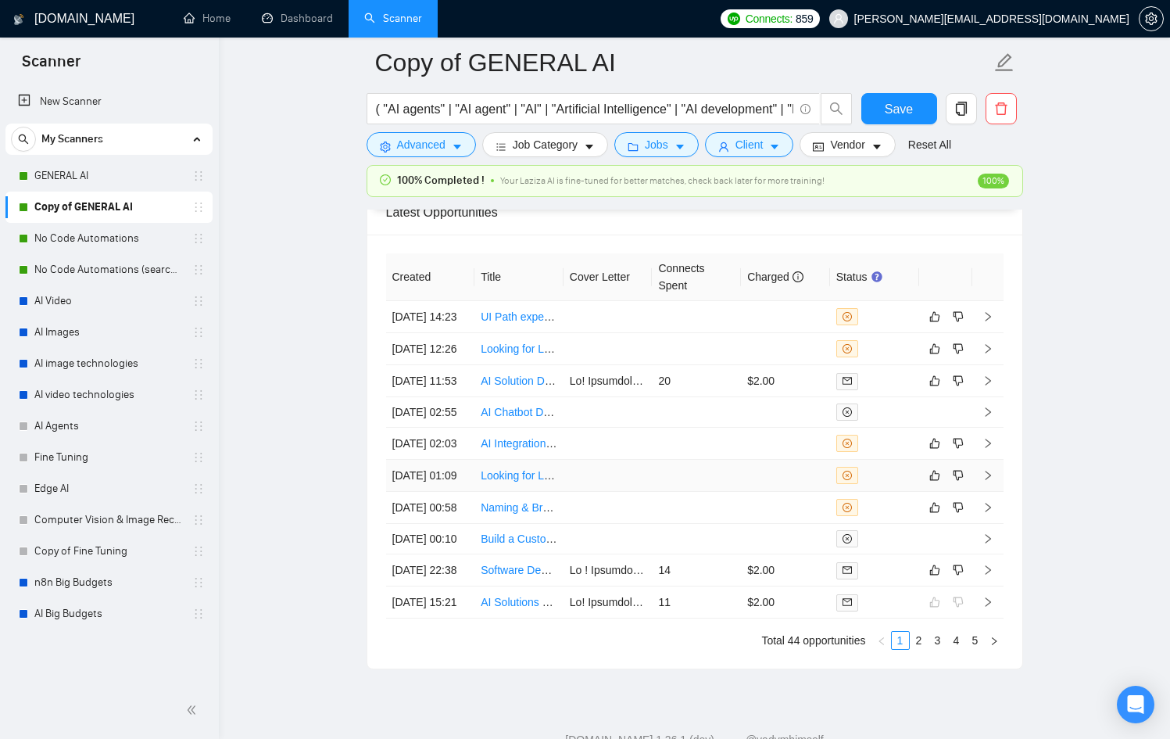
click at [888, 484] on div at bounding box center [874, 475] width 77 height 17
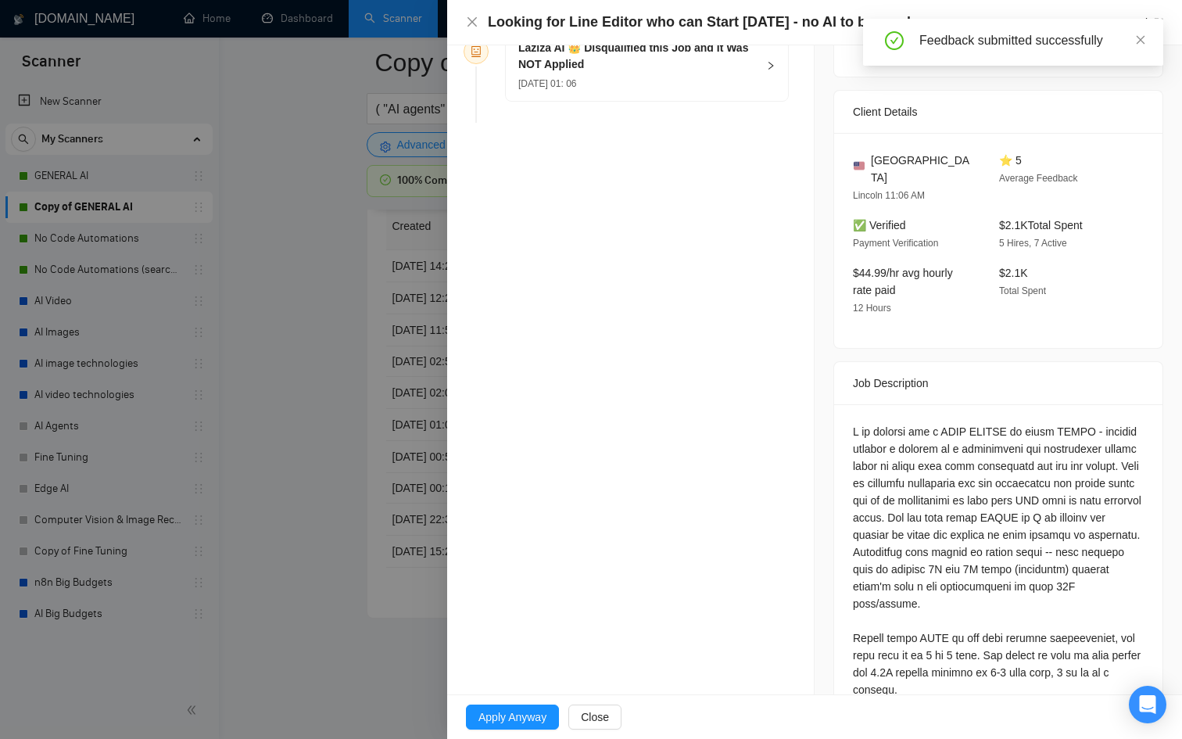
click at [265, 505] on div at bounding box center [591, 369] width 1182 height 739
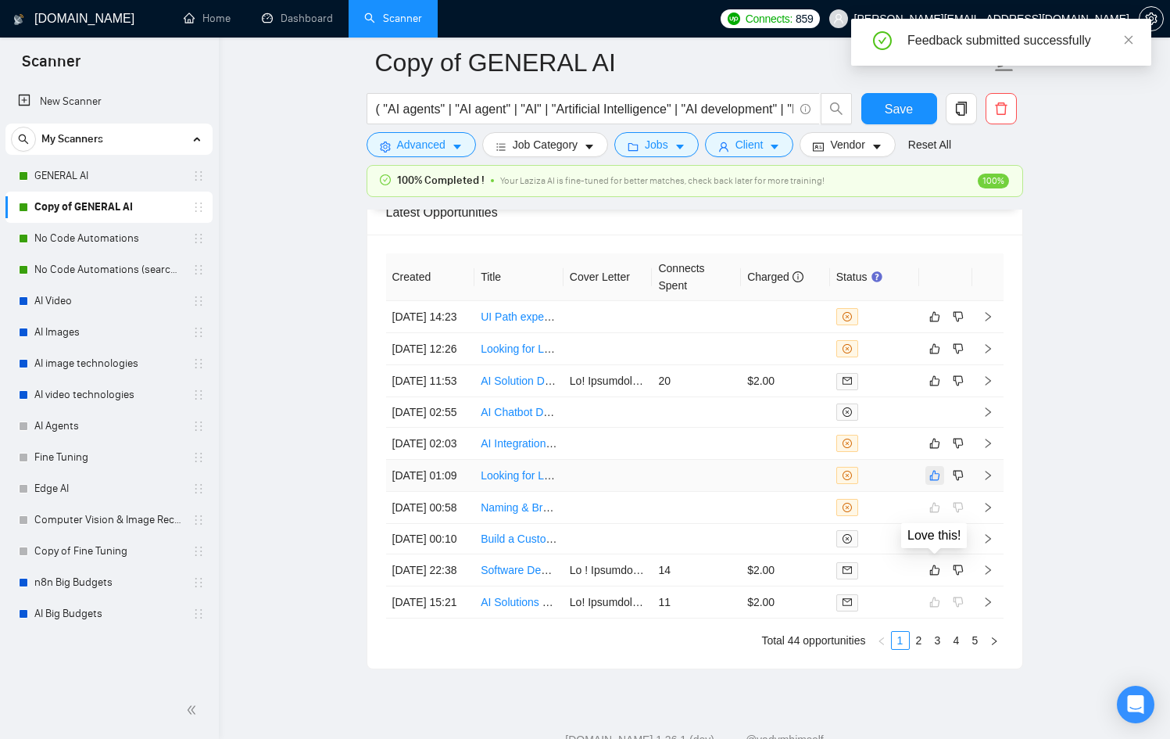
click at [929, 481] on icon "like" at bounding box center [934, 476] width 10 height 10
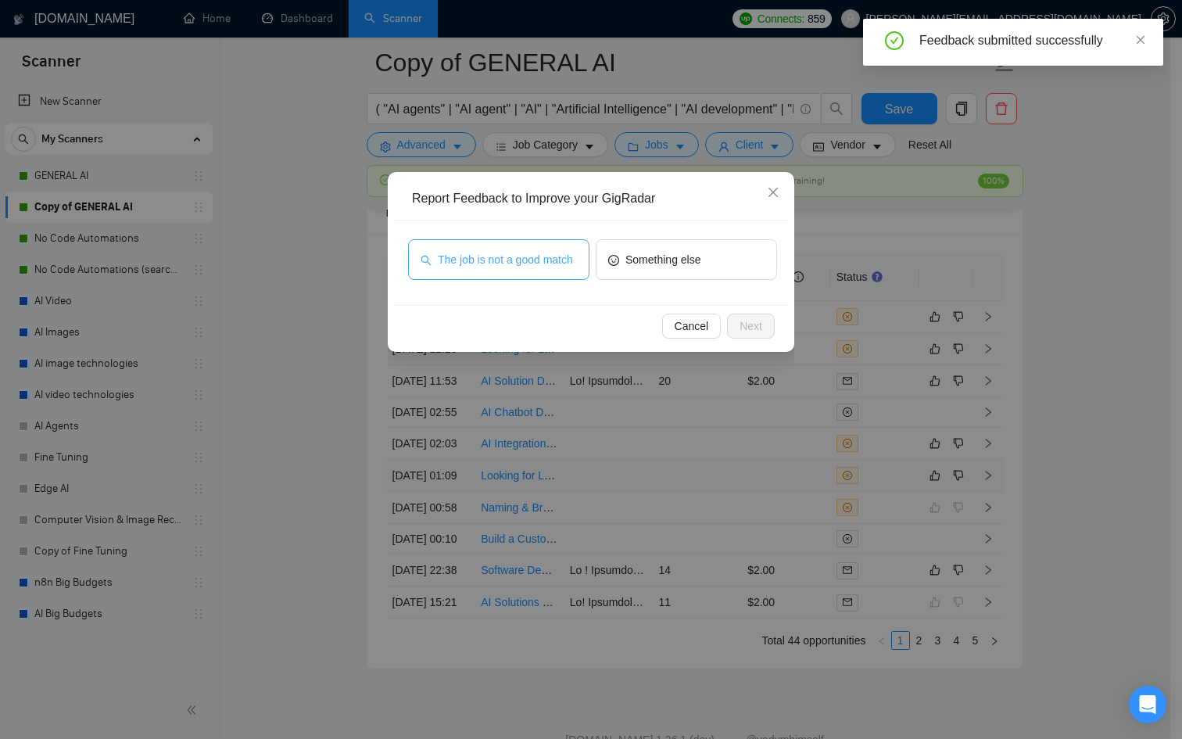
click at [541, 268] on span "The job is not a good match" at bounding box center [505, 259] width 135 height 17
click at [768, 332] on button "Next" at bounding box center [751, 325] width 48 height 25
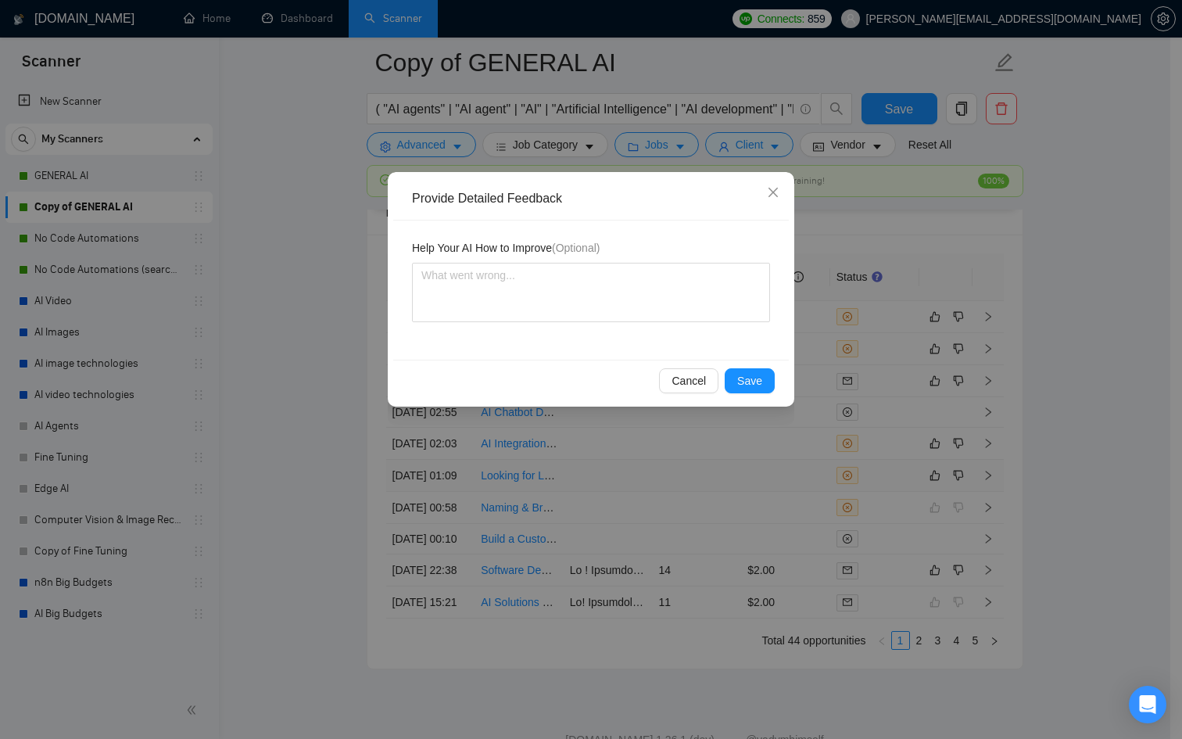
click at [750, 398] on div "Cancel Save" at bounding box center [590, 380] width 395 height 41
click at [750, 385] on span "Save" at bounding box center [749, 380] width 25 height 17
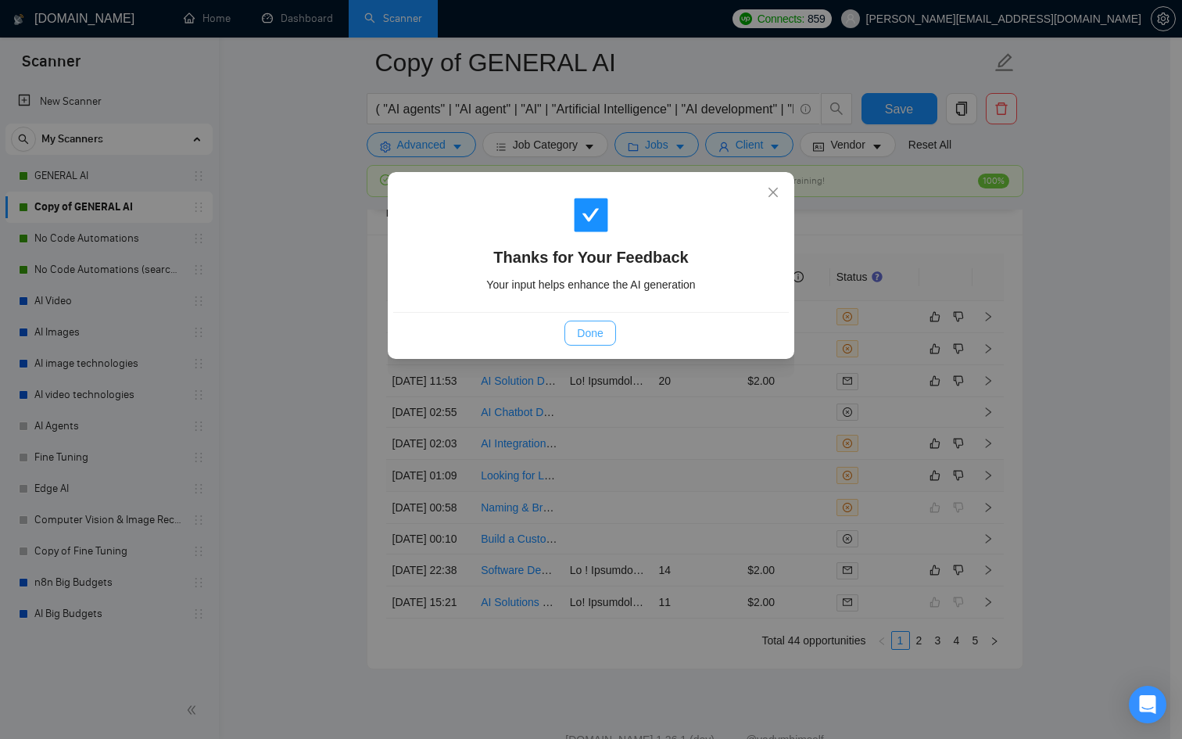
click at [610, 327] on button "Done" at bounding box center [589, 332] width 51 height 25
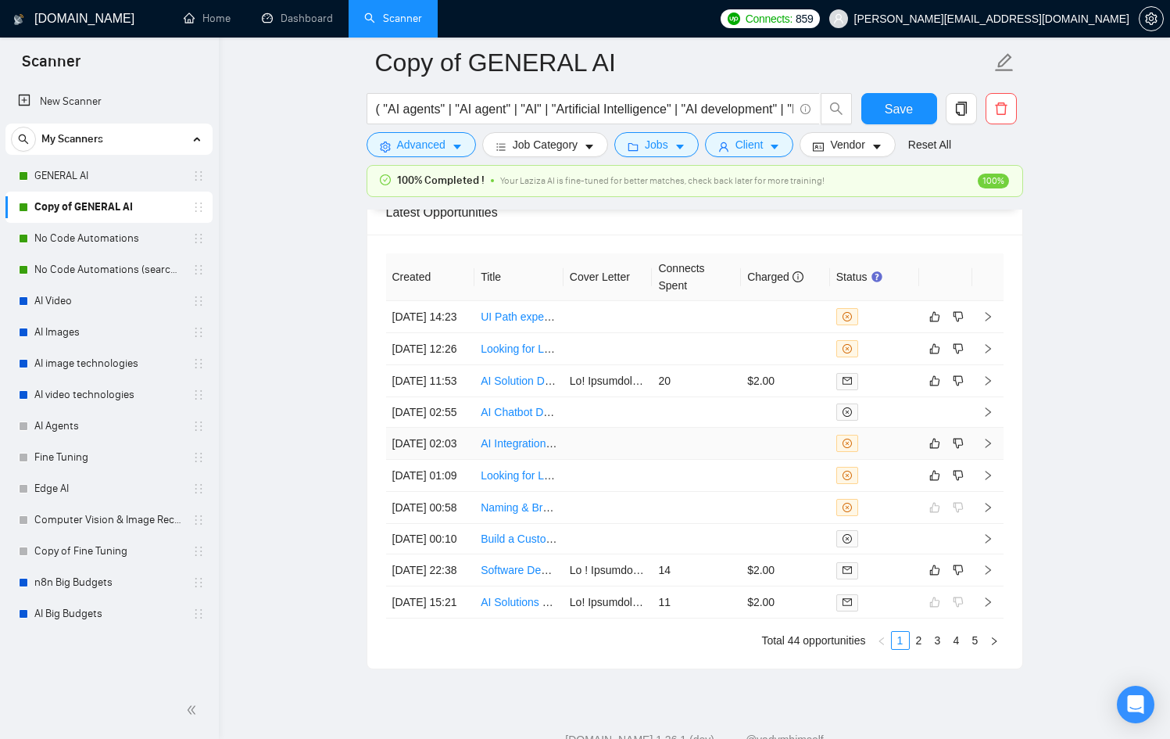
click at [901, 452] on div at bounding box center [874, 443] width 77 height 17
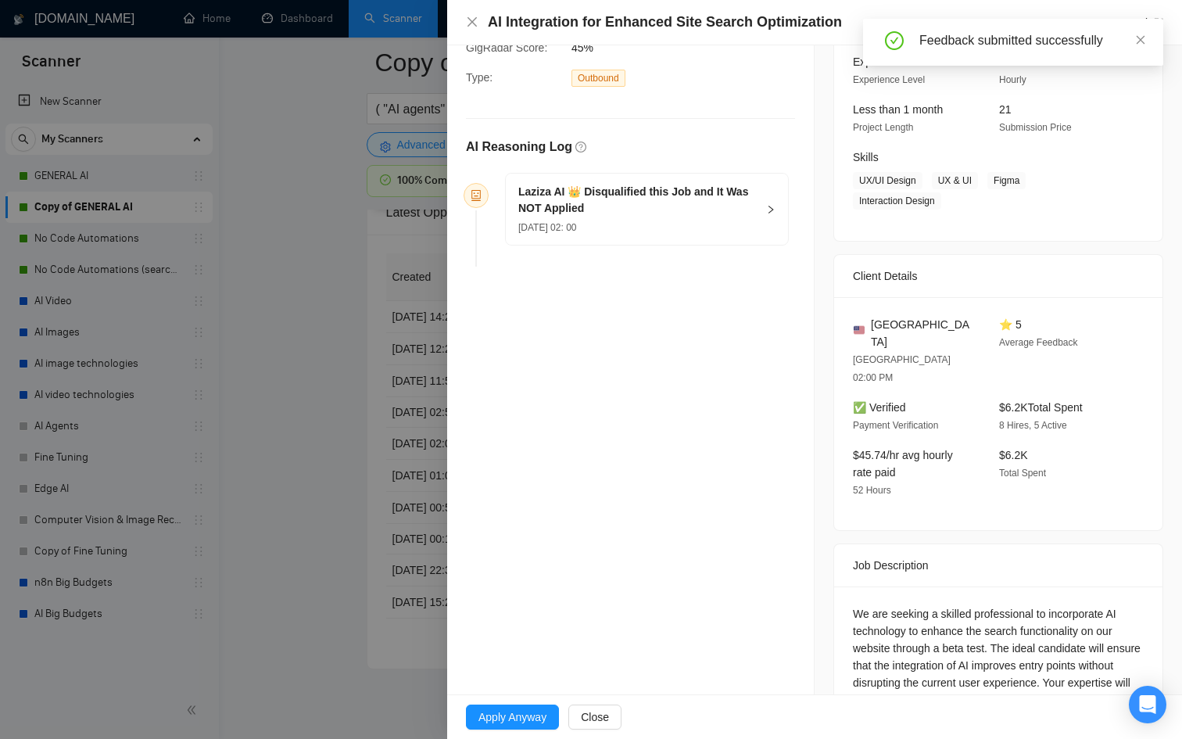
scroll to position [227, 0]
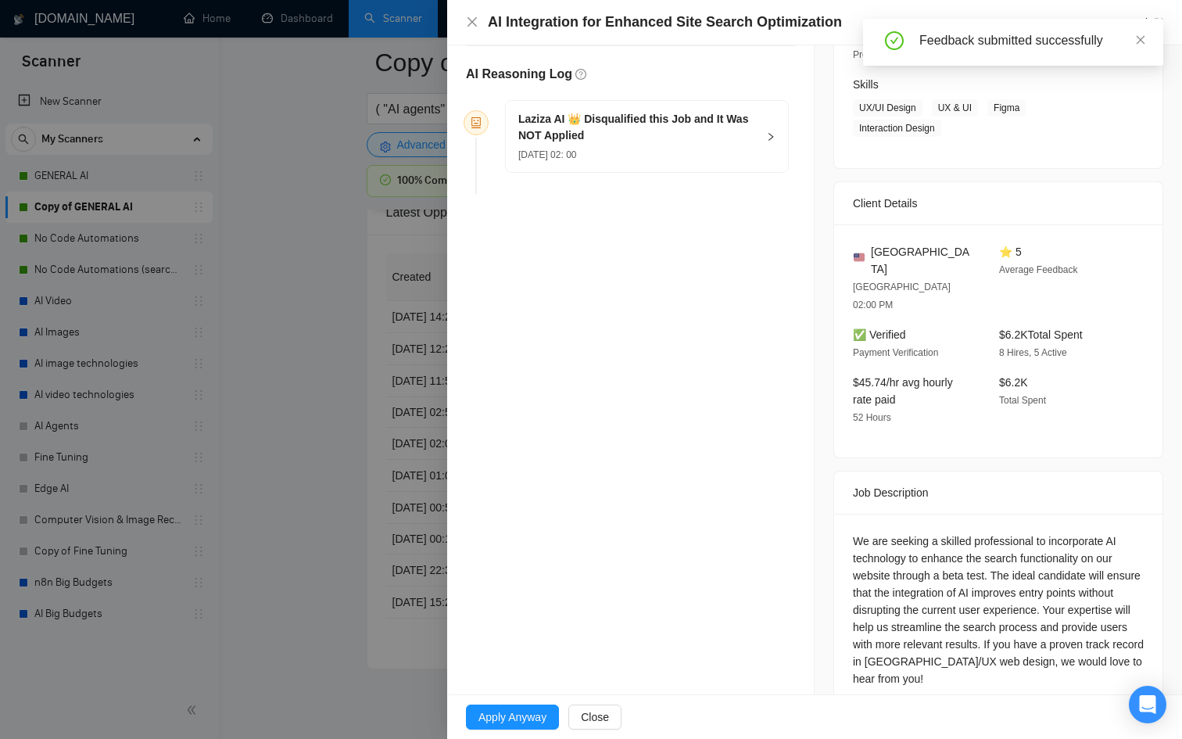
click at [285, 371] on div at bounding box center [591, 369] width 1182 height 739
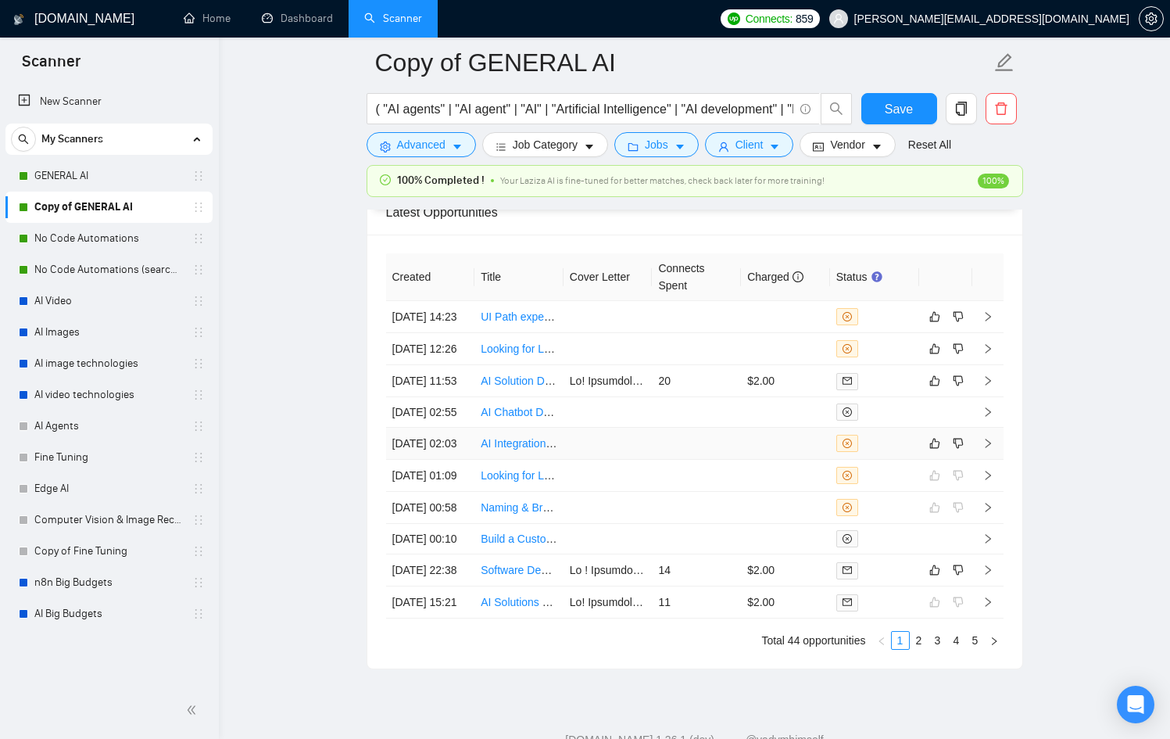
click at [850, 448] on icon "close-circle" at bounding box center [847, 442] width 9 height 9
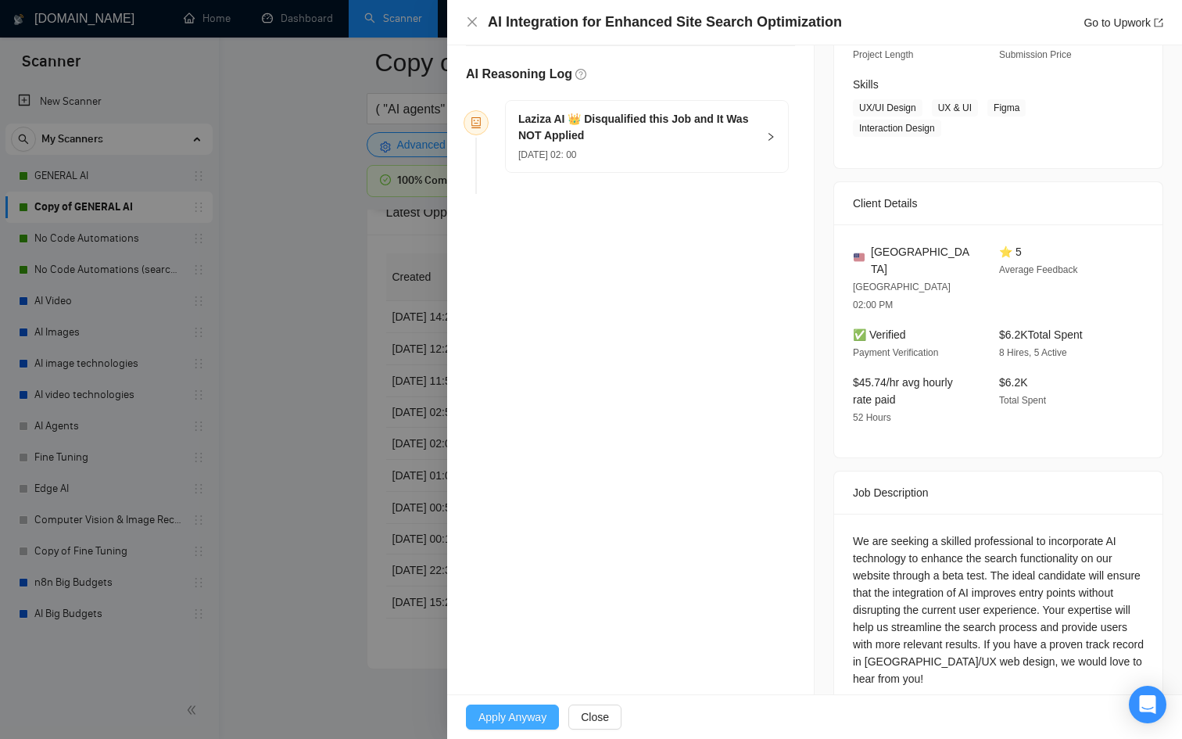
click at [531, 707] on button "Apply Anyway" at bounding box center [512, 716] width 93 height 25
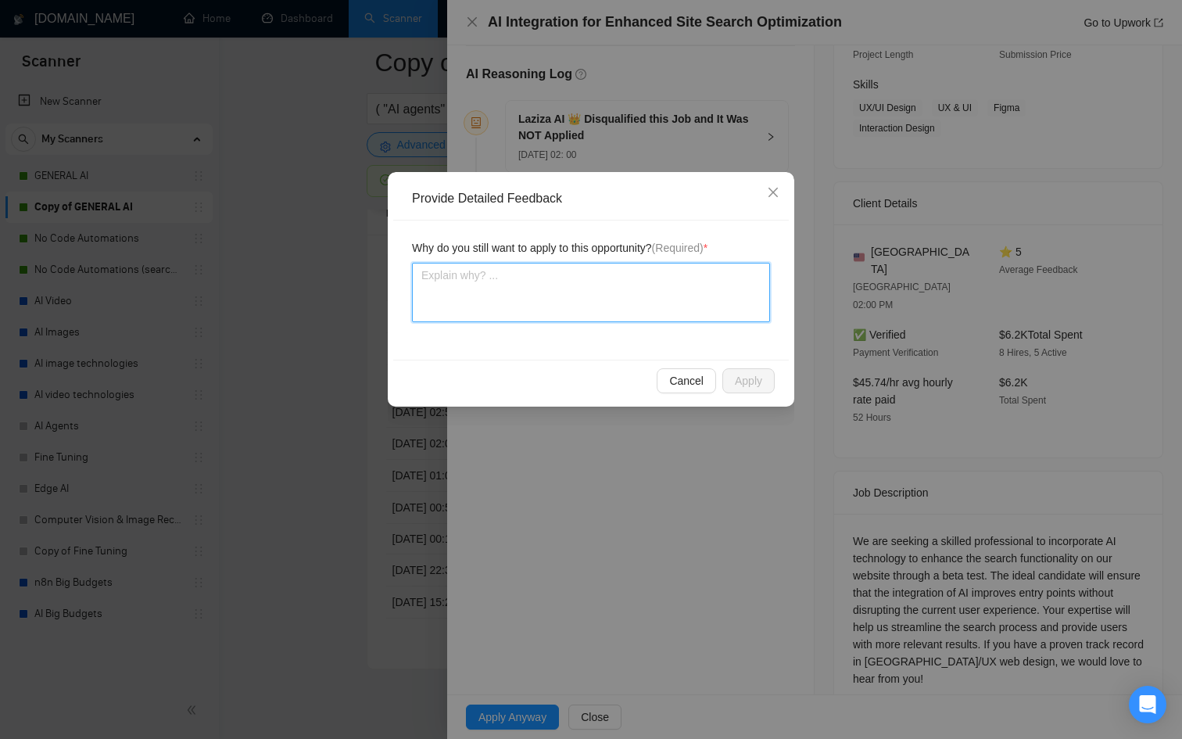
click at [603, 301] on textarea at bounding box center [591, 292] width 358 height 59
click at [557, 284] on textarea "I can handle" at bounding box center [591, 292] width 358 height 59
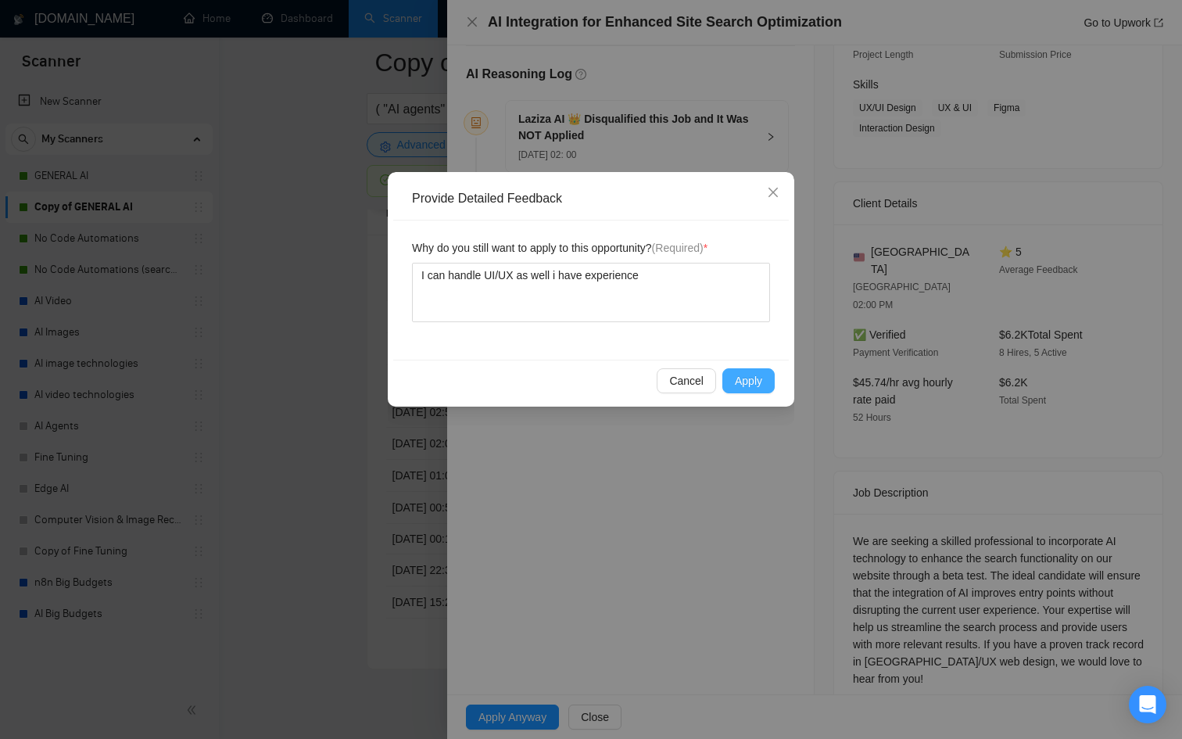
click at [729, 384] on button "Apply" at bounding box center [748, 380] width 52 height 25
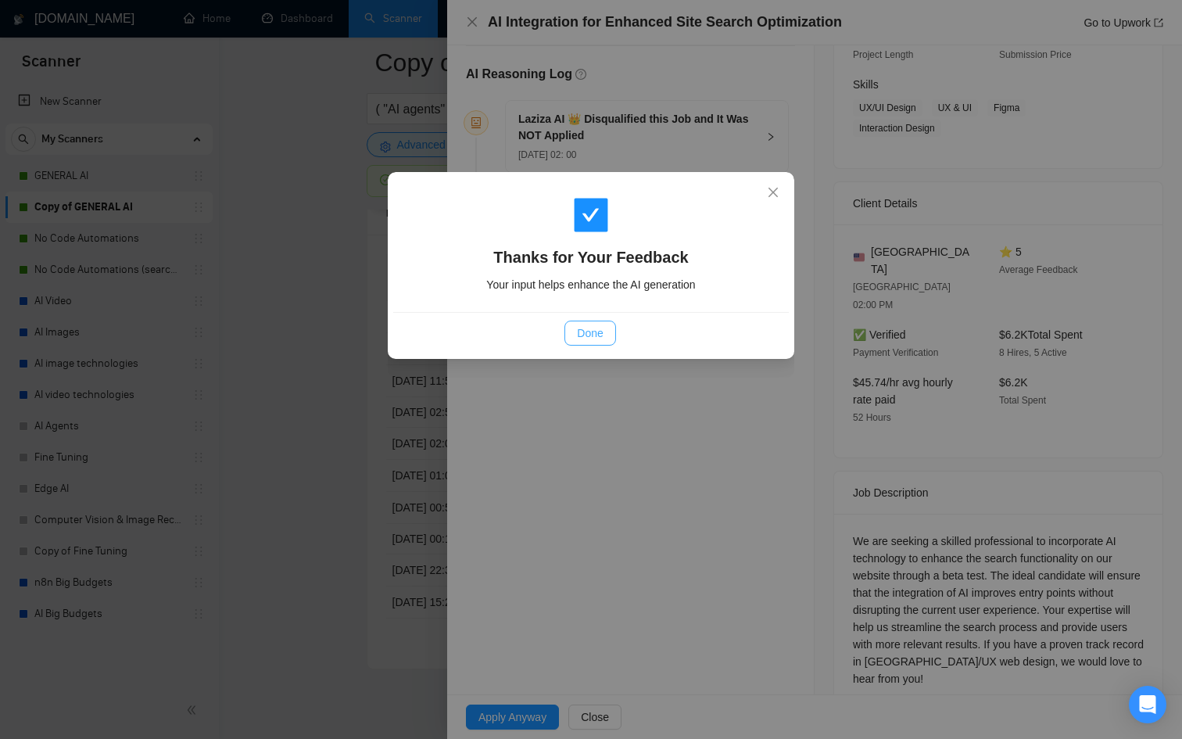
click at [601, 336] on span "Done" at bounding box center [590, 332] width 26 height 17
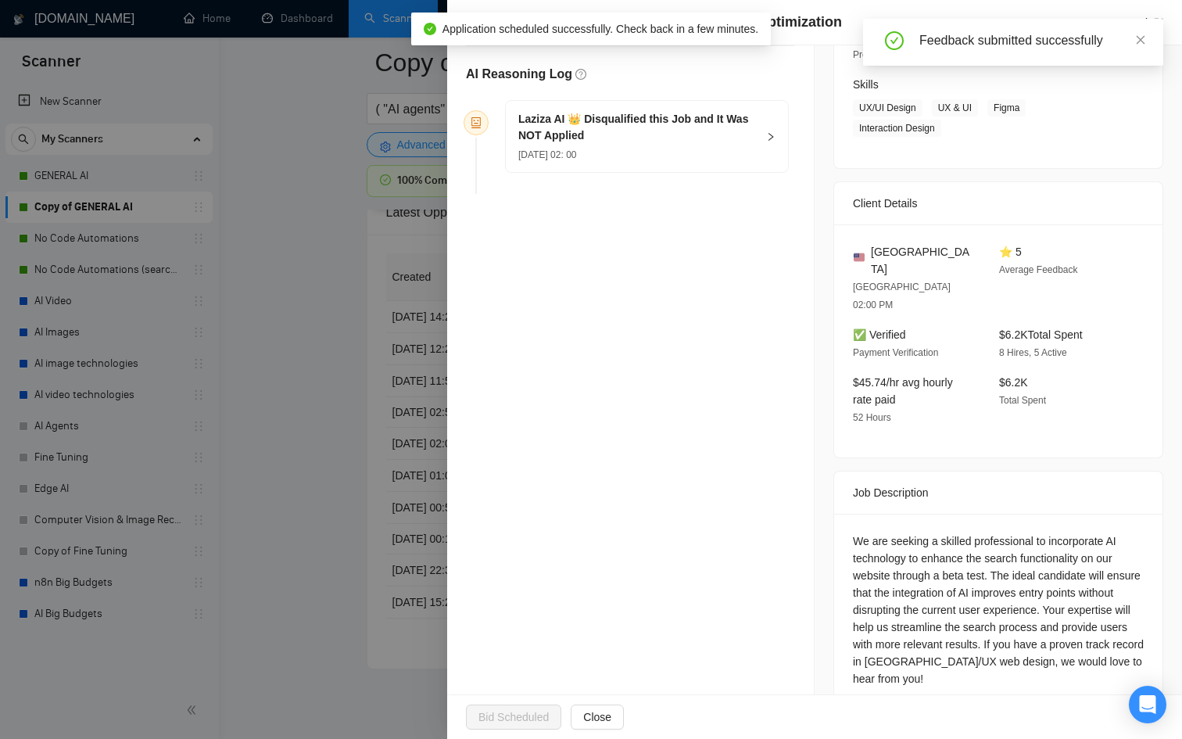
click at [277, 523] on div at bounding box center [591, 369] width 1182 height 739
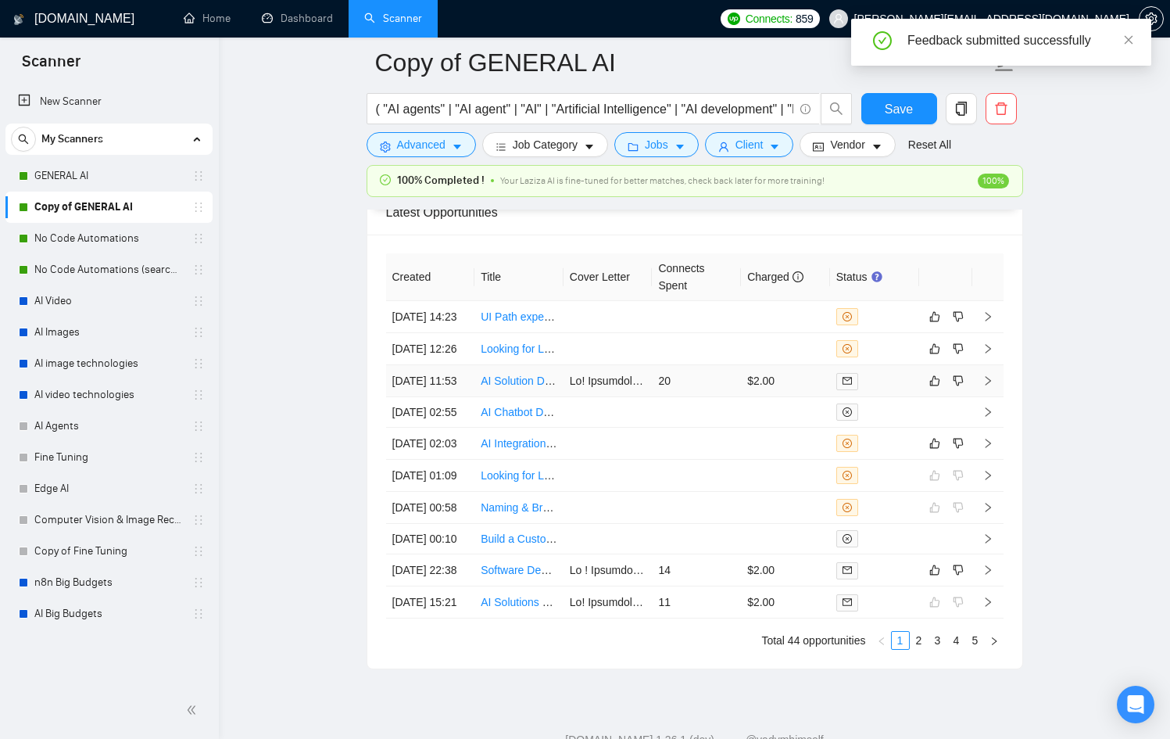
click at [678, 397] on td "20" at bounding box center [696, 381] width 89 height 32
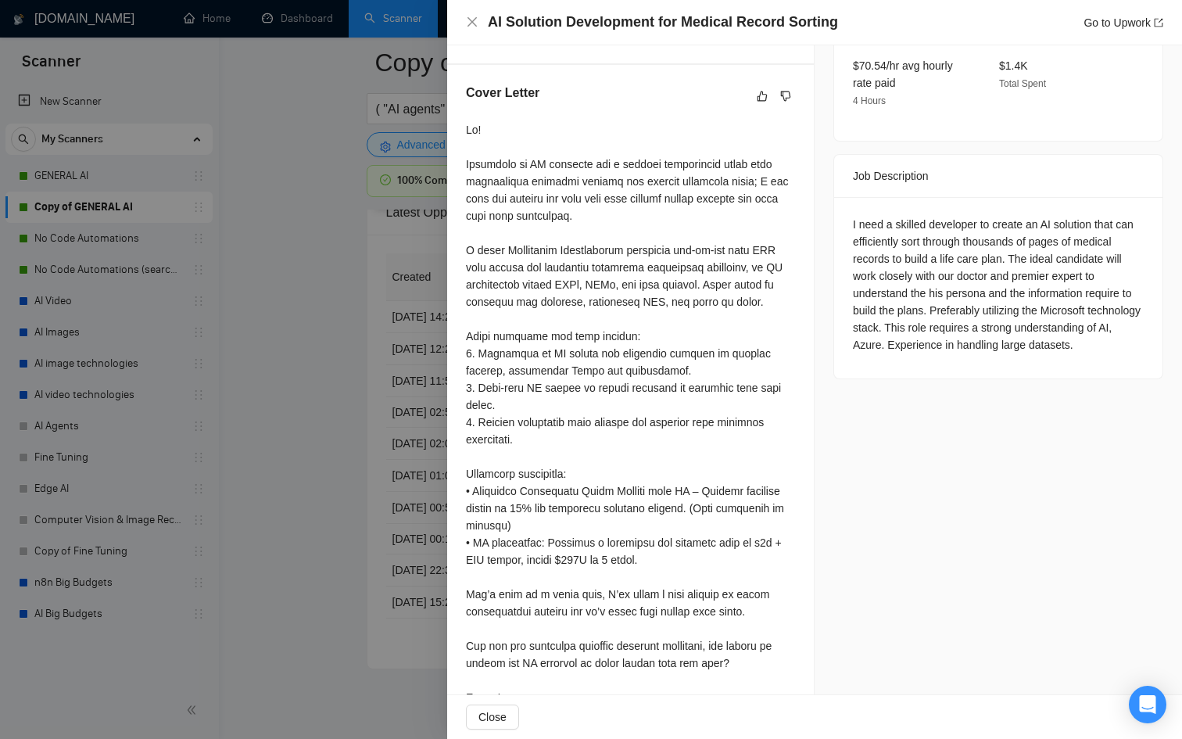
scroll to position [599, 0]
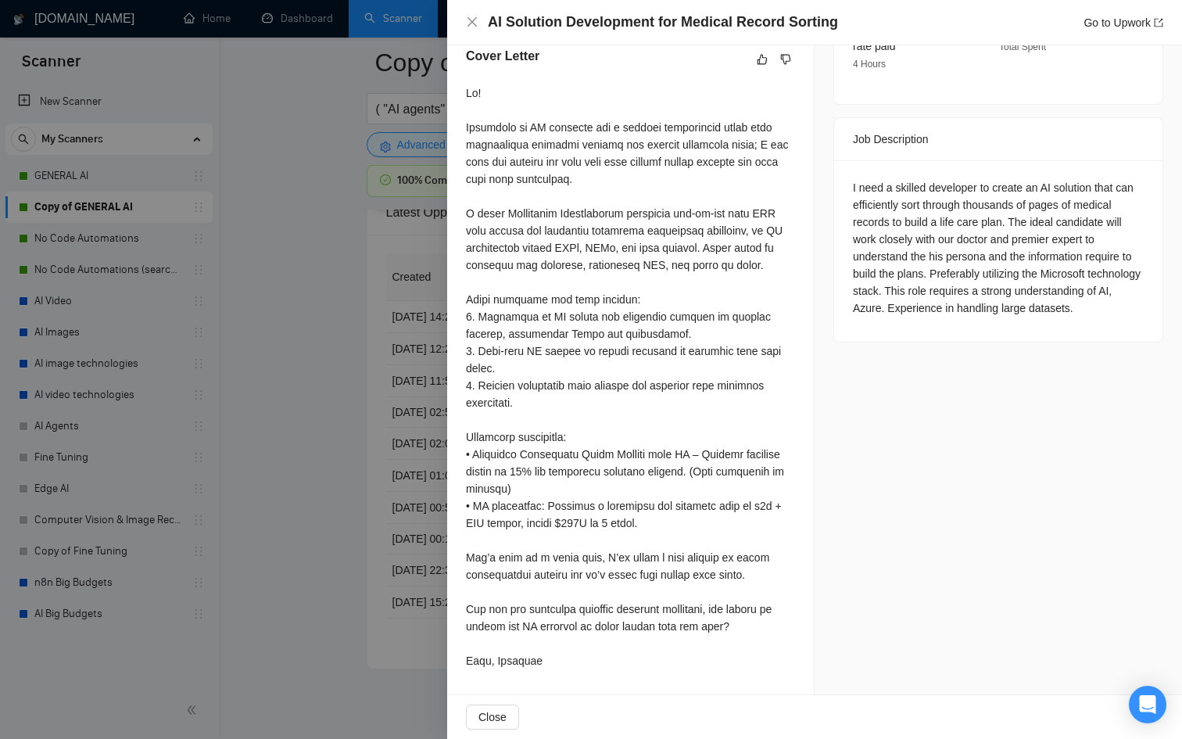
click at [326, 465] on div at bounding box center [591, 369] width 1182 height 739
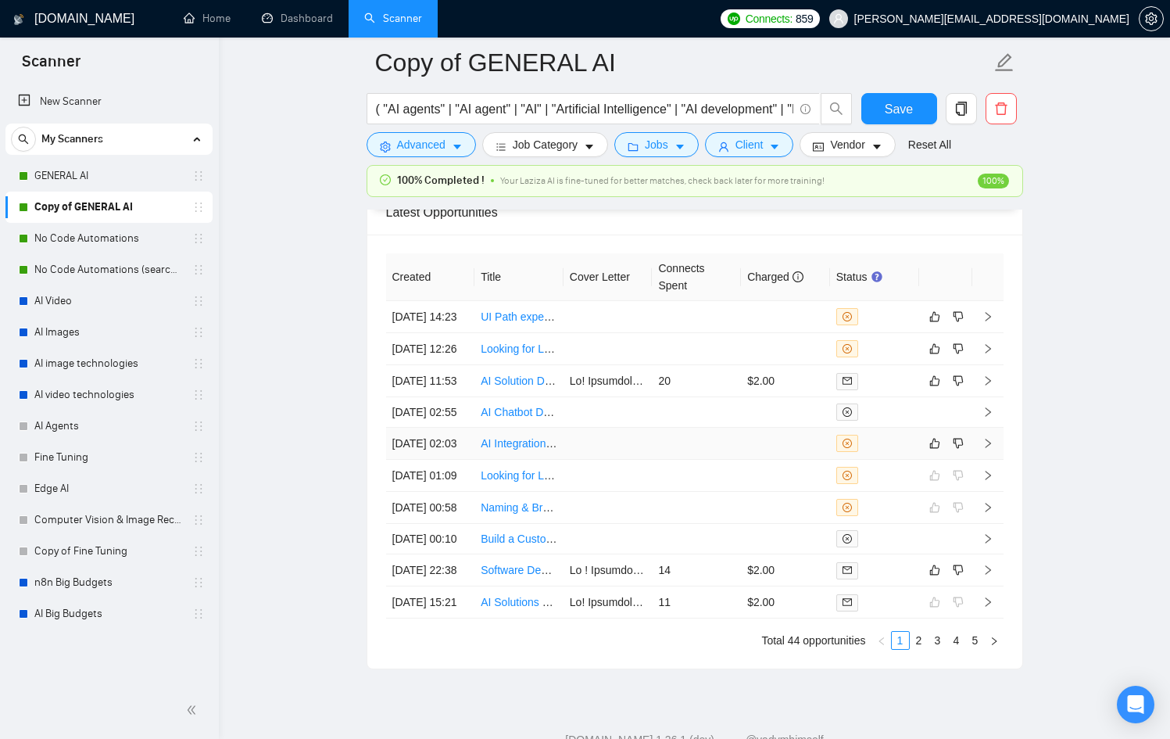
click at [905, 452] on div at bounding box center [874, 443] width 77 height 17
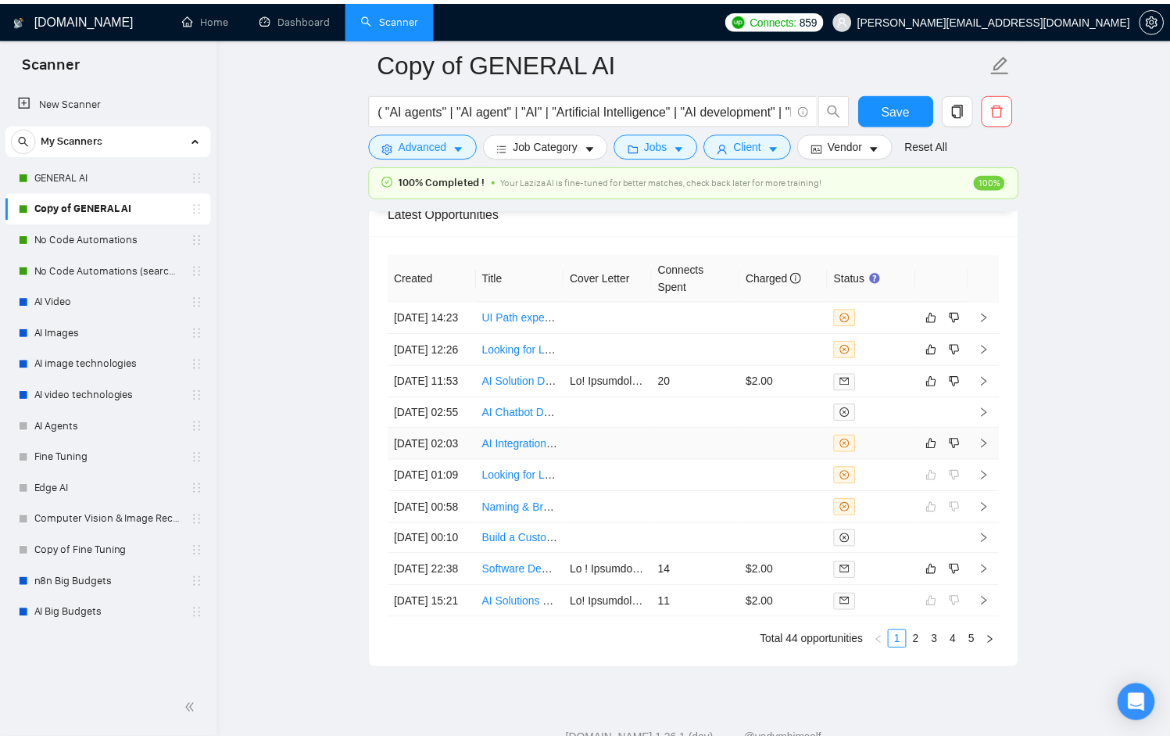
scroll to position [227, 0]
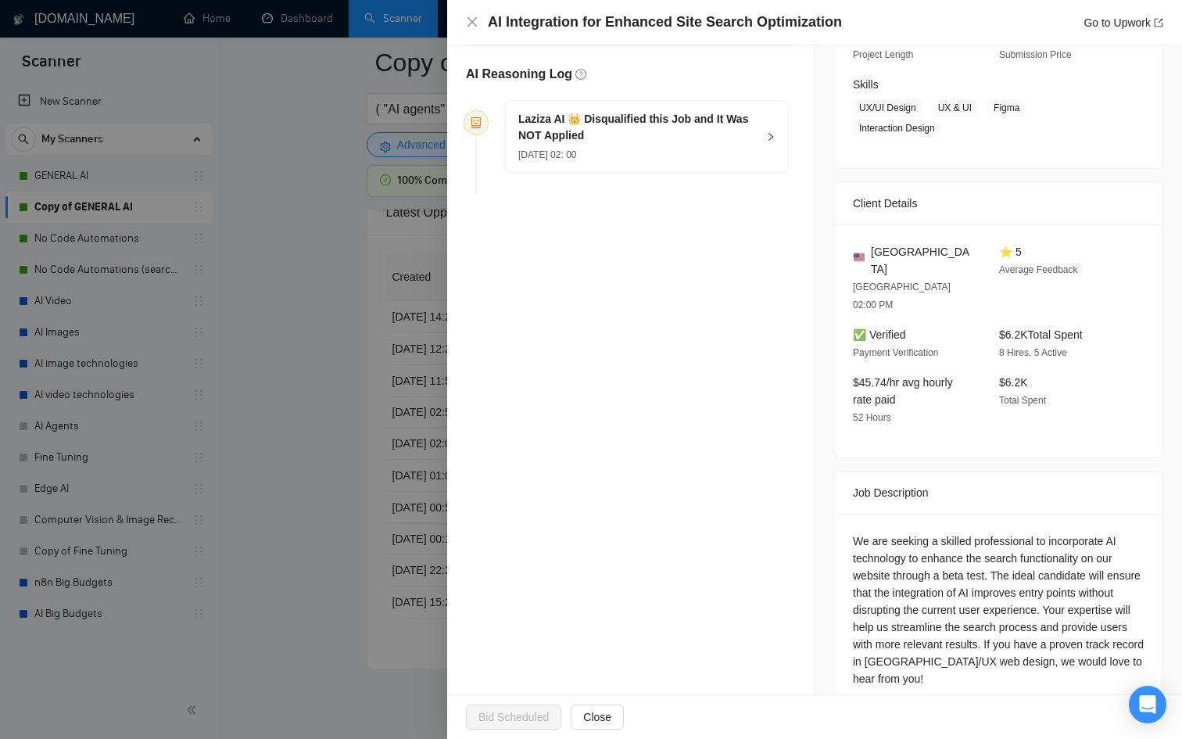
drag, startPoint x: 431, startPoint y: 459, endPoint x: 449, endPoint y: 459, distance: 18.0
click at [430, 459] on div at bounding box center [591, 369] width 1182 height 739
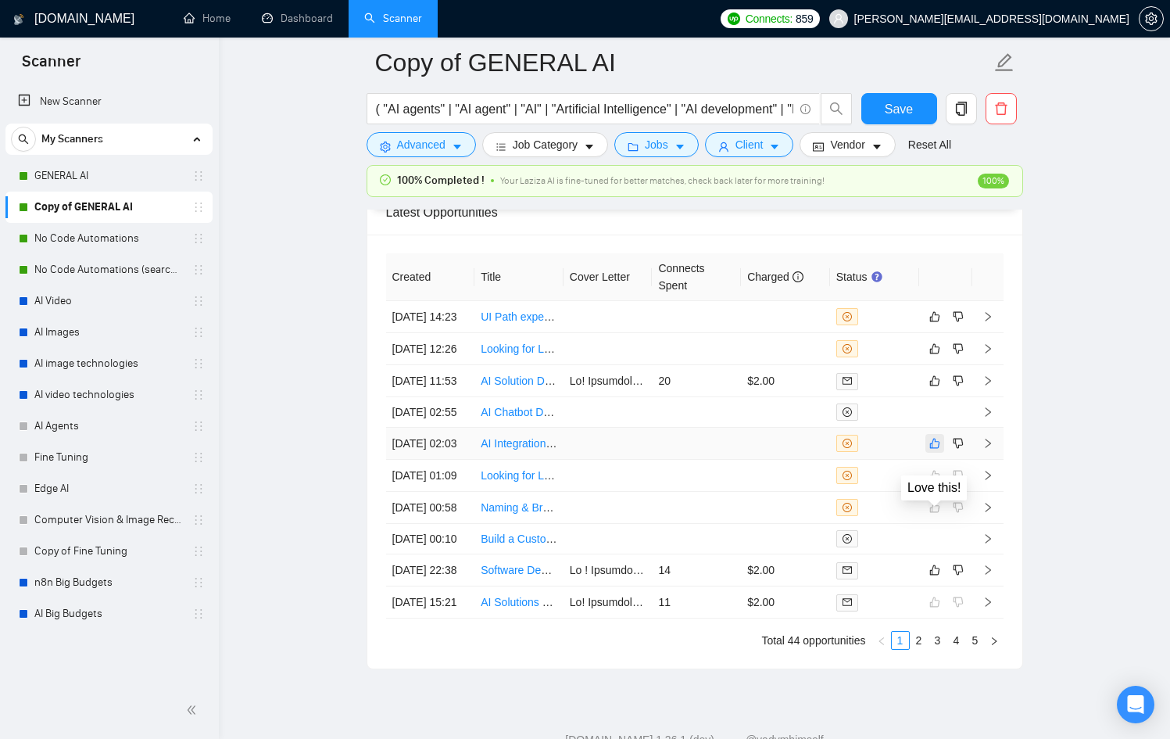
click at [938, 449] on icon "like" at bounding box center [934, 443] width 10 height 10
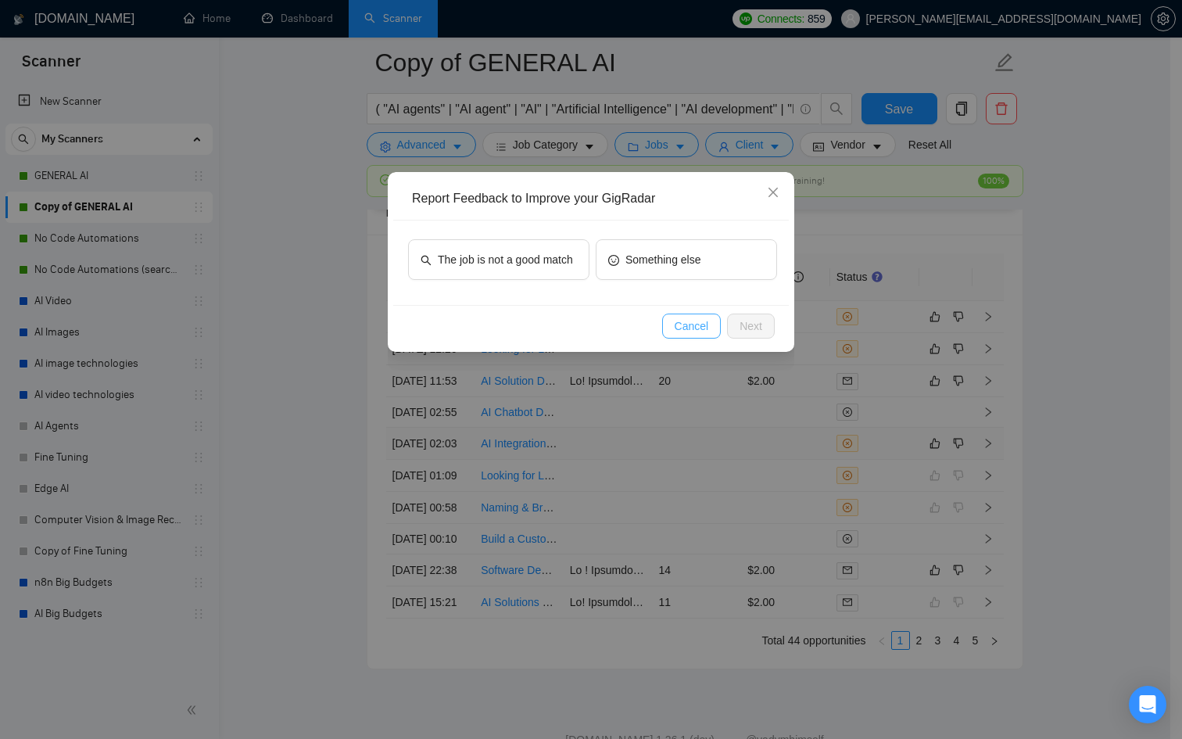
click at [688, 324] on span "Cancel" at bounding box center [692, 325] width 34 height 17
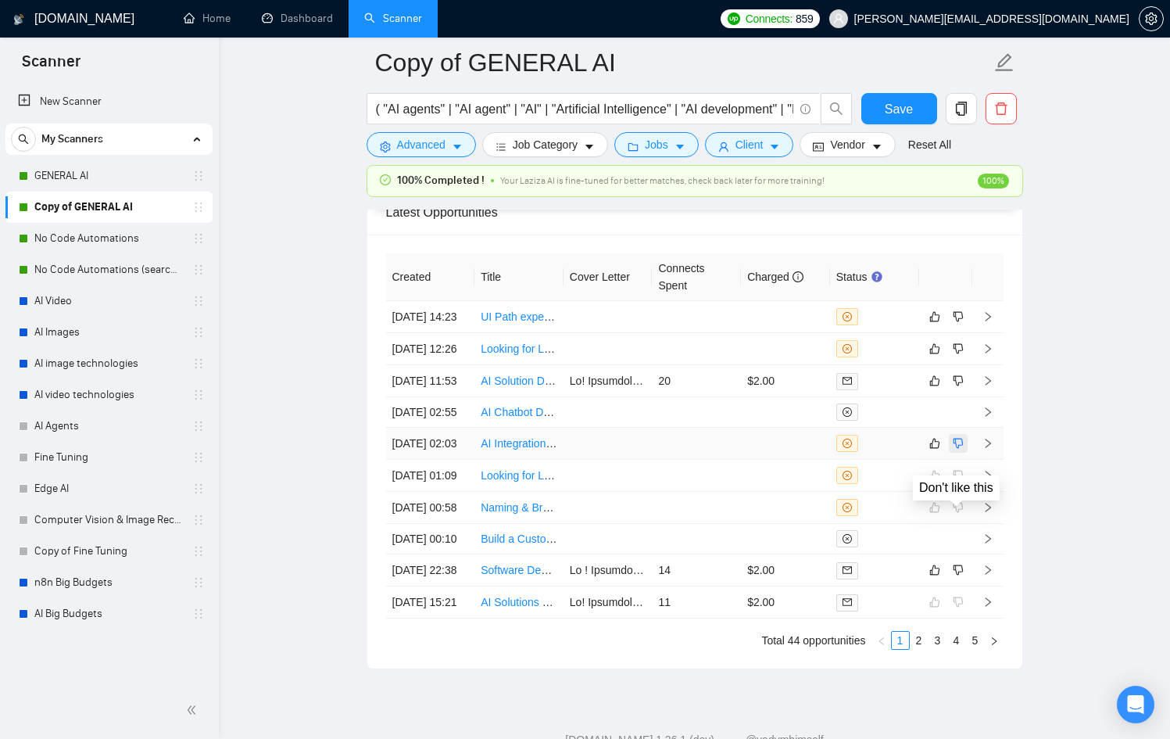
click at [954, 449] on icon "dislike" at bounding box center [958, 443] width 10 height 10
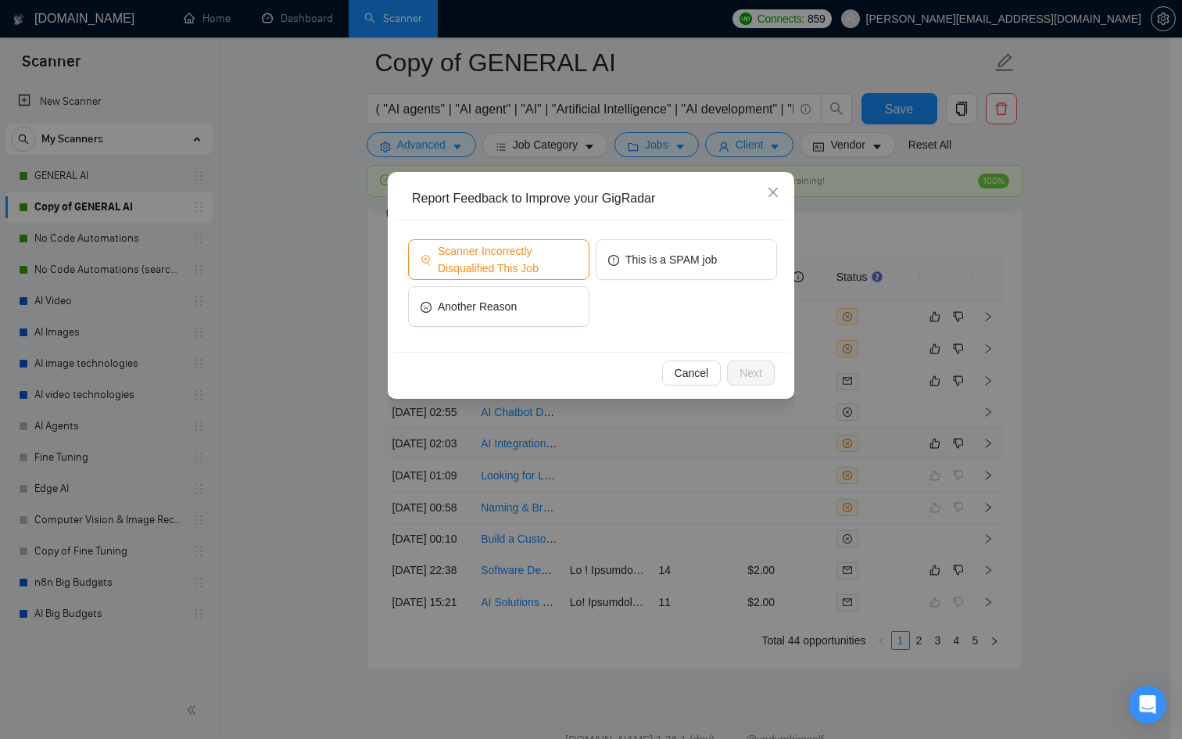
click at [480, 269] on span "Scanner Incorrectly Disqualified This Job" at bounding box center [507, 259] width 139 height 34
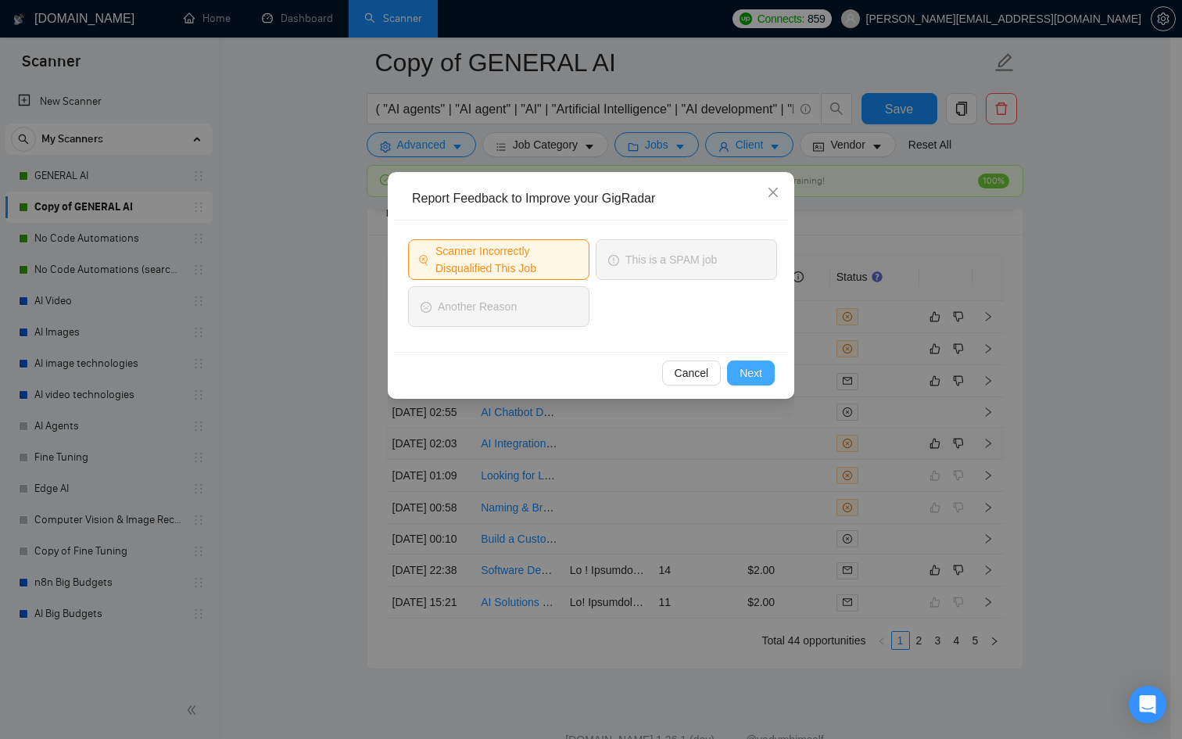
click at [739, 371] on span "Next" at bounding box center [750, 372] width 23 height 17
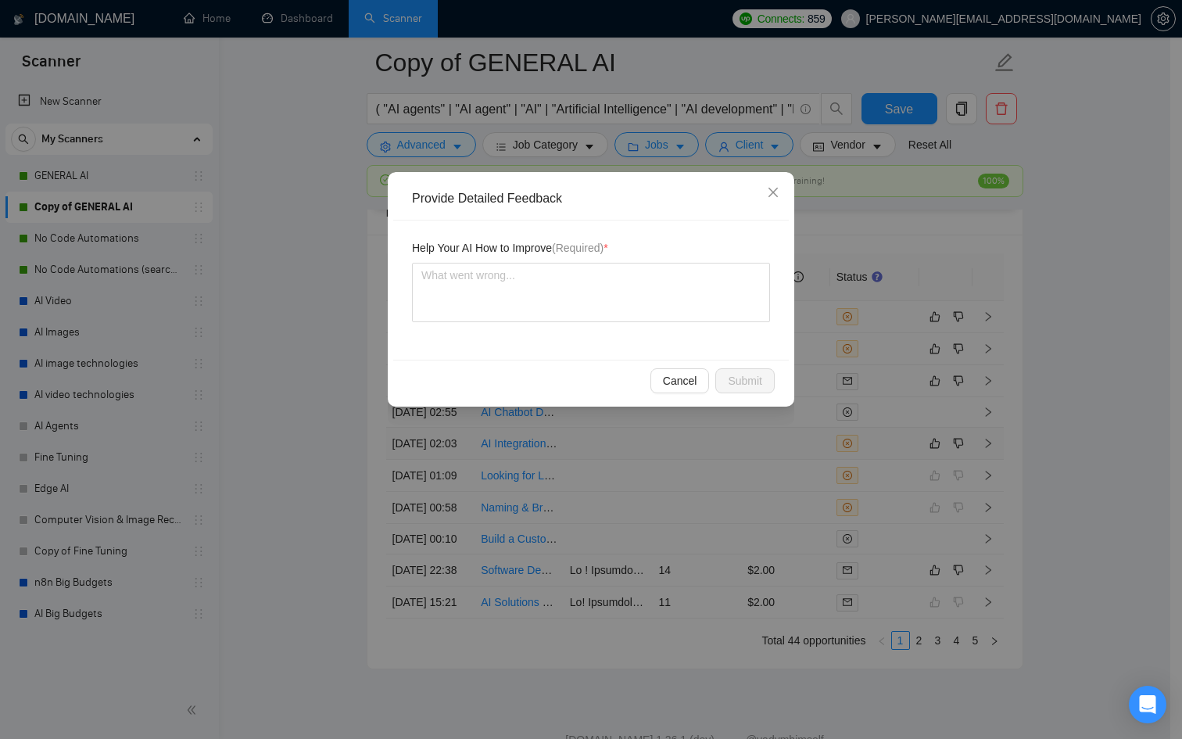
click at [502, 261] on div "Help Your AI How to Improve (Required) *" at bounding box center [591, 250] width 358 height 23
click at [514, 274] on textarea at bounding box center [591, 292] width 358 height 59
click at [753, 382] on span "Submit" at bounding box center [745, 380] width 34 height 17
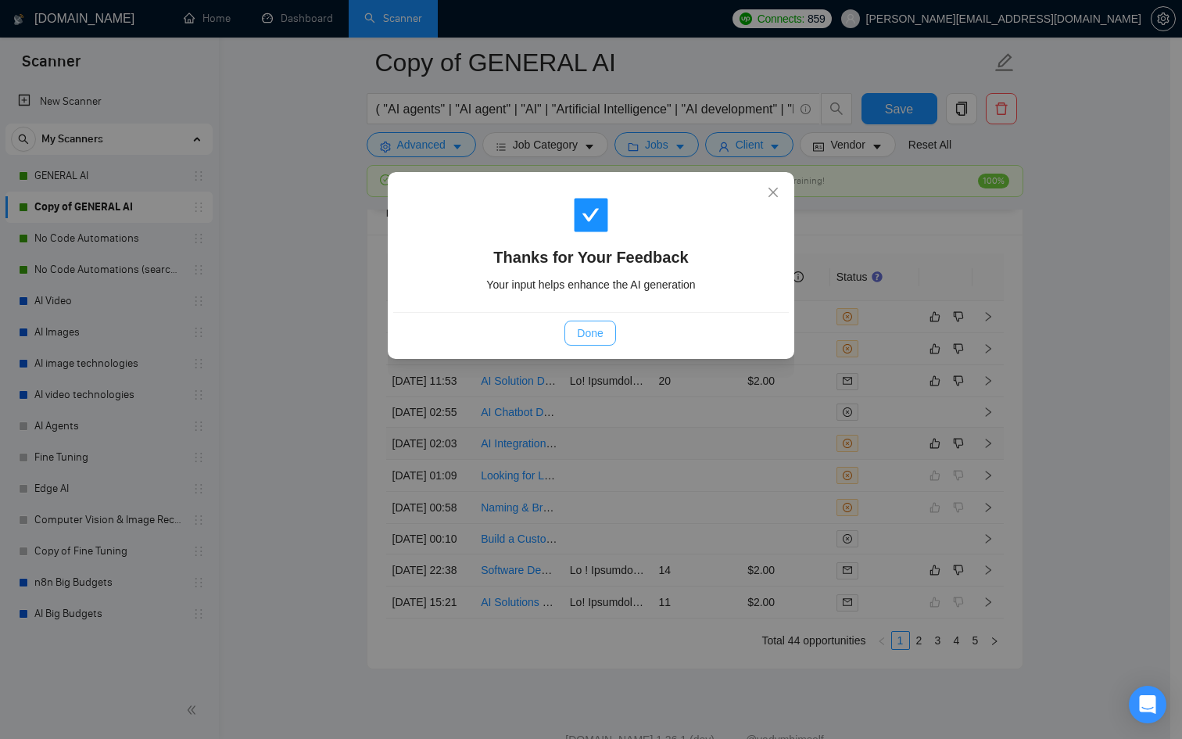
click at [610, 328] on button "Done" at bounding box center [589, 332] width 51 height 25
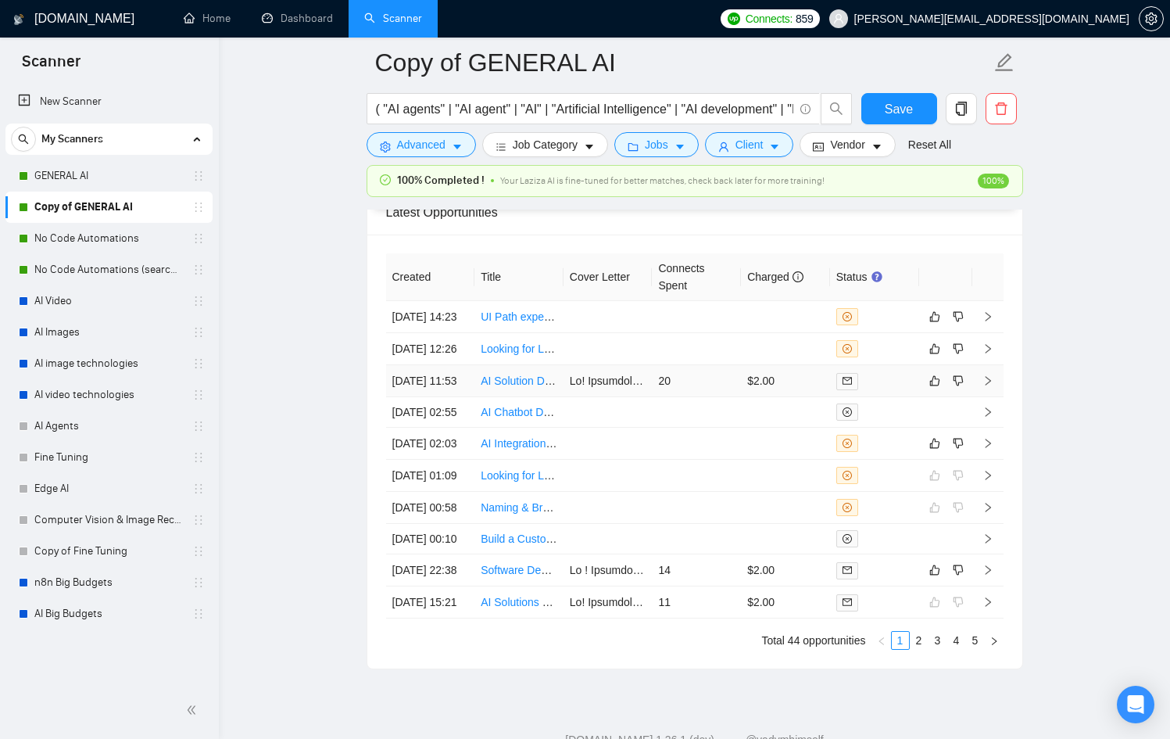
click at [900, 397] on td at bounding box center [874, 381] width 89 height 32
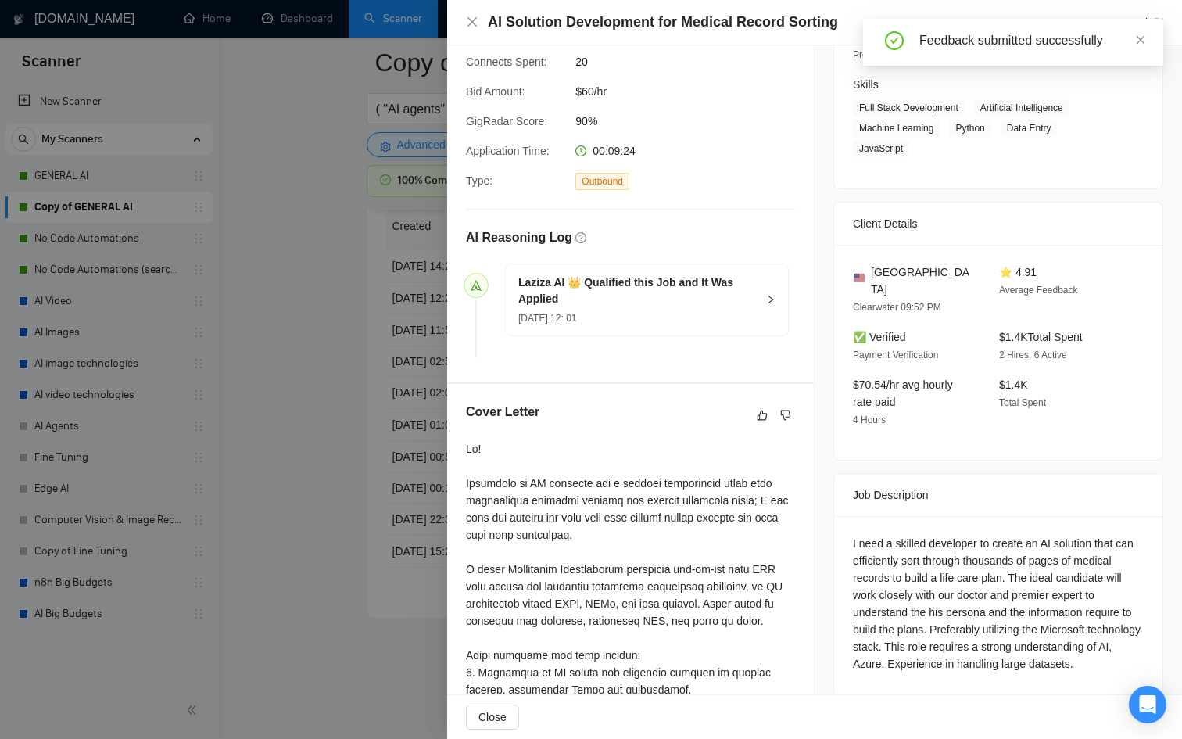
click at [307, 431] on div at bounding box center [591, 369] width 1182 height 739
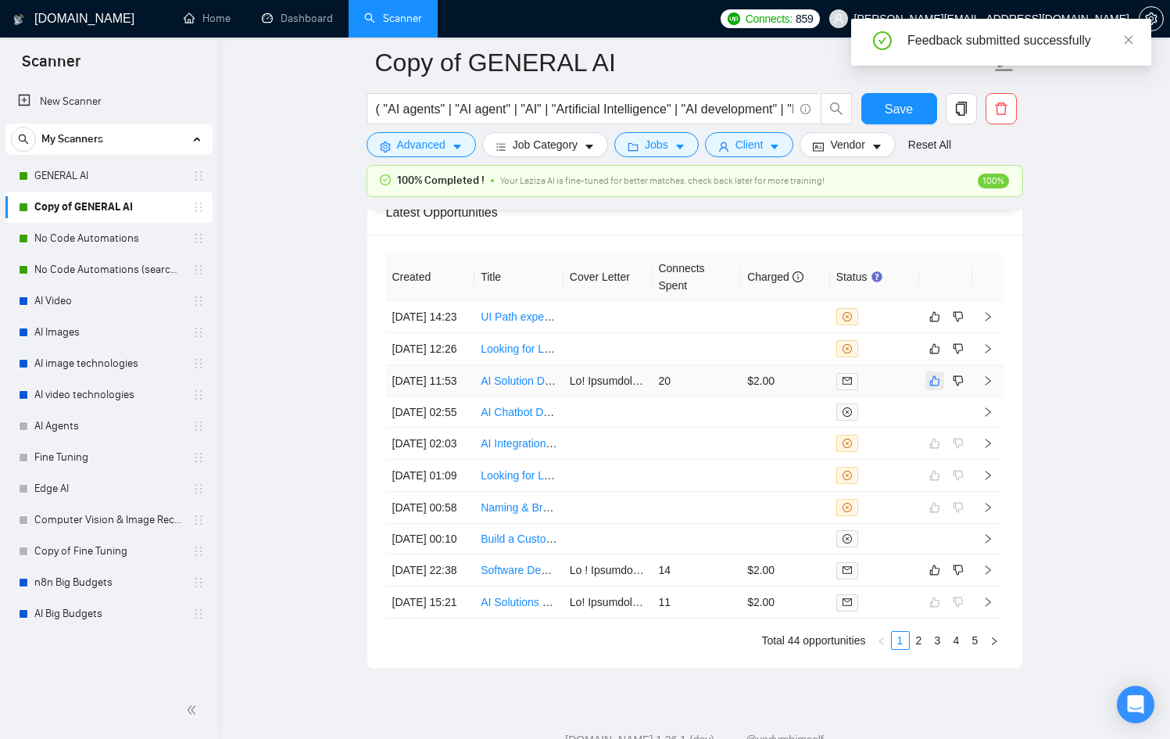
click at [928, 390] on button "button" at bounding box center [934, 380] width 19 height 19
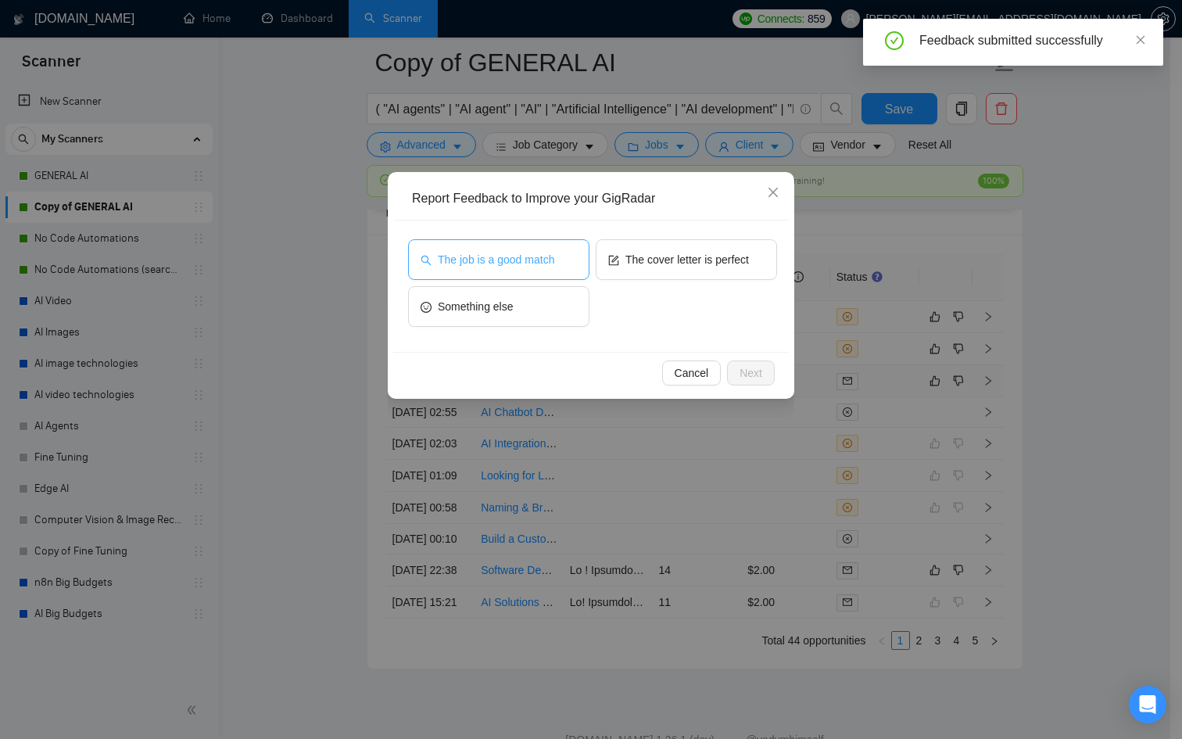
click at [497, 256] on span "The job is a good match" at bounding box center [496, 259] width 116 height 17
drag, startPoint x: 801, startPoint y: 253, endPoint x: 690, endPoint y: 256, distance: 111.0
click at [800, 253] on div "Report Feedback to Improve your GigRadar The job is a good match The cover lett…" at bounding box center [591, 369] width 1182 height 739
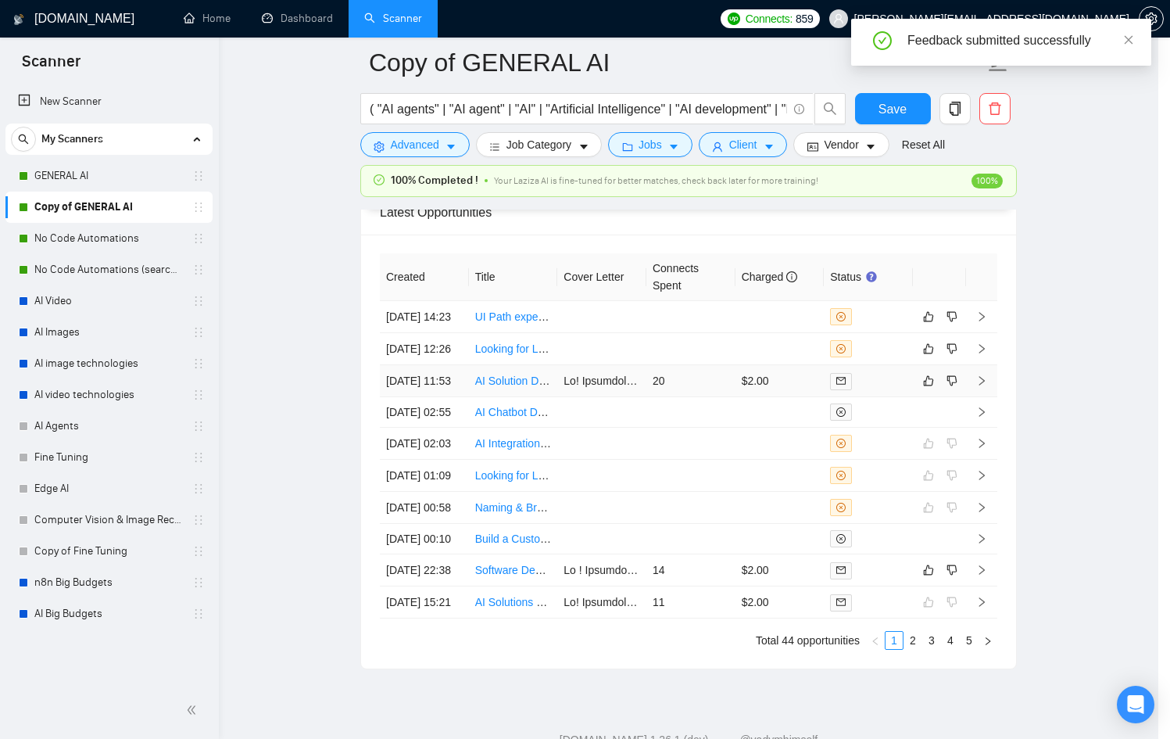
drag, startPoint x: 690, startPoint y: 257, endPoint x: 742, endPoint y: 291, distance: 61.6
click at [693, 257] on th "Connects Spent" at bounding box center [690, 277] width 89 height 48
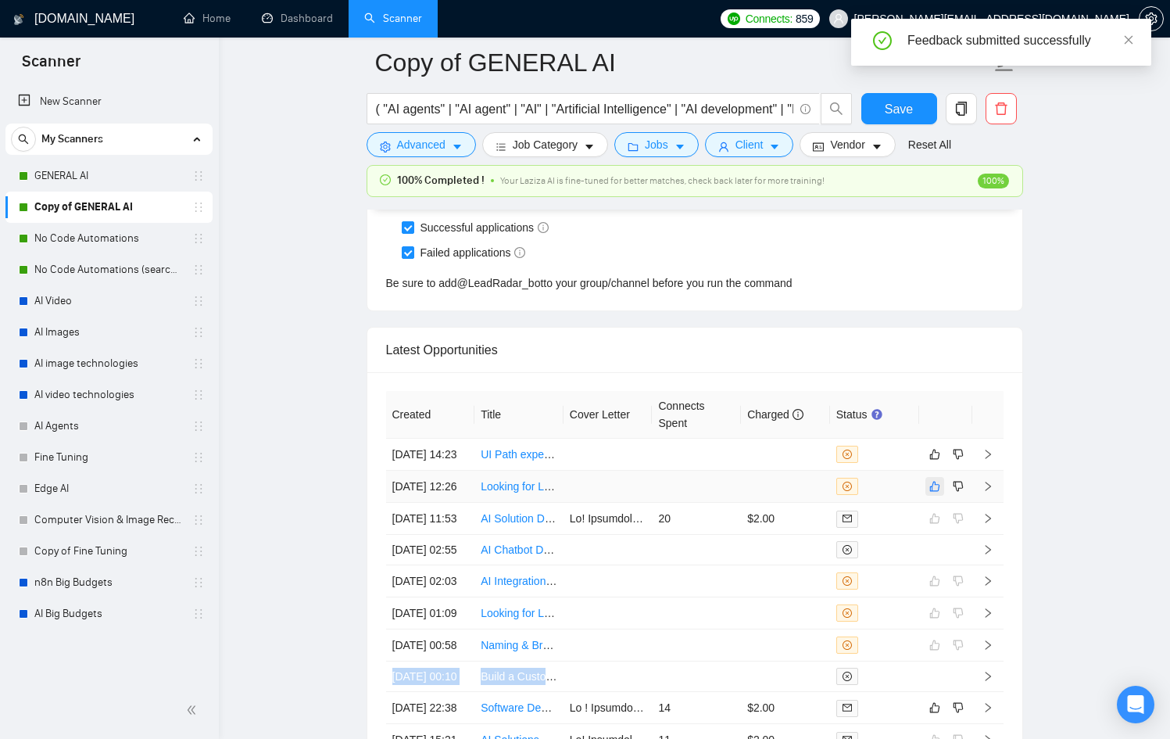
scroll to position [4009, 0]
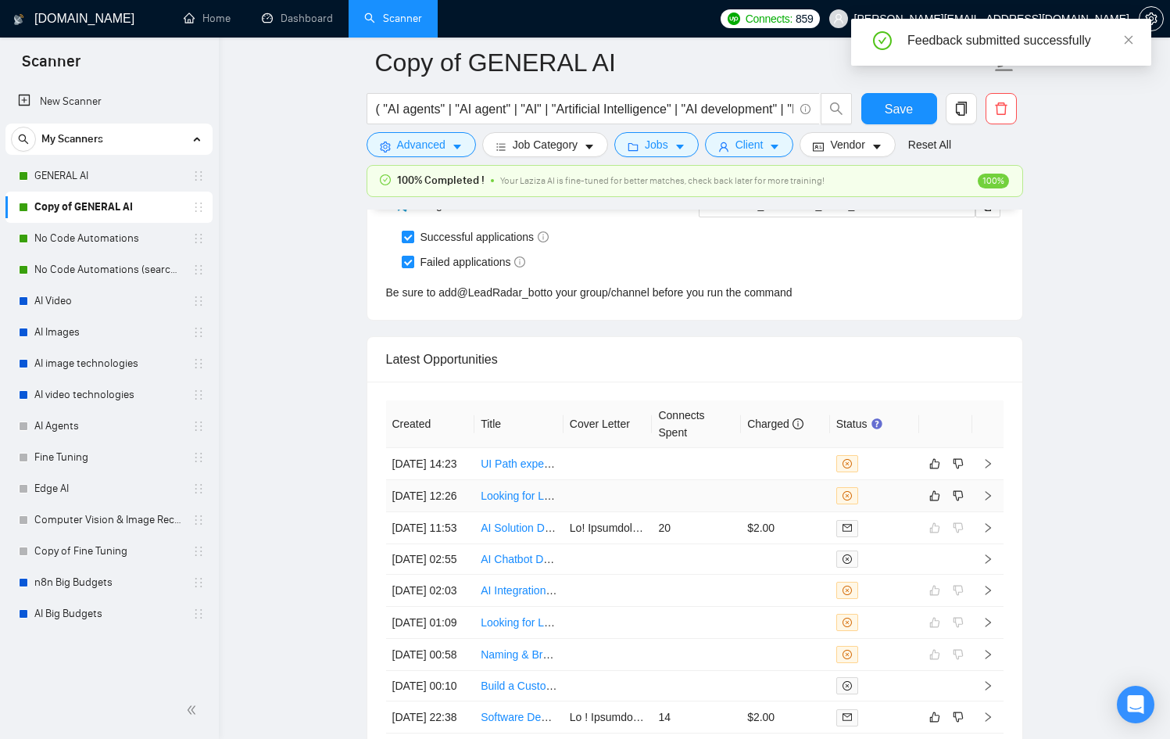
click at [897, 504] on div at bounding box center [874, 495] width 77 height 17
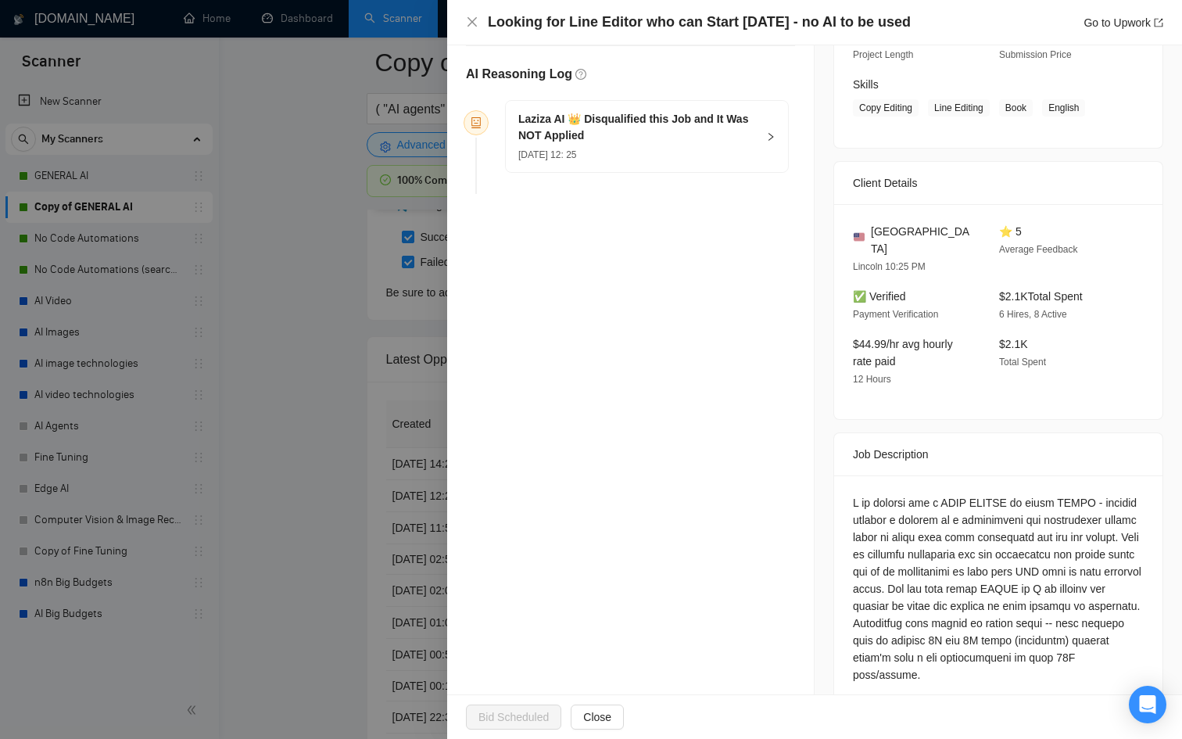
click at [296, 495] on div at bounding box center [591, 369] width 1182 height 739
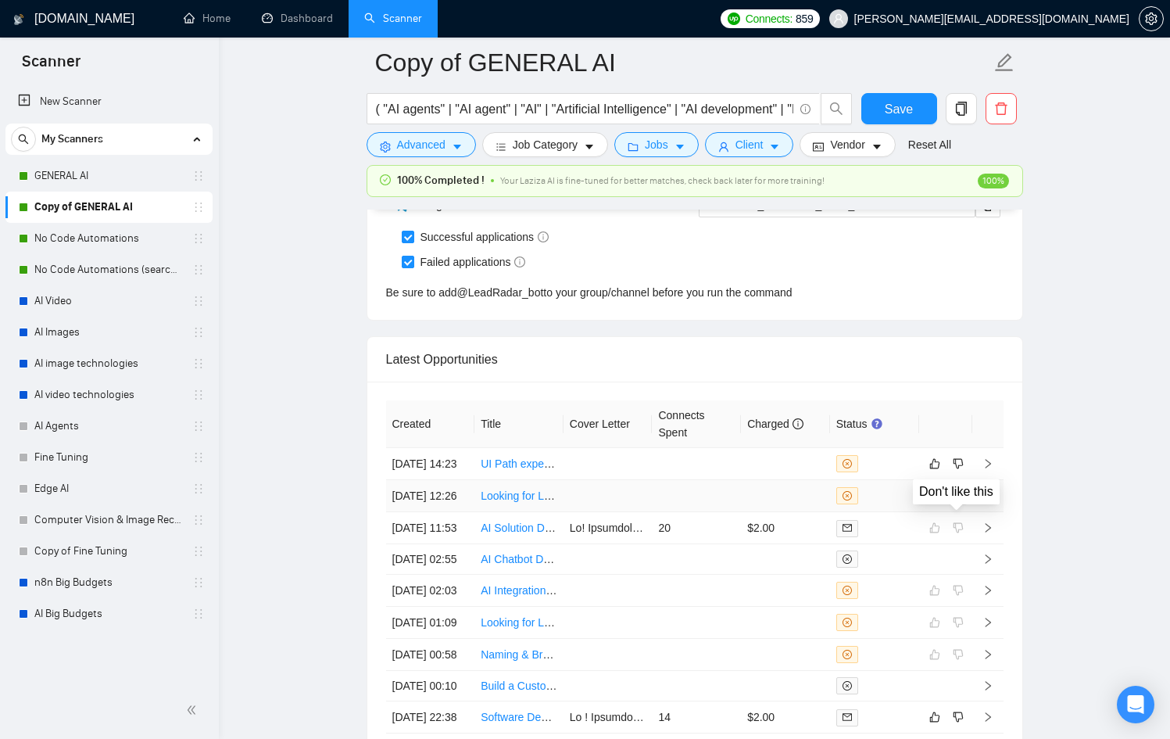
click at [959, 502] on icon "dislike" at bounding box center [958, 495] width 11 height 13
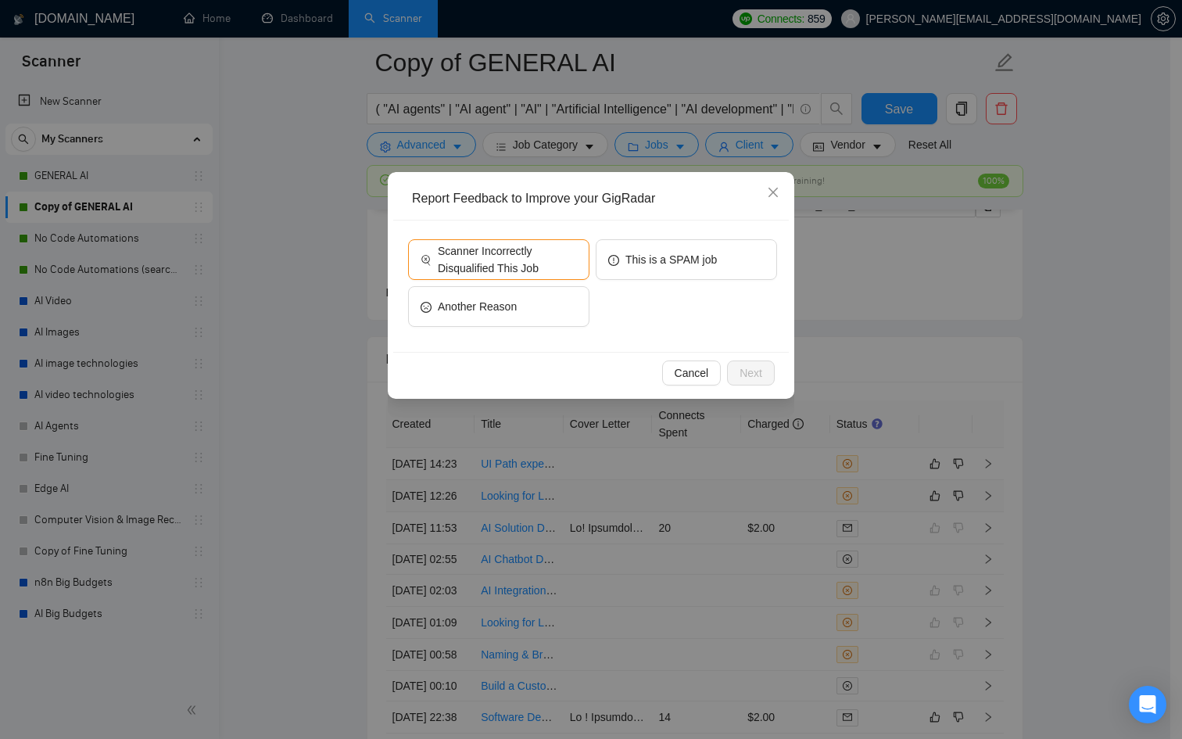
click at [685, 360] on div "Cancel Next" at bounding box center [590, 372] width 395 height 41
click at [693, 372] on span "Cancel" at bounding box center [692, 372] width 34 height 17
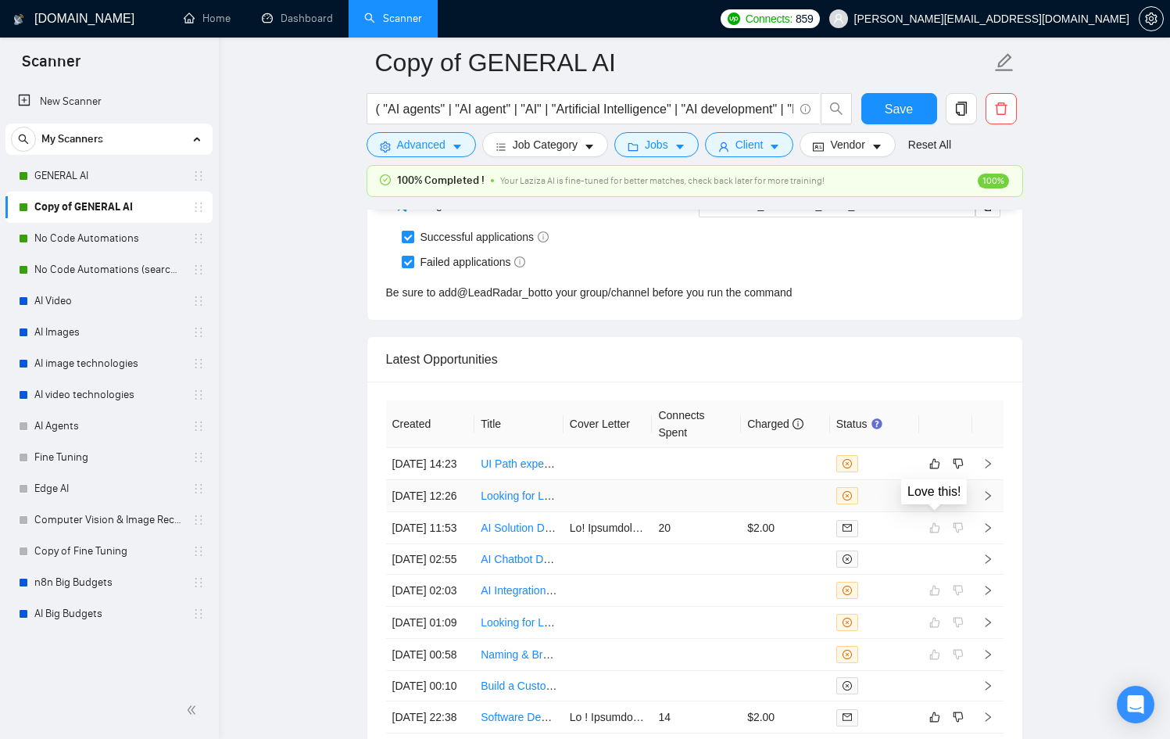
click at [935, 502] on icon "like" at bounding box center [934, 495] width 11 height 13
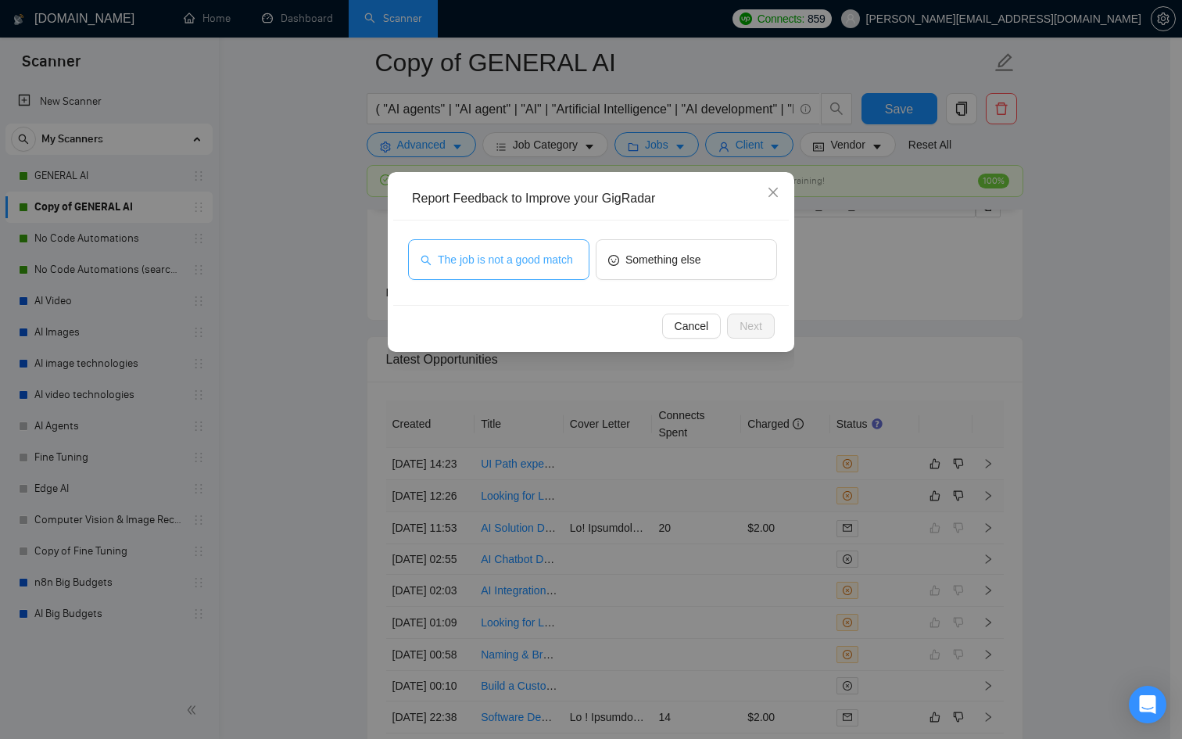
click at [508, 265] on span "The job is not a good match" at bounding box center [505, 259] width 135 height 17
click at [746, 319] on span "Next" at bounding box center [750, 325] width 23 height 17
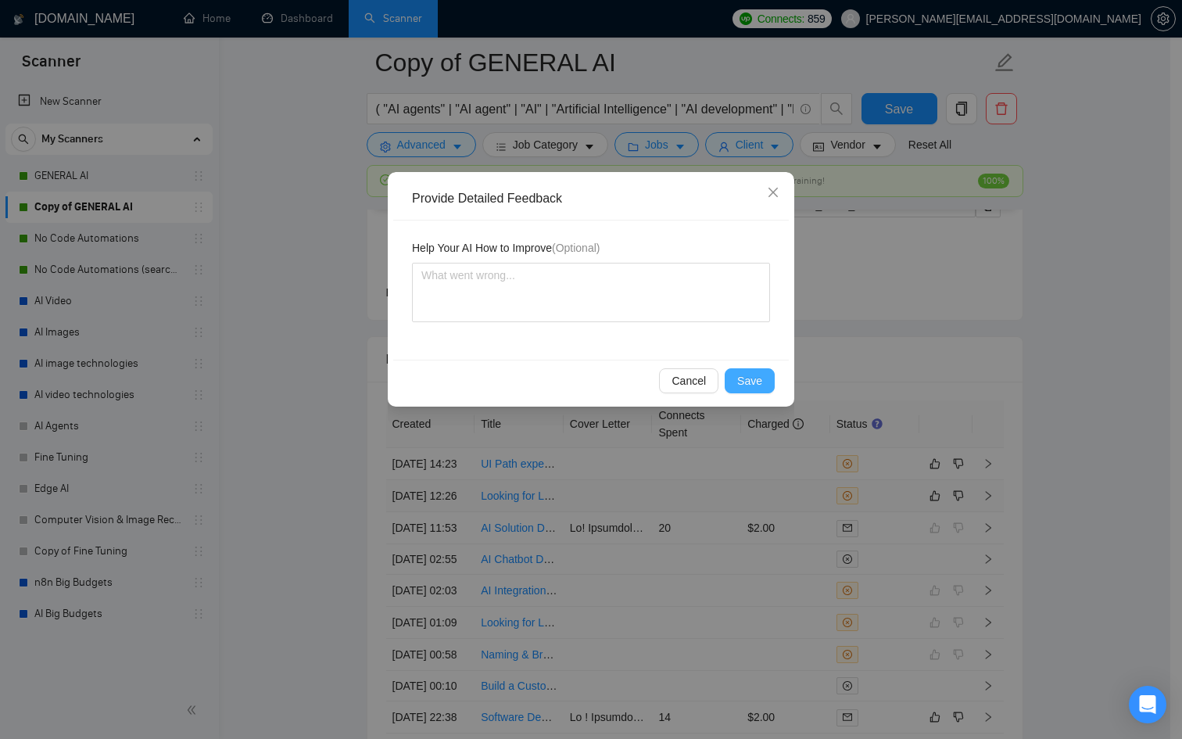
click at [768, 380] on button "Save" at bounding box center [750, 380] width 50 height 25
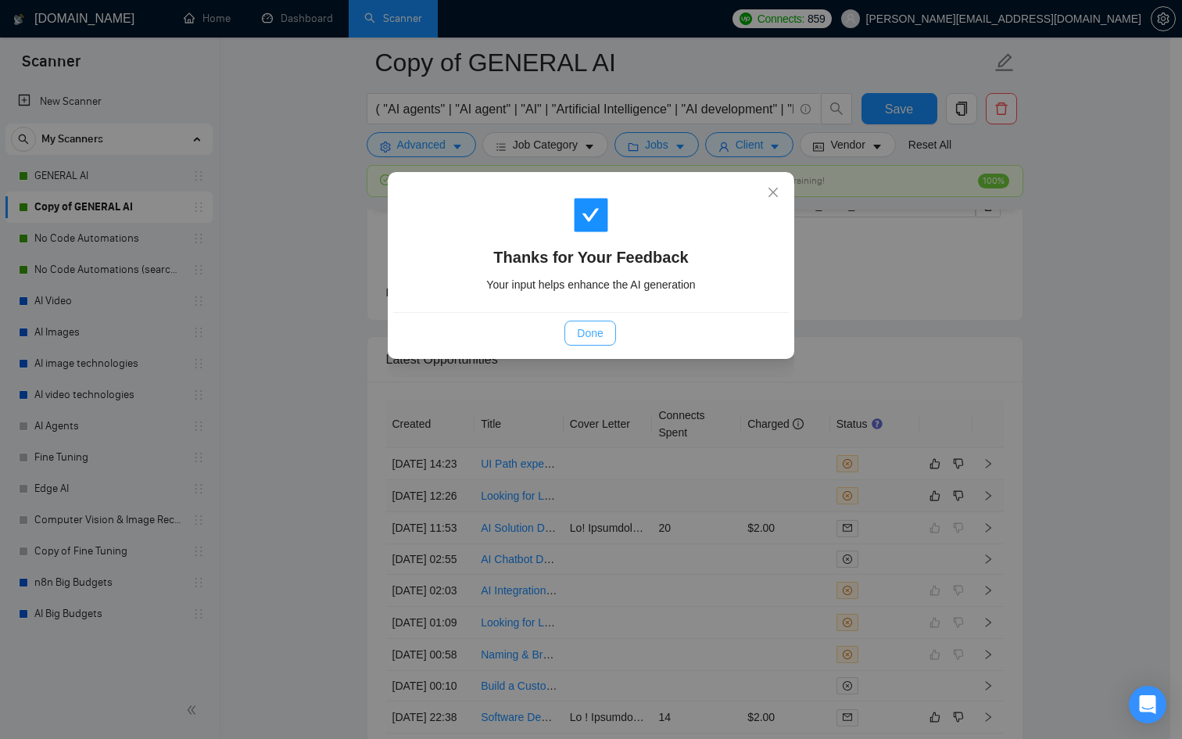
drag, startPoint x: 592, startPoint y: 336, endPoint x: 567, endPoint y: 338, distance: 25.8
click at [592, 337] on span "Done" at bounding box center [590, 332] width 26 height 17
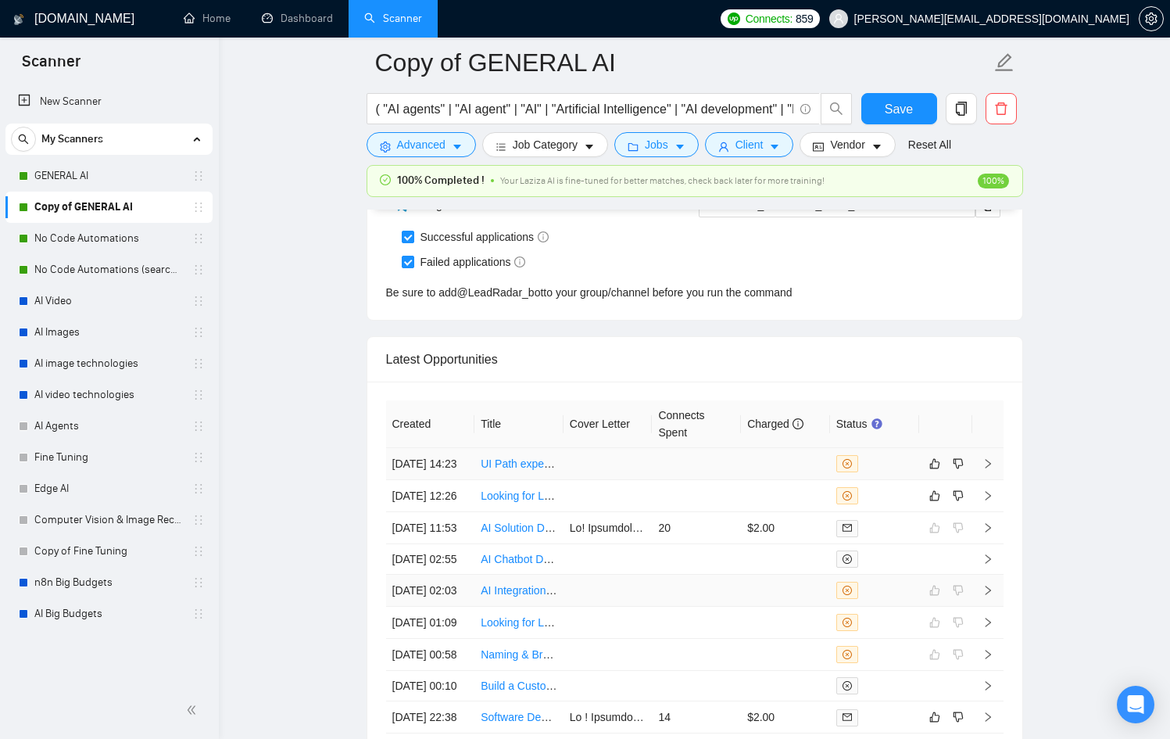
click at [934, 574] on td at bounding box center [945, 590] width 53 height 32
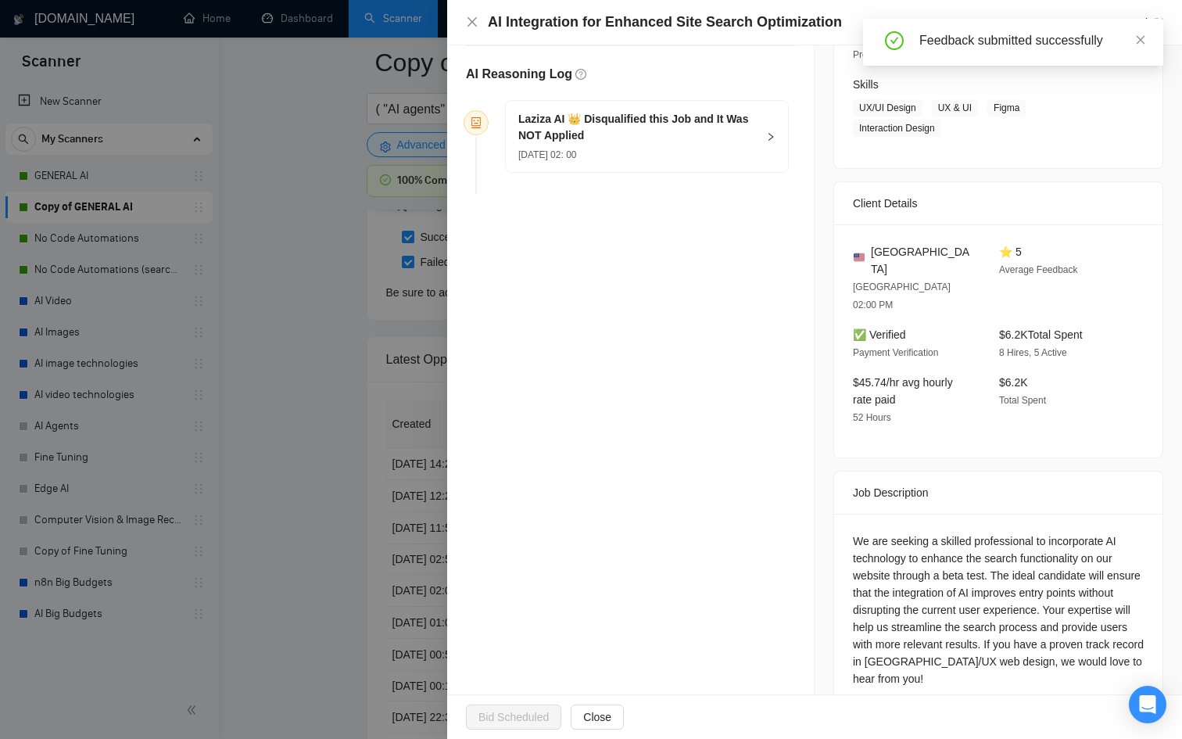
click at [440, 472] on div at bounding box center [591, 369] width 1182 height 739
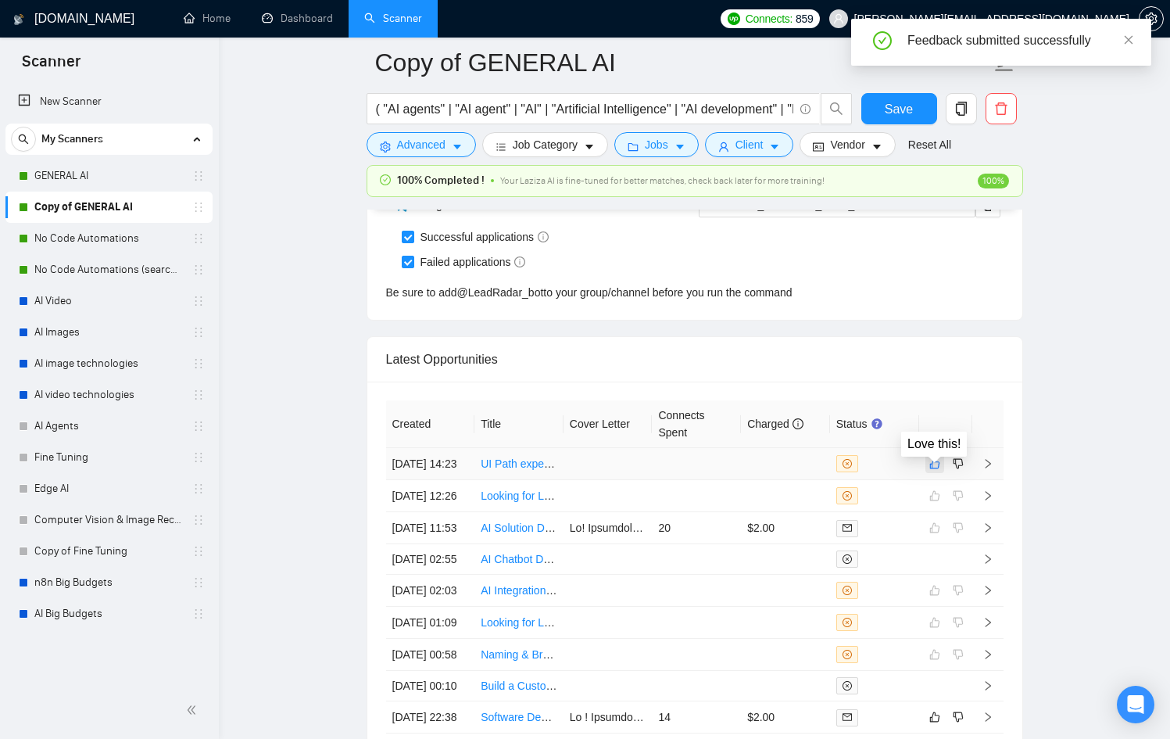
click at [939, 466] on icon "like" at bounding box center [934, 463] width 11 height 13
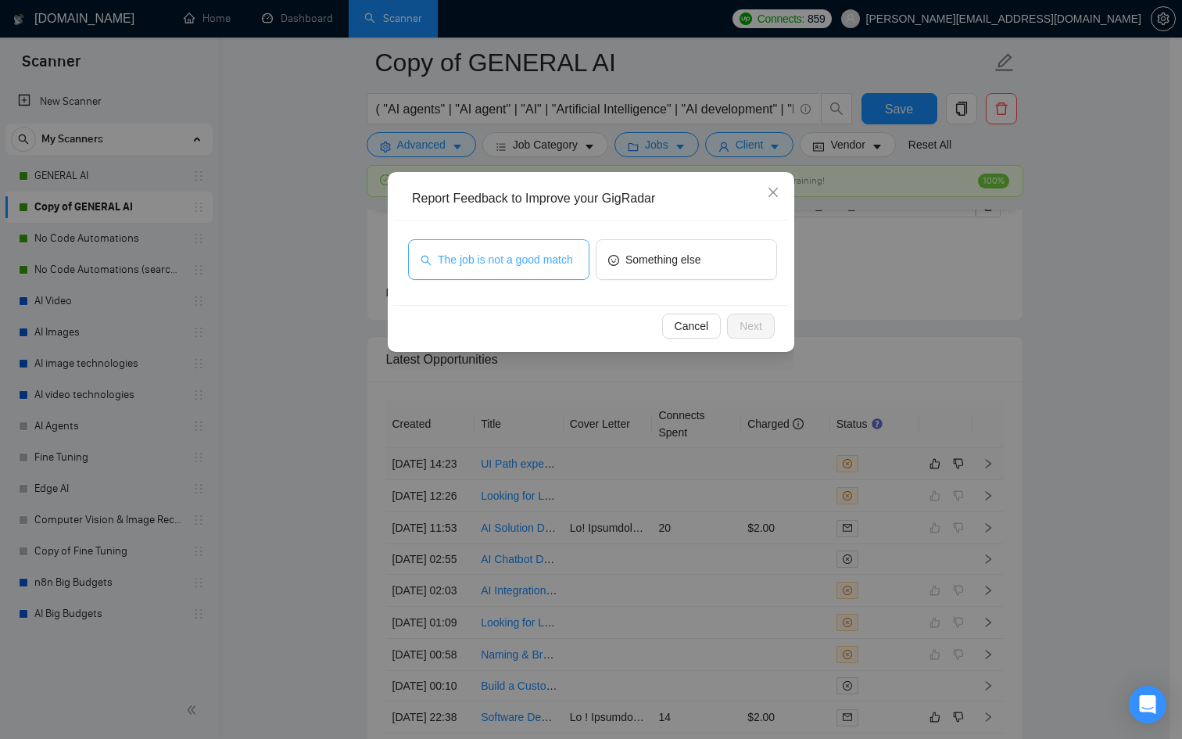
click at [504, 251] on span "The job is not a good match" at bounding box center [505, 259] width 135 height 17
click at [735, 318] on button "Next" at bounding box center [751, 325] width 48 height 25
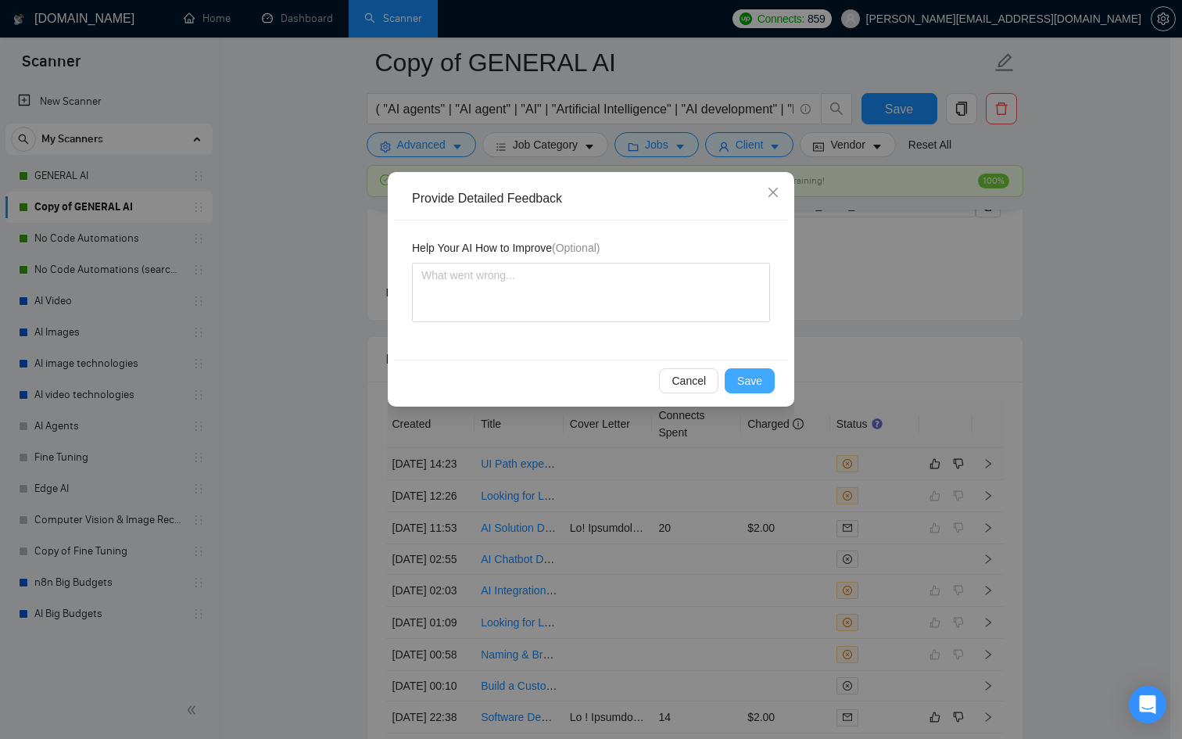
click at [753, 370] on button "Save" at bounding box center [750, 380] width 50 height 25
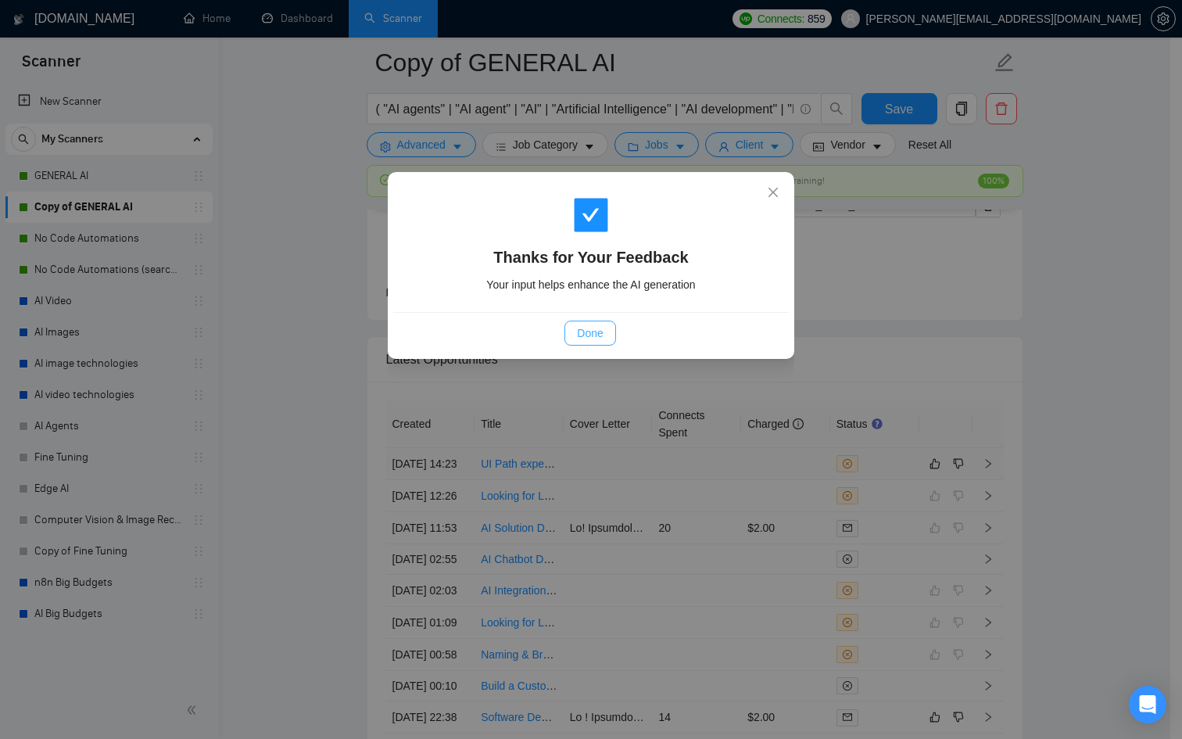
click at [588, 324] on button "Done" at bounding box center [589, 332] width 51 height 25
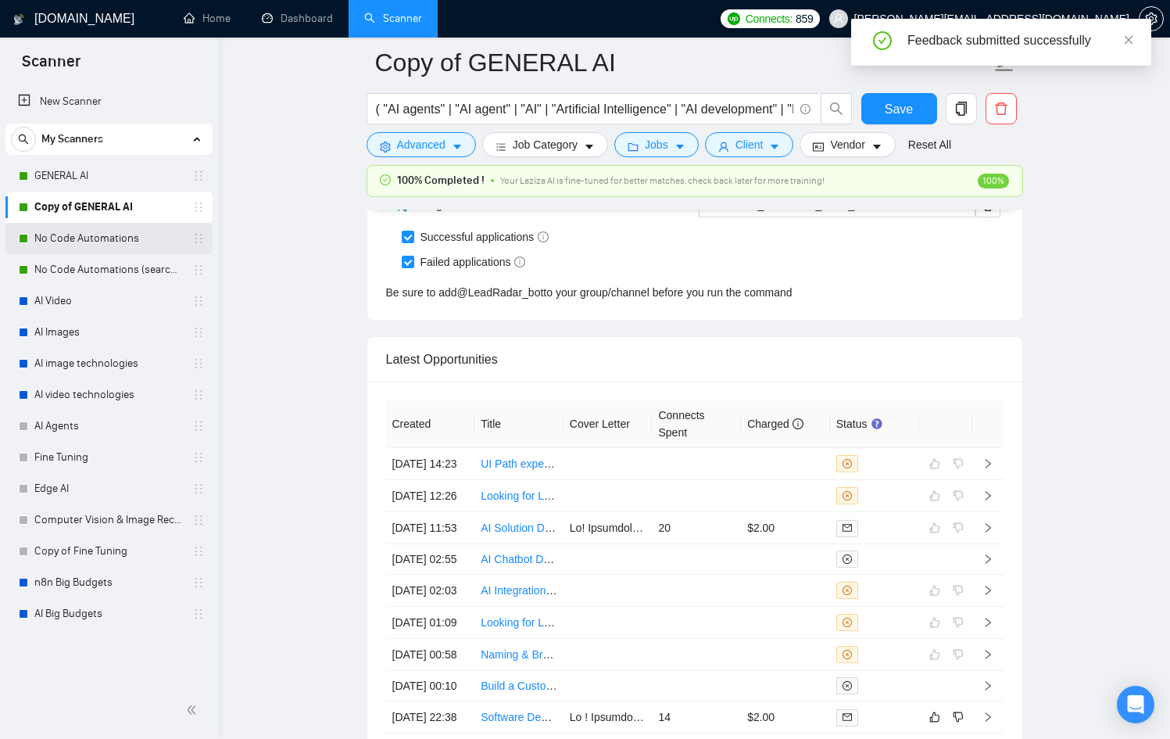
click at [66, 249] on link "No Code Automations" at bounding box center [108, 238] width 149 height 31
click at [898, 110] on span "Save" at bounding box center [899, 109] width 28 height 20
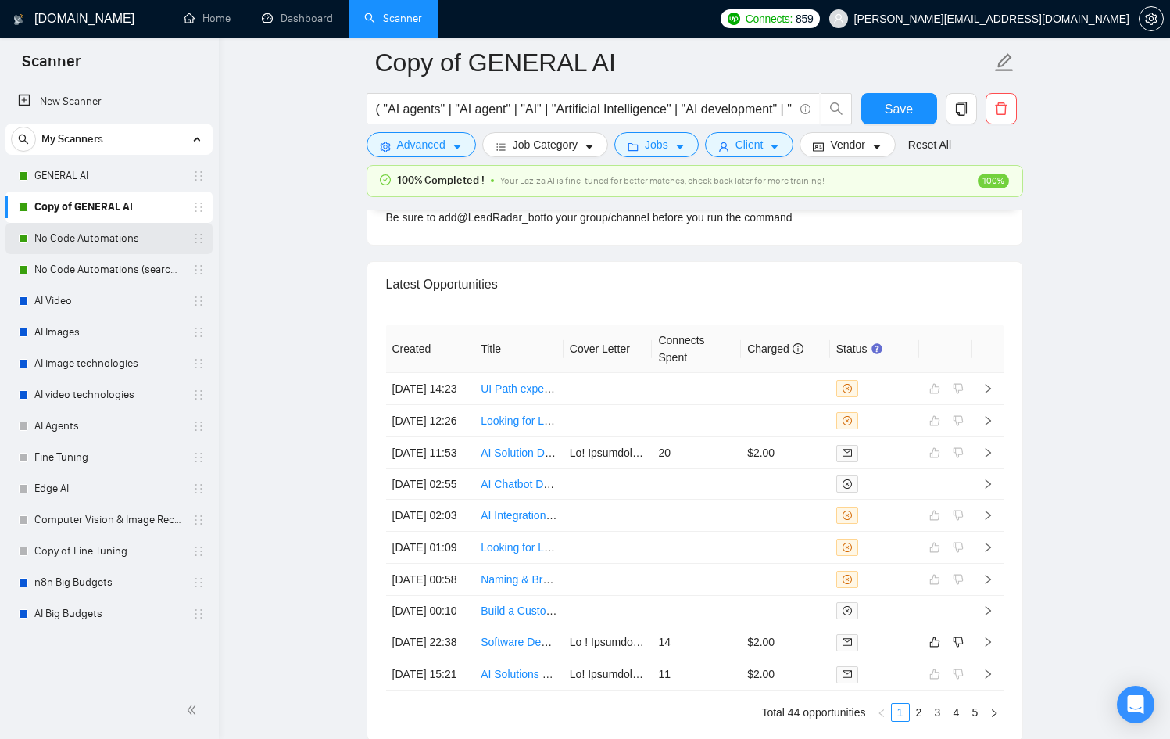
click at [62, 247] on link "No Code Automations" at bounding box center [108, 238] width 149 height 31
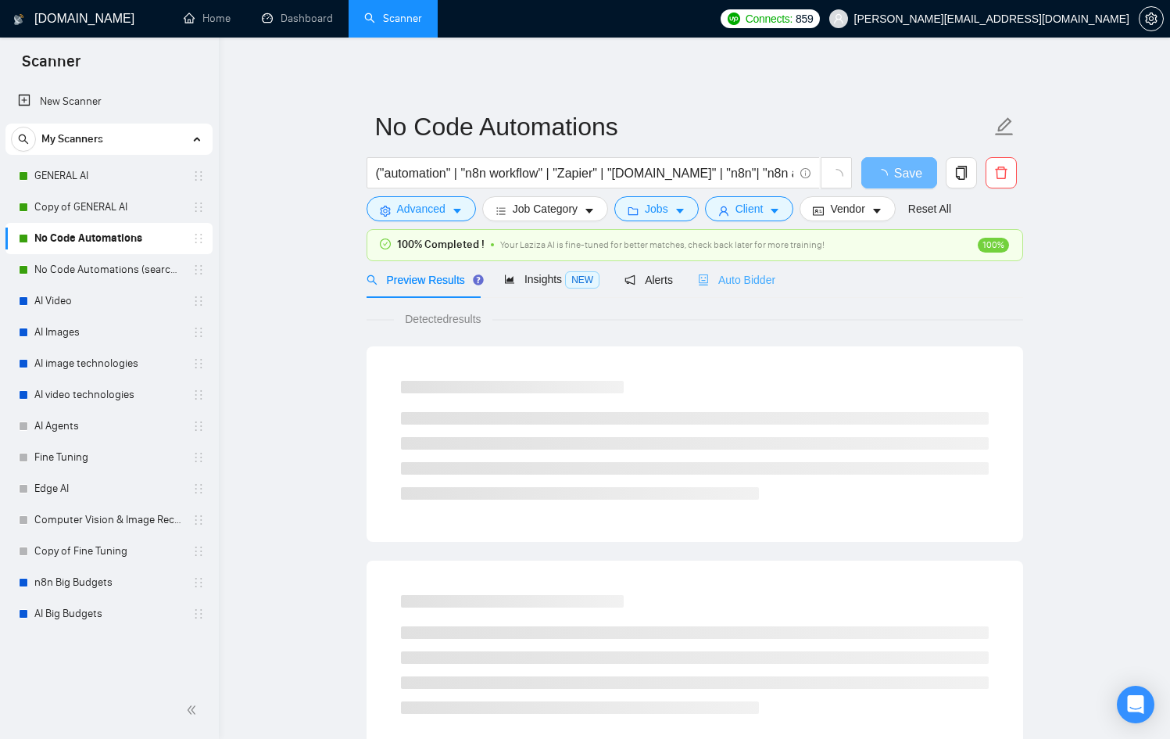
click at [751, 289] on div "Auto Bidder" at bounding box center [736, 279] width 77 height 37
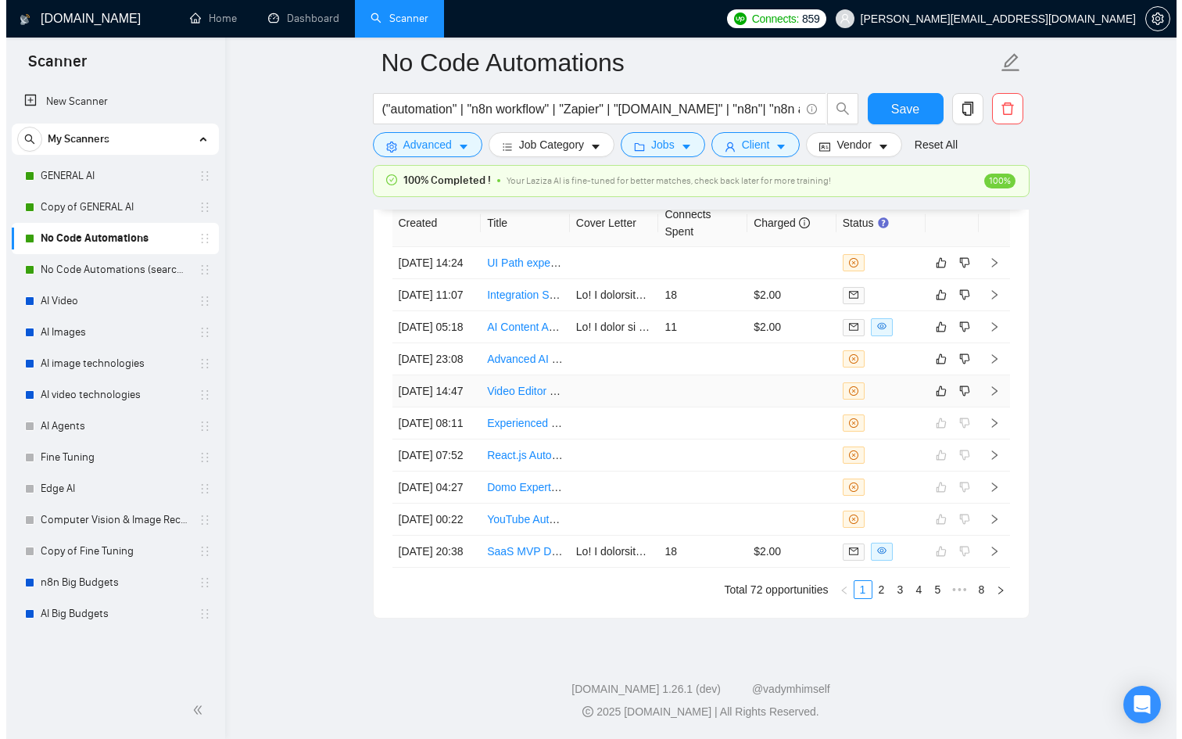
scroll to position [4205, 0]
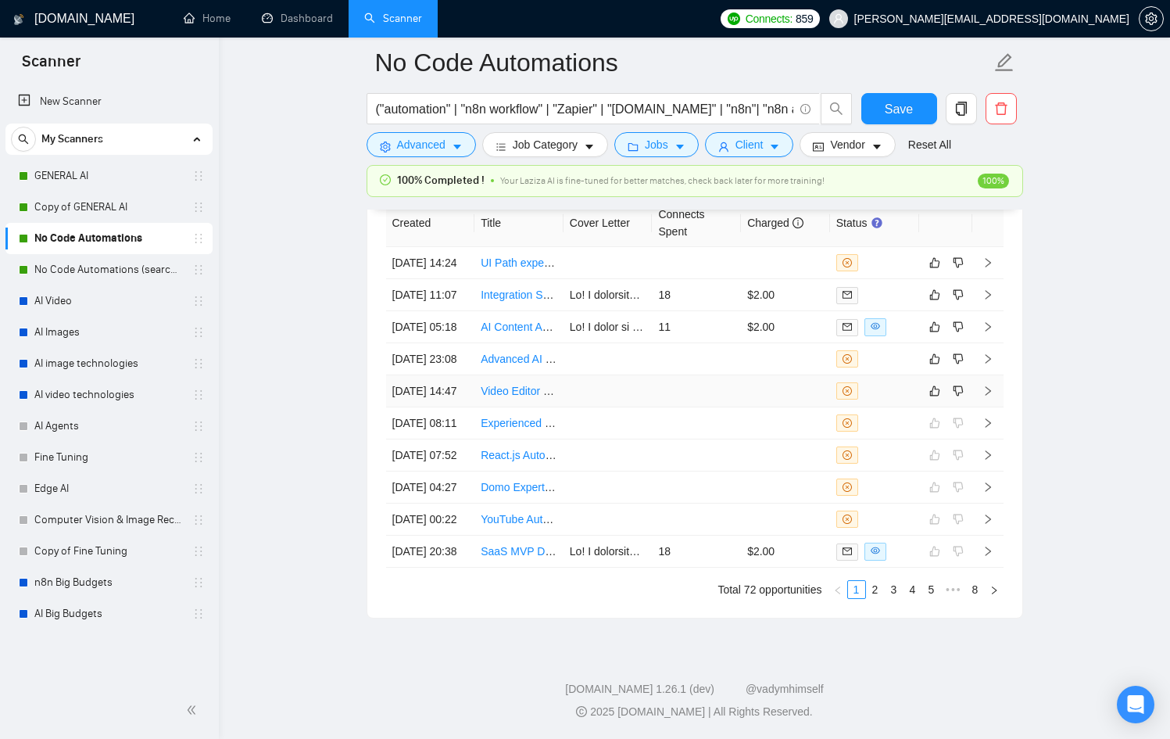
click at [681, 407] on td at bounding box center [696, 391] width 89 height 32
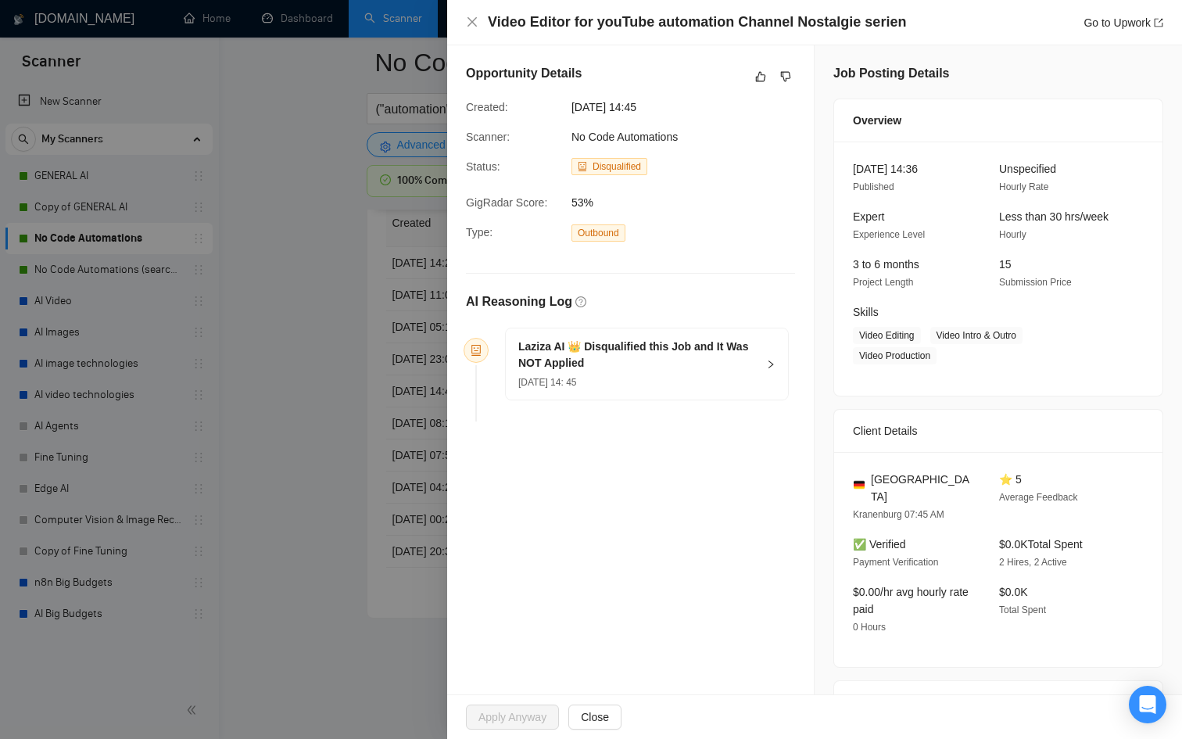
click at [293, 447] on div at bounding box center [591, 369] width 1182 height 739
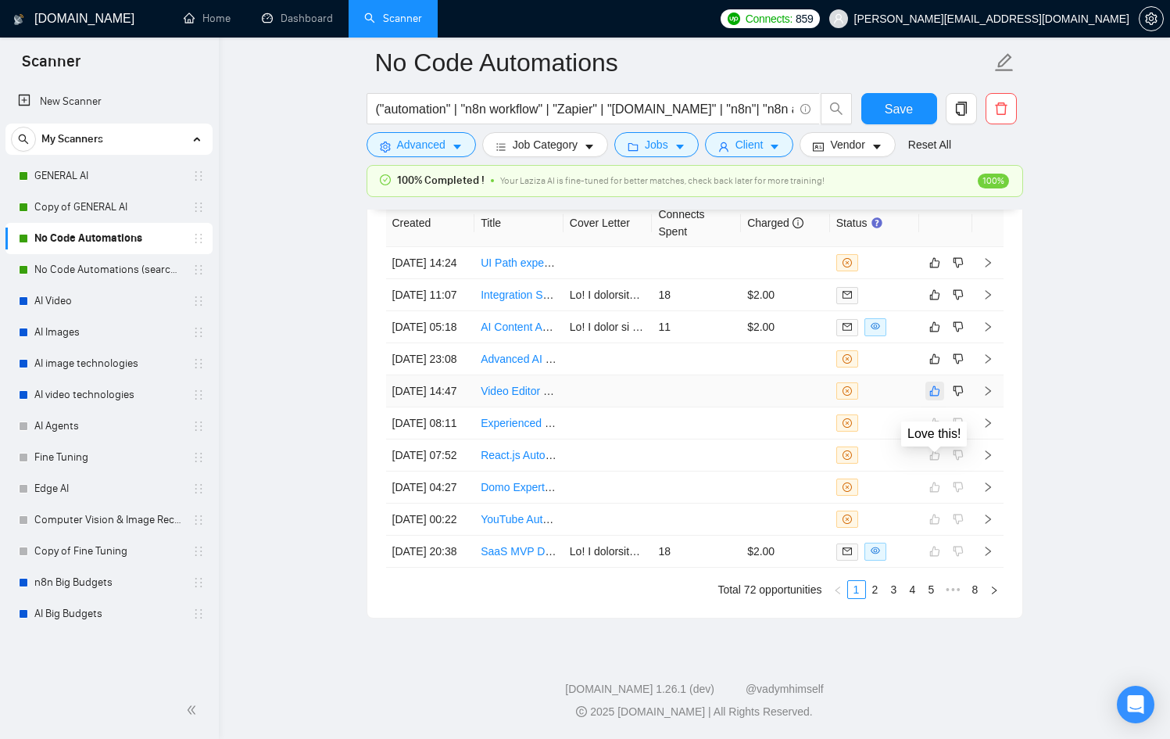
click at [934, 397] on icon "like" at bounding box center [934, 391] width 11 height 13
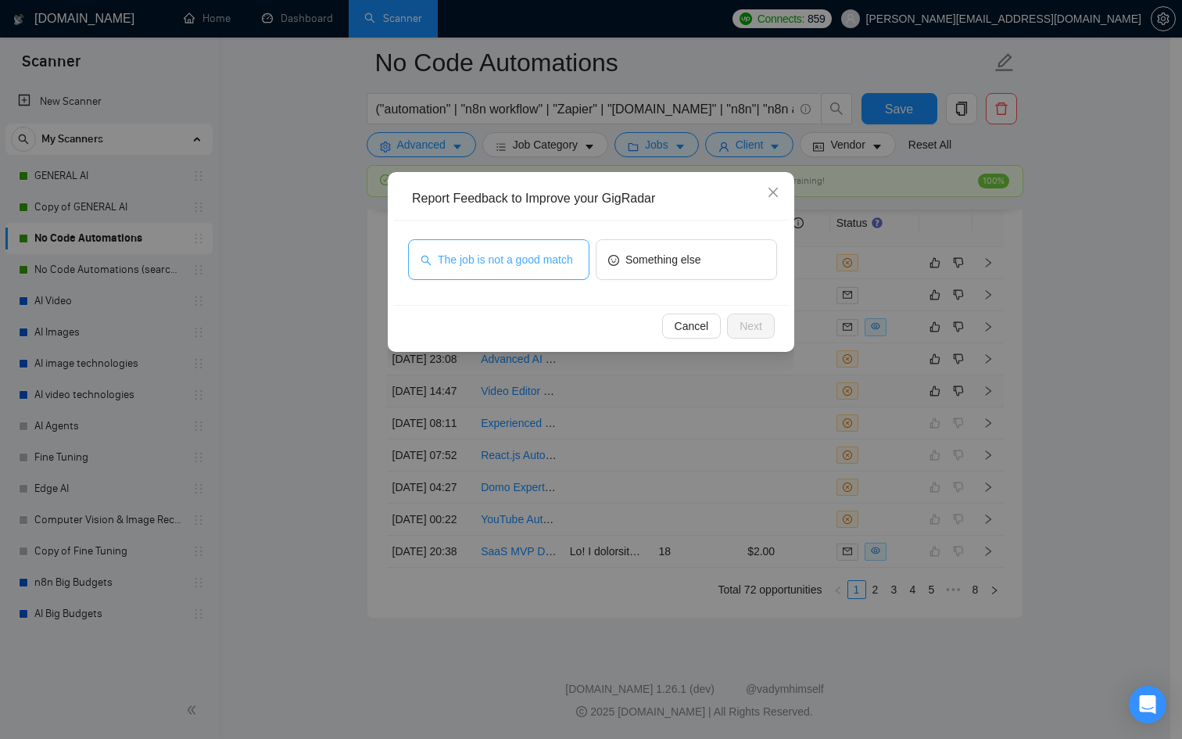
click at [525, 251] on span "The job is not a good match" at bounding box center [505, 259] width 135 height 17
click at [775, 326] on div "Cancel Next" at bounding box center [590, 325] width 395 height 41
click at [735, 323] on button "Next" at bounding box center [751, 325] width 48 height 25
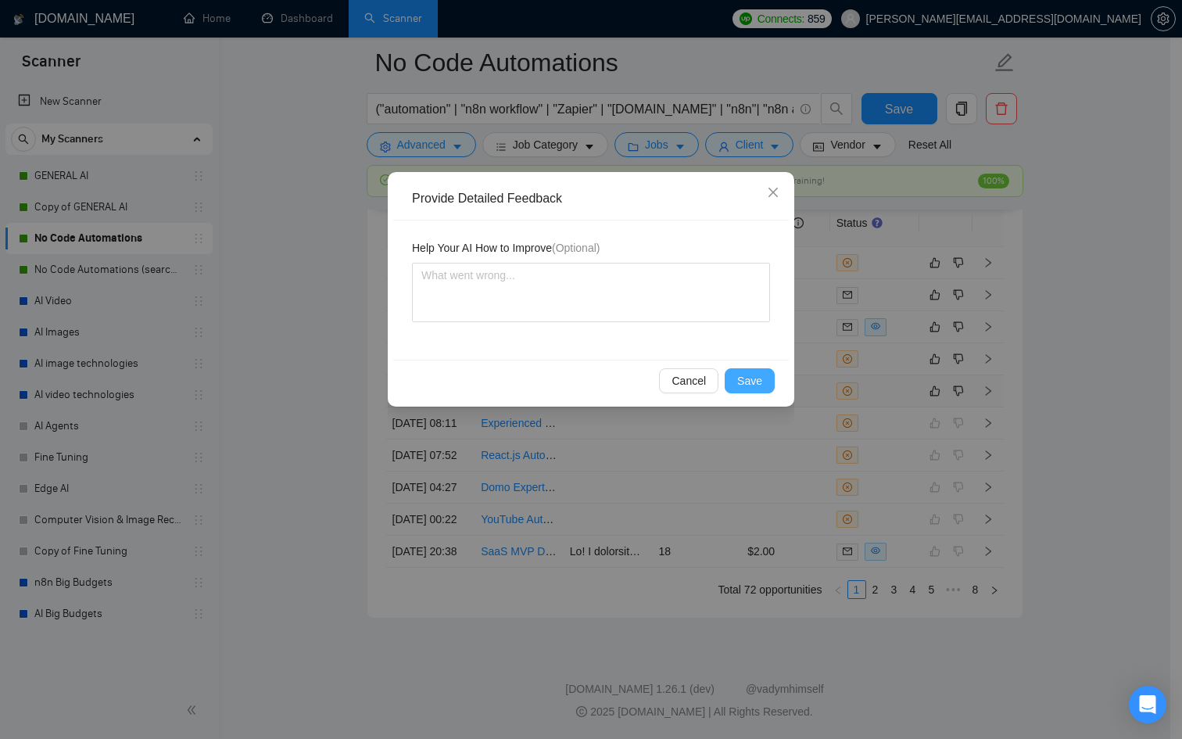
click at [754, 380] on span "Save" at bounding box center [749, 380] width 25 height 17
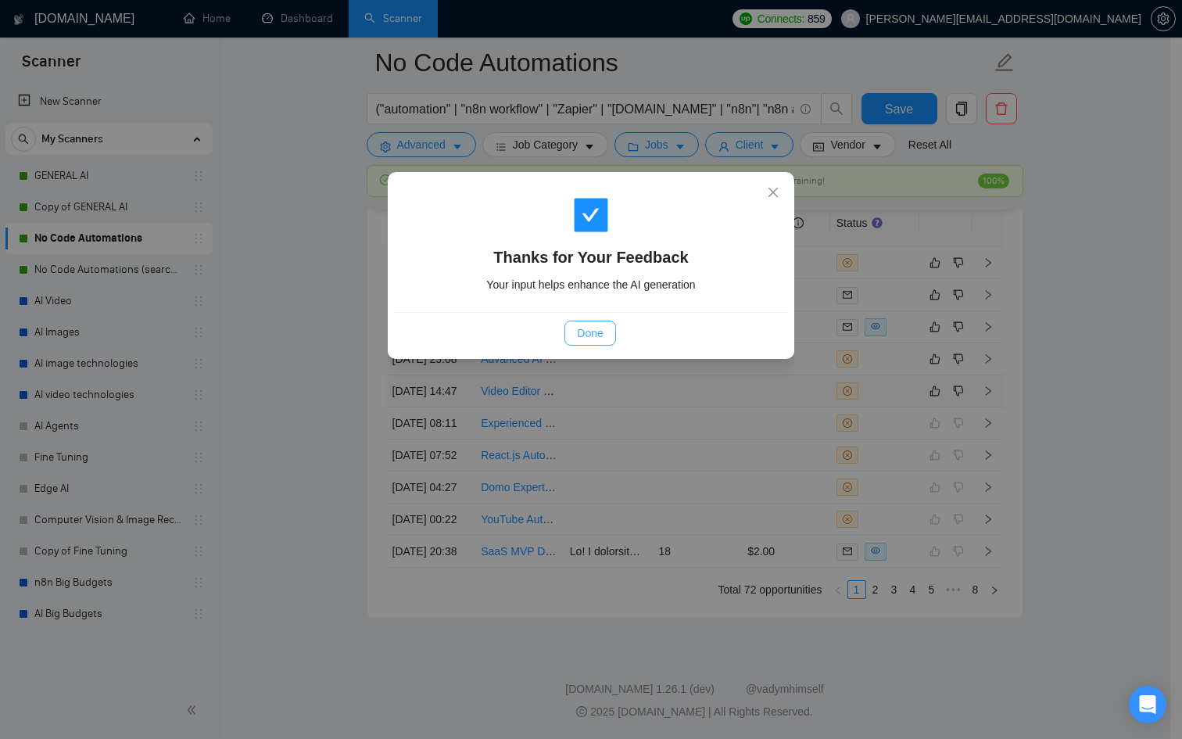
click at [587, 331] on span "Done" at bounding box center [590, 332] width 26 height 17
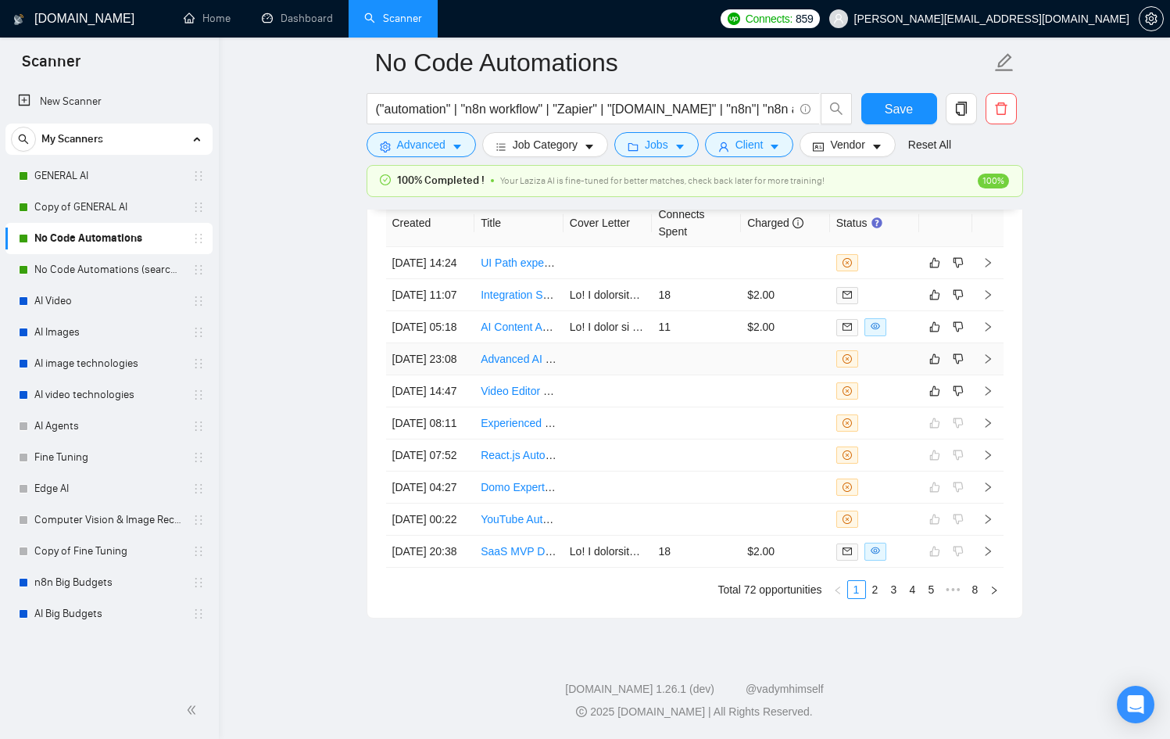
click at [881, 375] on td at bounding box center [874, 359] width 89 height 32
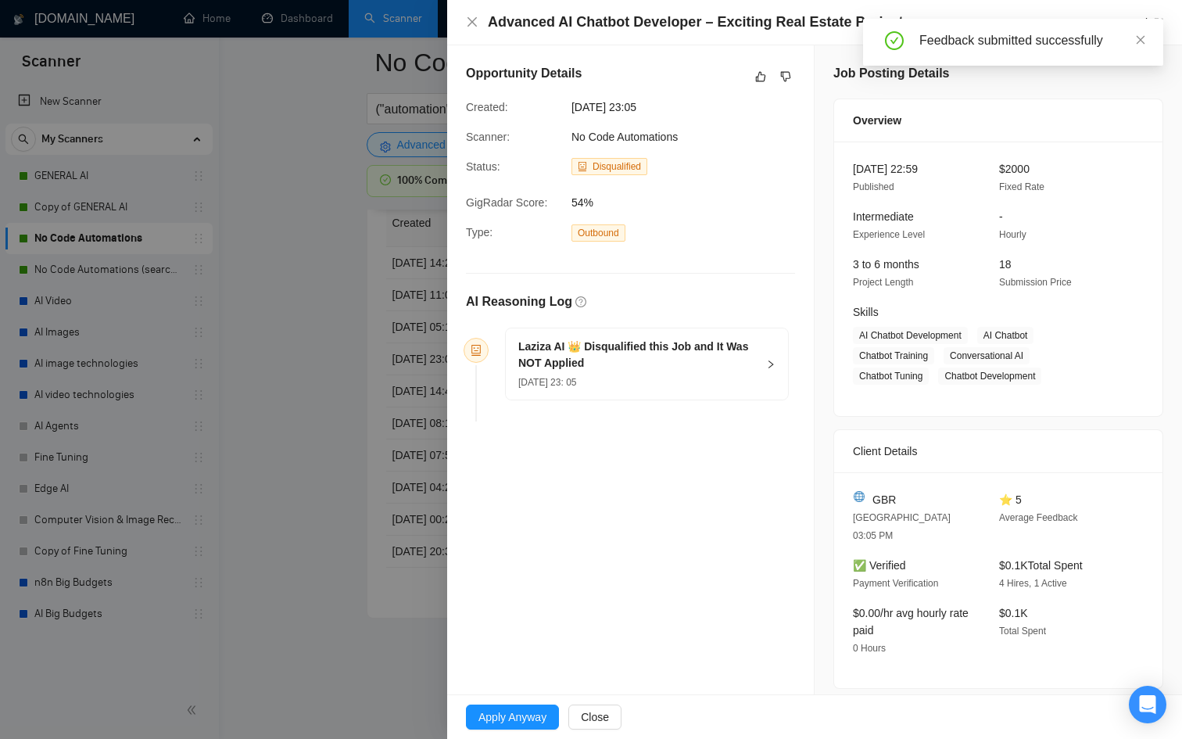
scroll to position [4205, 0]
click at [725, 359] on h5 "Laziza AI 👑 Disqualified this Job and It Was NOT Applied" at bounding box center [637, 354] width 238 height 33
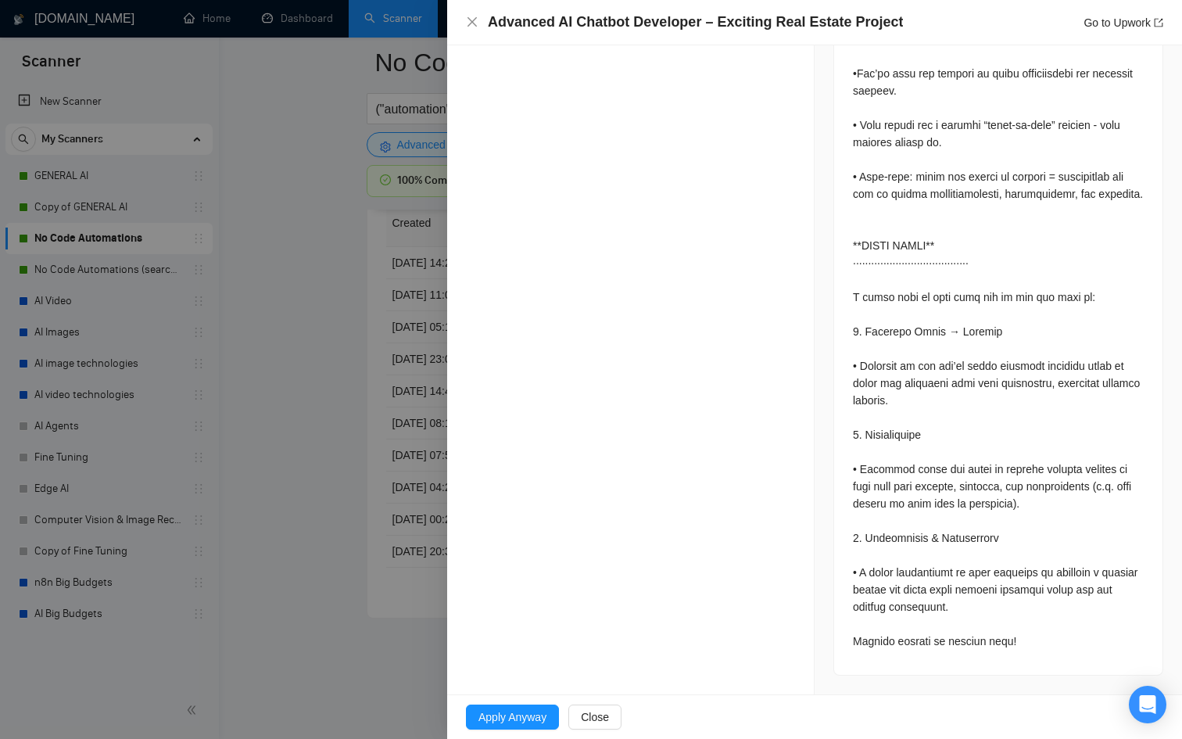
scroll to position [4529, 0]
click at [526, 713] on span "Apply Anyway" at bounding box center [512, 716] width 68 height 17
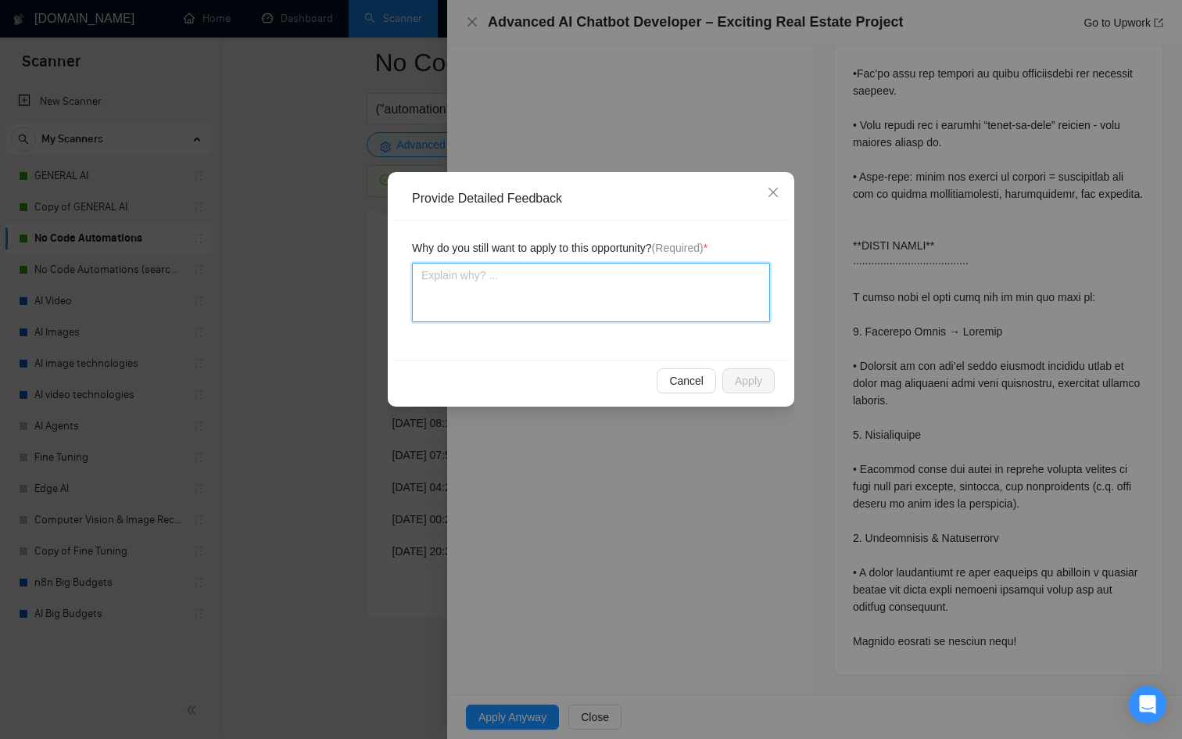
click at [584, 280] on textarea at bounding box center [591, 292] width 358 height 59
click at [579, 283] on textarea at bounding box center [591, 292] width 358 height 59
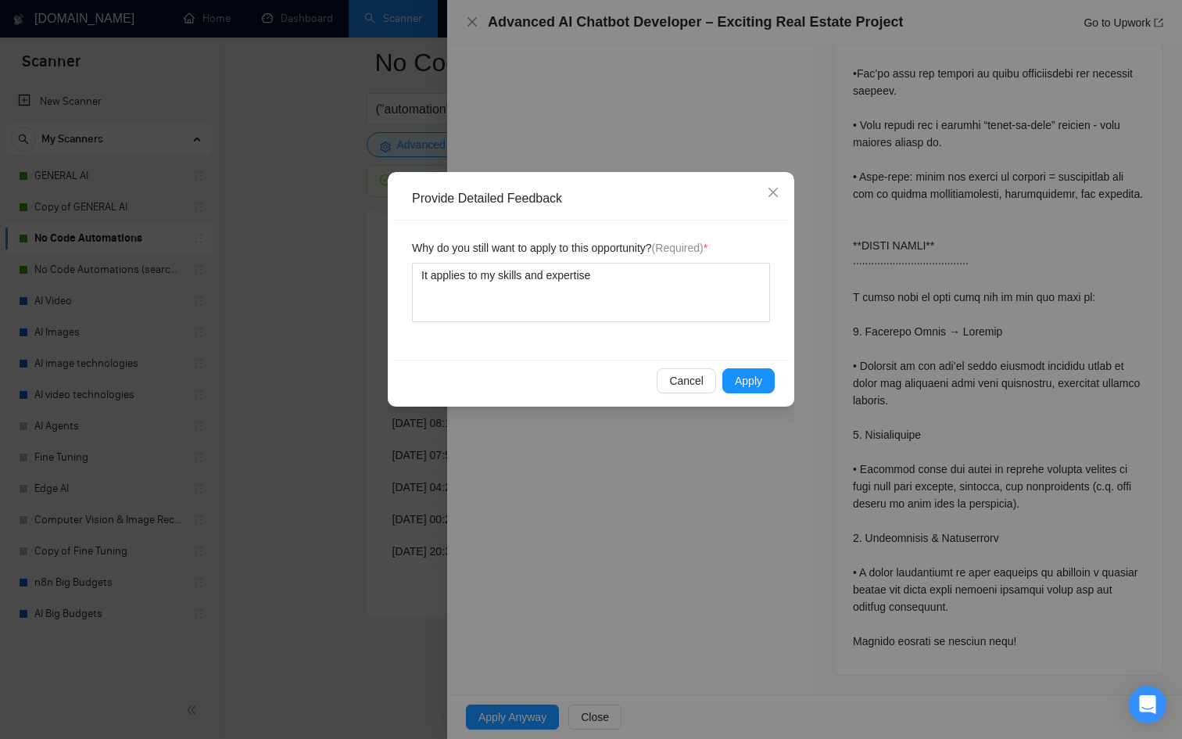
click at [781, 394] on div "Cancel Apply" at bounding box center [590, 380] width 395 height 41
click at [778, 392] on div "Cancel Apply" at bounding box center [590, 380] width 395 height 41
click at [765, 392] on button "Apply" at bounding box center [748, 380] width 52 height 25
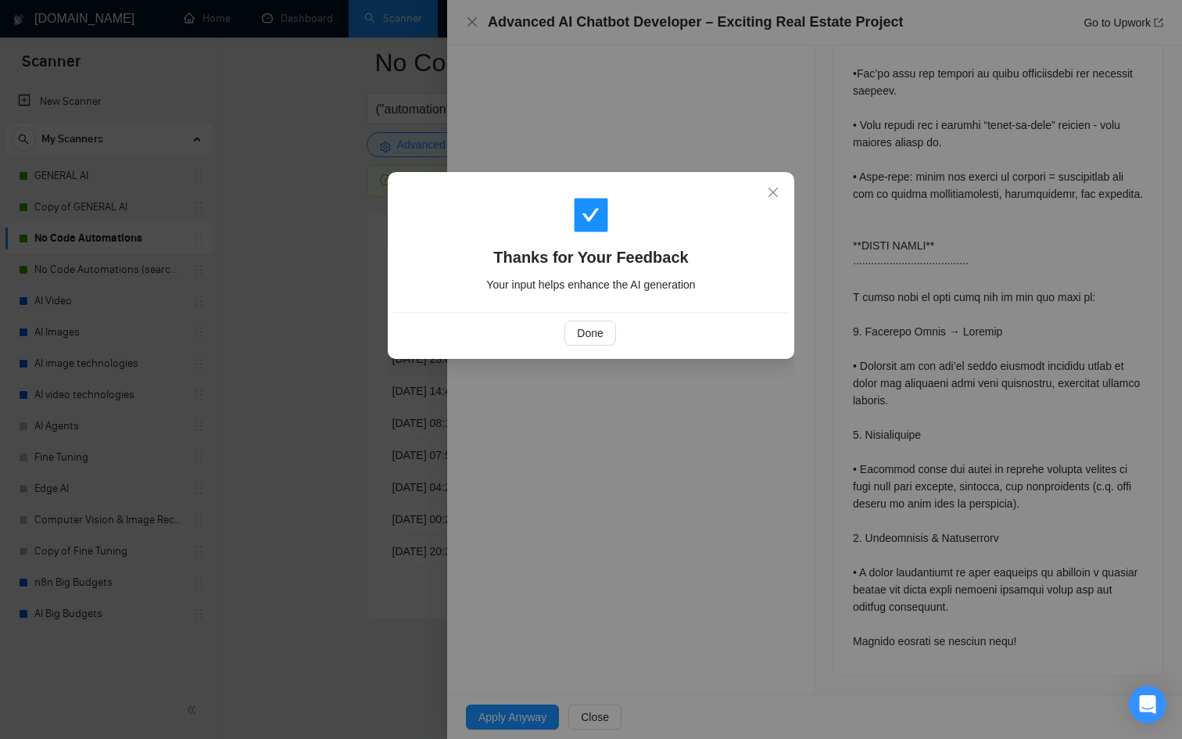
click at [592, 320] on div "Done" at bounding box center [590, 332] width 395 height 41
click at [587, 332] on span "Done" at bounding box center [590, 332] width 26 height 17
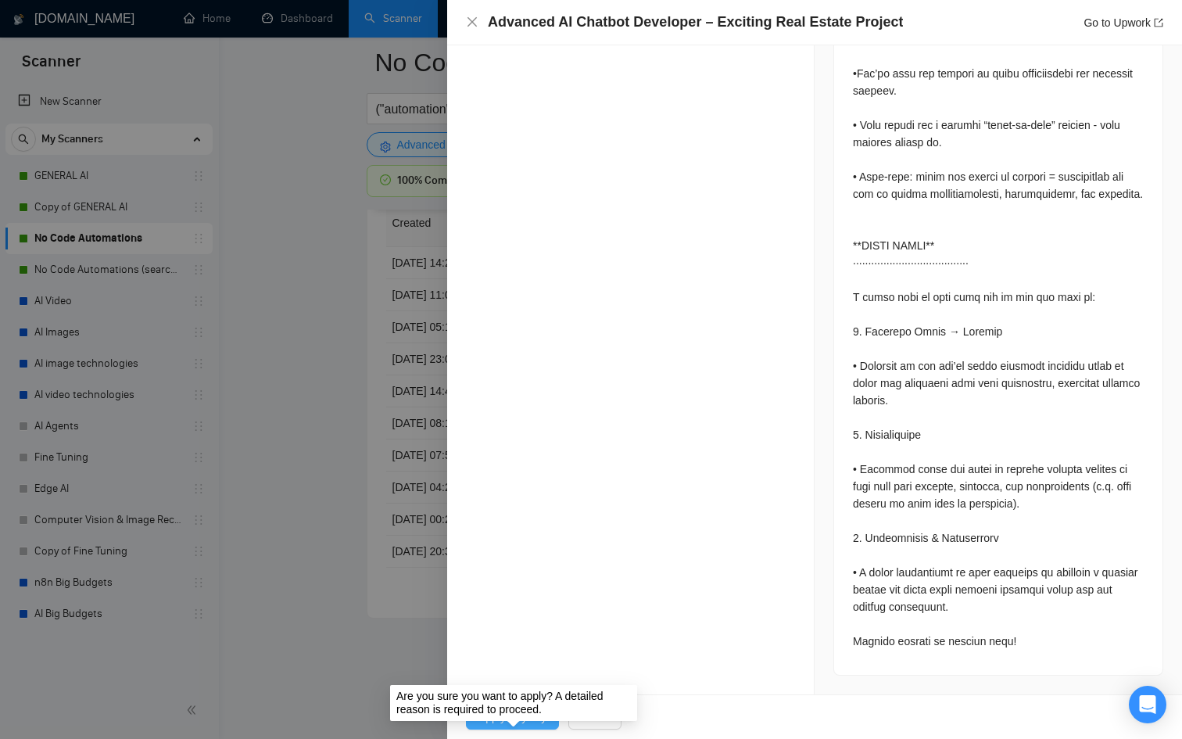
click at [532, 715] on span "Apply Anyway" at bounding box center [512, 716] width 68 height 17
click at [348, 612] on div at bounding box center [591, 369] width 1182 height 739
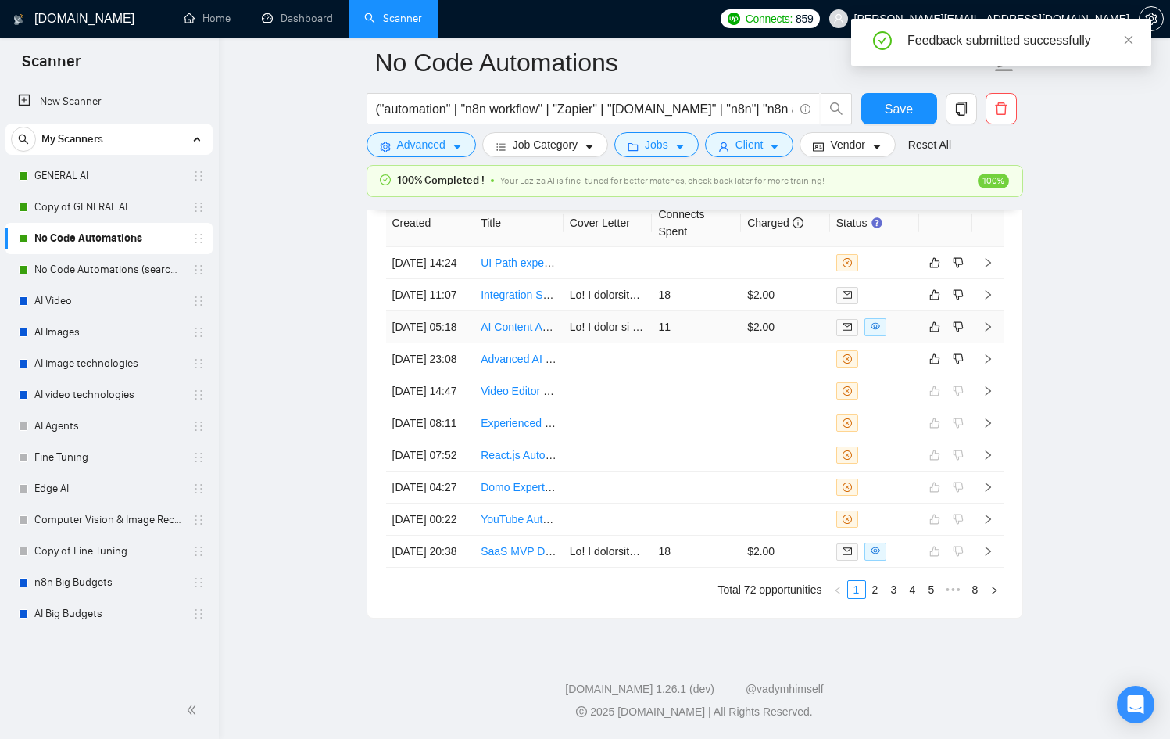
click at [796, 342] on td "$2.00" at bounding box center [785, 327] width 89 height 32
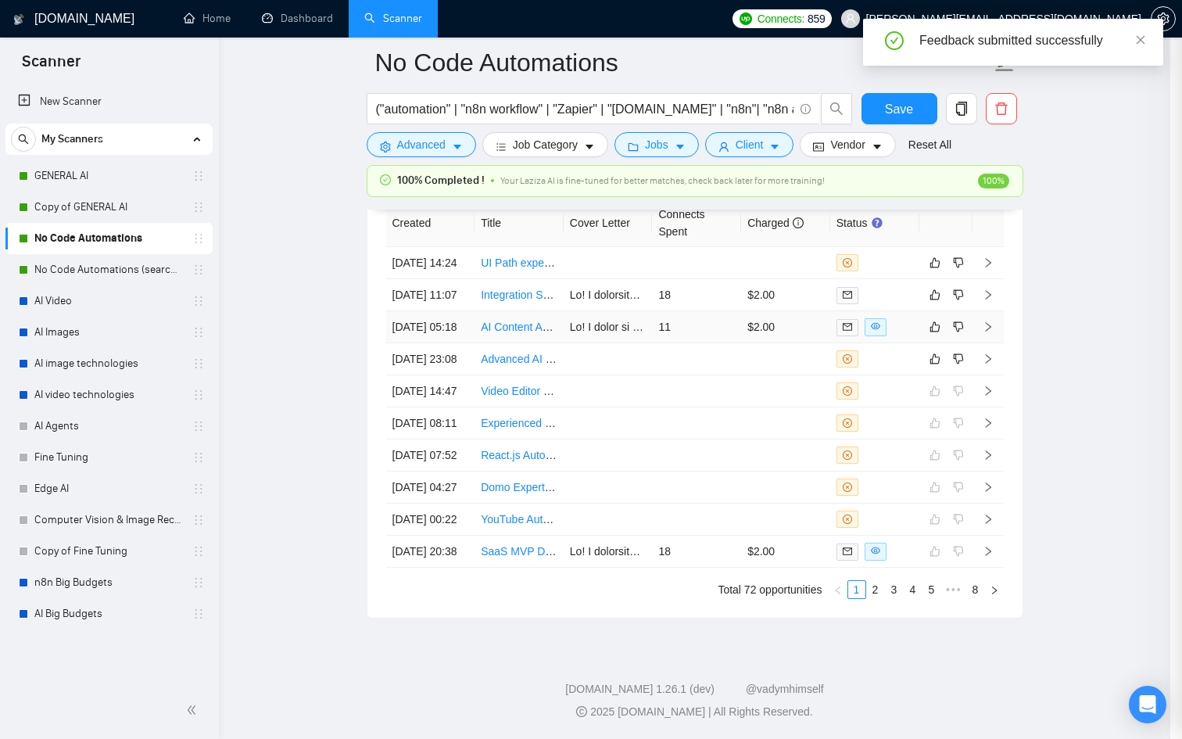
scroll to position [719, 0]
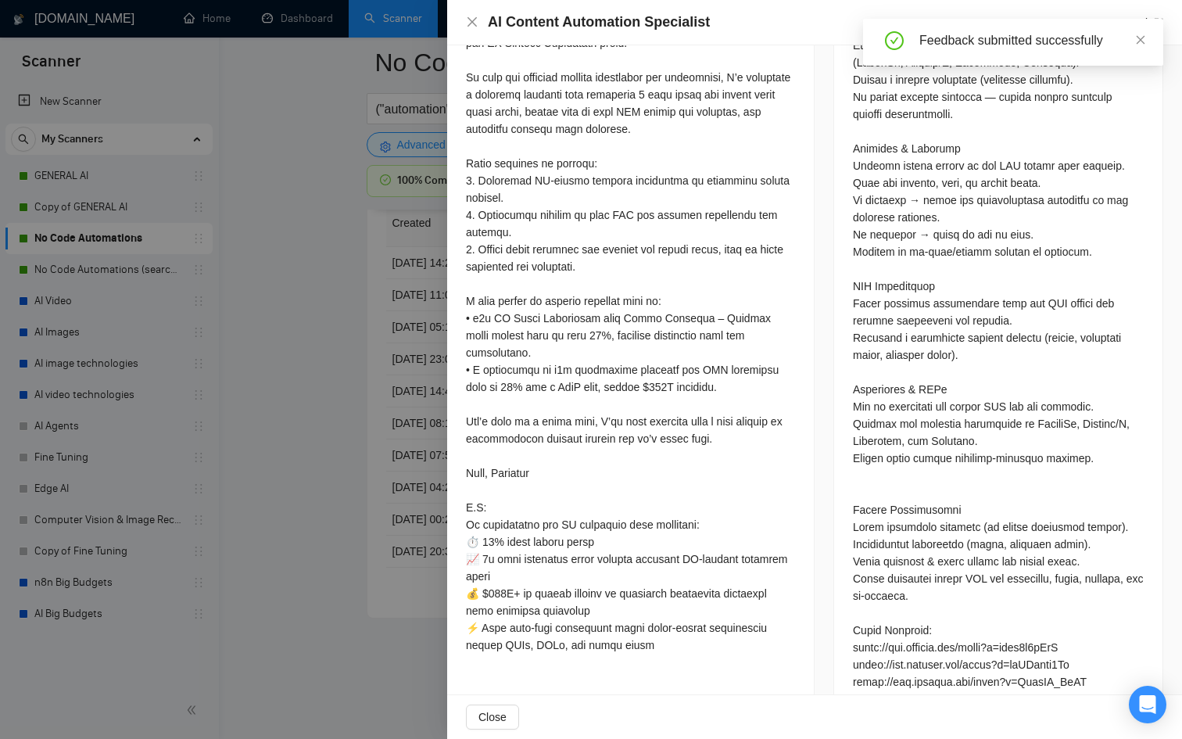
click at [410, 339] on div at bounding box center [591, 369] width 1182 height 739
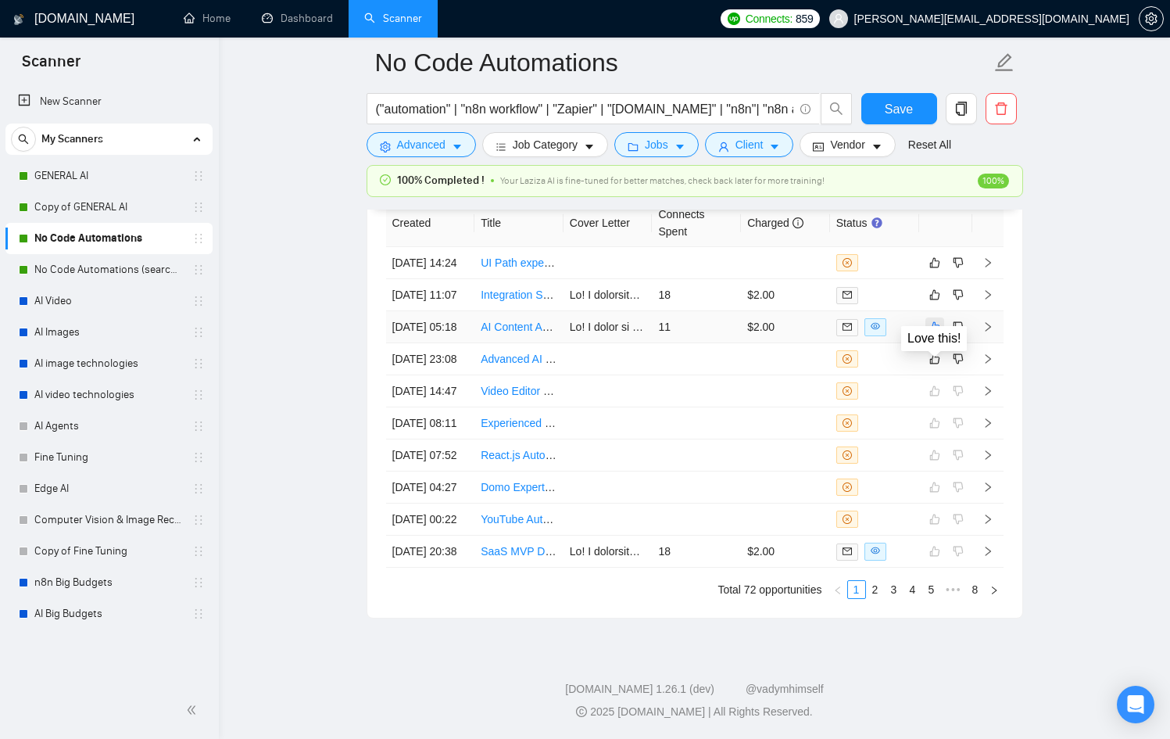
click at [927, 336] on button "button" at bounding box center [934, 326] width 19 height 19
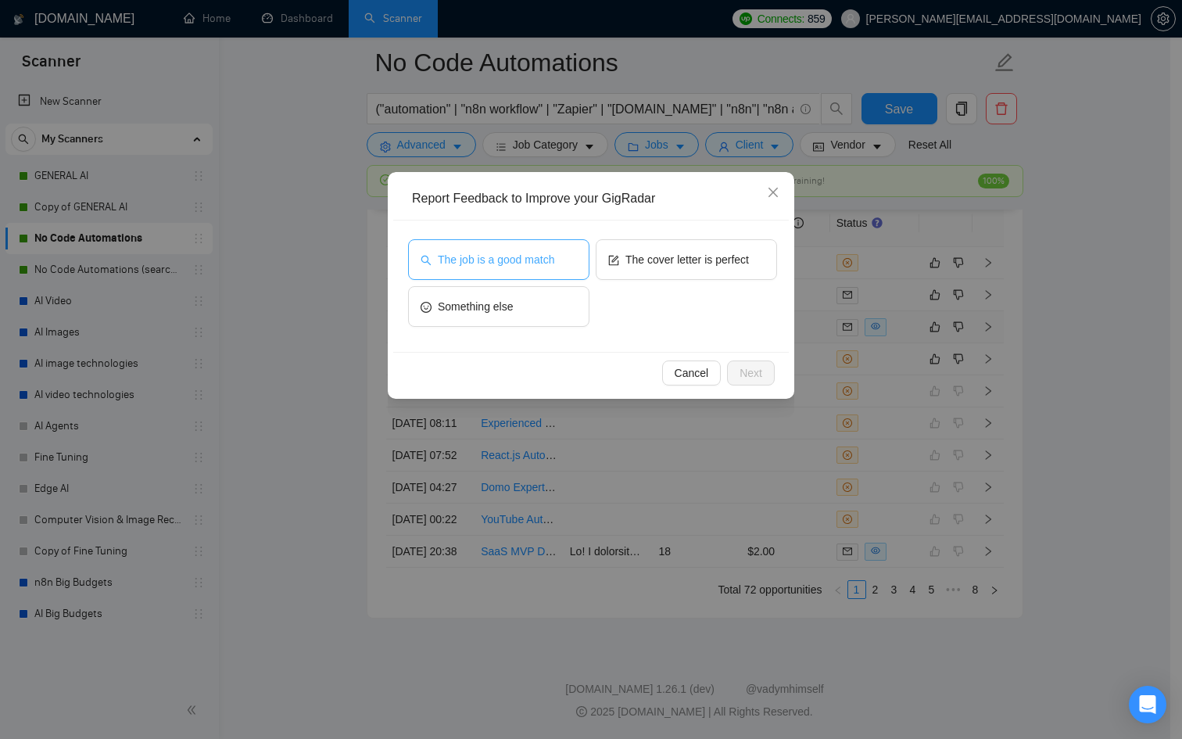
click at [503, 255] on span "The job is a good match" at bounding box center [496, 259] width 116 height 17
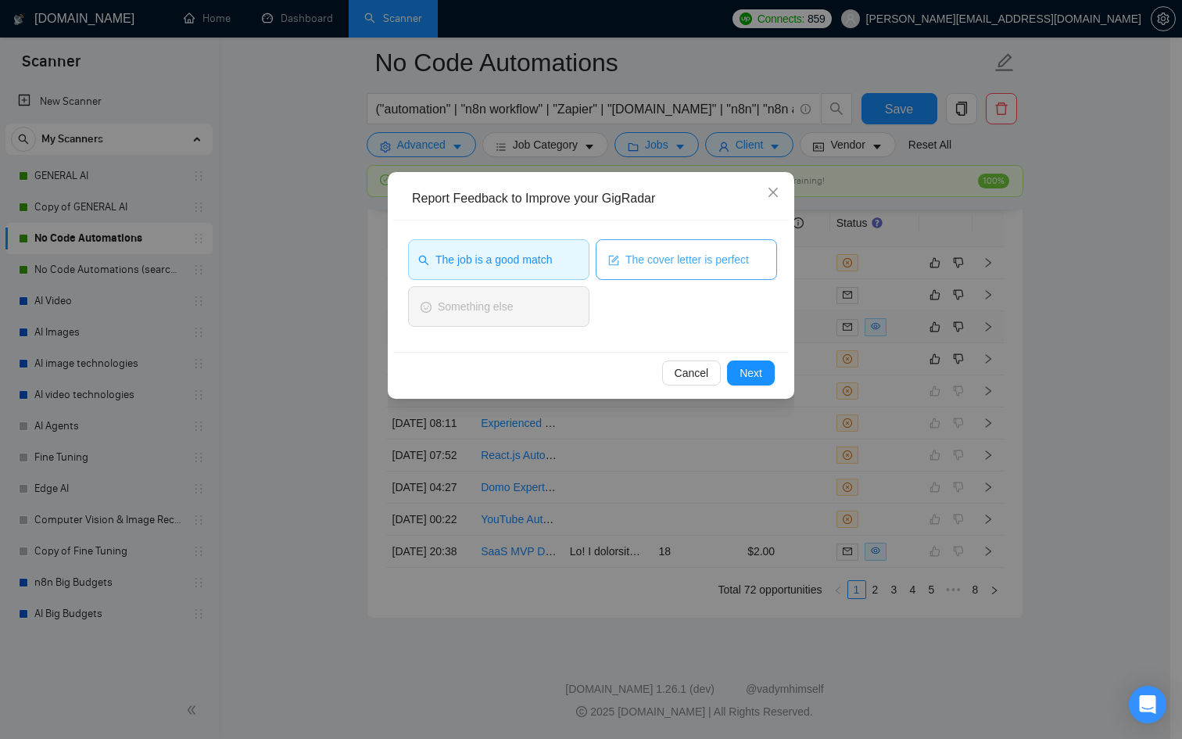
click at [735, 270] on button "The cover letter is perfect" at bounding box center [686, 259] width 181 height 41
click at [773, 380] on button "Next" at bounding box center [751, 372] width 48 height 25
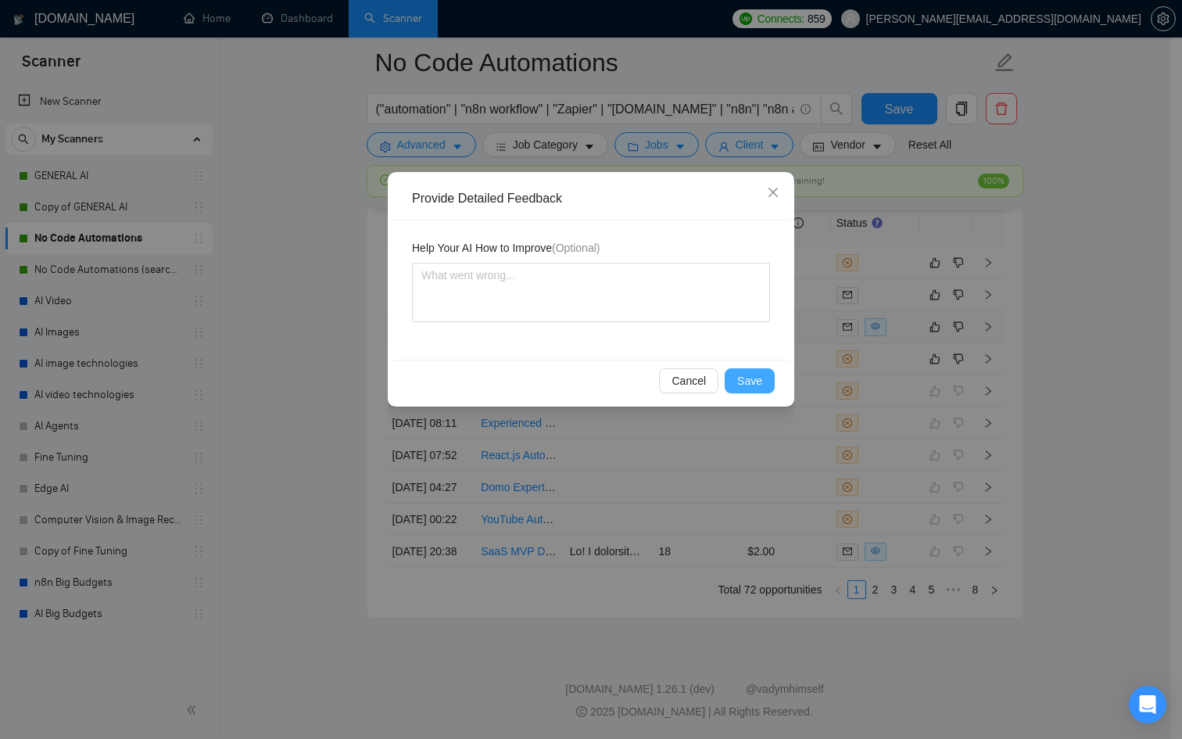
click at [765, 381] on button "Save" at bounding box center [750, 380] width 50 height 25
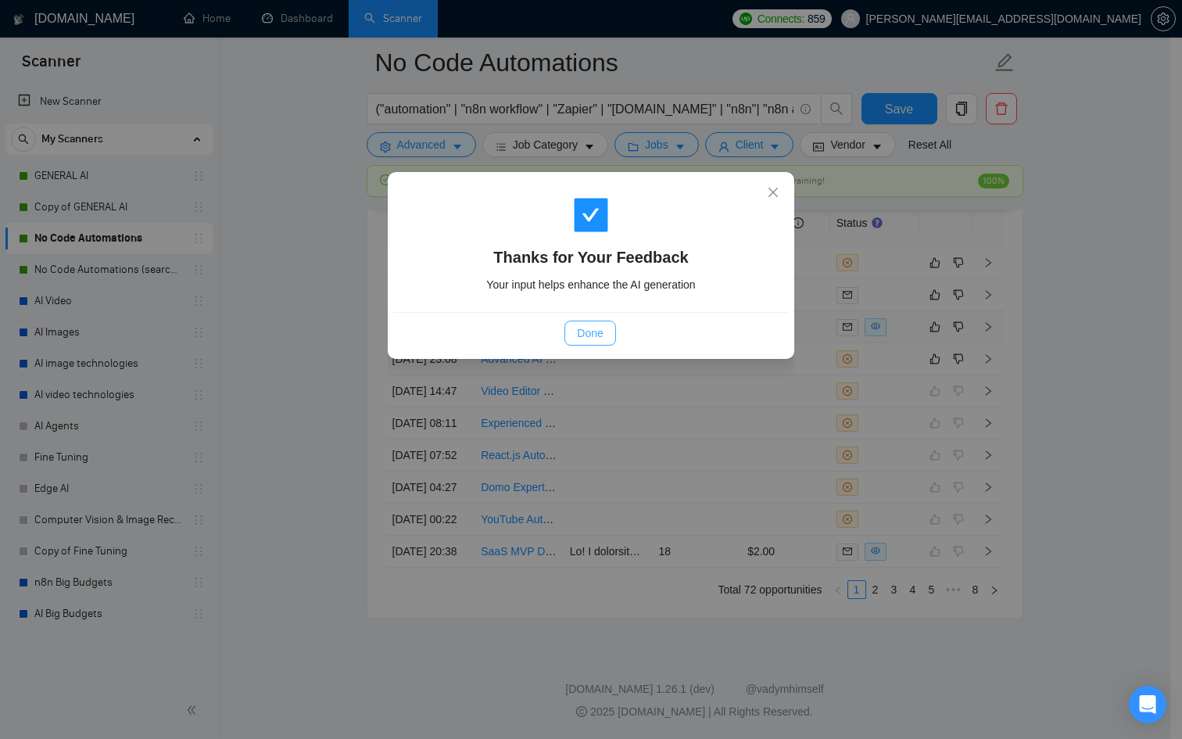
click at [594, 330] on span "Done" at bounding box center [590, 332] width 26 height 17
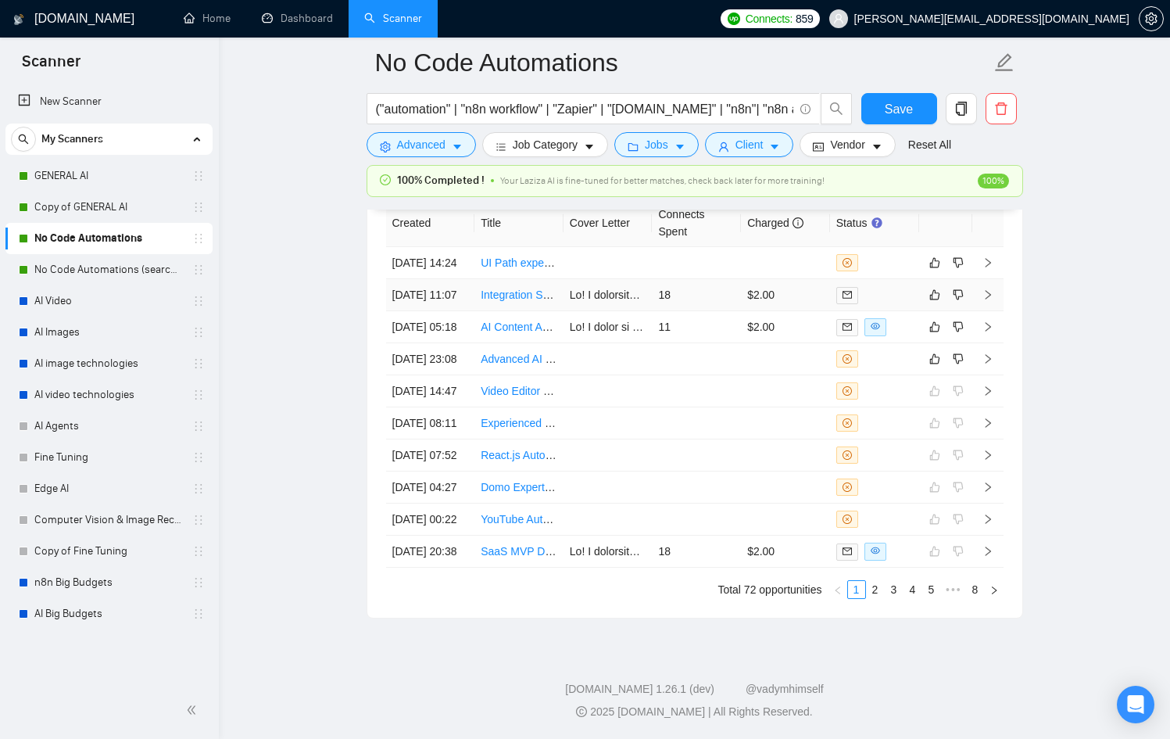
click at [873, 301] on div at bounding box center [874, 295] width 77 height 18
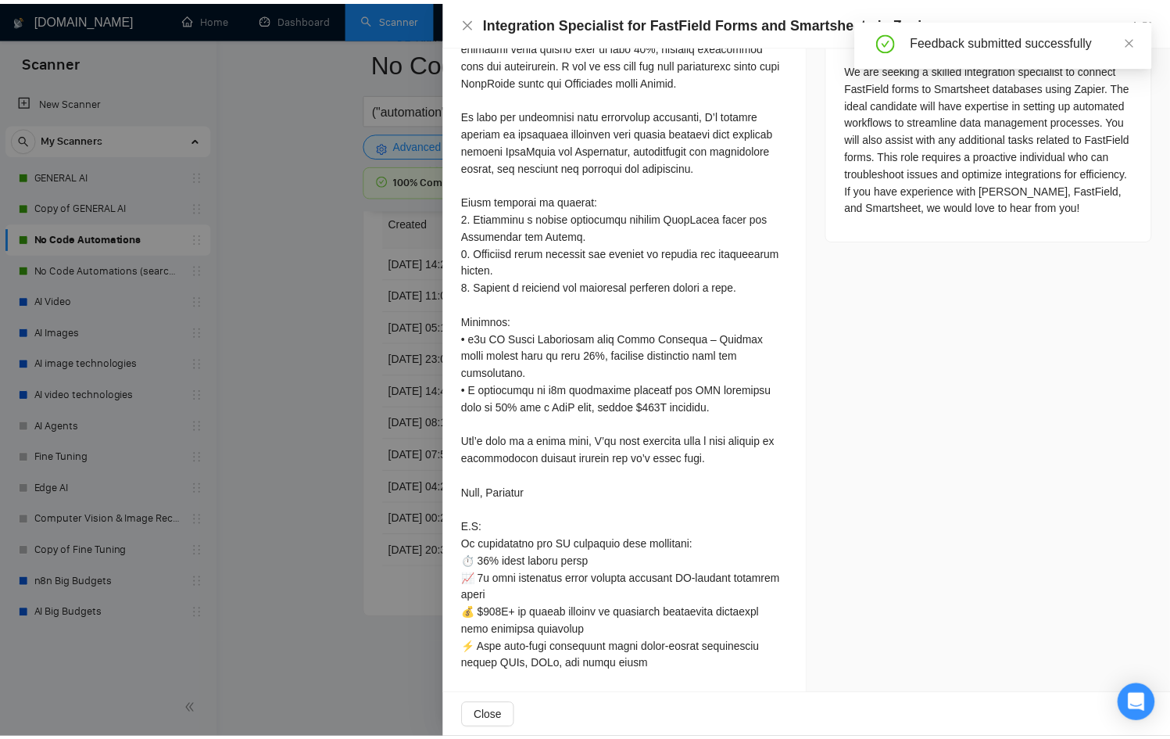
scroll to position [702, 0]
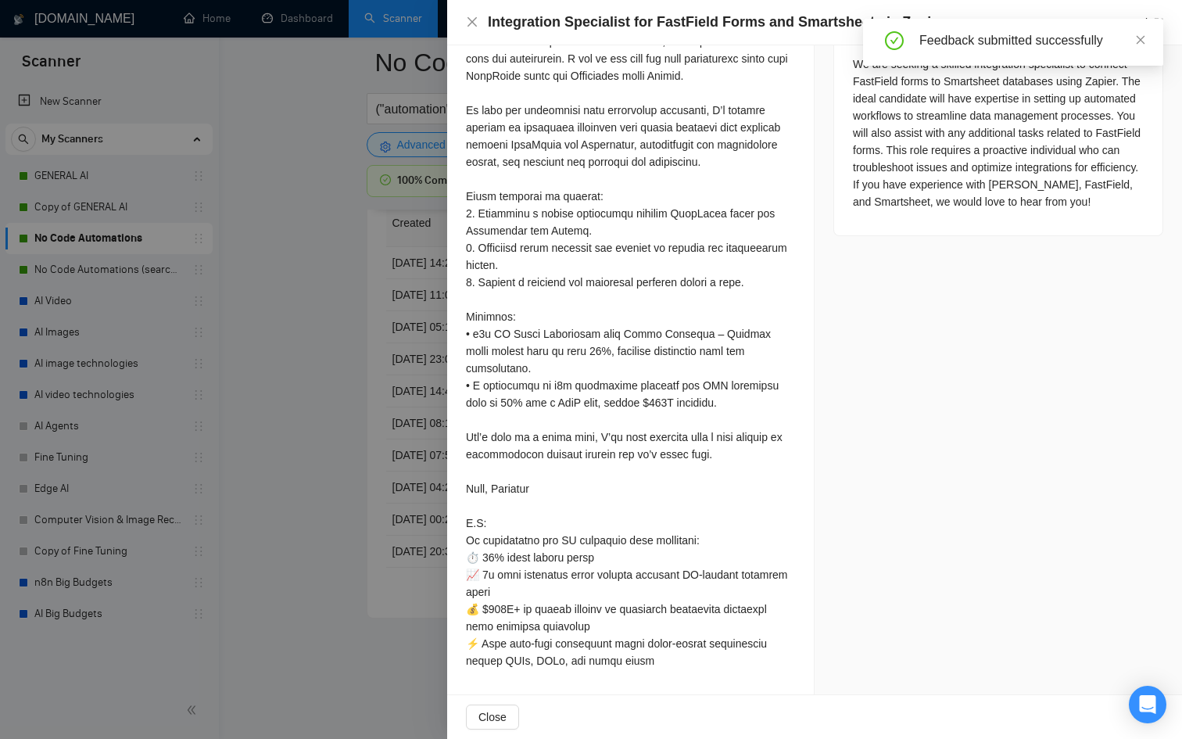
click at [293, 453] on div at bounding box center [591, 369] width 1182 height 739
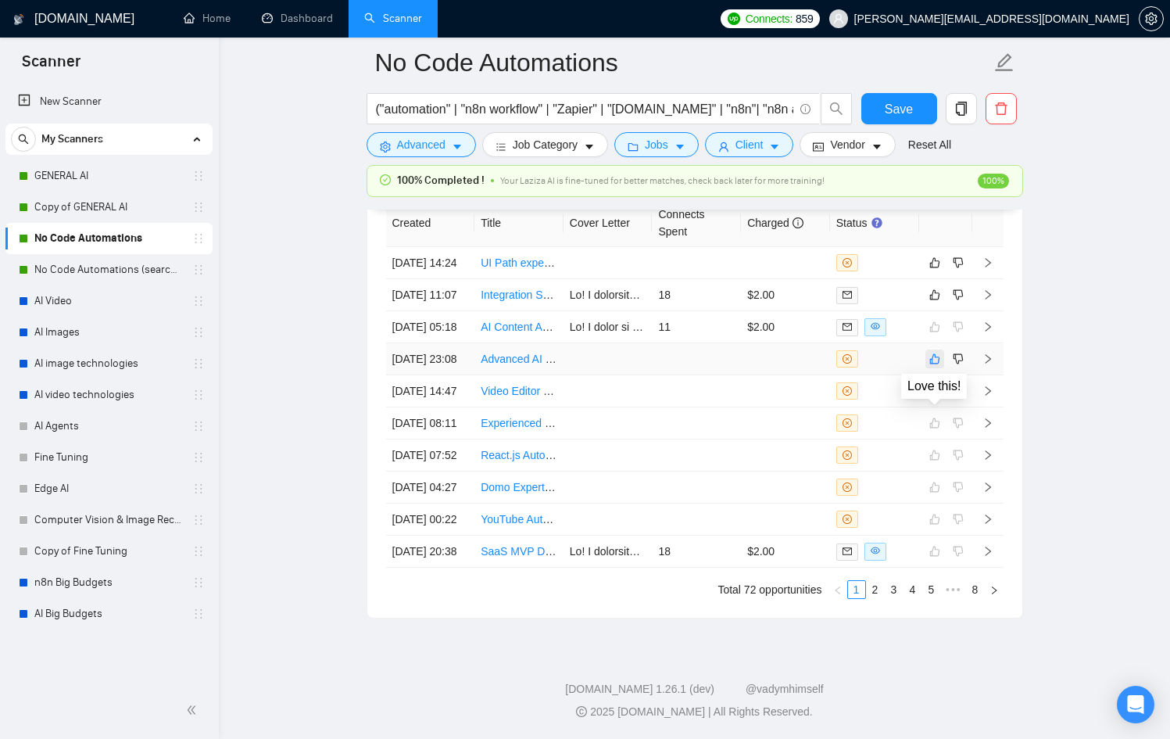
click at [933, 364] on icon "like" at bounding box center [934, 359] width 10 height 10
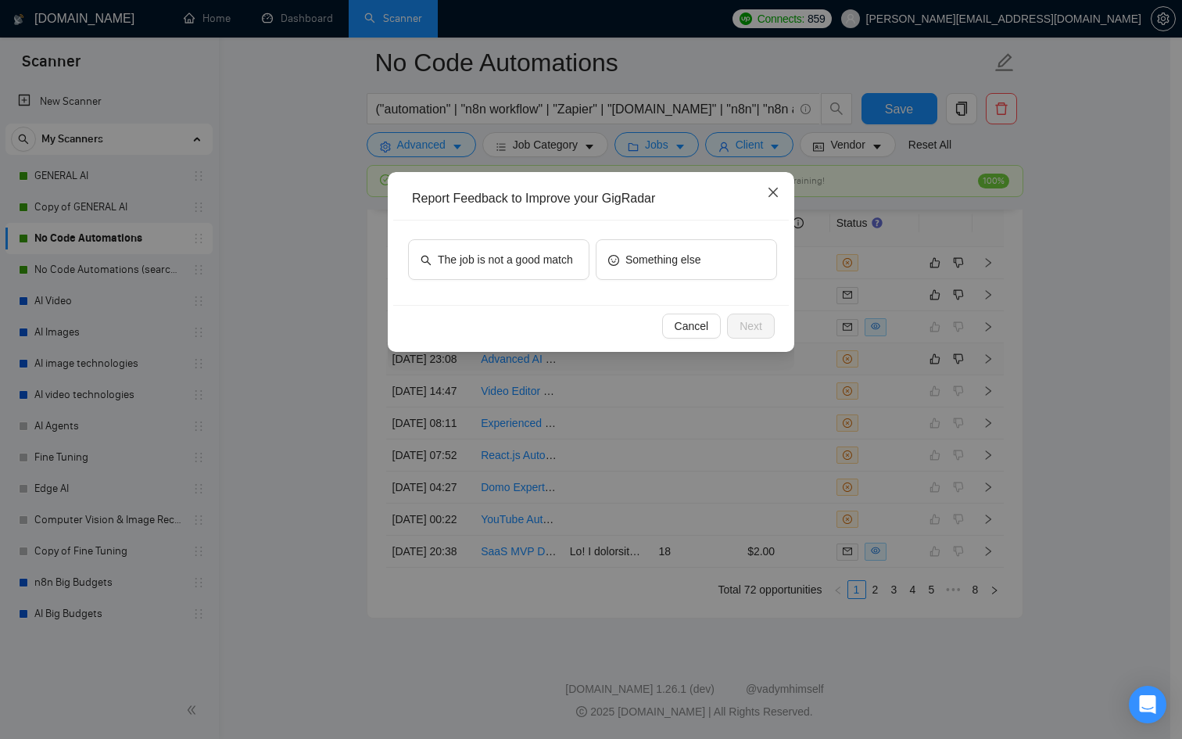
click at [768, 195] on icon "close" at bounding box center [773, 192] width 13 height 13
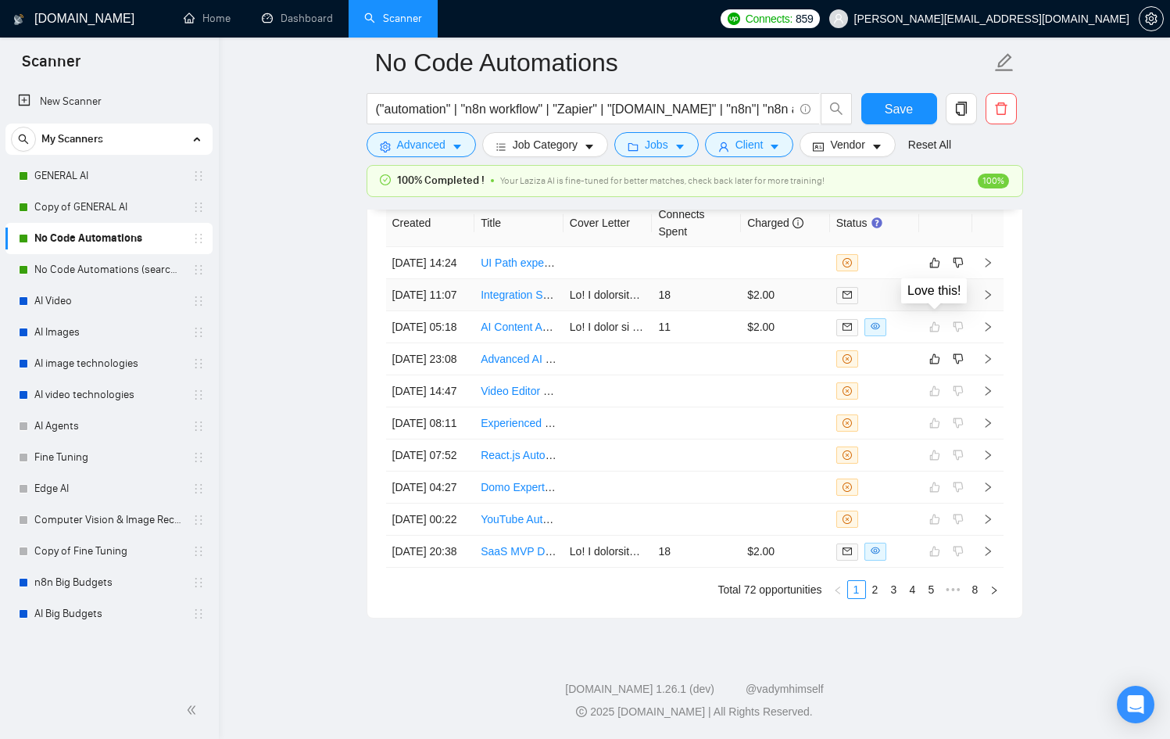
click at [936, 296] on icon "like" at bounding box center [934, 294] width 11 height 13
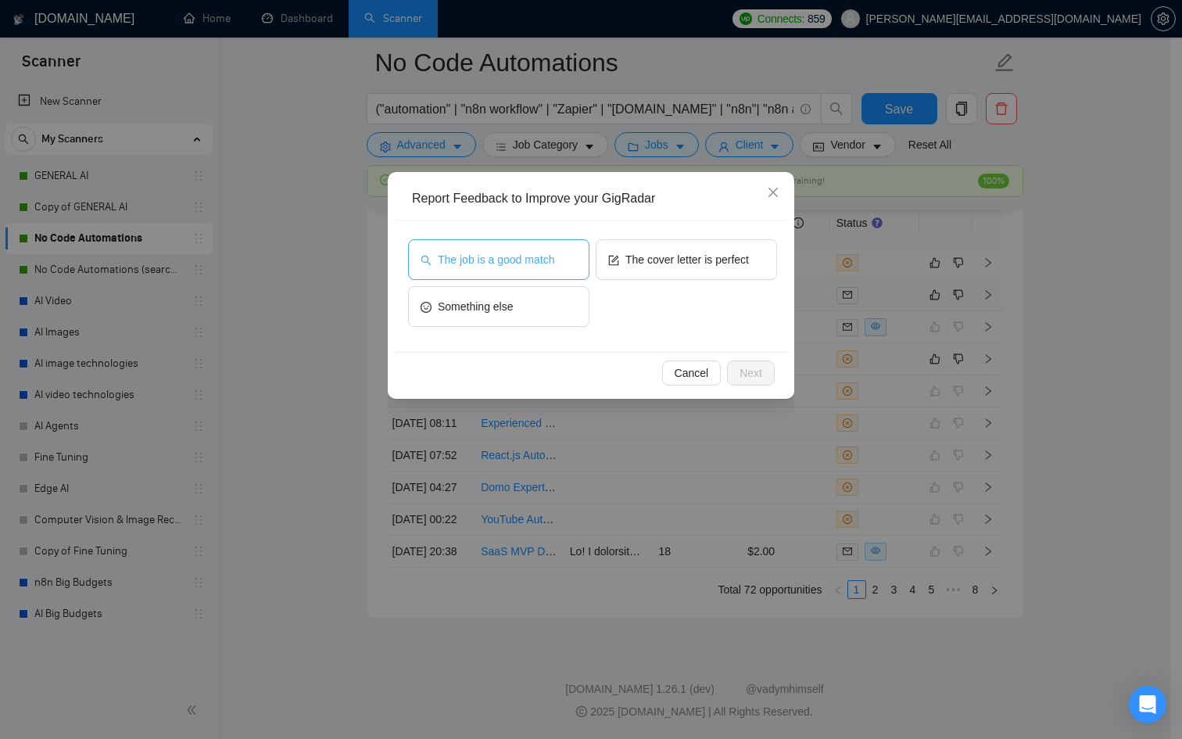
click at [458, 244] on button "The job is a good match" at bounding box center [498, 259] width 181 height 41
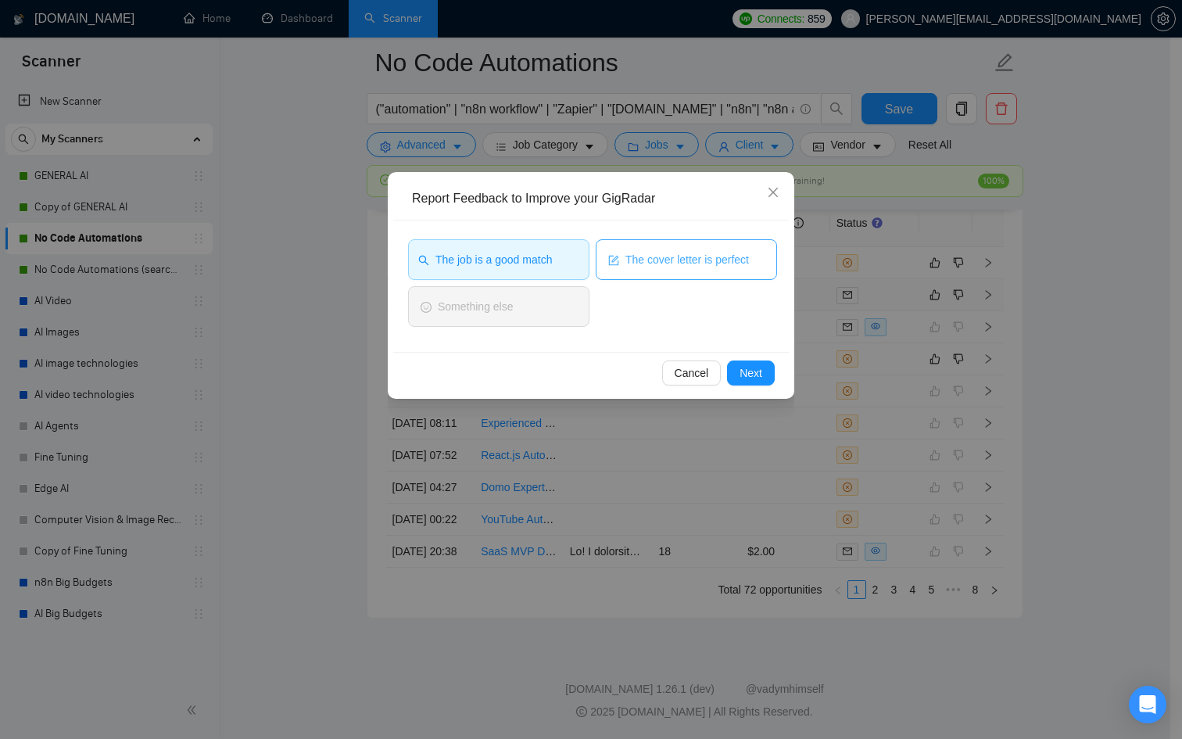
click at [657, 259] on span "The cover letter is perfect" at bounding box center [686, 259] width 123 height 17
click at [760, 378] on span "Next" at bounding box center [750, 372] width 23 height 17
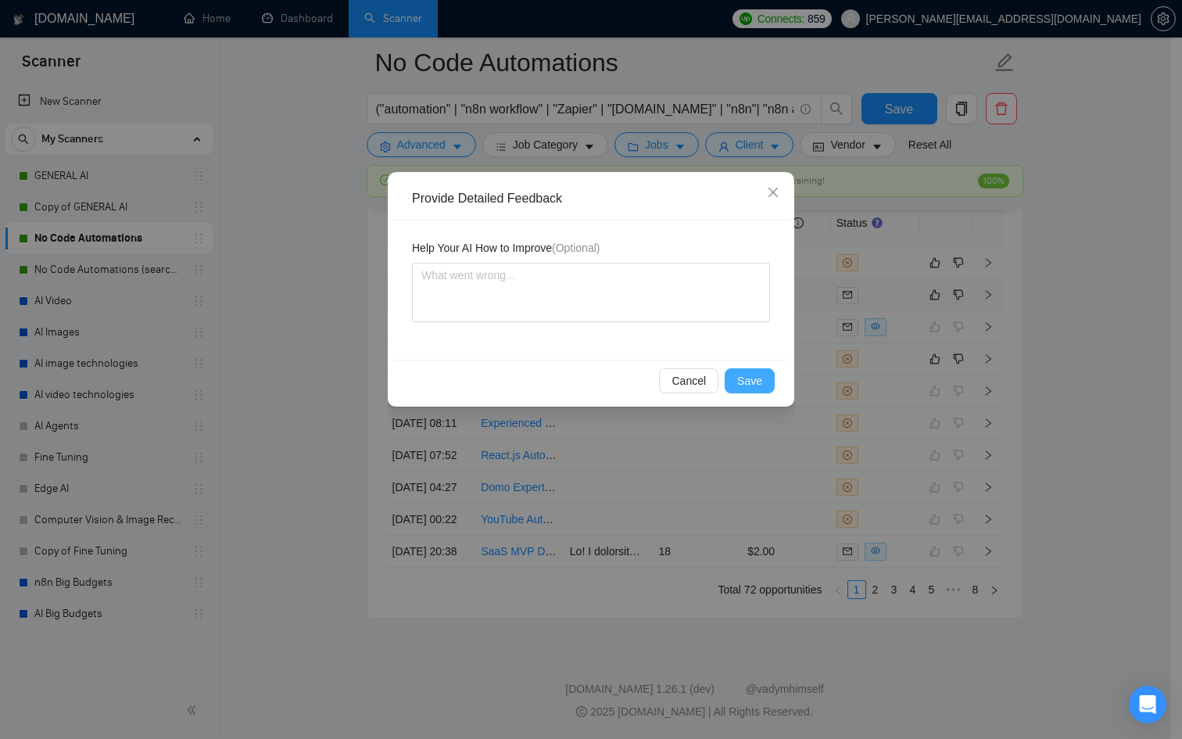
click at [759, 378] on span "Save" at bounding box center [749, 380] width 25 height 17
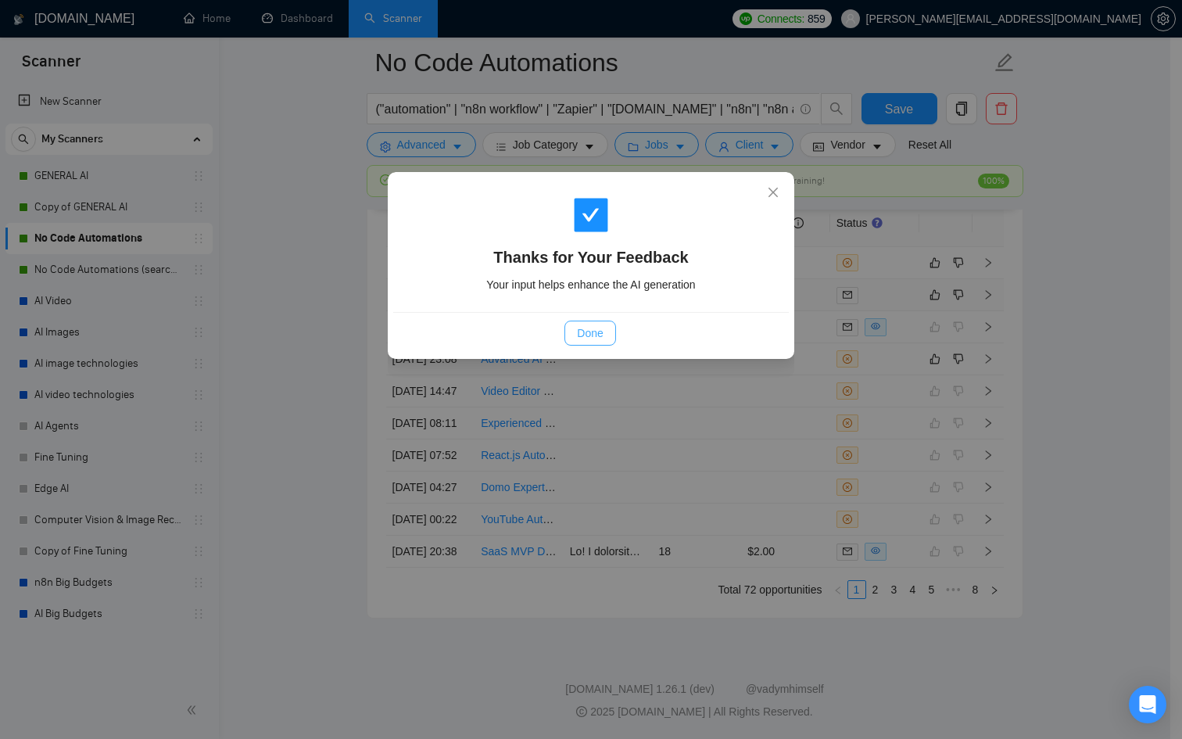
click at [591, 333] on span "Done" at bounding box center [590, 332] width 26 height 17
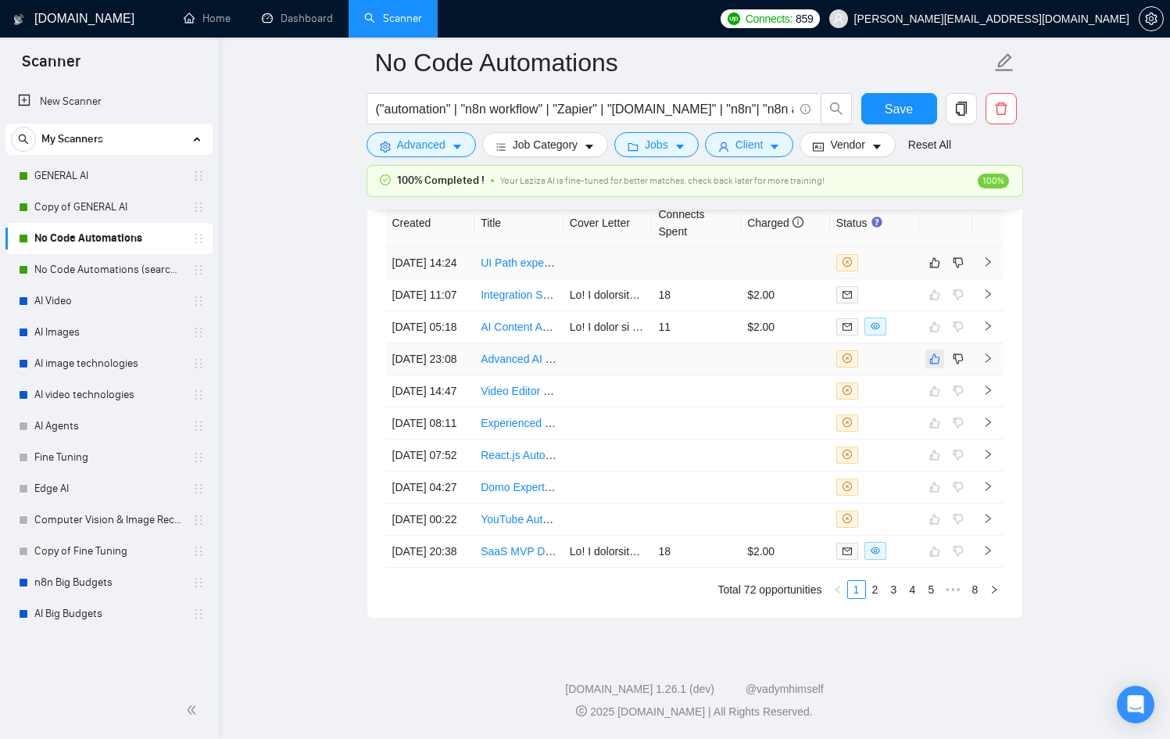
scroll to position [4156, 0]
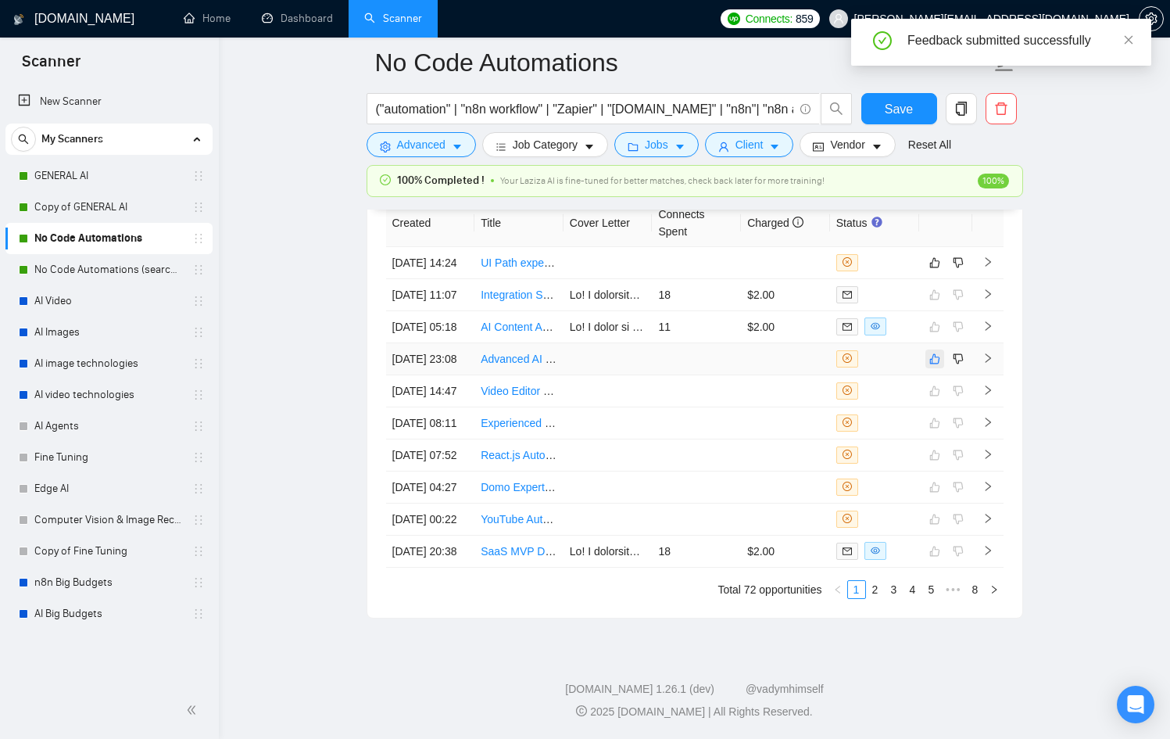
click at [931, 349] on button "button" at bounding box center [934, 358] width 19 height 19
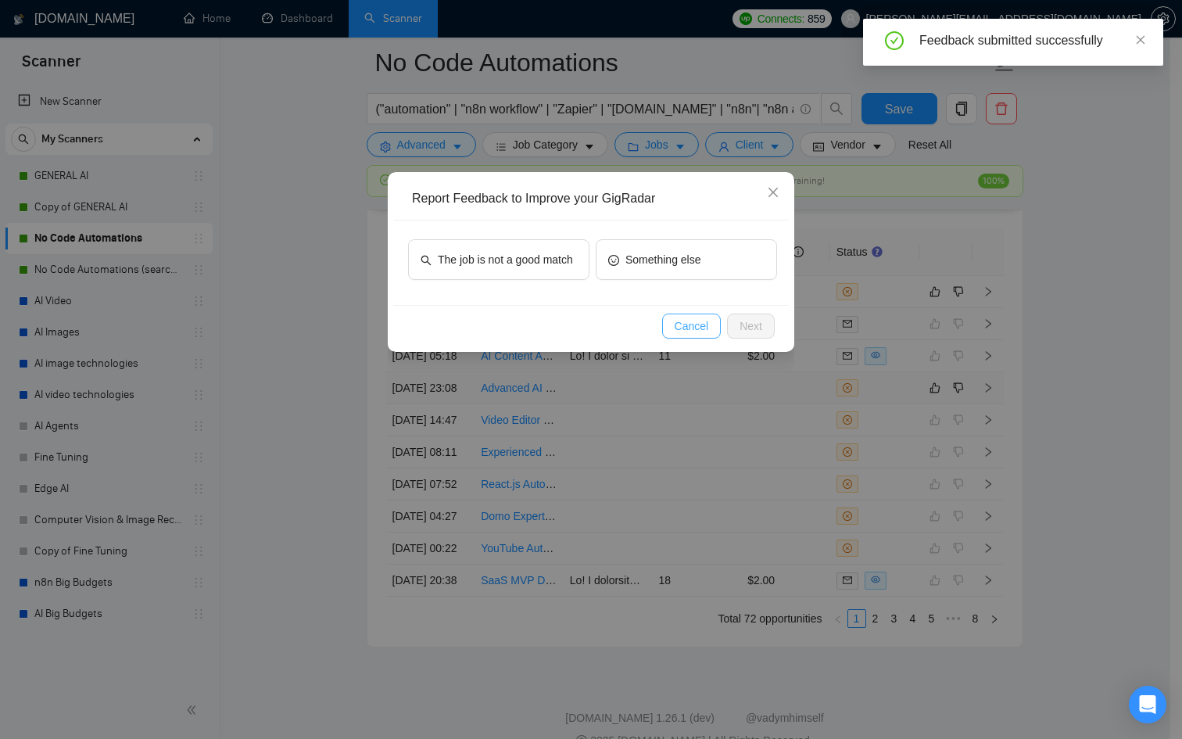
click at [680, 333] on span "Cancel" at bounding box center [692, 325] width 34 height 17
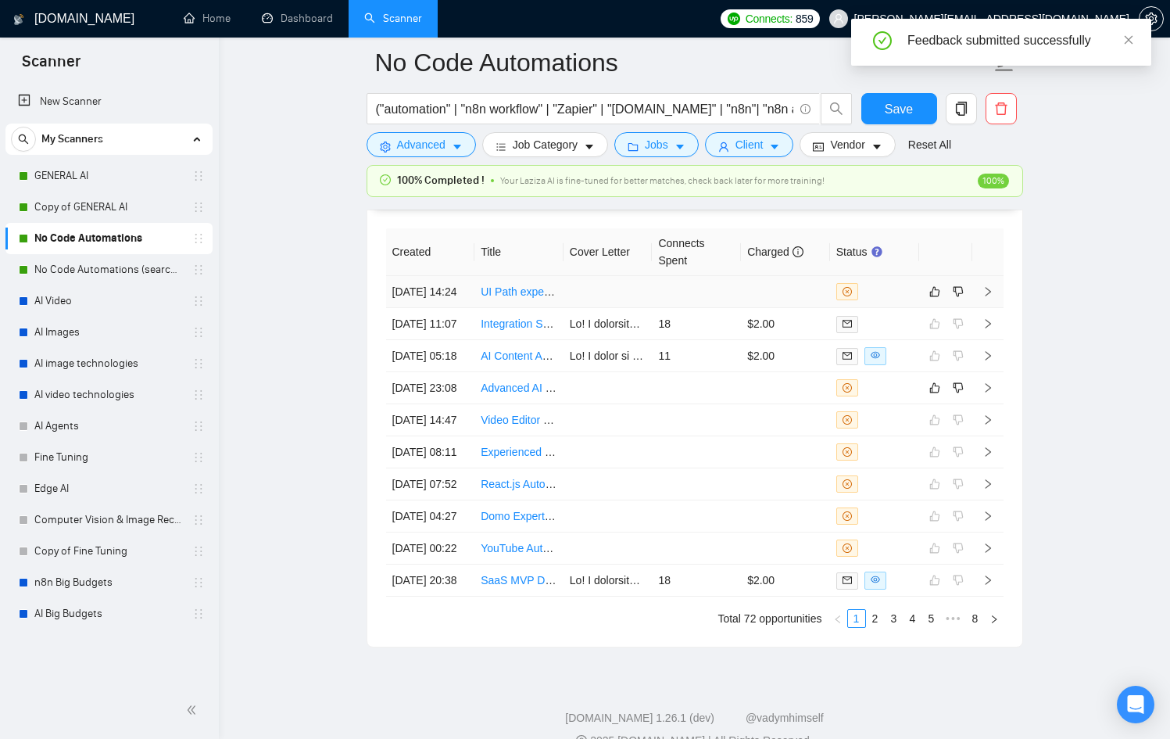
drag, startPoint x: 913, startPoint y: 301, endPoint x: 922, endPoint y: 300, distance: 9.4
click at [914, 300] on td at bounding box center [874, 292] width 89 height 32
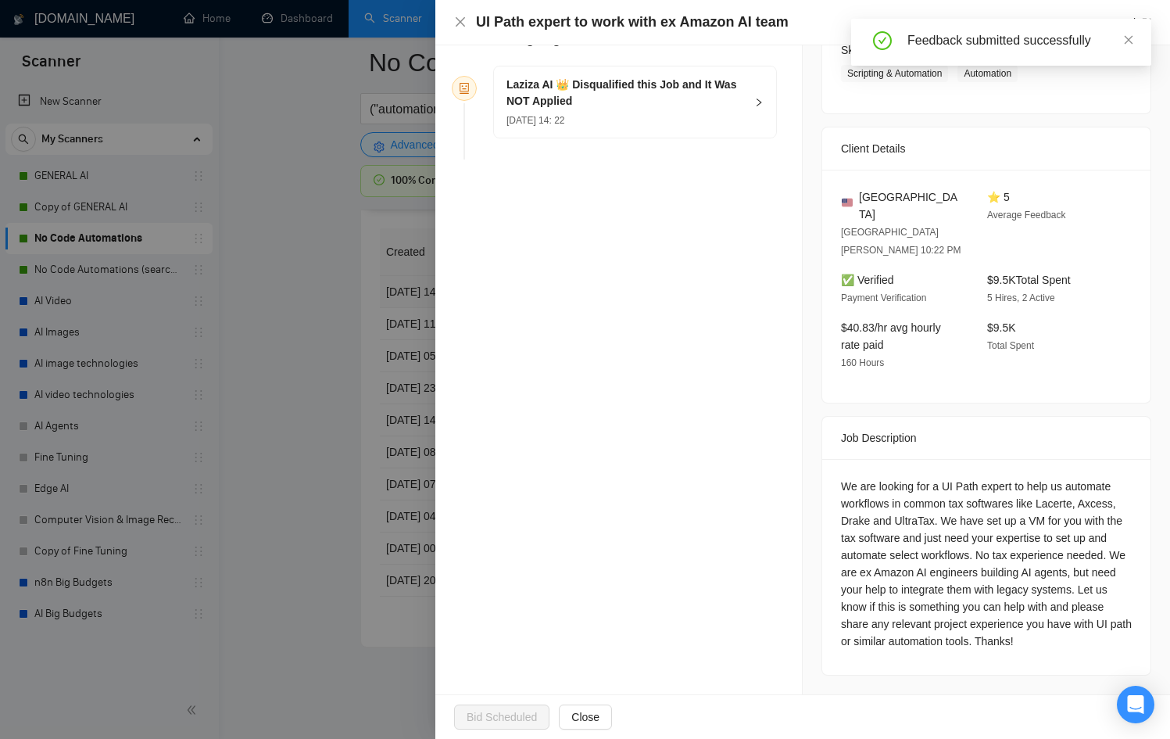
scroll to position [242, 0]
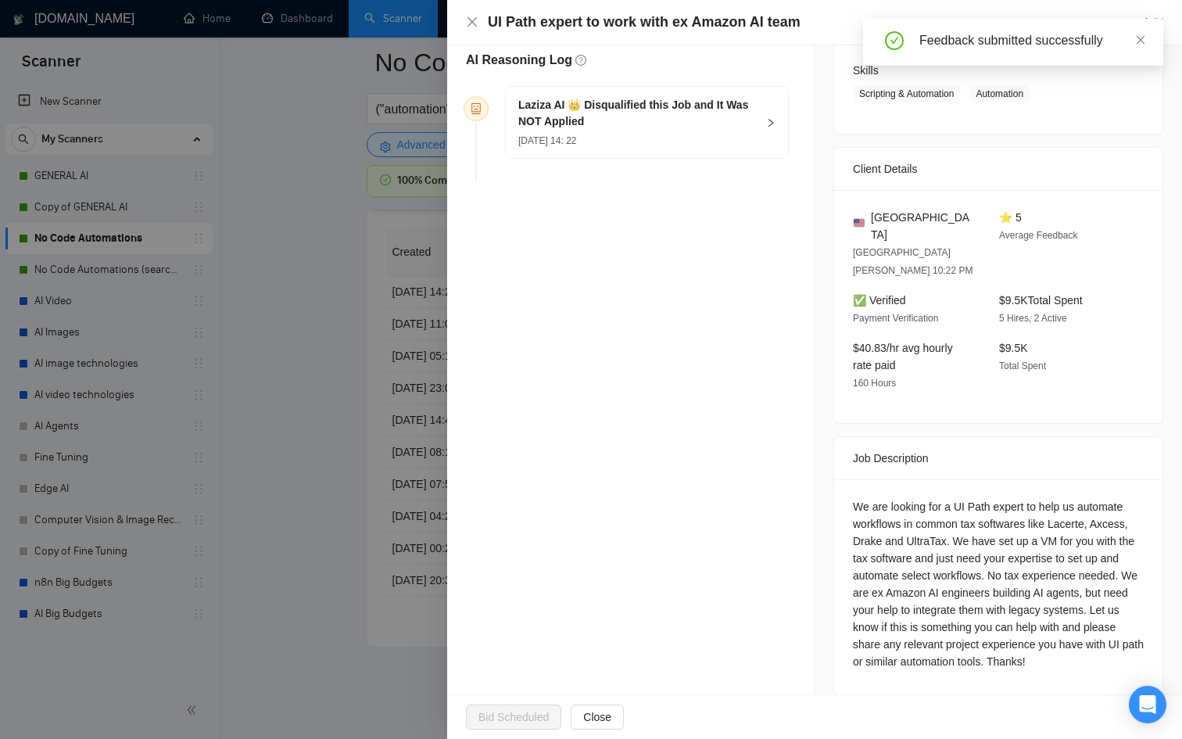
drag, startPoint x: 238, startPoint y: 288, endPoint x: 280, endPoint y: 288, distance: 41.4
click at [238, 288] on div at bounding box center [591, 369] width 1182 height 739
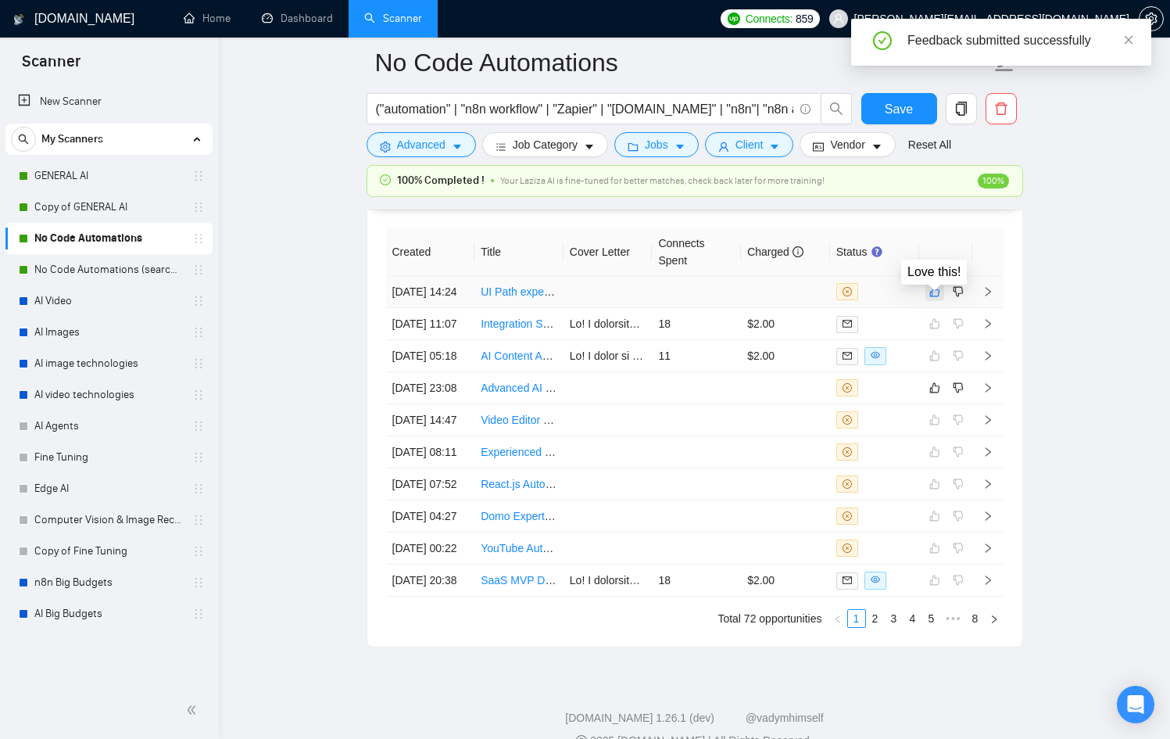
click at [932, 297] on icon "like" at bounding box center [934, 292] width 10 height 10
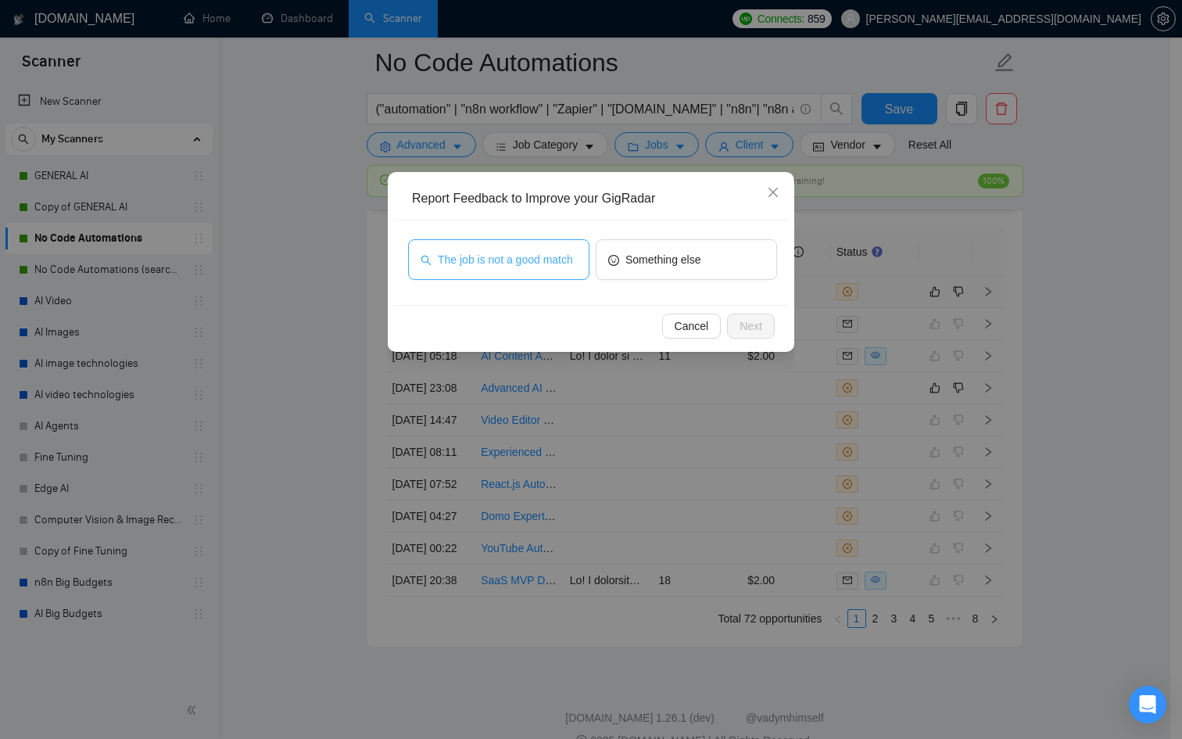
click at [481, 255] on span "The job is not a good match" at bounding box center [505, 259] width 135 height 17
click at [727, 331] on button "Next" at bounding box center [751, 325] width 48 height 25
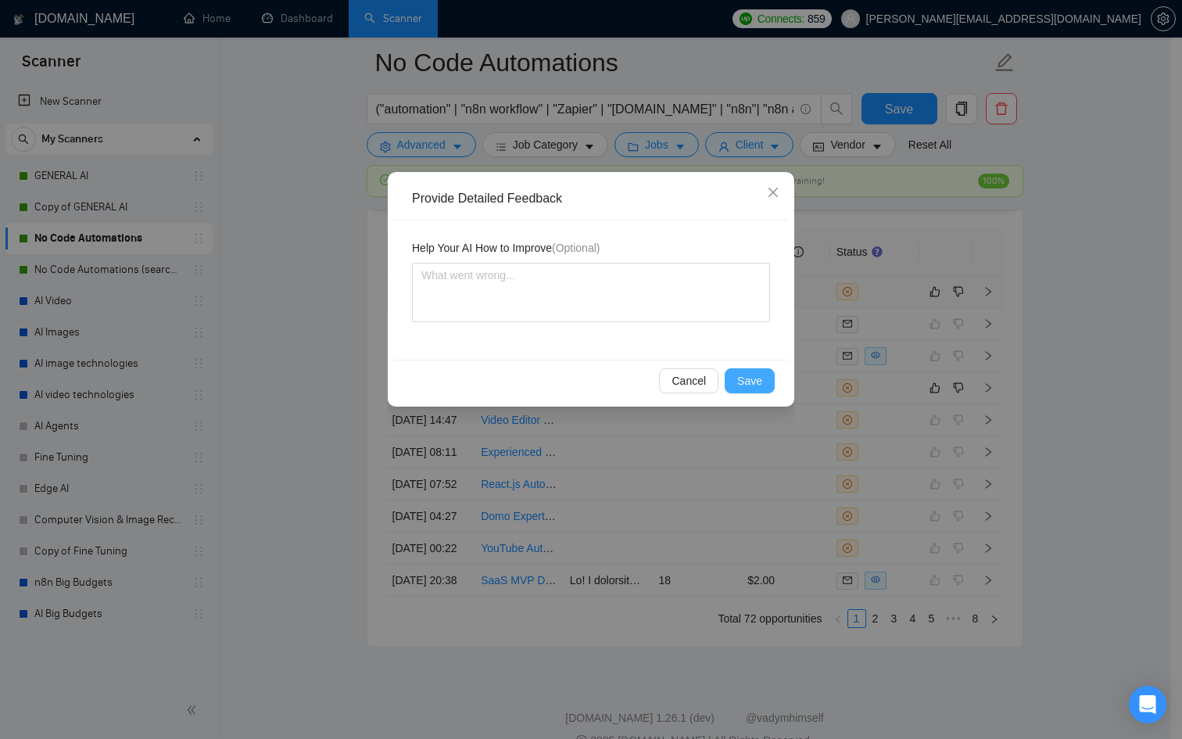
click at [764, 374] on button "Save" at bounding box center [750, 380] width 50 height 25
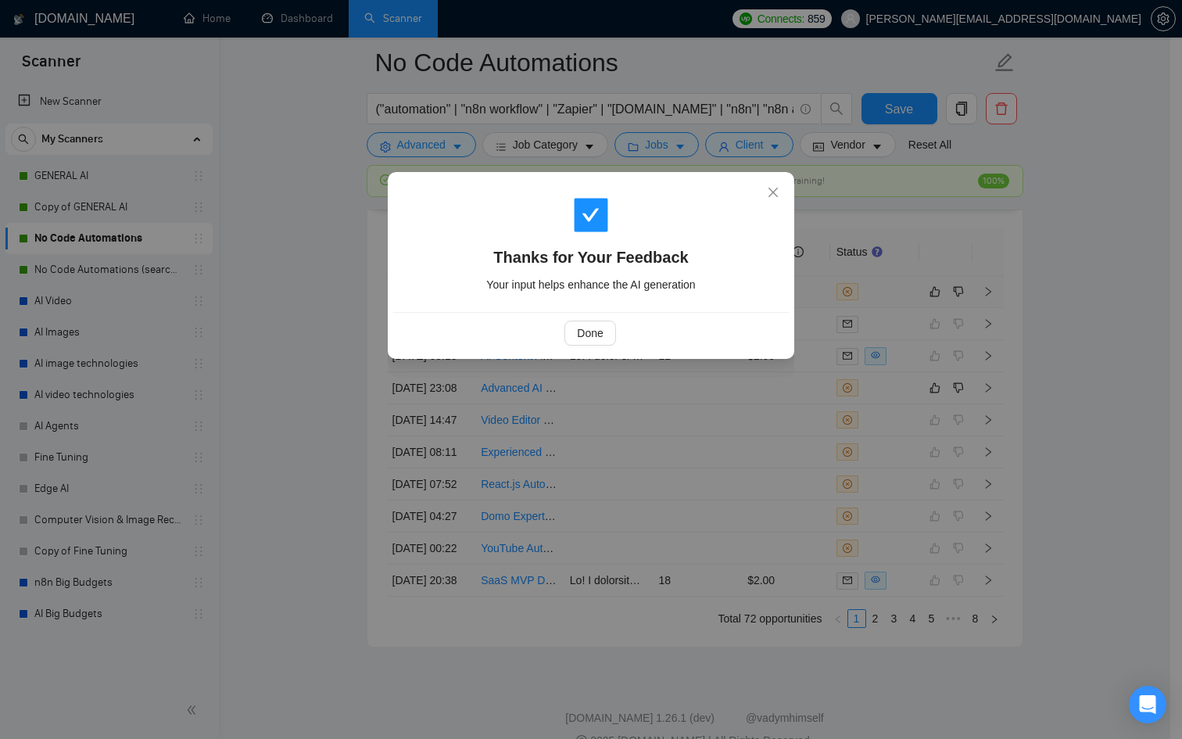
drag, startPoint x: 620, startPoint y: 331, endPoint x: 495, endPoint y: 334, distance: 125.1
click at [614, 333] on div "Done" at bounding box center [590, 332] width 369 height 25
click at [584, 336] on span "Done" at bounding box center [590, 332] width 26 height 17
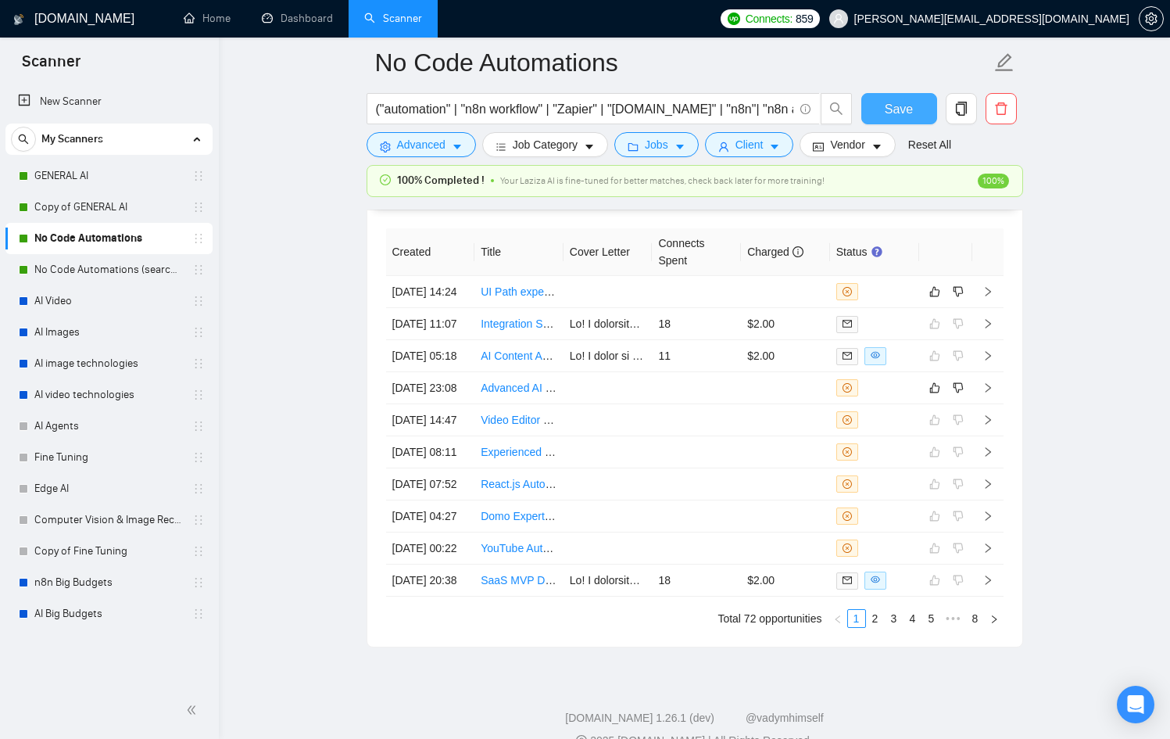
click at [898, 117] on span "Save" at bounding box center [899, 109] width 28 height 20
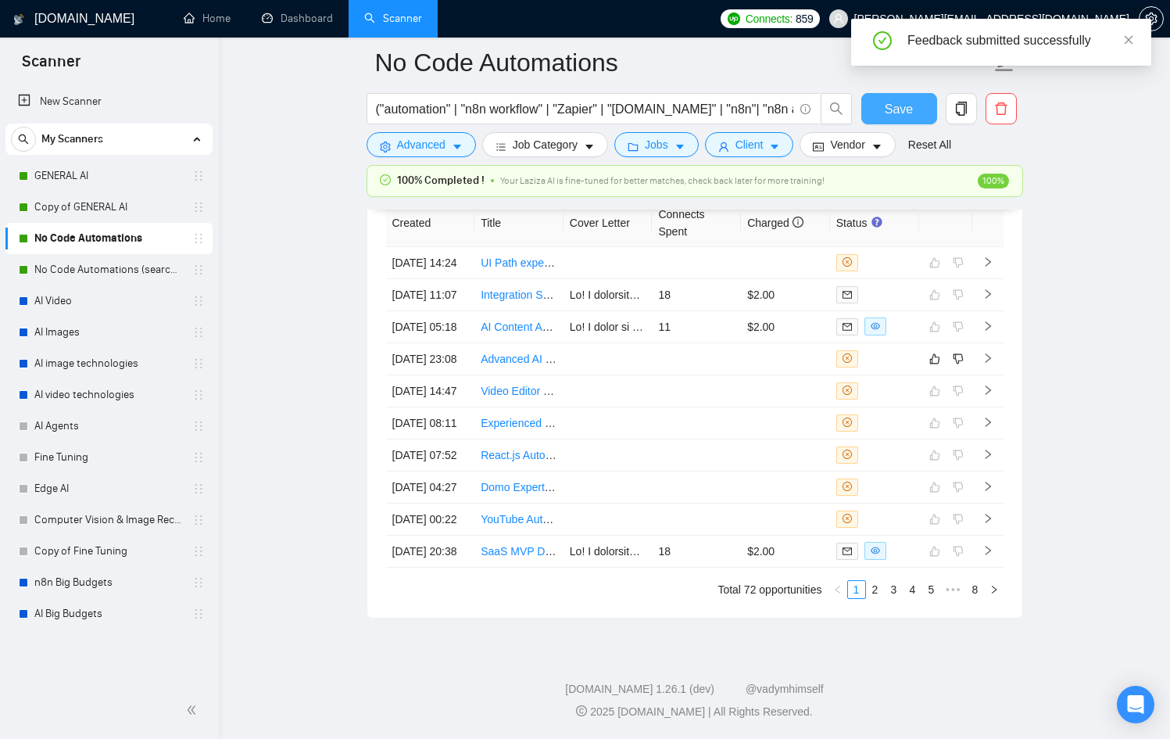
scroll to position [4133, 0]
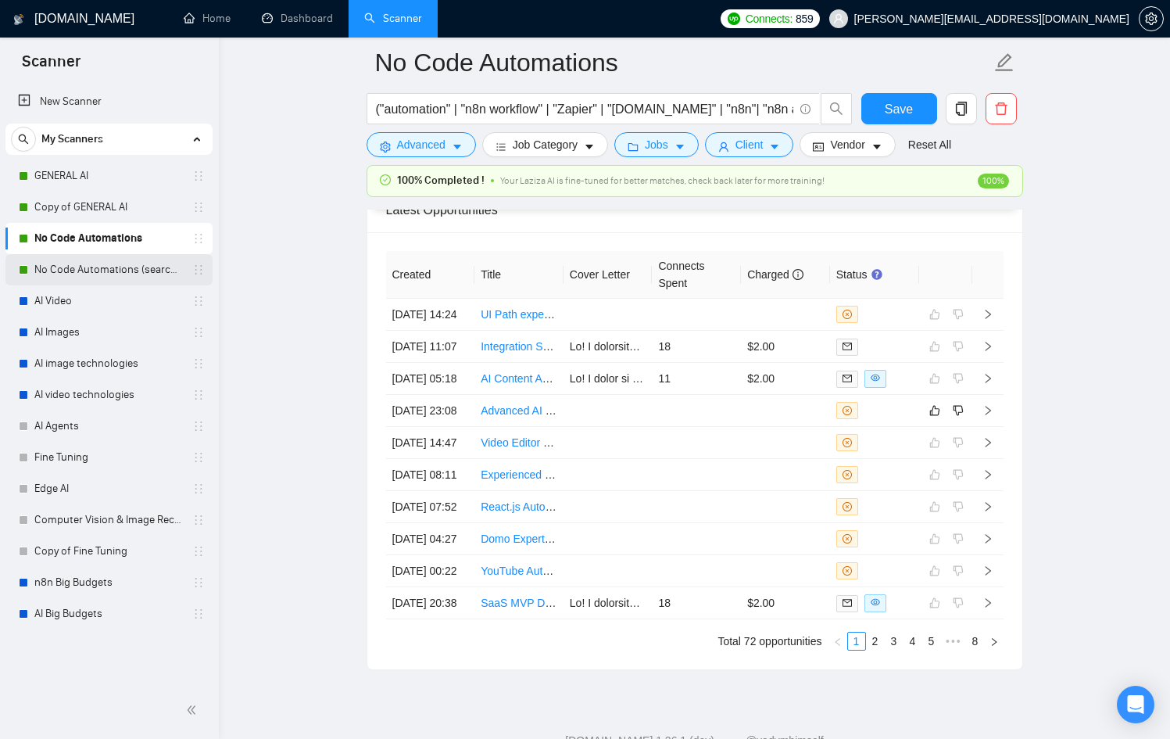
click at [84, 269] on link "No Code Automations (search only in Tites)" at bounding box center [108, 269] width 149 height 31
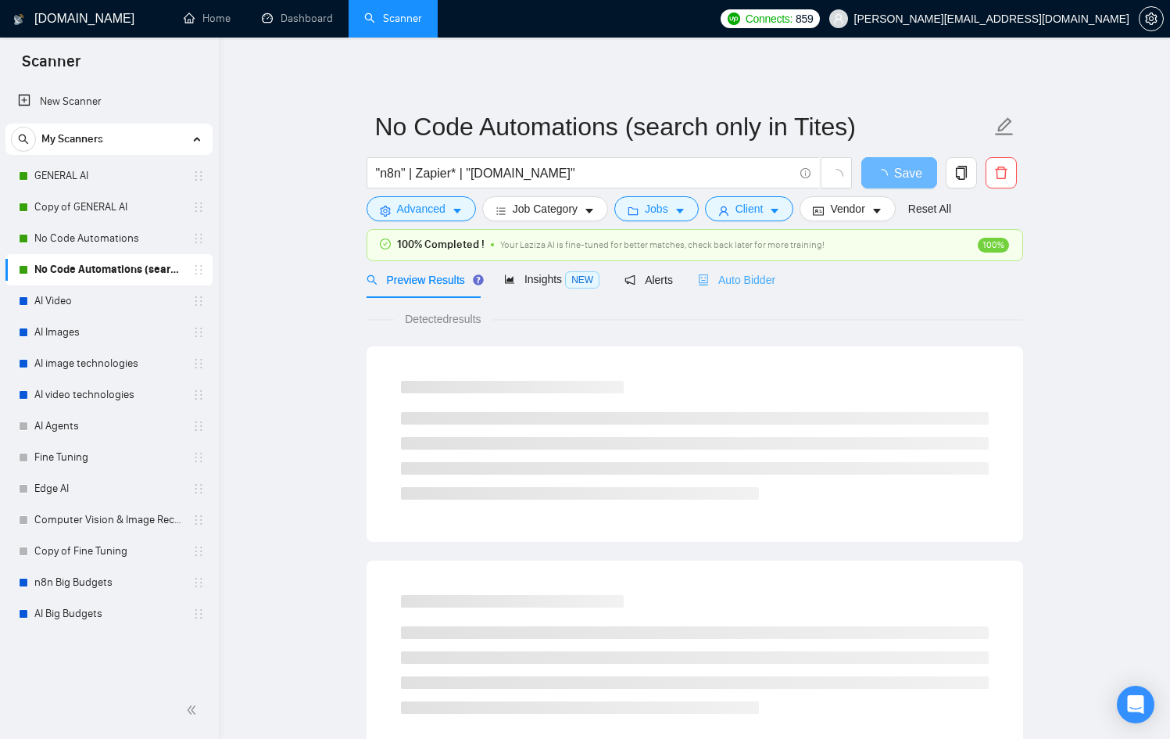
click at [775, 265] on div "Auto Bidder" at bounding box center [736, 279] width 77 height 37
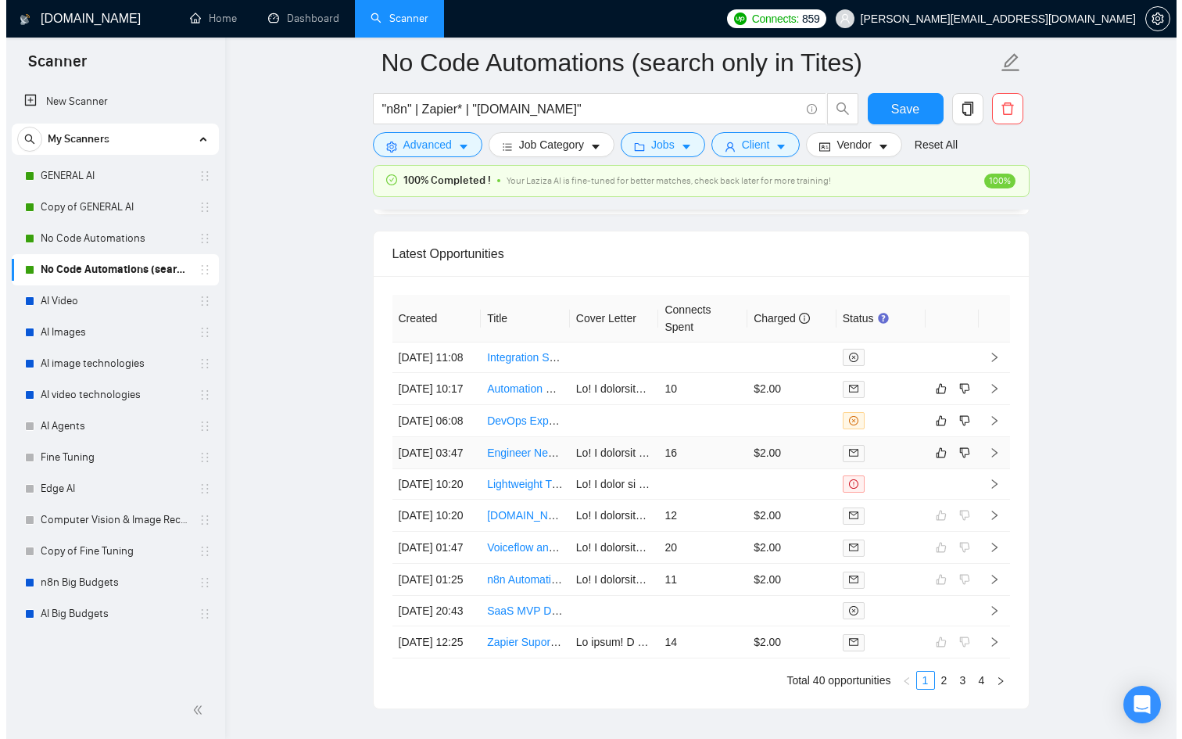
scroll to position [4085, 0]
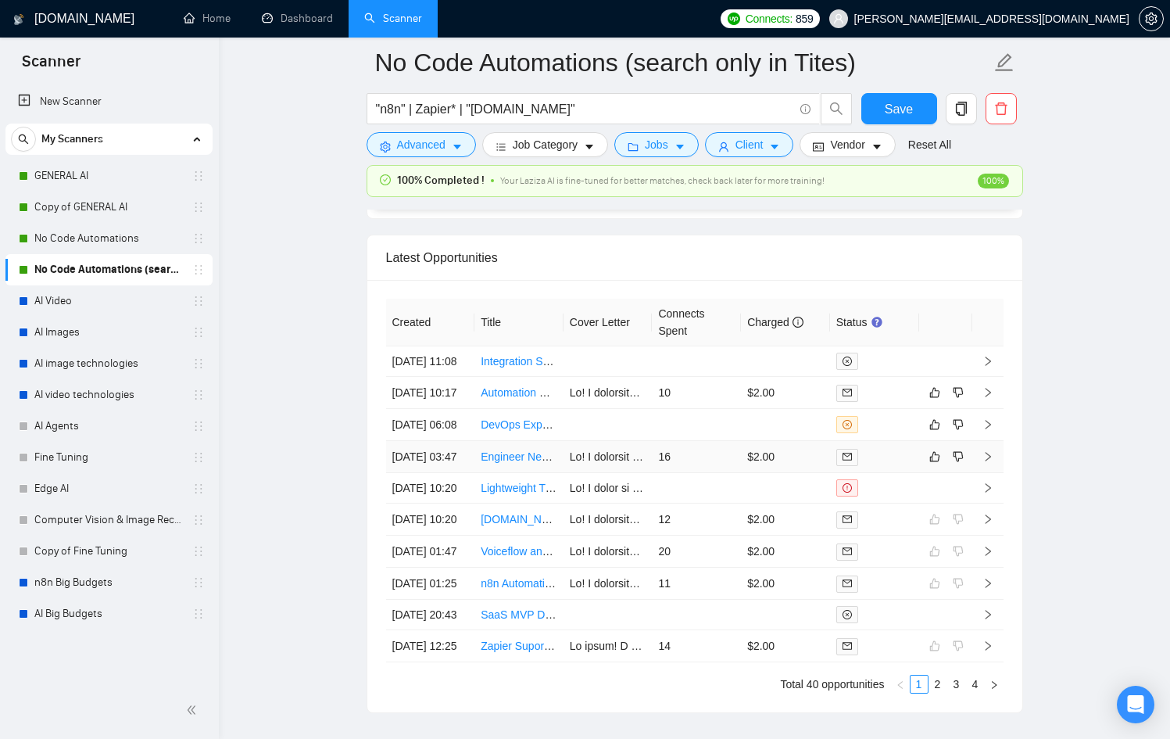
click at [911, 473] on td at bounding box center [874, 457] width 89 height 32
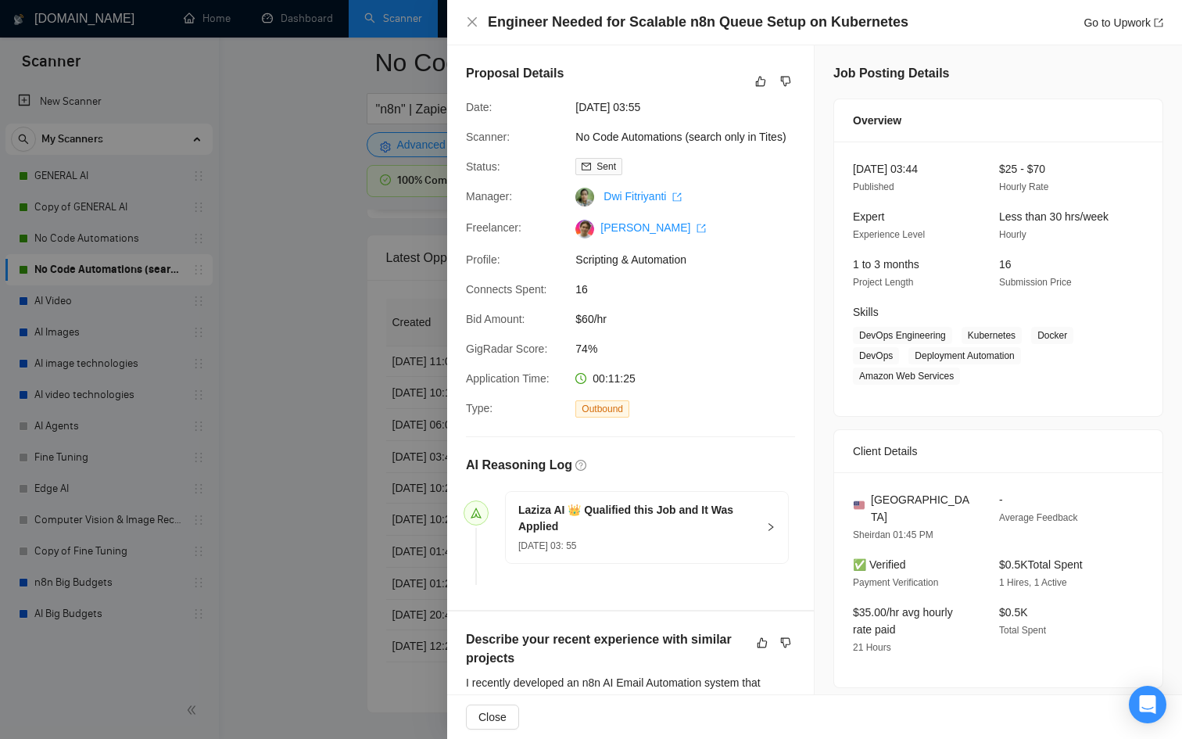
click at [283, 479] on div at bounding box center [591, 369] width 1182 height 739
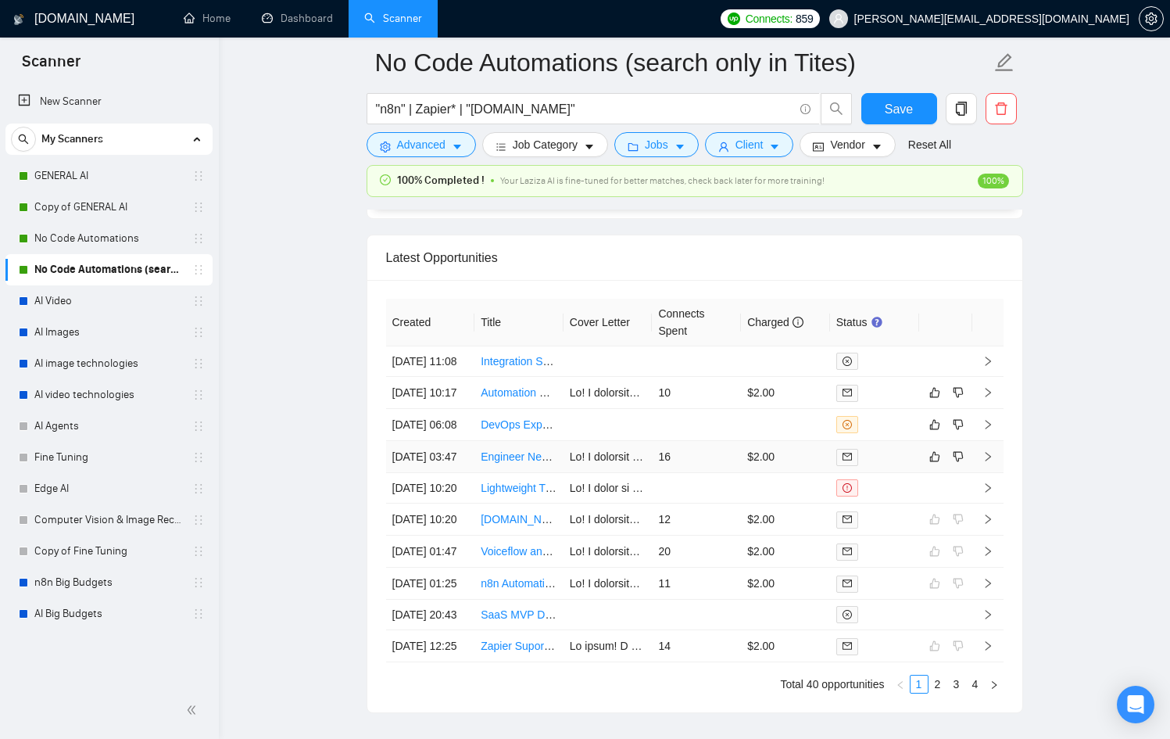
click at [884, 466] on div at bounding box center [874, 457] width 77 height 18
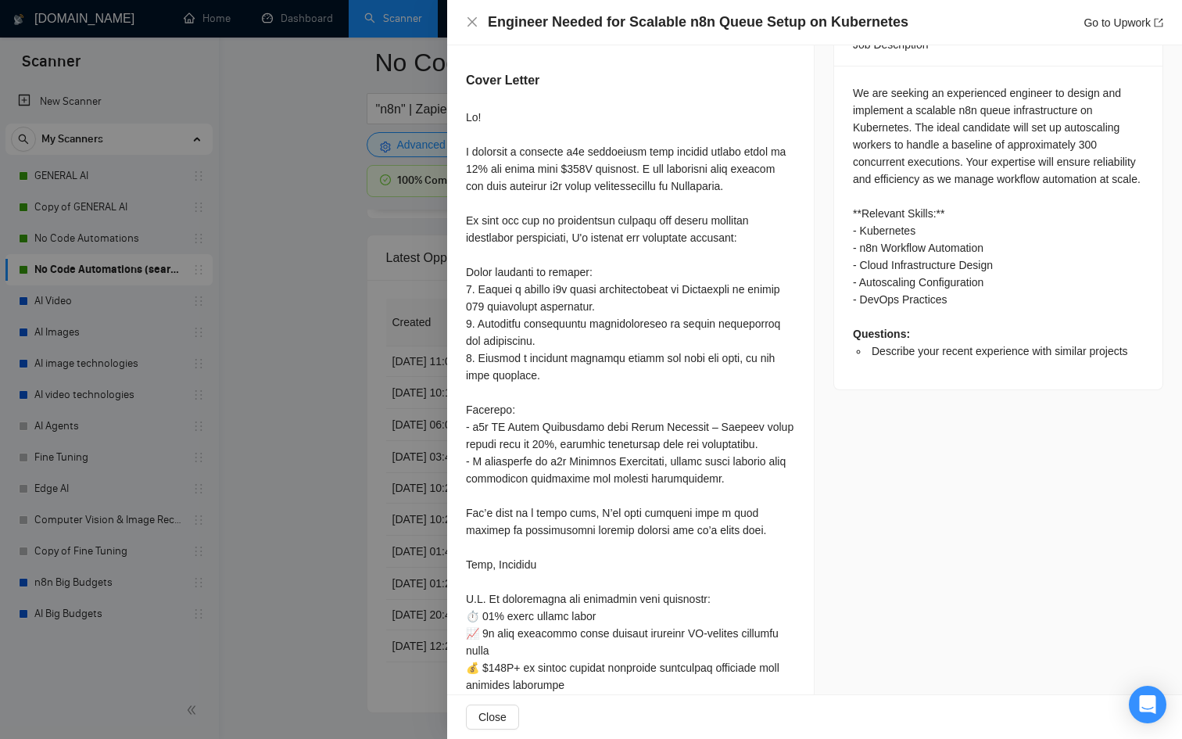
scroll to position [685, 0]
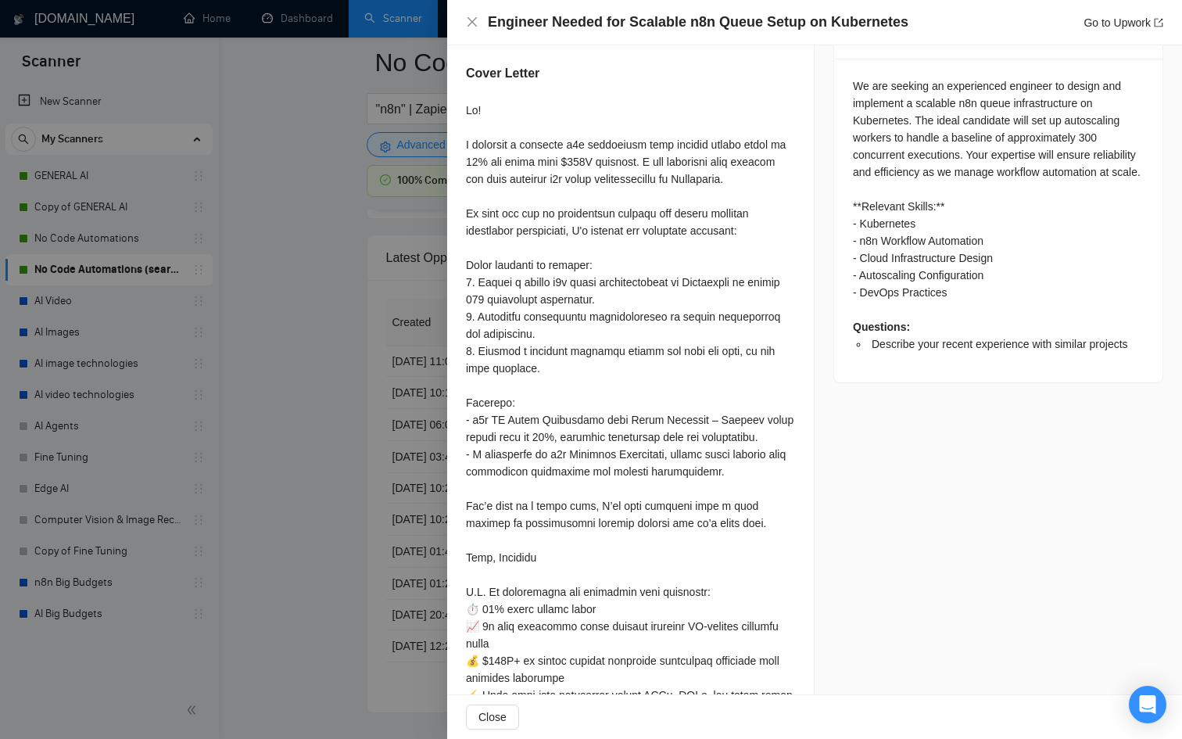
click at [285, 460] on div at bounding box center [591, 369] width 1182 height 739
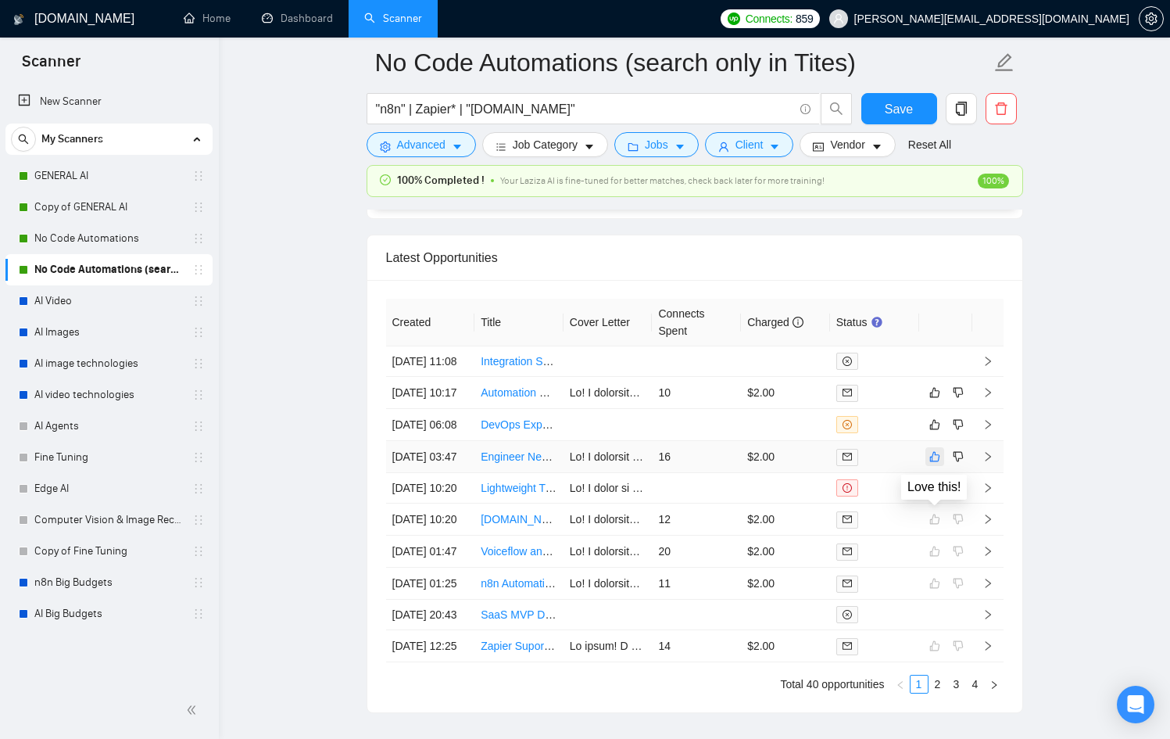
click at [935, 463] on icon "like" at bounding box center [934, 456] width 11 height 13
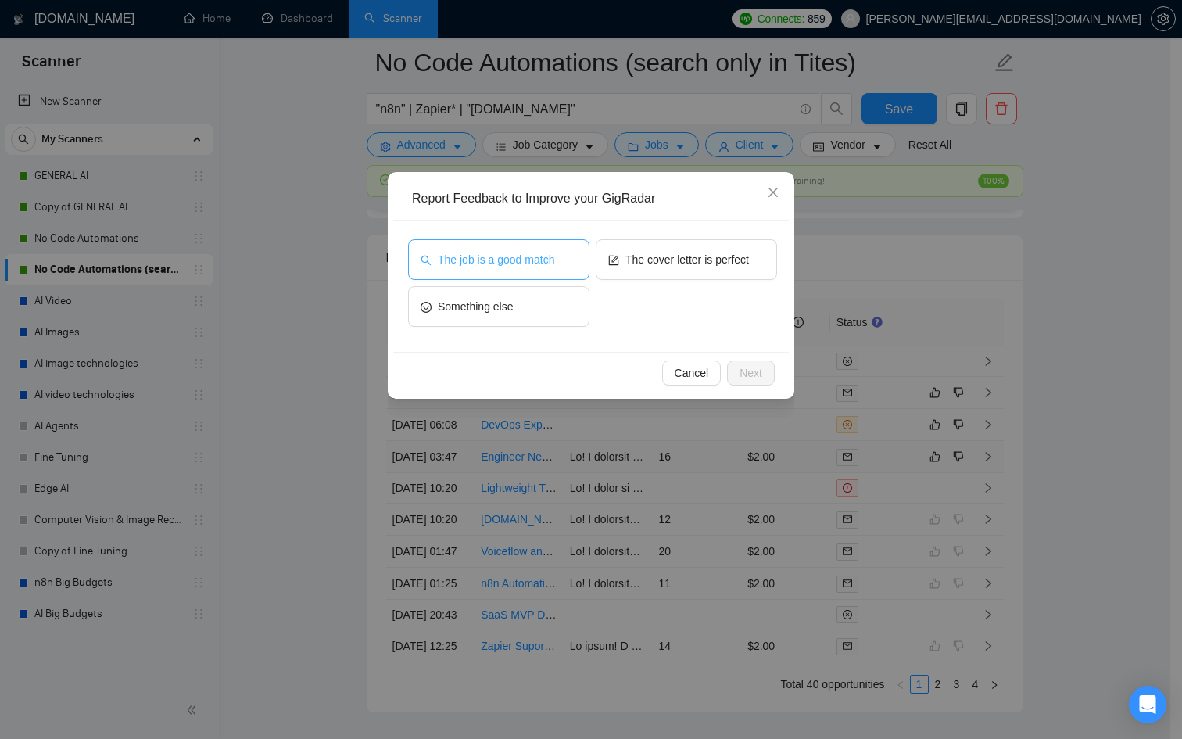
click at [470, 260] on span "The job is a good match" at bounding box center [496, 259] width 116 height 17
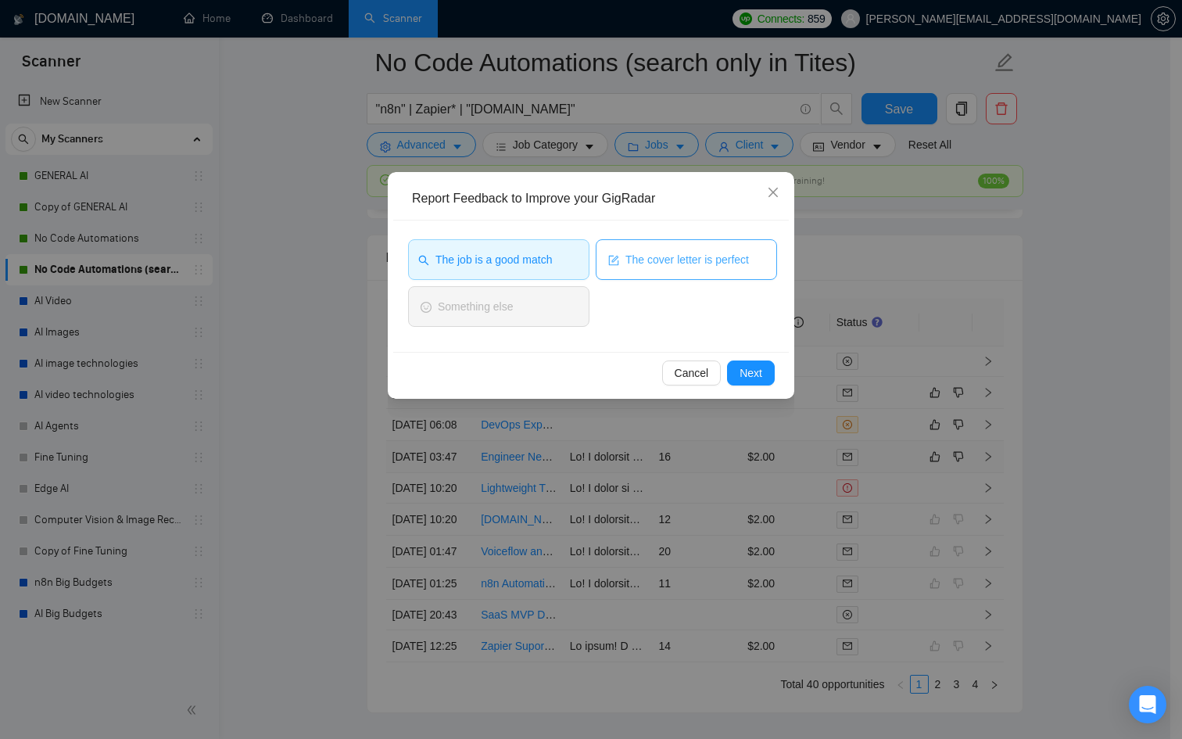
drag, startPoint x: 632, startPoint y: 245, endPoint x: 639, endPoint y: 249, distance: 8.0
click at [630, 244] on button "The cover letter is perfect" at bounding box center [686, 259] width 181 height 41
click at [738, 353] on div "Cancel Next" at bounding box center [590, 372] width 395 height 41
click at [743, 372] on span "Next" at bounding box center [750, 372] width 23 height 17
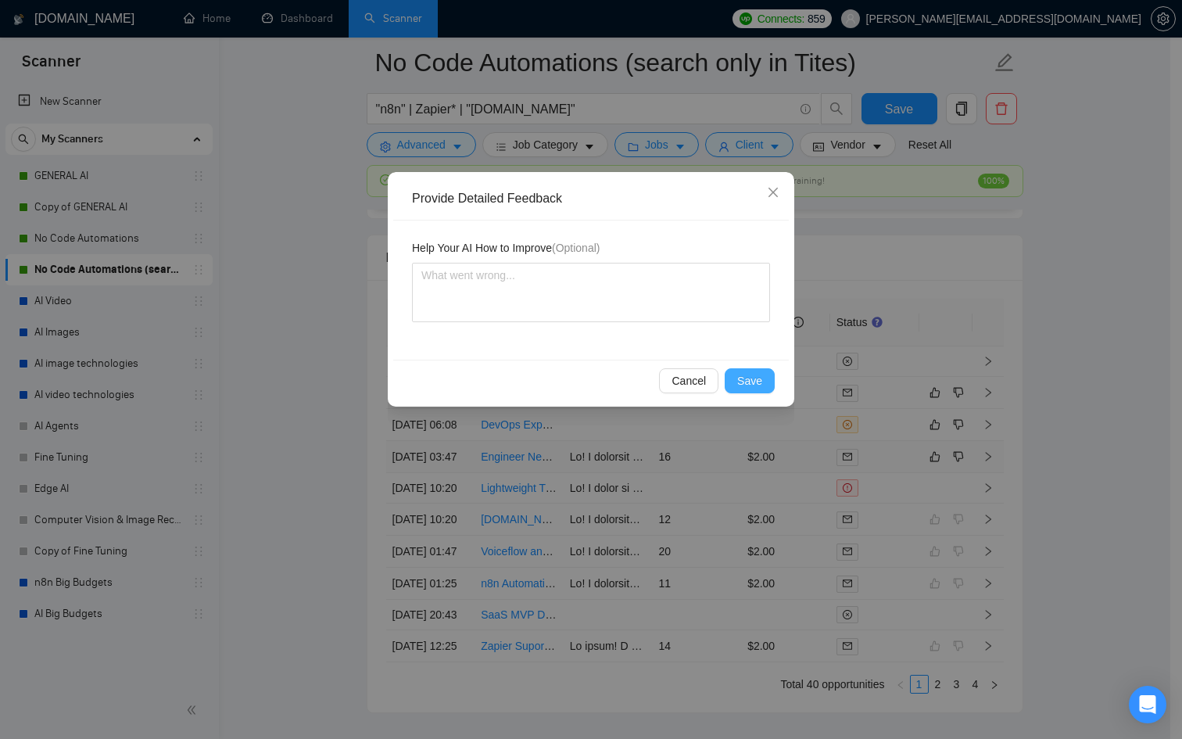
click at [743, 372] on span "Save" at bounding box center [749, 380] width 25 height 17
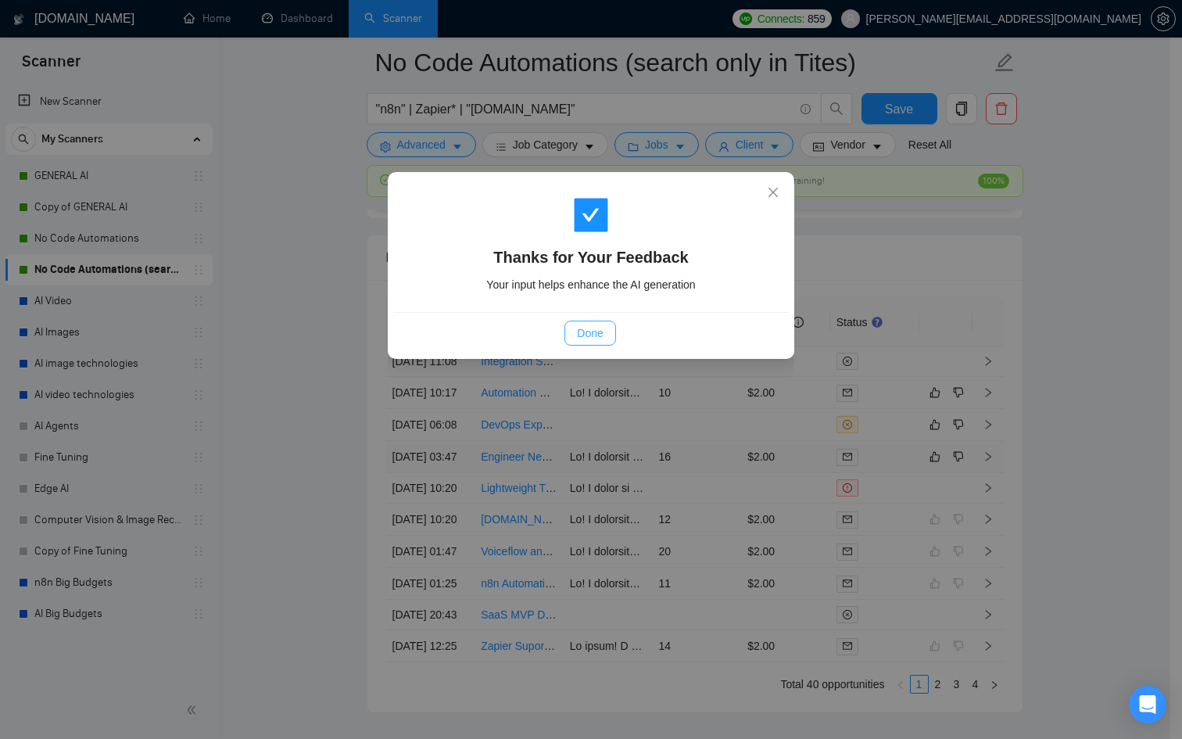
click at [597, 337] on span "Done" at bounding box center [590, 332] width 26 height 17
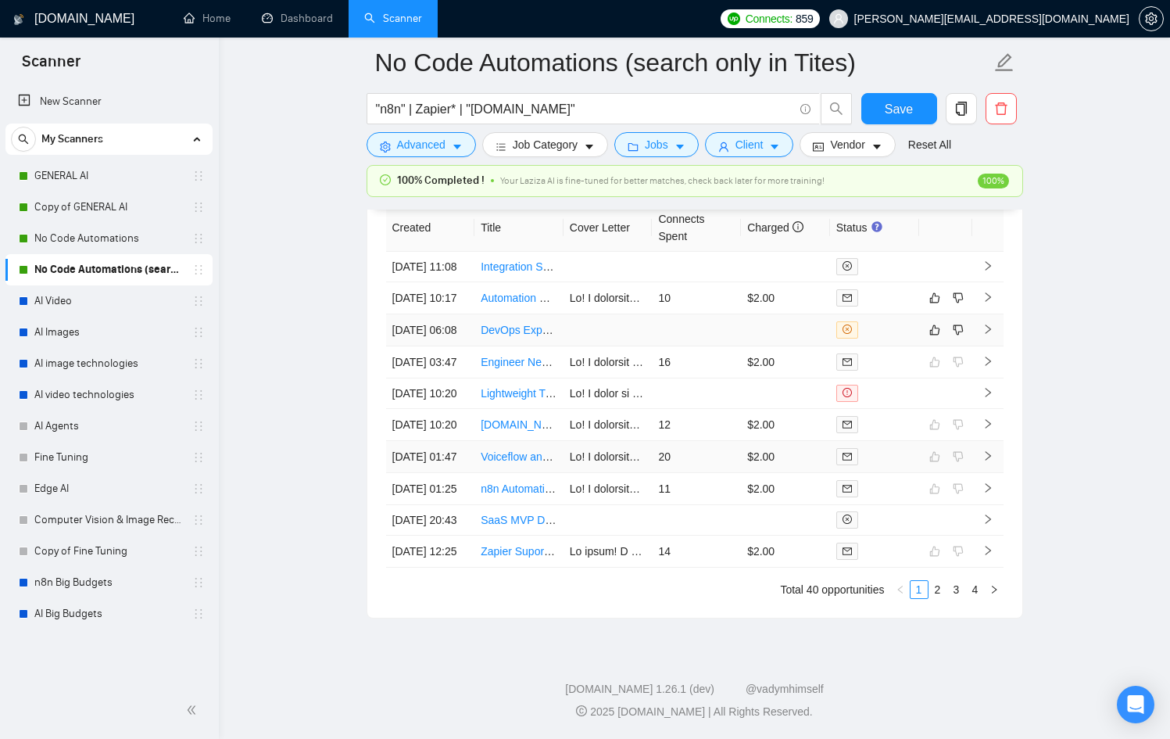
click at [785, 460] on td "$2.00" at bounding box center [785, 457] width 89 height 32
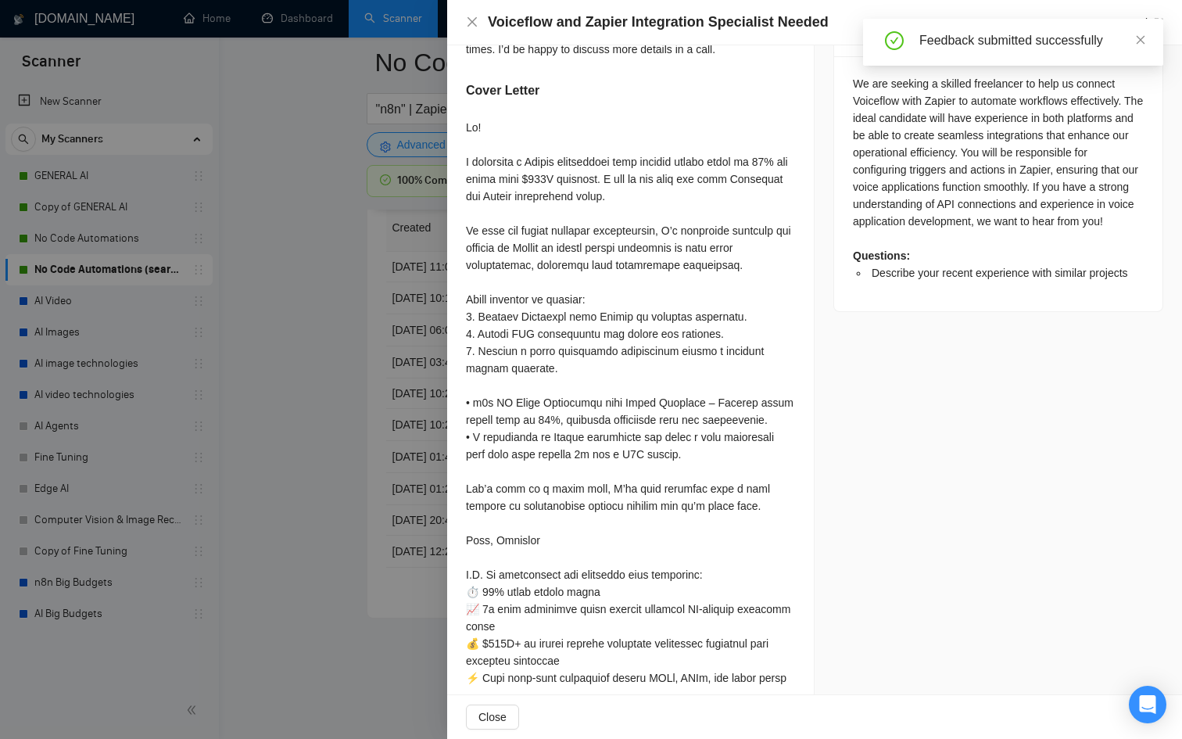
click at [295, 382] on div at bounding box center [591, 369] width 1182 height 739
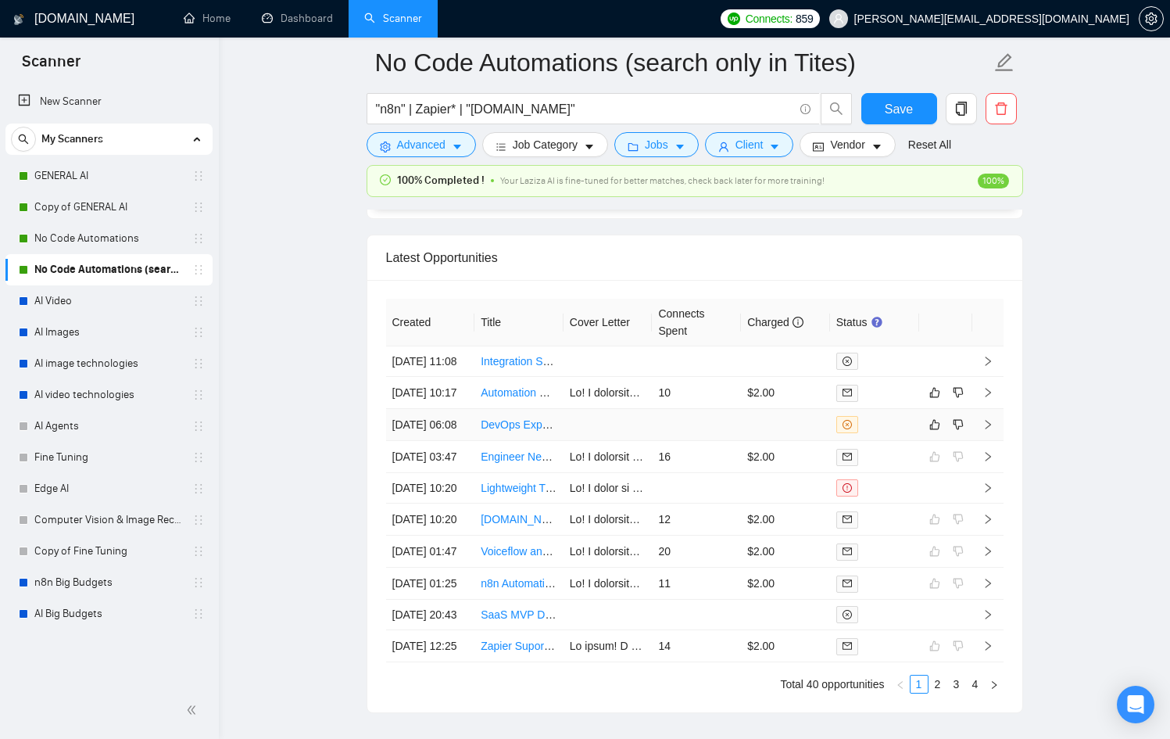
click at [743, 441] on td at bounding box center [785, 425] width 89 height 32
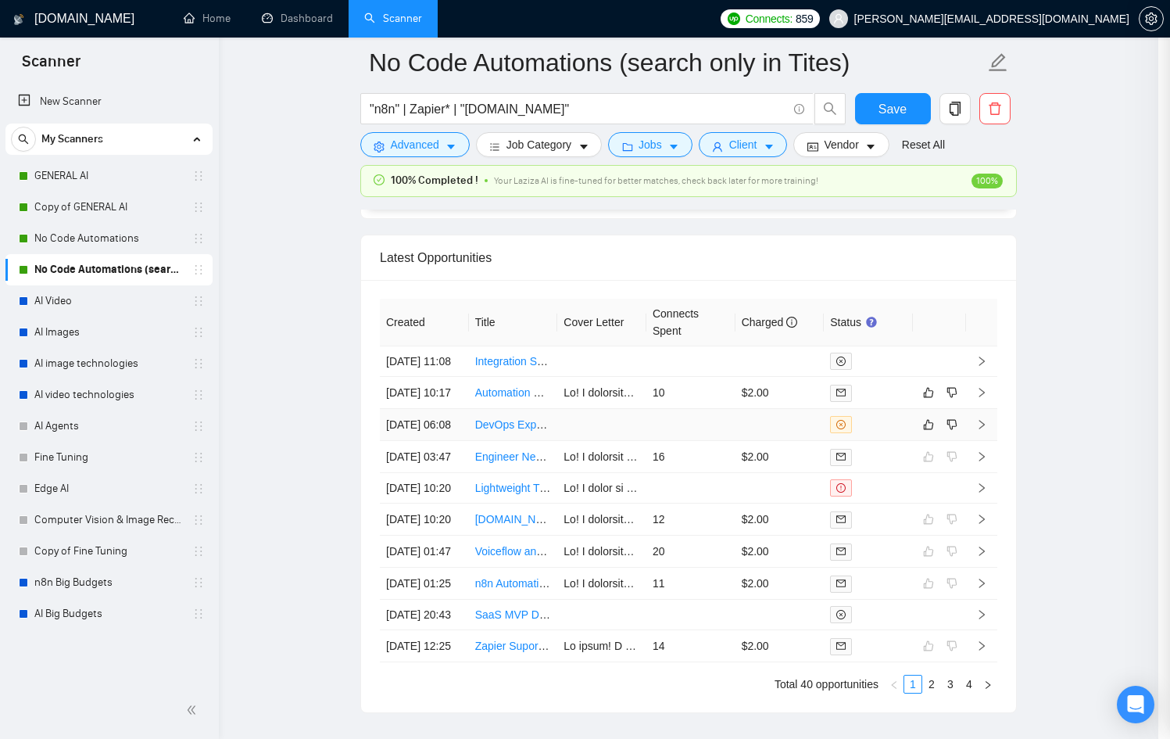
scroll to position [213, 0]
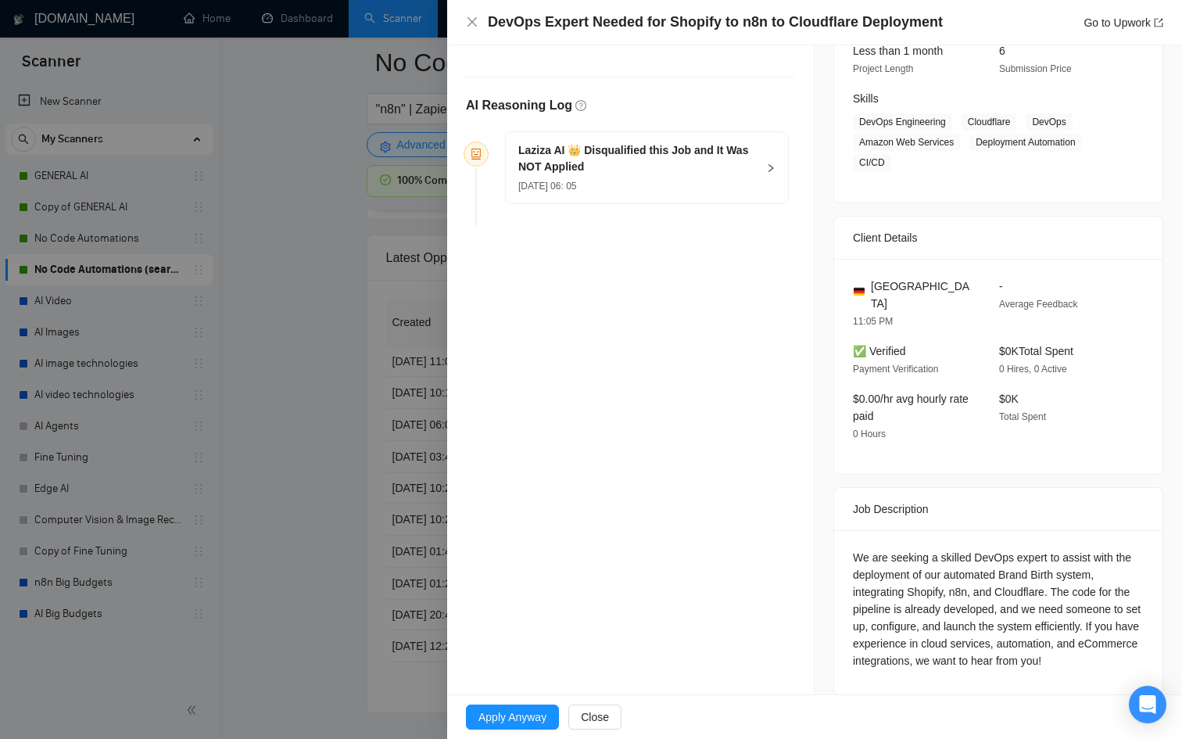
click at [687, 177] on div "[DATE] 06: 05" at bounding box center [637, 185] width 238 height 17
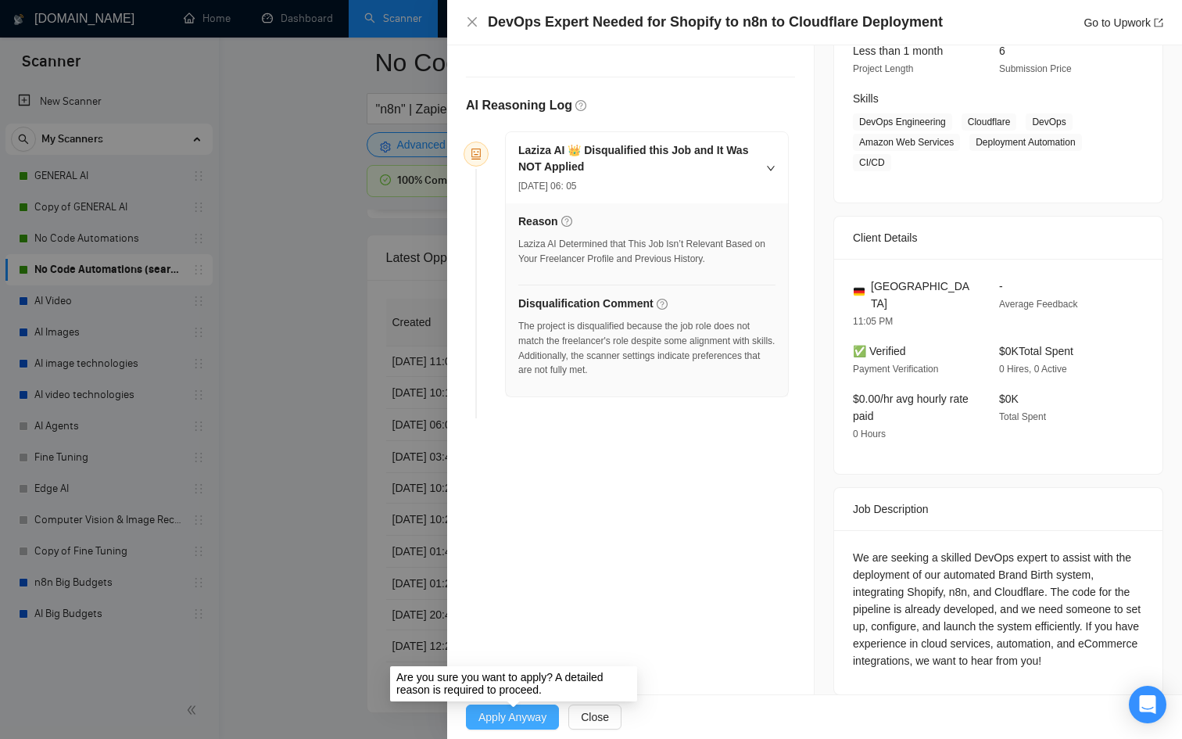
click at [493, 722] on span "Apply Anyway" at bounding box center [512, 716] width 68 height 17
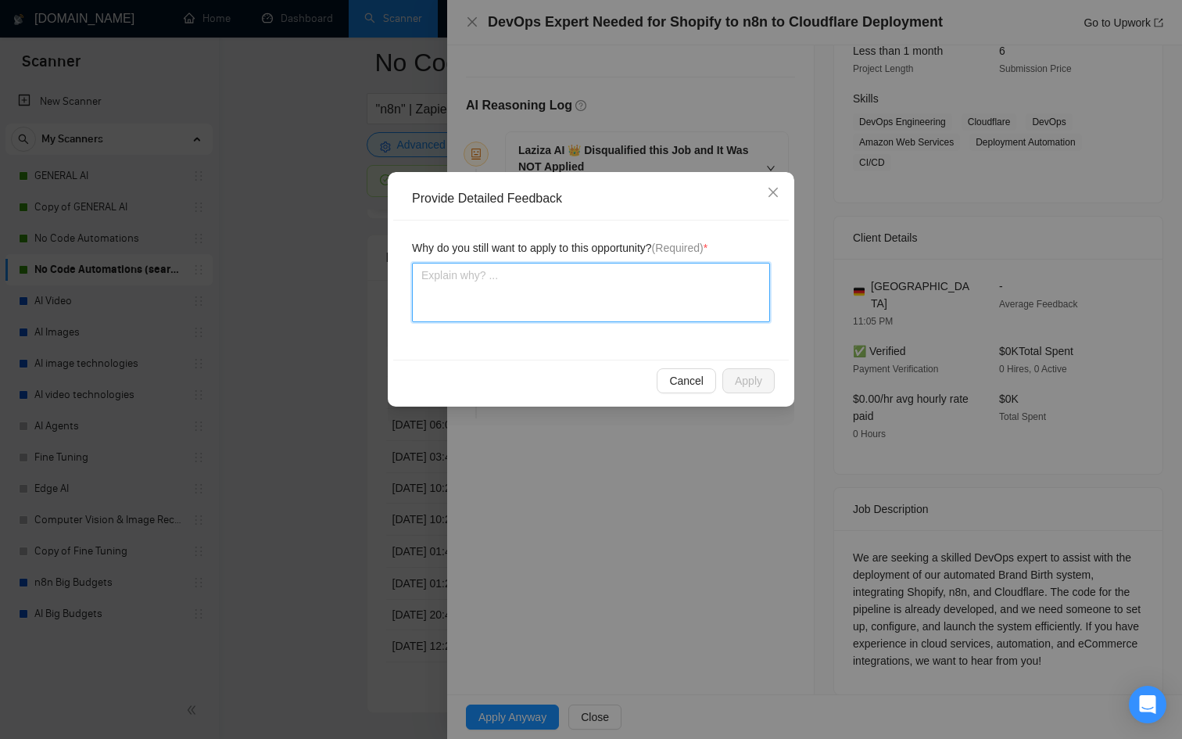
click at [593, 302] on textarea at bounding box center [591, 292] width 358 height 59
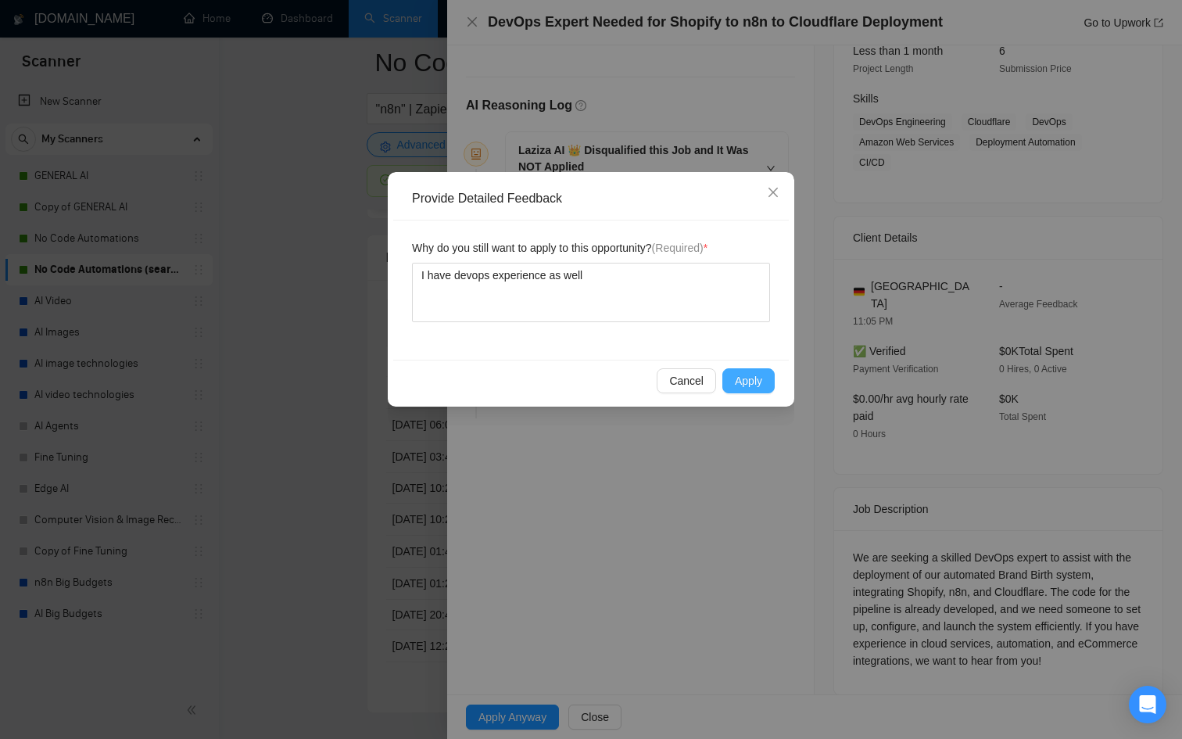
click at [729, 376] on button "Apply" at bounding box center [748, 380] width 52 height 25
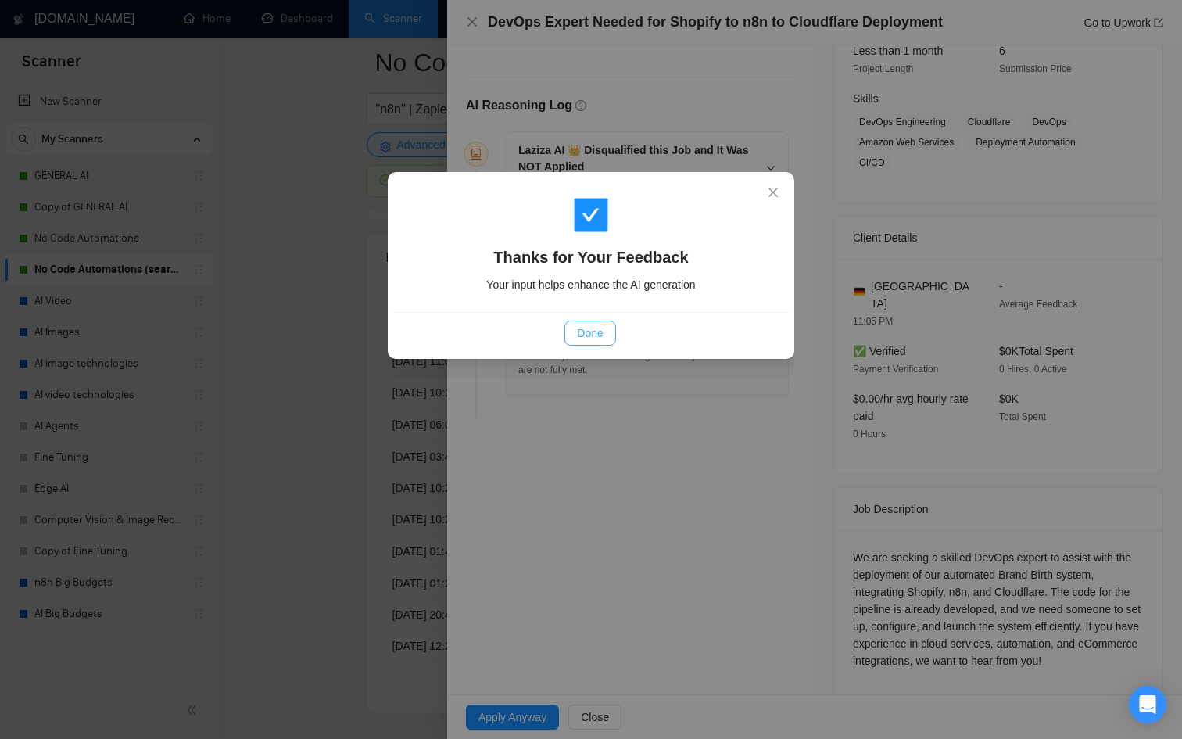
click at [600, 331] on span "Done" at bounding box center [590, 332] width 26 height 17
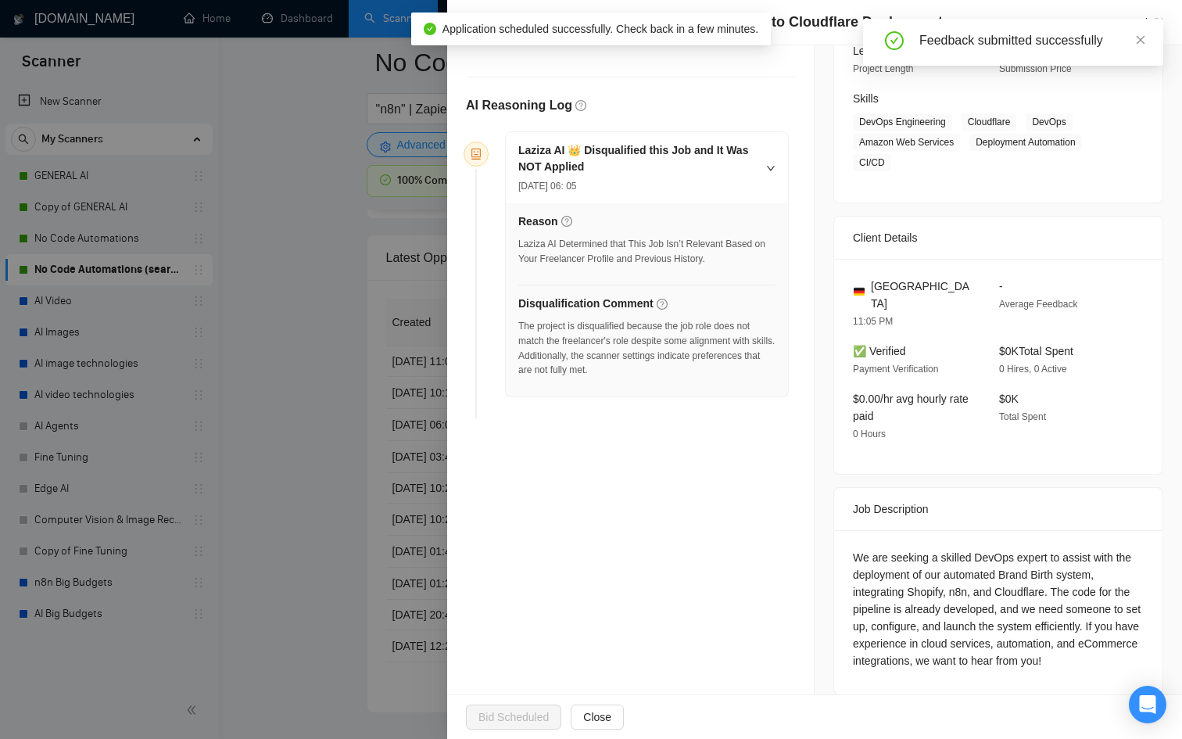
click at [369, 549] on div at bounding box center [591, 369] width 1182 height 739
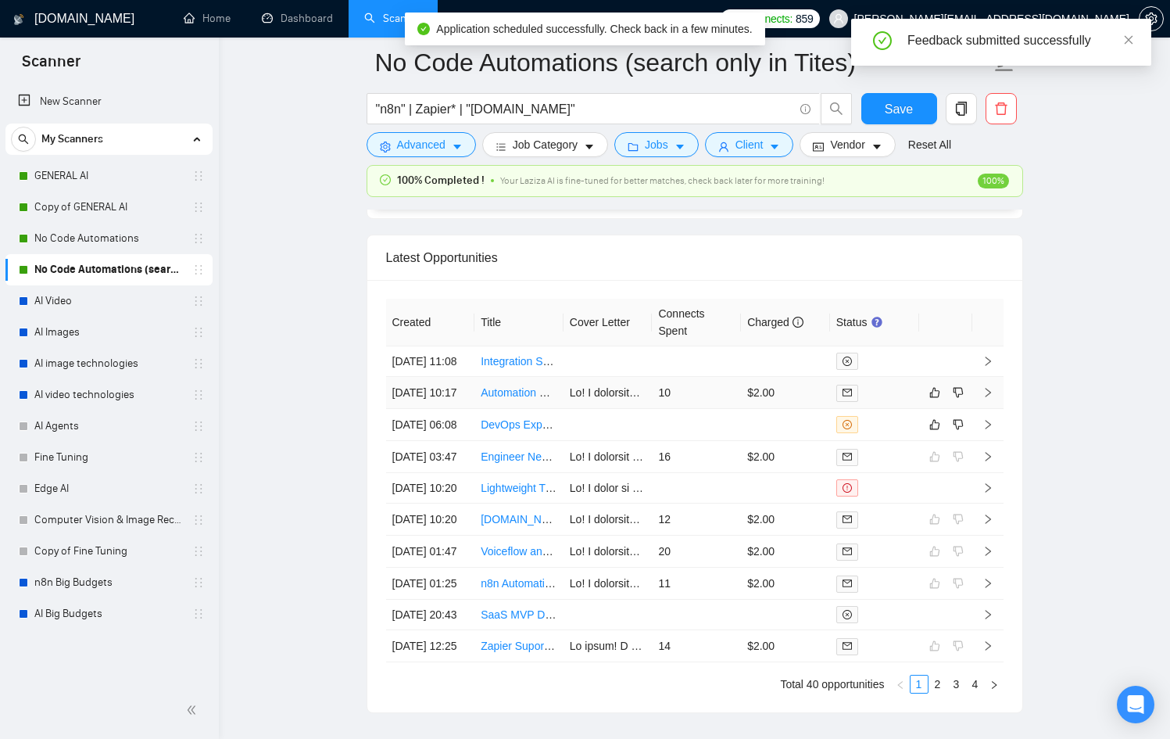
click at [918, 409] on td at bounding box center [874, 393] width 89 height 32
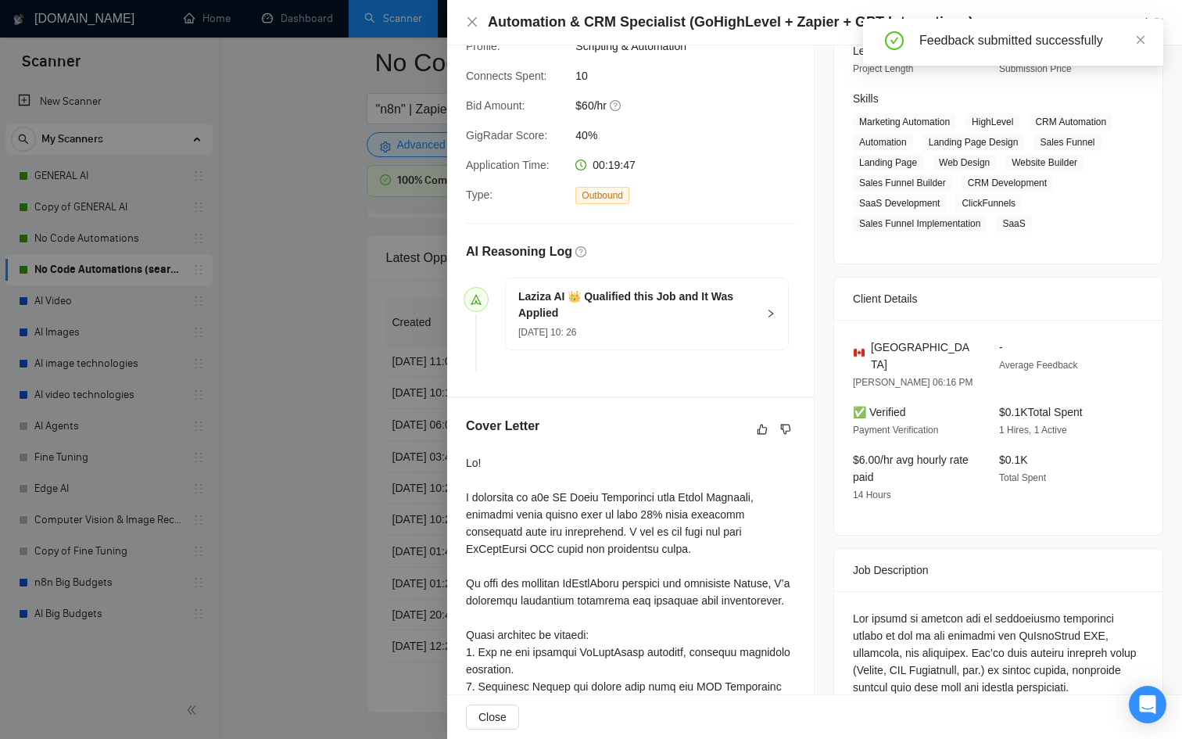
click at [427, 385] on div at bounding box center [591, 369] width 1182 height 739
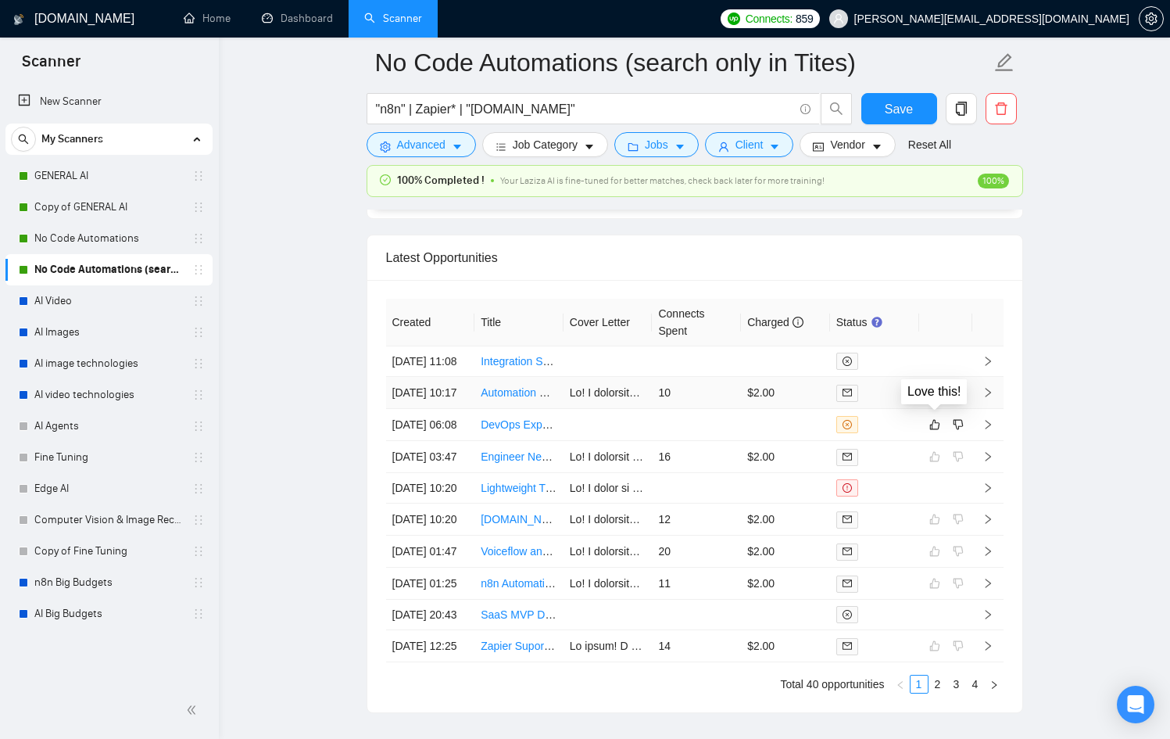
click at [925, 402] on button "button" at bounding box center [934, 392] width 19 height 19
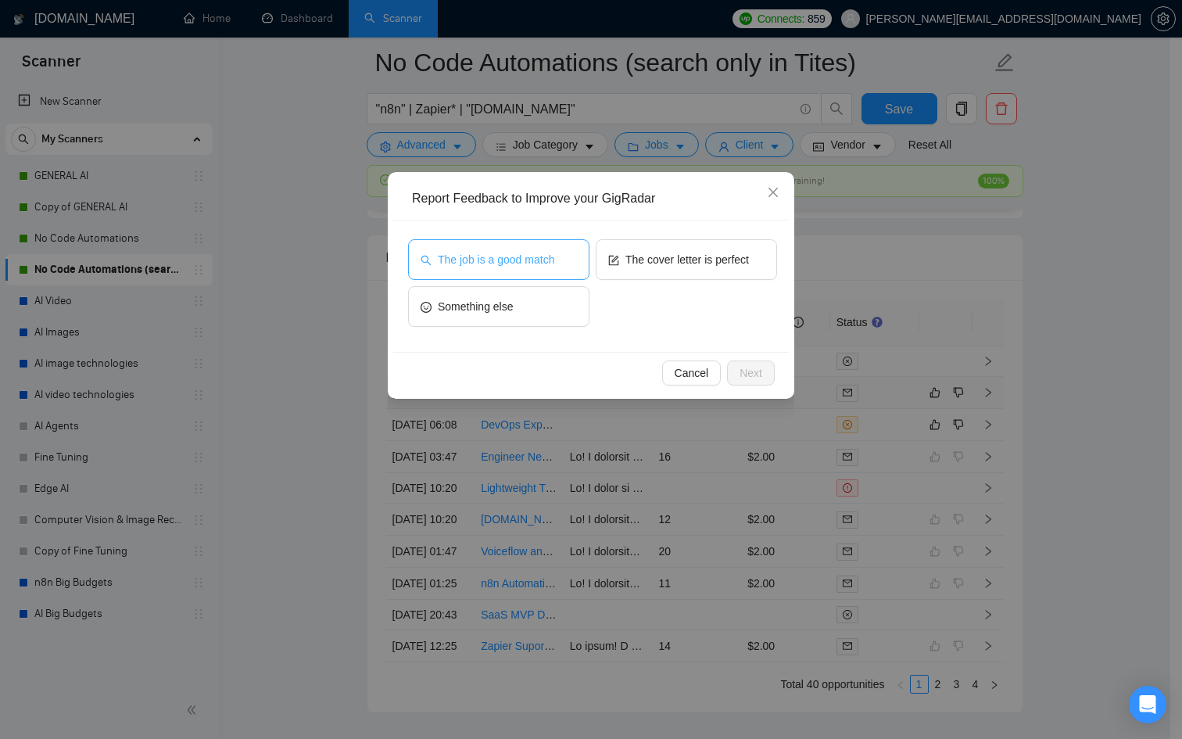
click at [546, 268] on button "The job is a good match" at bounding box center [498, 259] width 181 height 41
click at [771, 375] on div "Cancel Next" at bounding box center [590, 372] width 395 height 41
click at [736, 372] on button "Next" at bounding box center [751, 372] width 48 height 25
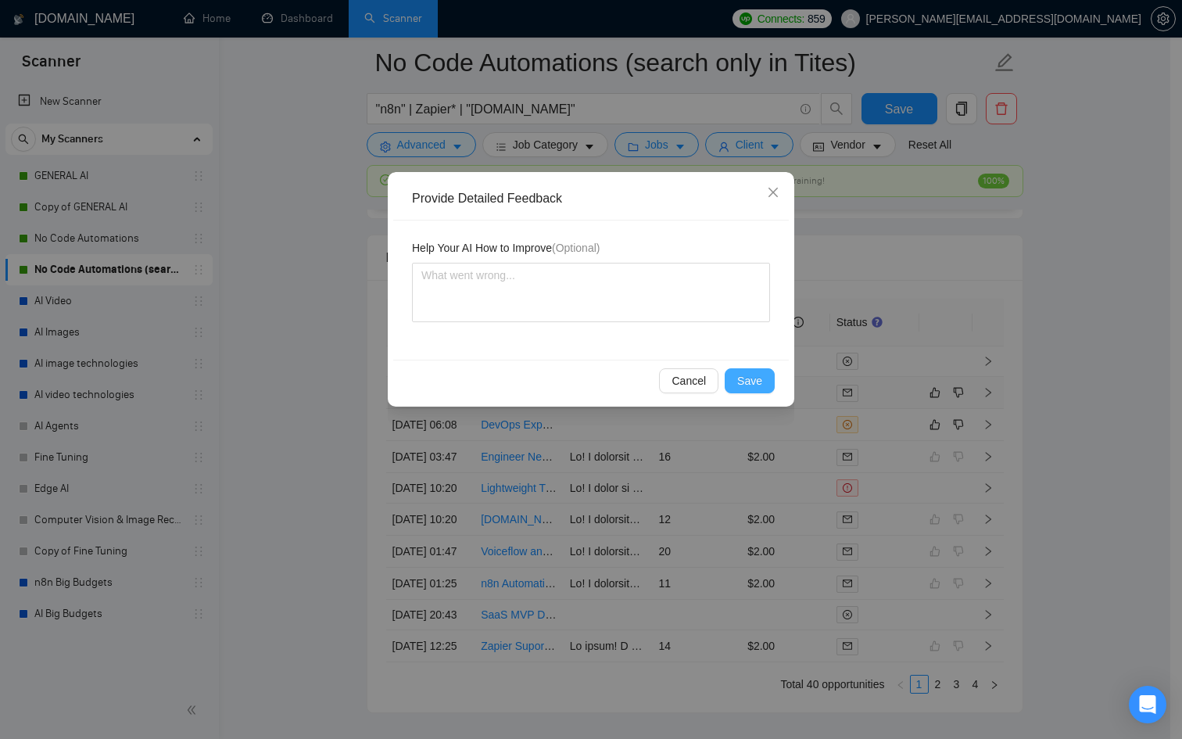
click at [740, 387] on span "Save" at bounding box center [749, 380] width 25 height 17
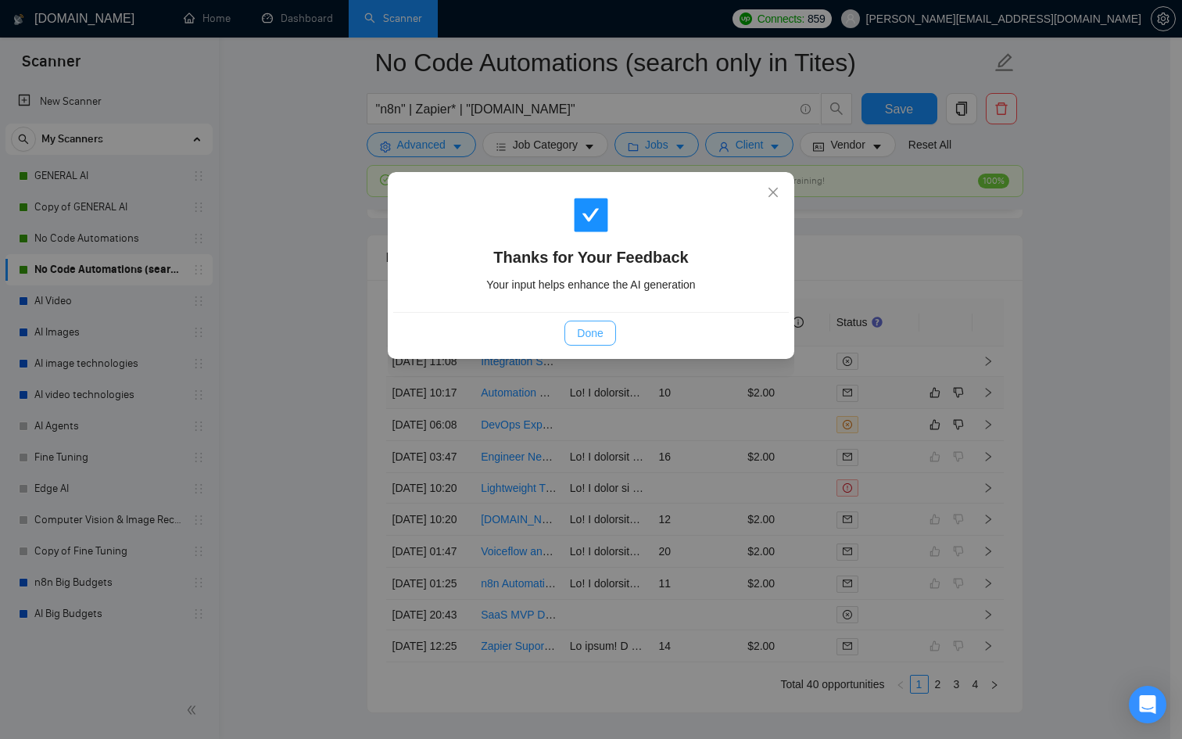
click at [577, 331] on span "Done" at bounding box center [590, 332] width 26 height 17
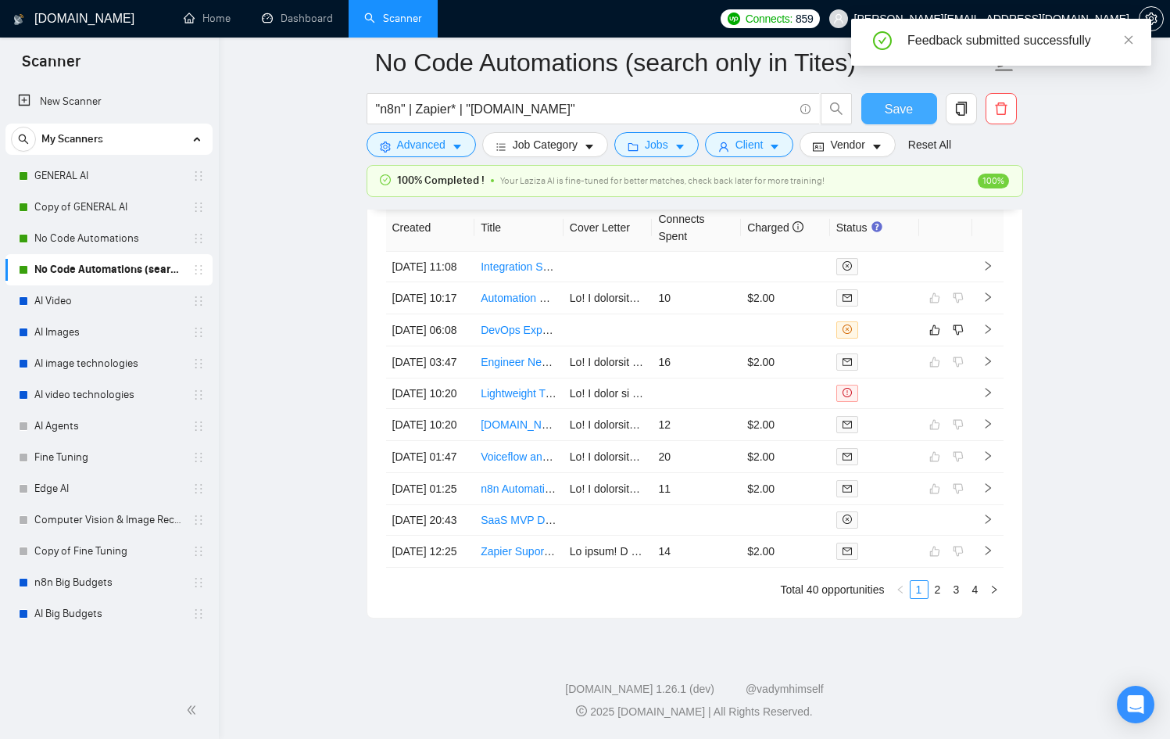
click at [892, 106] on span "Save" at bounding box center [899, 109] width 28 height 20
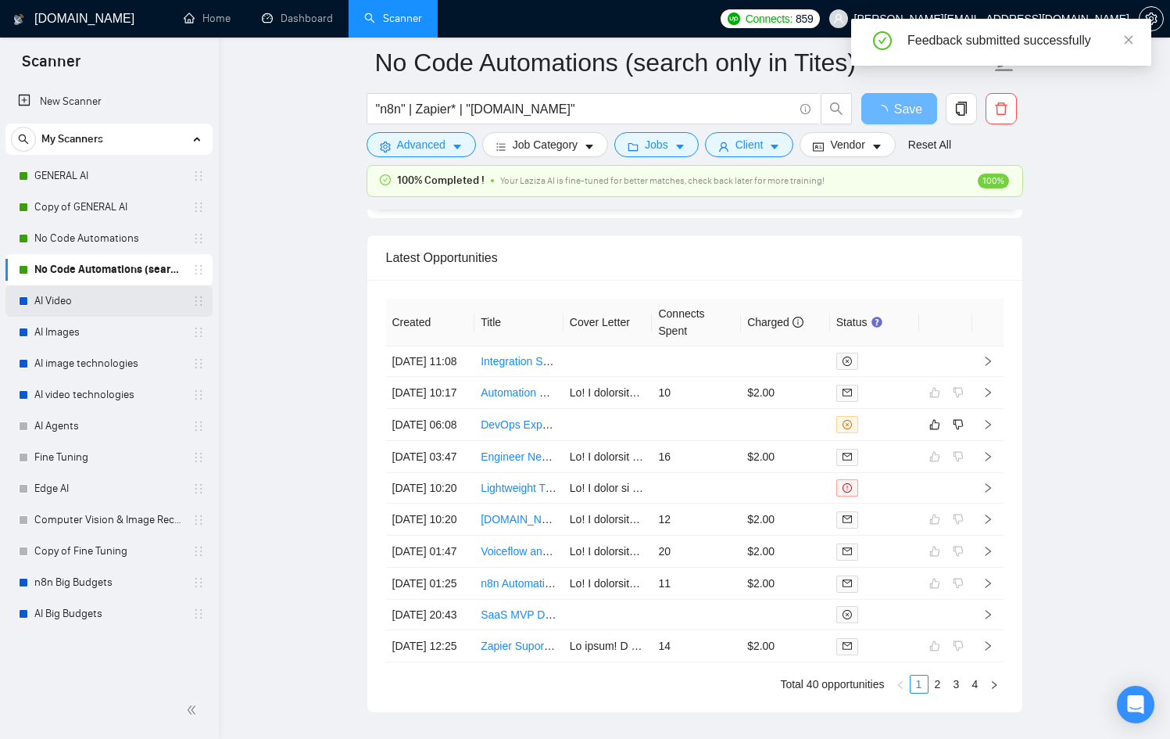
click at [50, 306] on link "AI Video" at bounding box center [108, 300] width 149 height 31
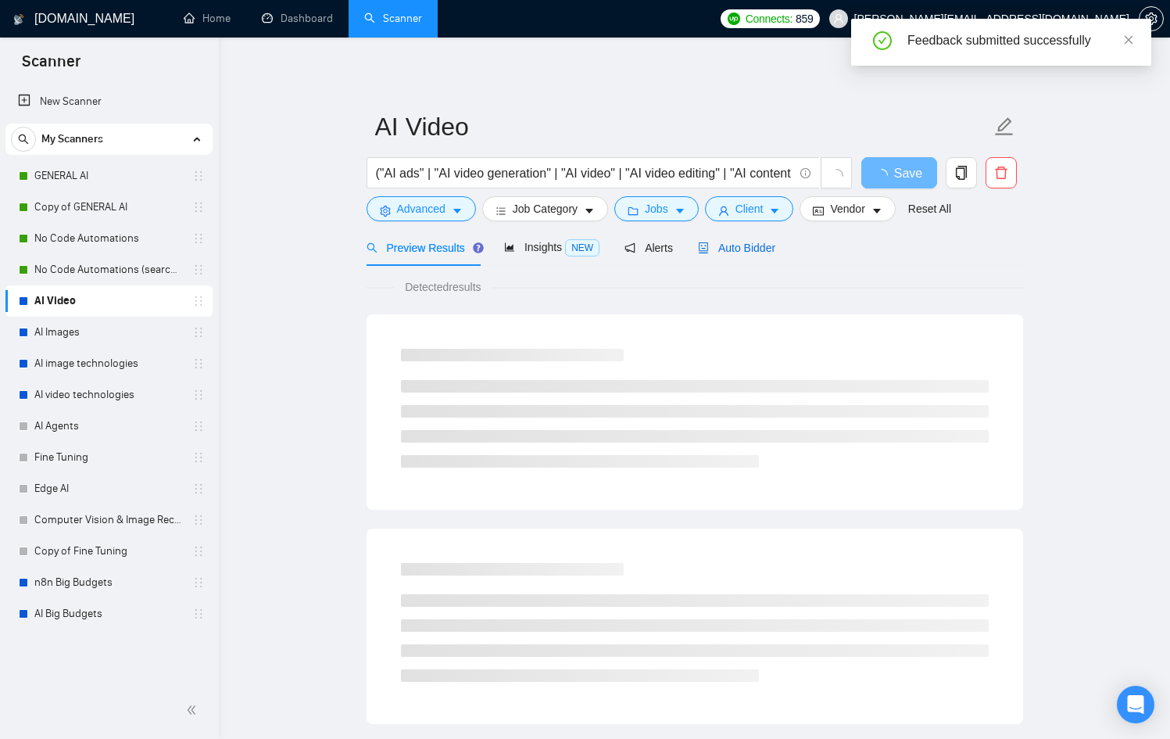
click at [744, 242] on span "Auto Bidder" at bounding box center [736, 248] width 77 height 13
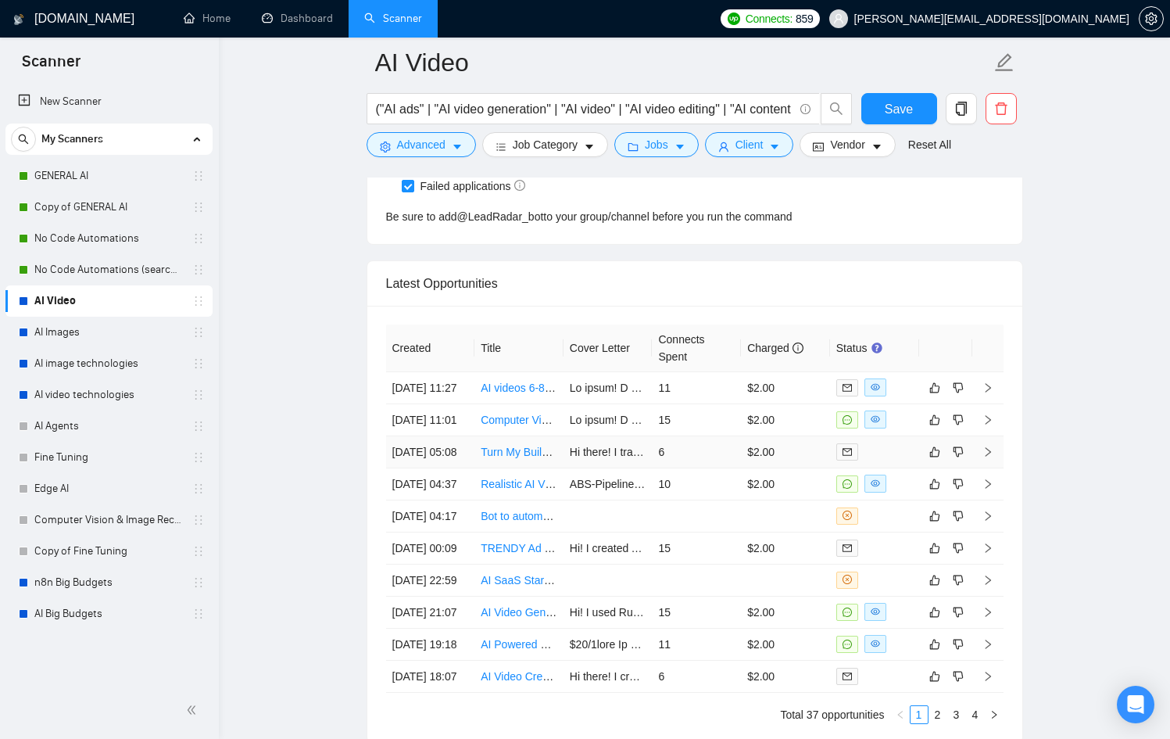
scroll to position [4254, 0]
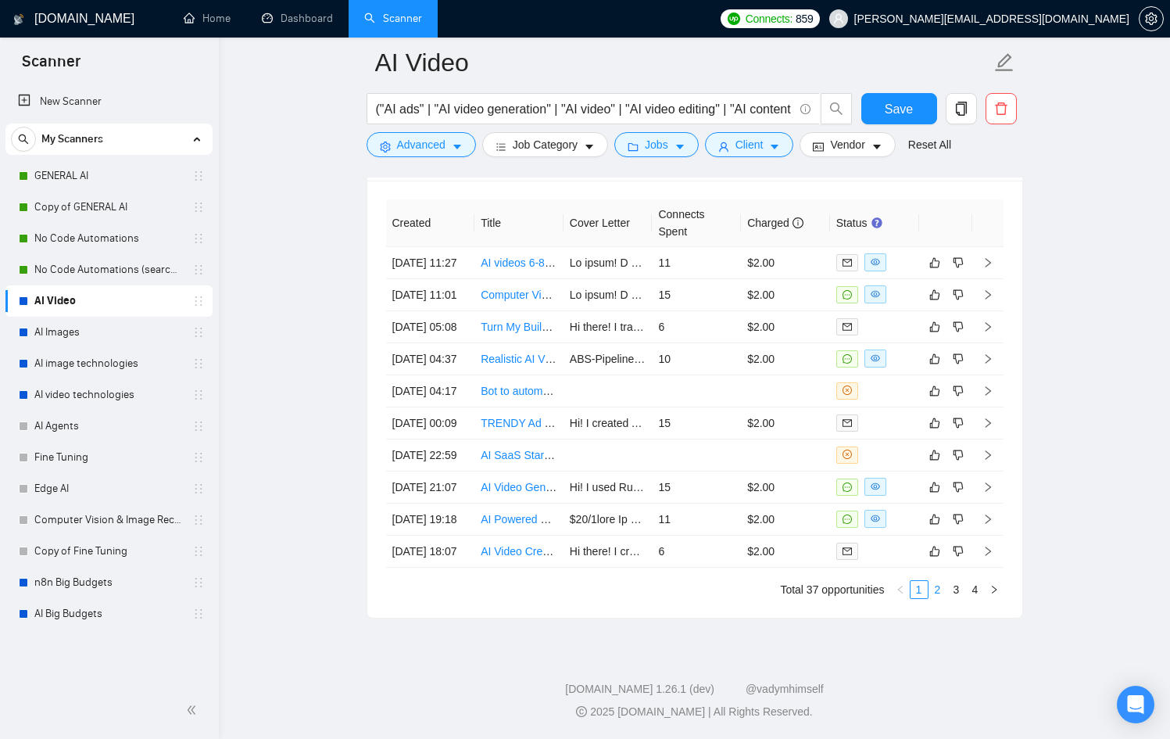
click at [944, 589] on link "2" at bounding box center [937, 589] width 17 height 17
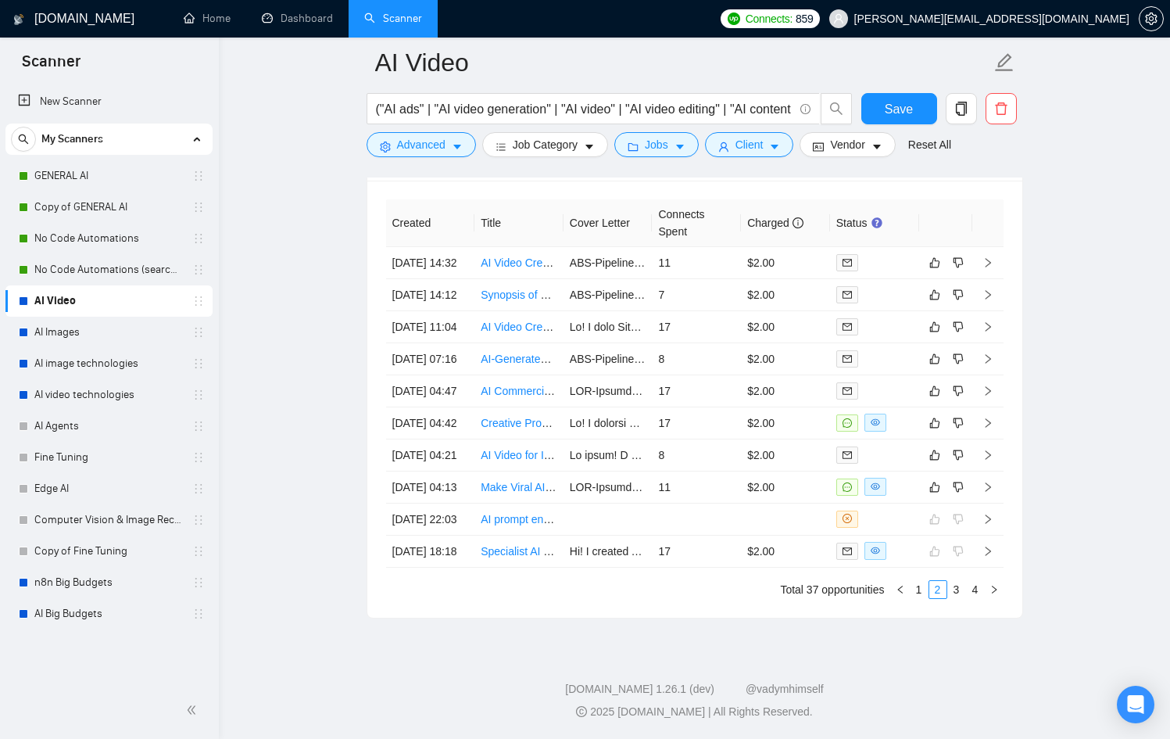
click at [962, 589] on link "3" at bounding box center [956, 589] width 17 height 17
click at [936, 590] on link "2" at bounding box center [937, 589] width 17 height 17
